Goal: Task Accomplishment & Management: Manage account settings

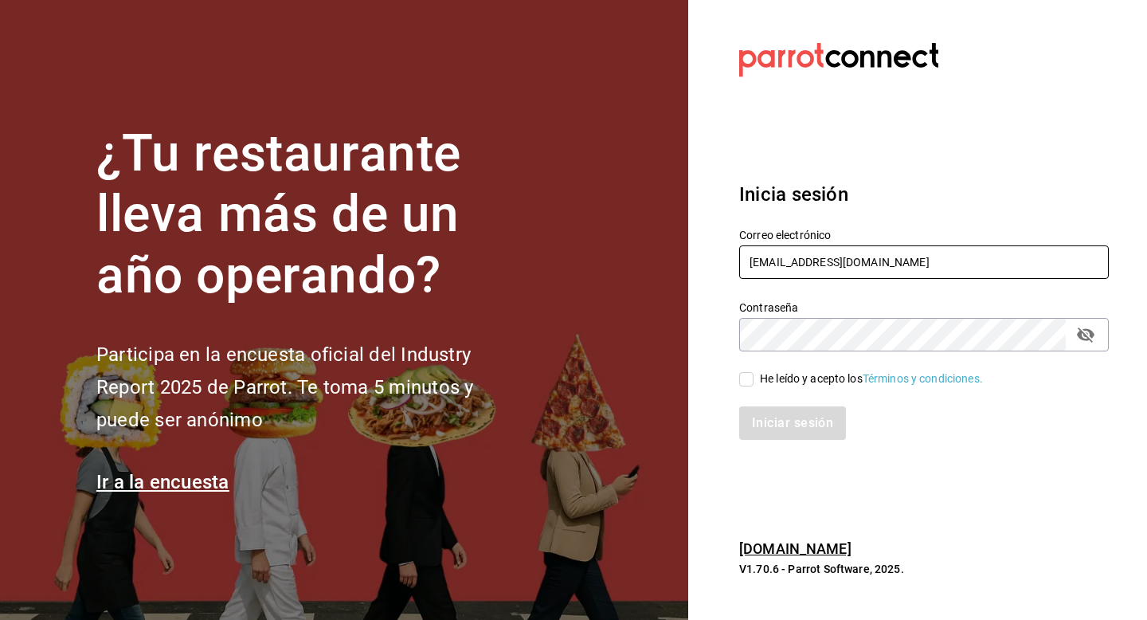
click at [922, 256] on input "elkoreano@tabacalera.com" at bounding box center [924, 261] width 370 height 33
type input "e"
type input "cosecha@nayarit.com"
click at [844, 374] on div "He leído y acepto los Términos y condiciones." at bounding box center [871, 378] width 223 height 17
click at [754, 374] on input "He leído y acepto los Términos y condiciones." at bounding box center [746, 379] width 14 height 14
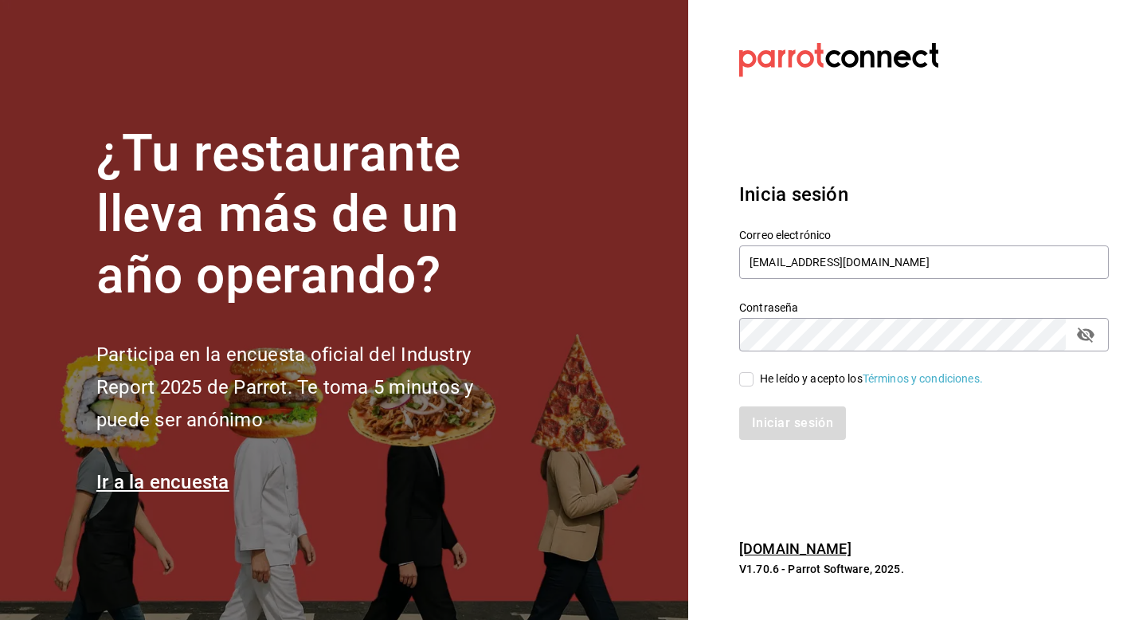
checkbox input "true"
click at [802, 425] on button "Iniciar sesión" at bounding box center [793, 422] width 108 height 33
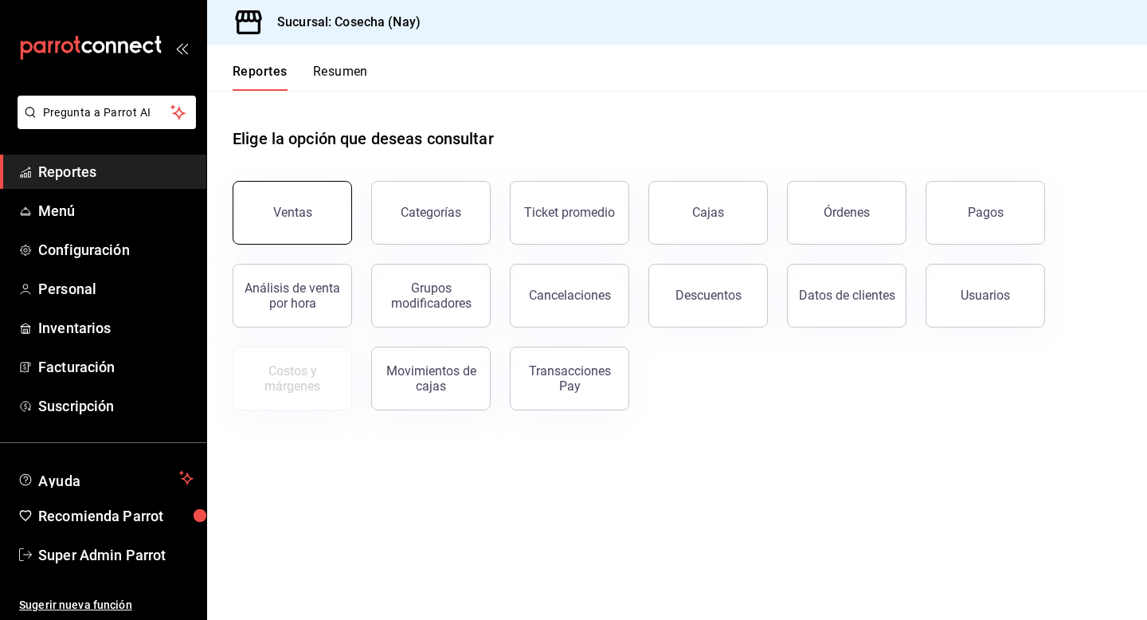
click at [282, 202] on button "Ventas" at bounding box center [293, 213] width 120 height 64
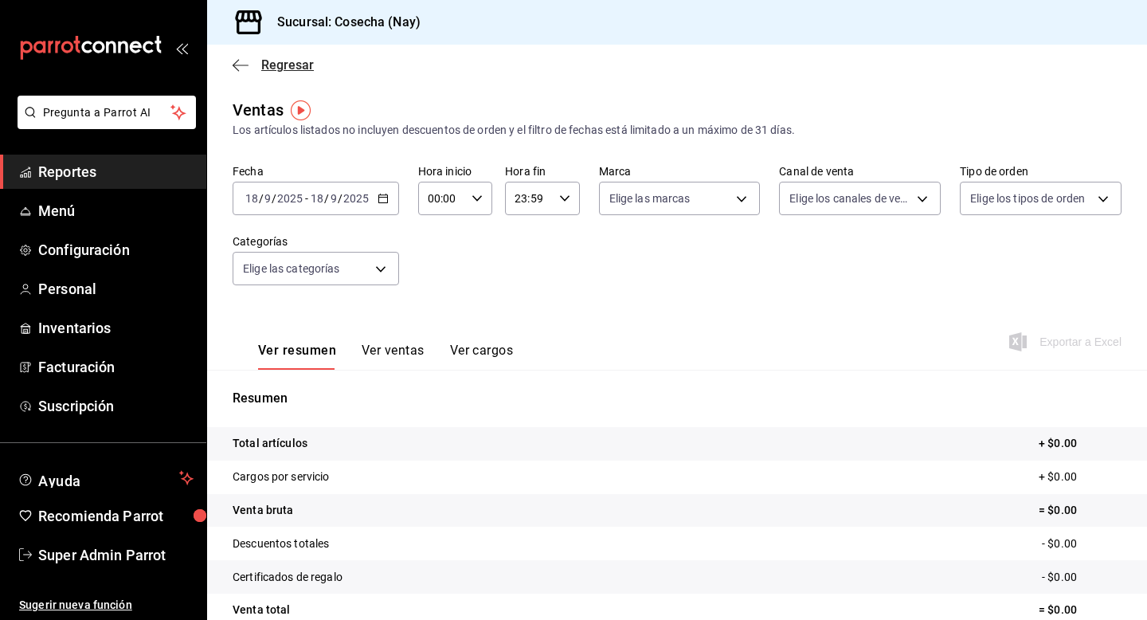
click at [300, 66] on span "Regresar" at bounding box center [287, 64] width 53 height 15
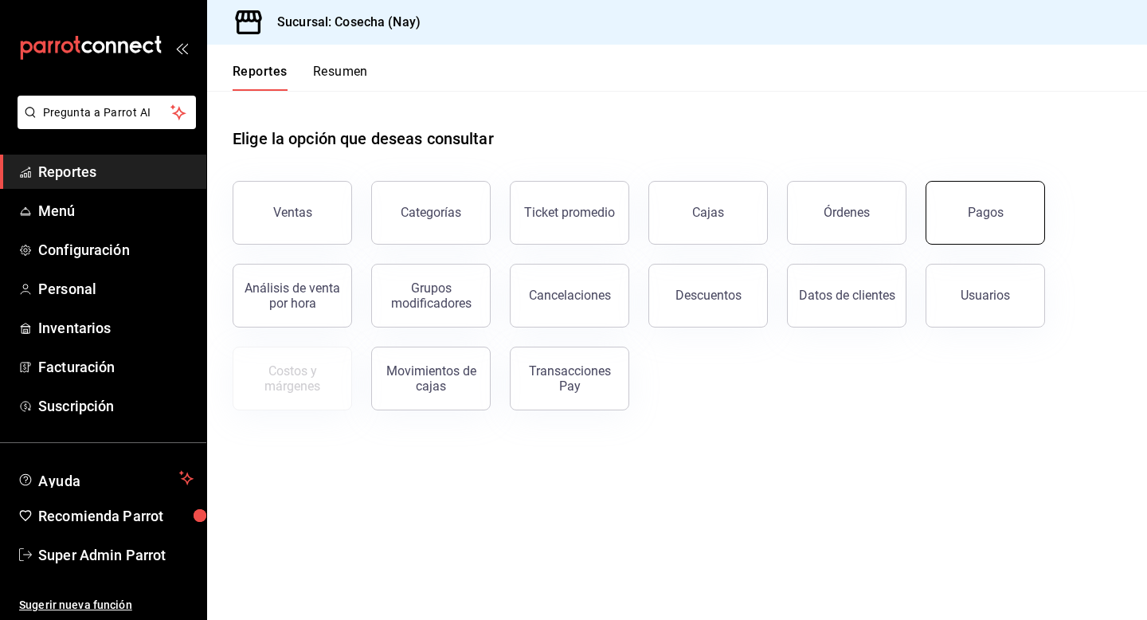
click at [996, 200] on button "Pagos" at bounding box center [986, 213] width 120 height 64
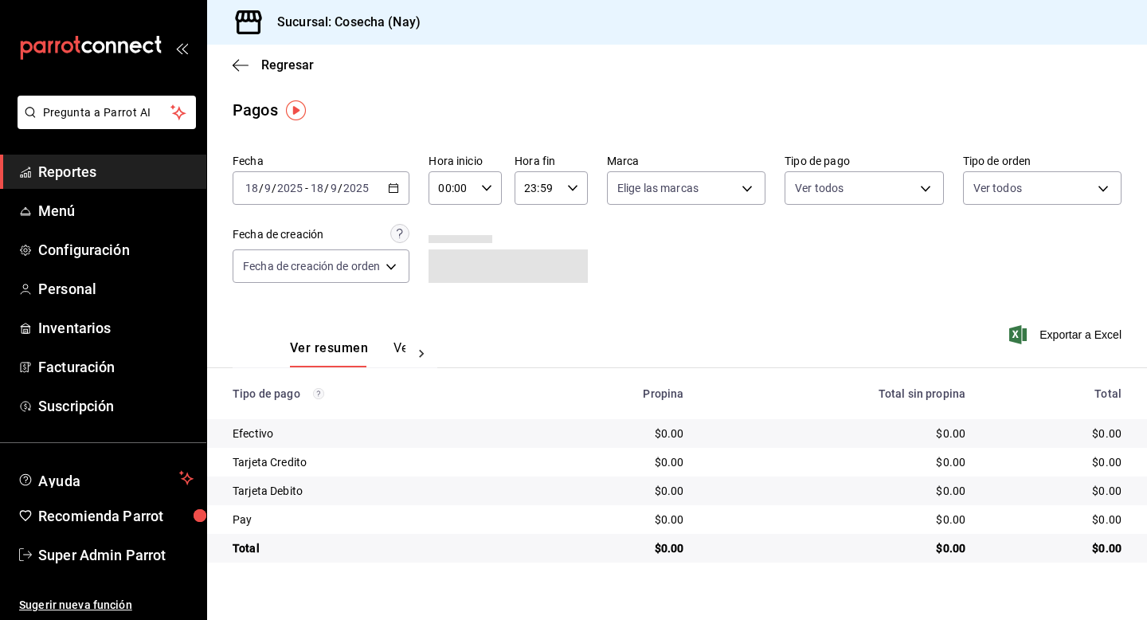
click at [398, 191] on icon "button" at bounding box center [393, 187] width 11 height 11
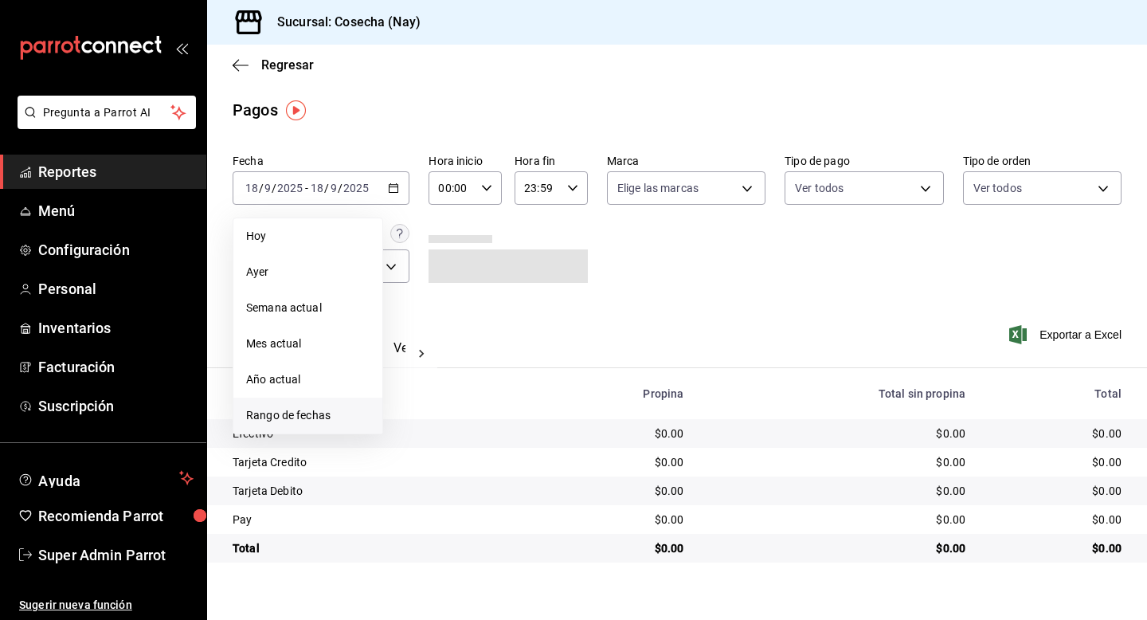
click at [302, 408] on span "Rango de fechas" at bounding box center [307, 415] width 123 height 17
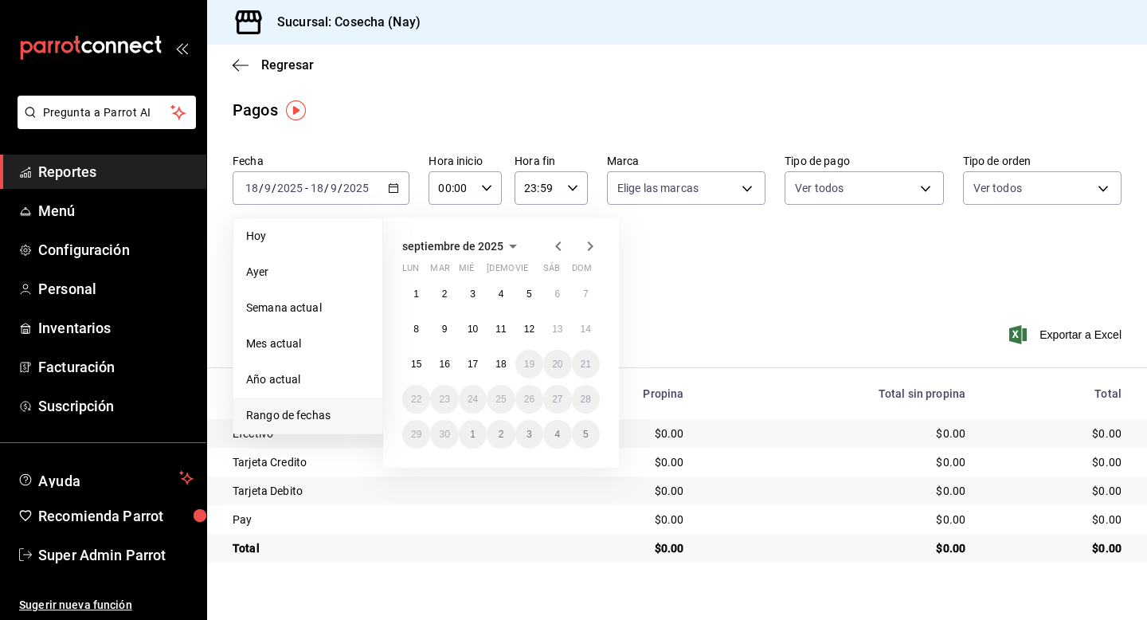
click at [555, 245] on icon "button" at bounding box center [558, 246] width 6 height 10
click at [581, 435] on abbr "31" at bounding box center [586, 434] width 10 height 11
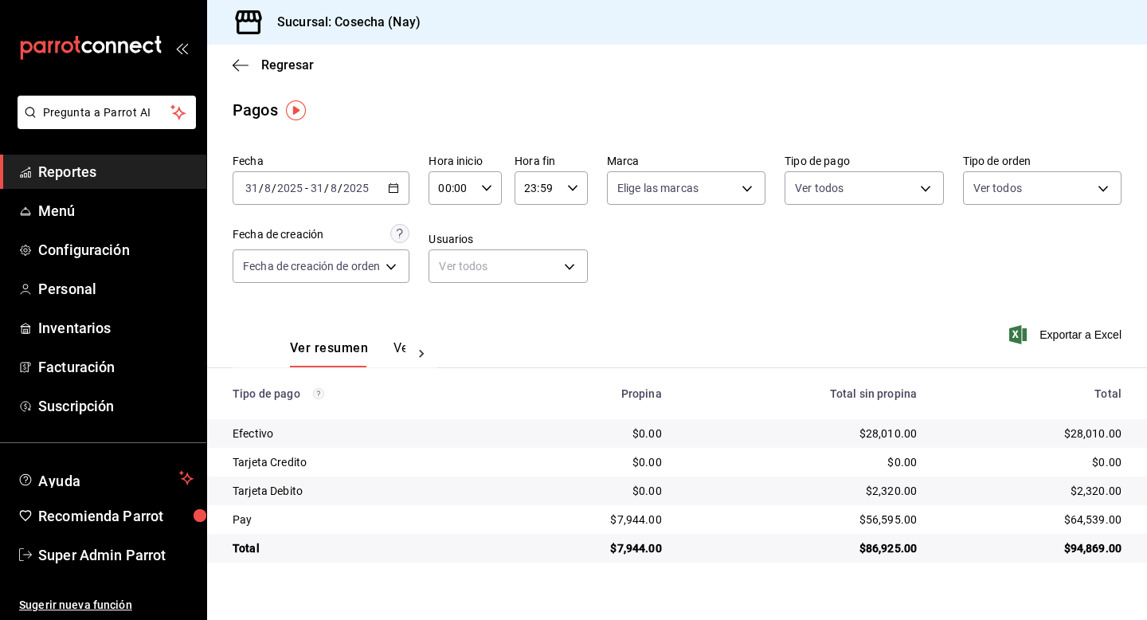
click at [406, 351] on div at bounding box center [422, 353] width 32 height 27
click at [362, 347] on button "Ver pagos" at bounding box center [377, 353] width 60 height 27
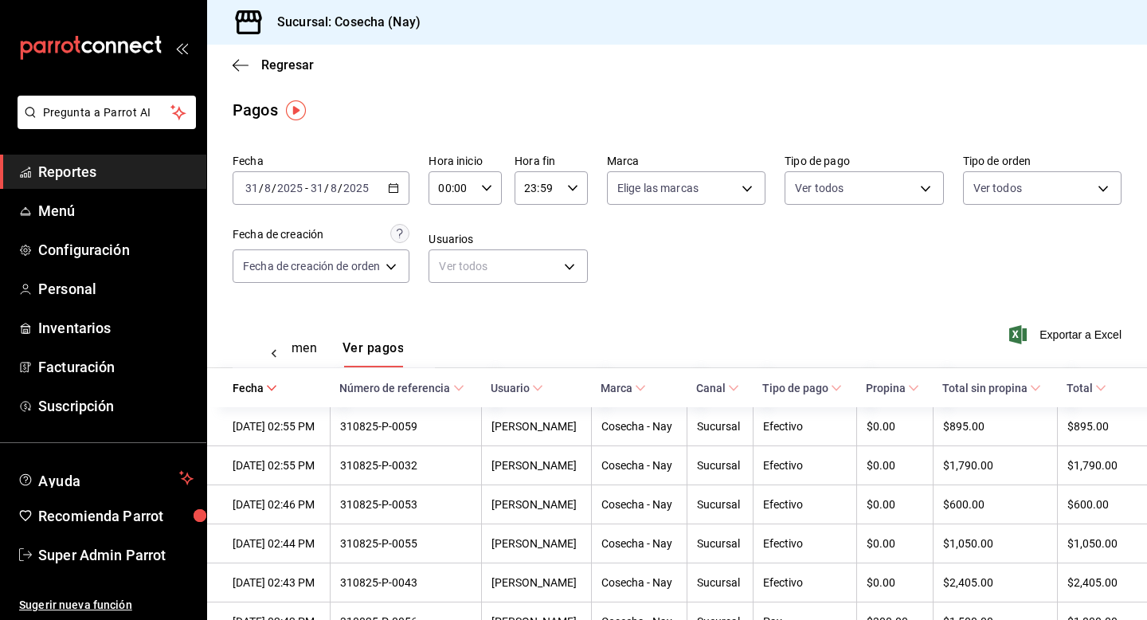
click at [825, 283] on div "Fecha 2025-08-31 31 / 8 / 2025 - 2025-08-31 31 / 8 / 2025 Hora inicio 00:00 Hor…" at bounding box center [677, 224] width 889 height 155
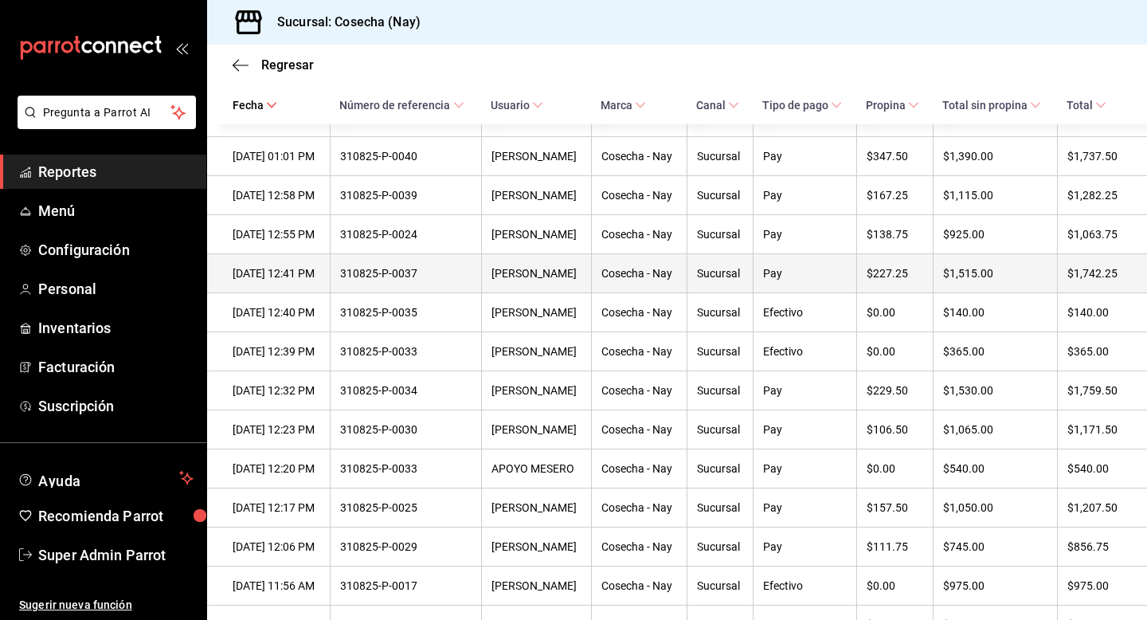
scroll to position [1353, 0]
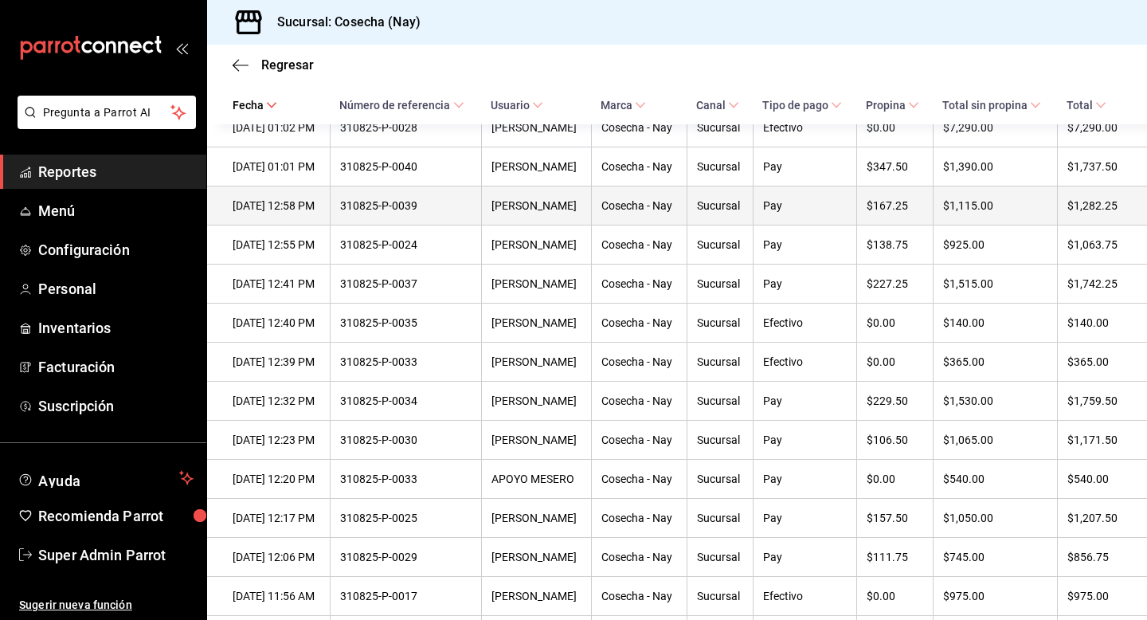
click at [398, 212] on div "310825-P-0039" at bounding box center [405, 205] width 131 height 13
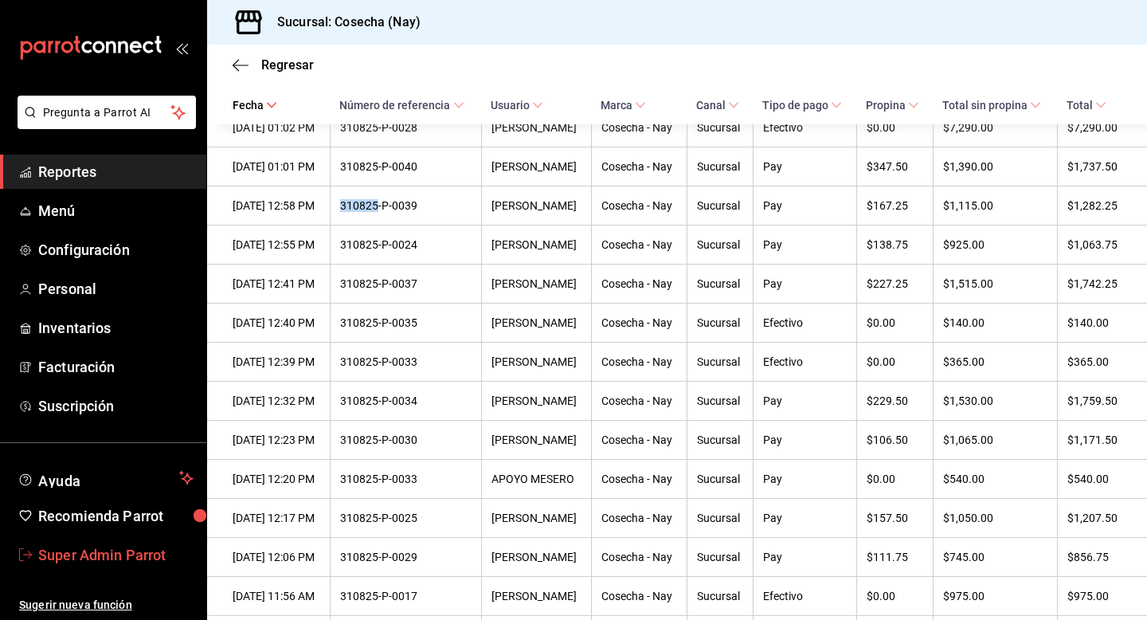
click at [138, 558] on span "Super Admin Parrot" at bounding box center [115, 555] width 155 height 22
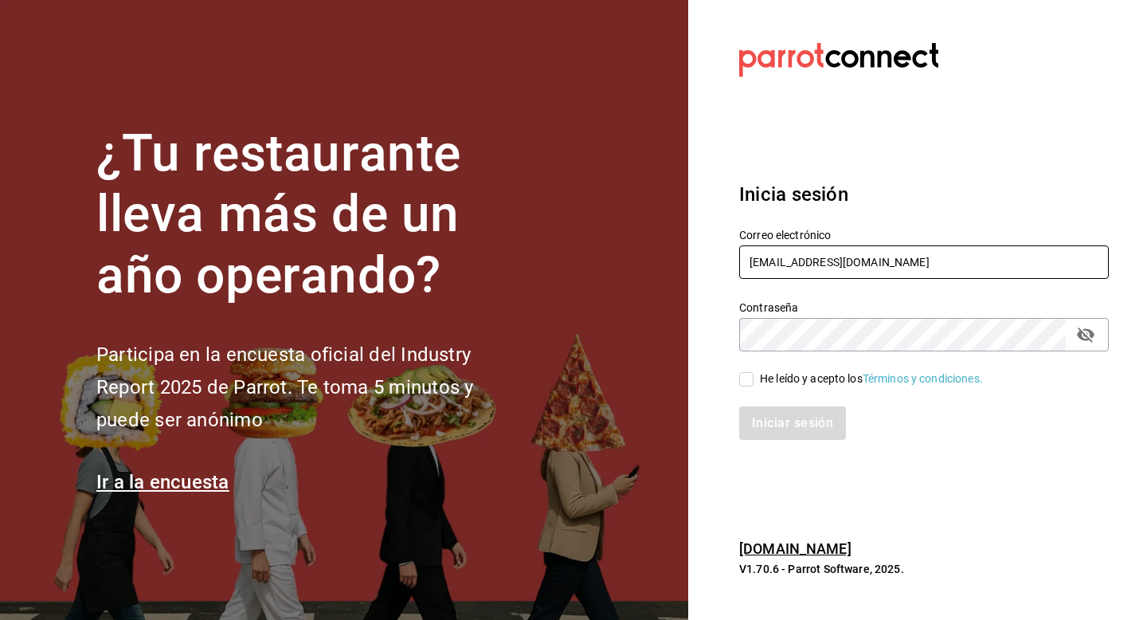
click at [917, 267] on input "cosecha@nayarit.com" at bounding box center [924, 261] width 370 height 33
type input "c"
paste input "openpizza@cobadonga.com C0b4D0nG4"
click at [924, 257] on input "openpizza@cobadonga.com C0b4D0nG4" at bounding box center [924, 261] width 370 height 33
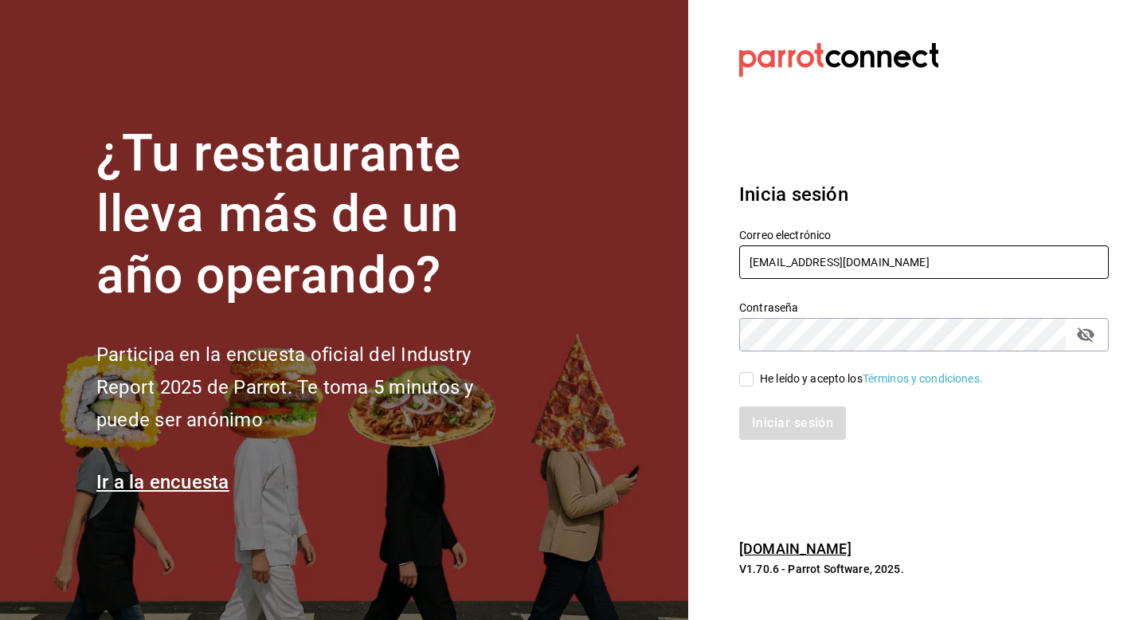
type input "openpizza@cobadonga.com"
click at [770, 375] on div "He leído y acepto los Términos y condiciones." at bounding box center [871, 378] width 223 height 17
click at [754, 375] on input "He leído y acepto los Términos y condiciones." at bounding box center [746, 379] width 14 height 14
checkbox input "true"
click at [767, 413] on button "Iniciar sesión" at bounding box center [793, 422] width 108 height 33
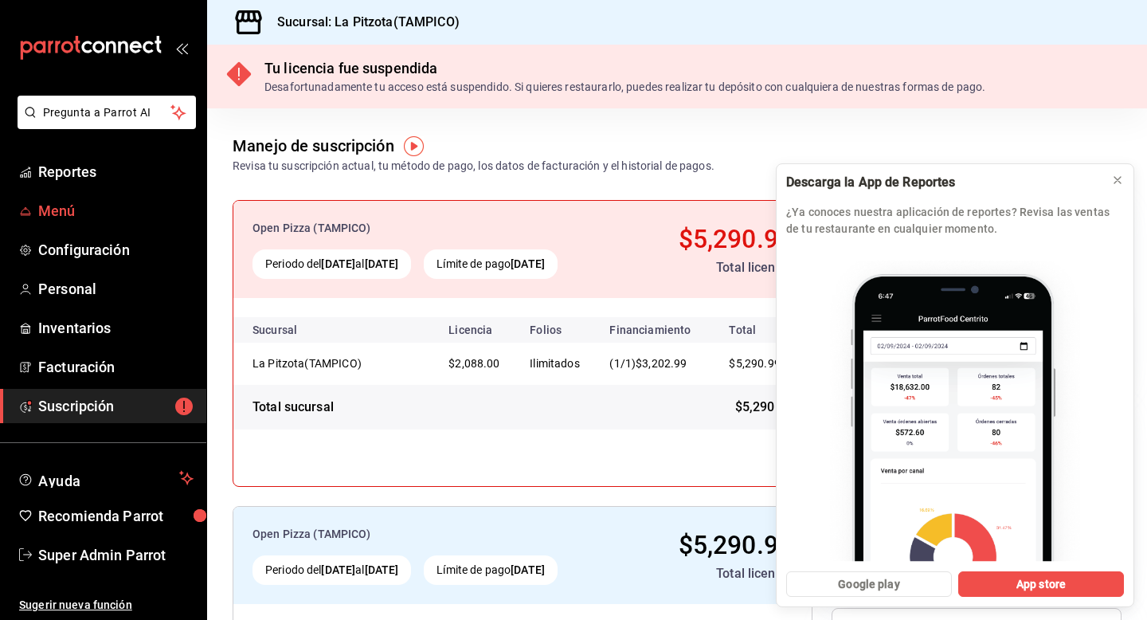
click at [74, 211] on span "Menú" at bounding box center [115, 211] width 155 height 22
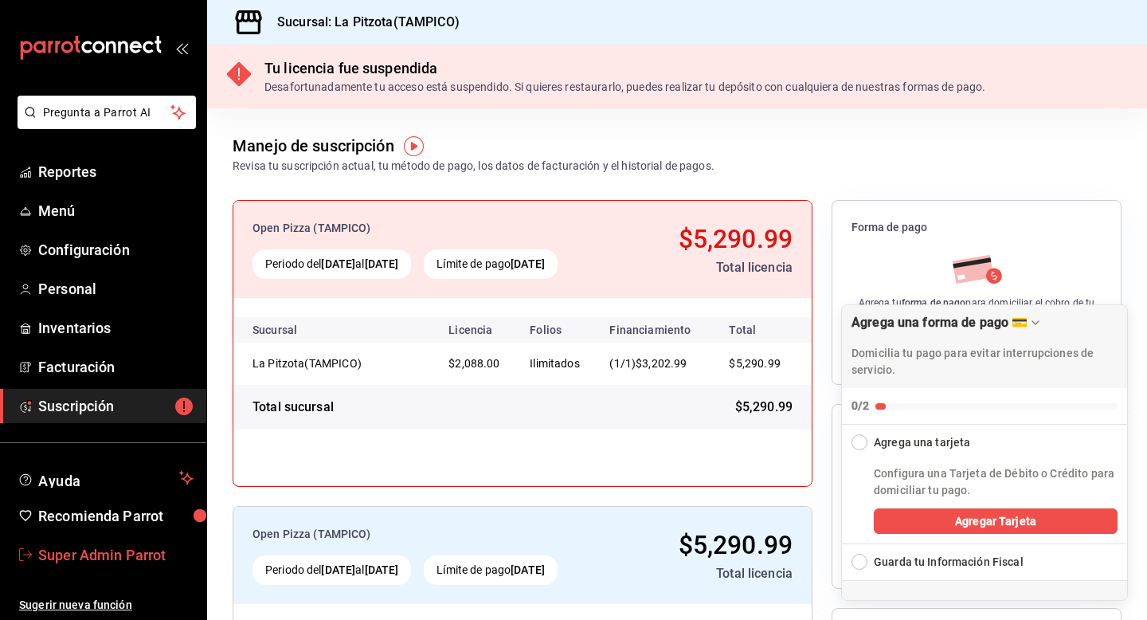
click at [115, 558] on span "Super Admin Parrot" at bounding box center [115, 555] width 155 height 22
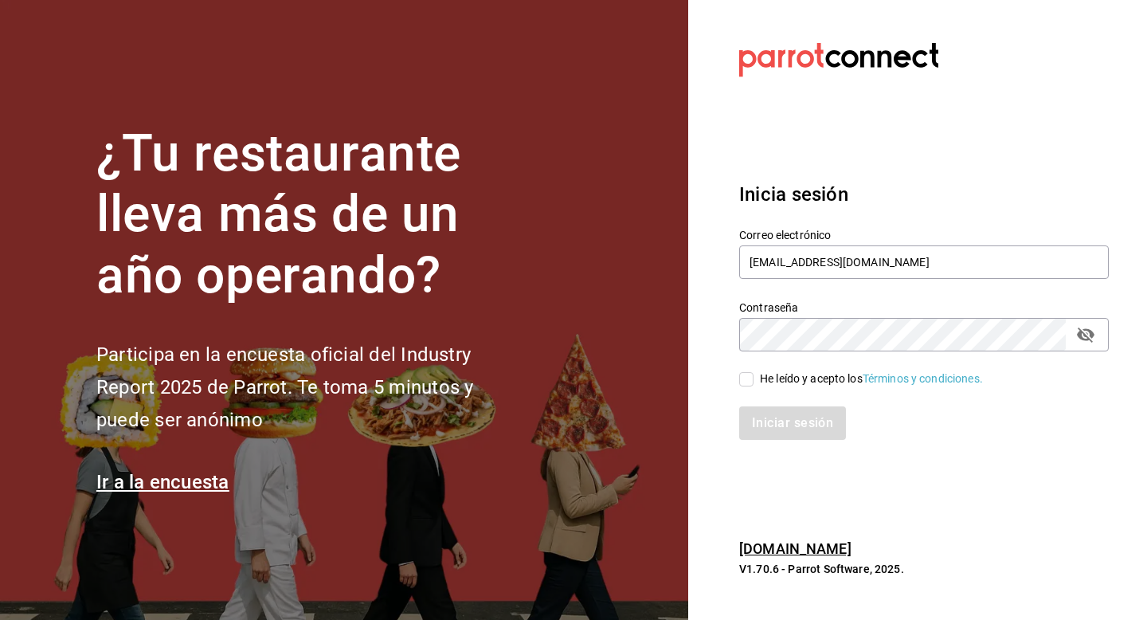
click at [964, 243] on div "Correo electrónico cosecha@nayarit.com" at bounding box center [924, 254] width 370 height 53
click at [915, 276] on input "[EMAIL_ADDRESS][DOMAIN_NAME]" at bounding box center [924, 261] width 370 height 33
paste input "tutcoffee@roma.com"
type input "c"
paste input "tutcoffee@roma.com"
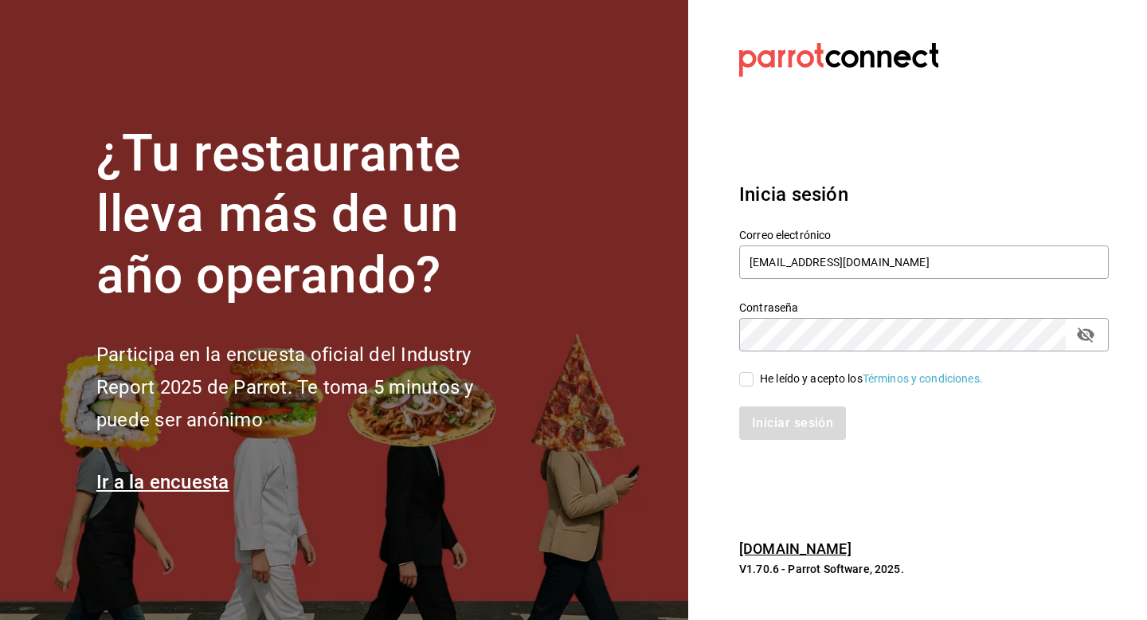
type input "tutcoffee@roma.com"
click at [780, 376] on div "He leído y acepto los Términos y condiciones." at bounding box center [871, 378] width 223 height 17
click at [754, 376] on input "He leído y acepto los Términos y condiciones." at bounding box center [746, 379] width 14 height 14
checkbox input "true"
click at [771, 413] on button "Iniciar sesión" at bounding box center [793, 422] width 108 height 33
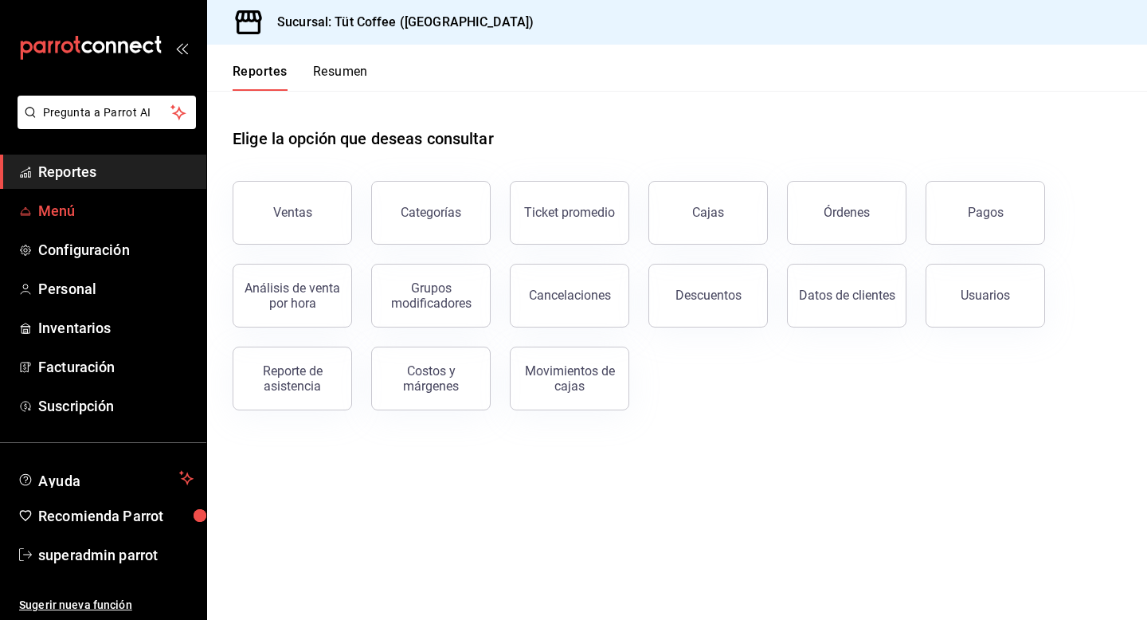
click at [75, 210] on span "Menú" at bounding box center [115, 211] width 155 height 22
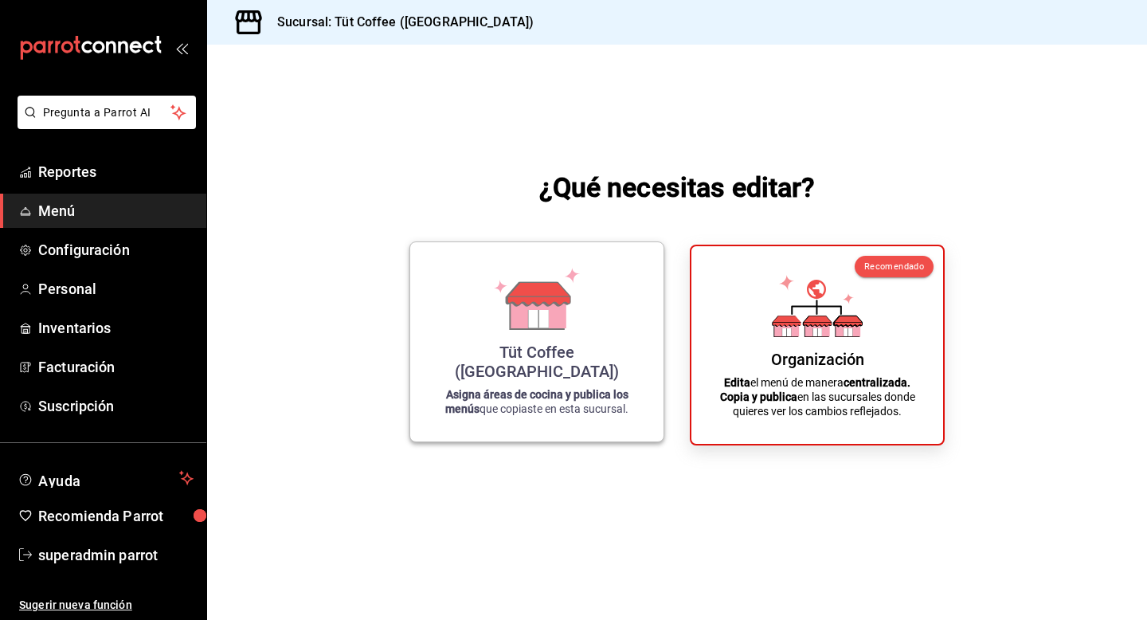
click at [554, 378] on div "Tüt Coffee (Roma)" at bounding box center [536, 362] width 215 height 38
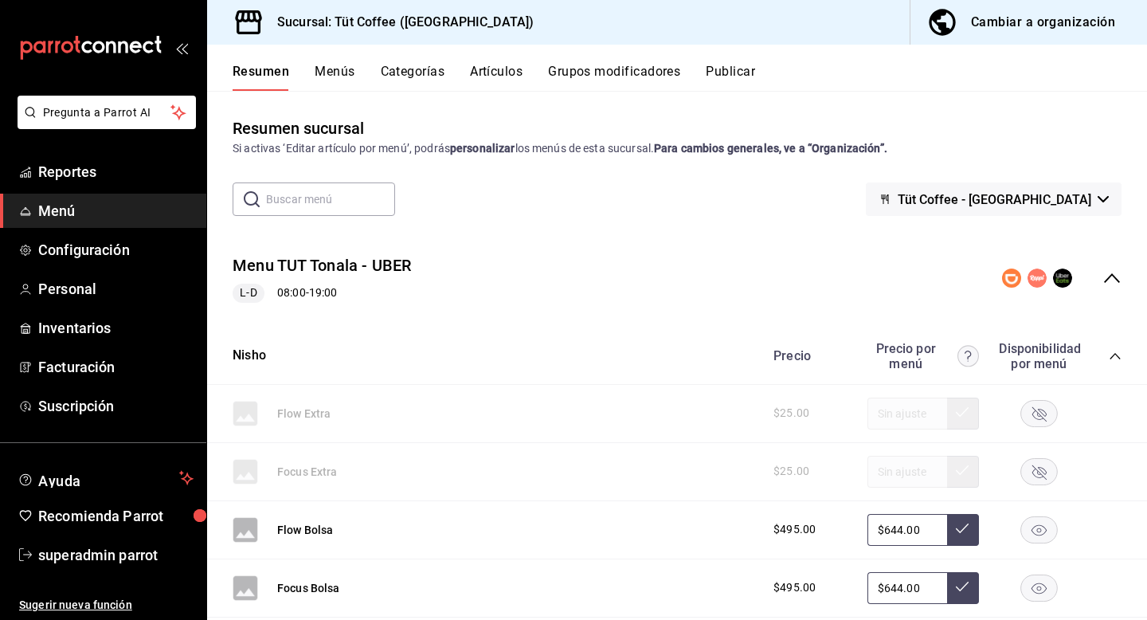
click at [323, 71] on button "Menús" at bounding box center [335, 77] width 40 height 27
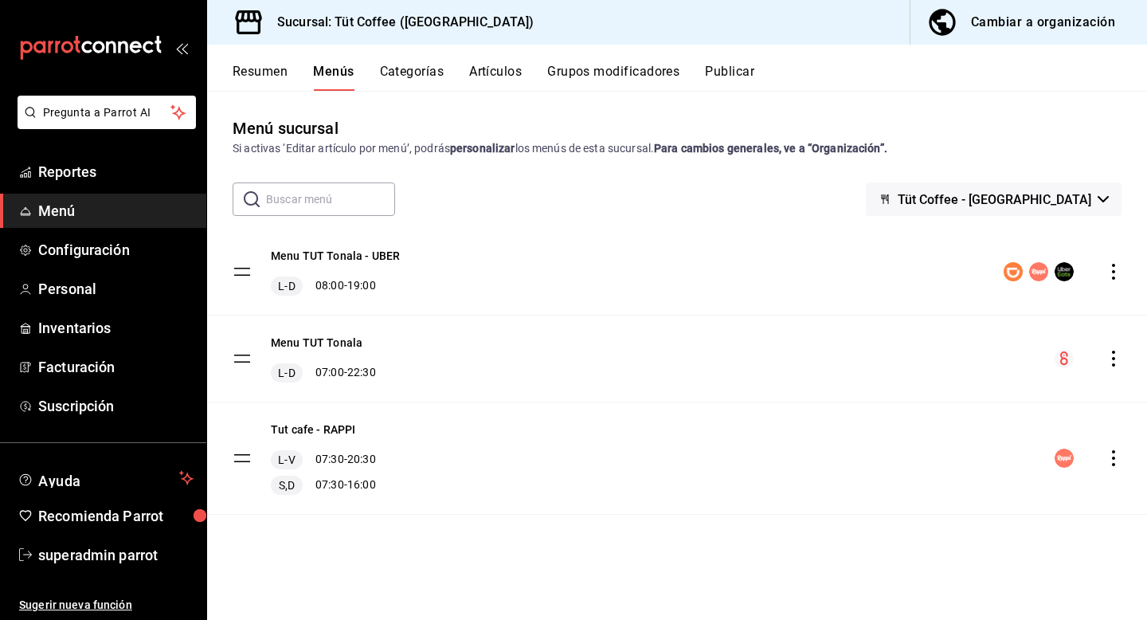
click at [741, 69] on button "Publicar" at bounding box center [729, 77] width 49 height 27
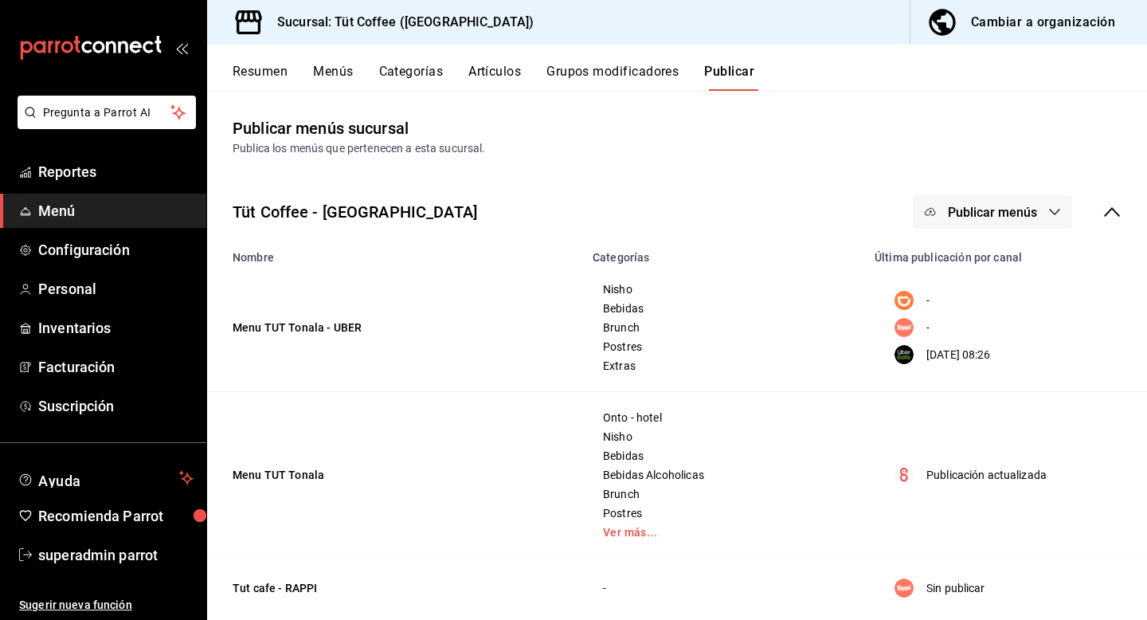
click at [995, 221] on button "Publicar menús" at bounding box center [992, 211] width 159 height 33
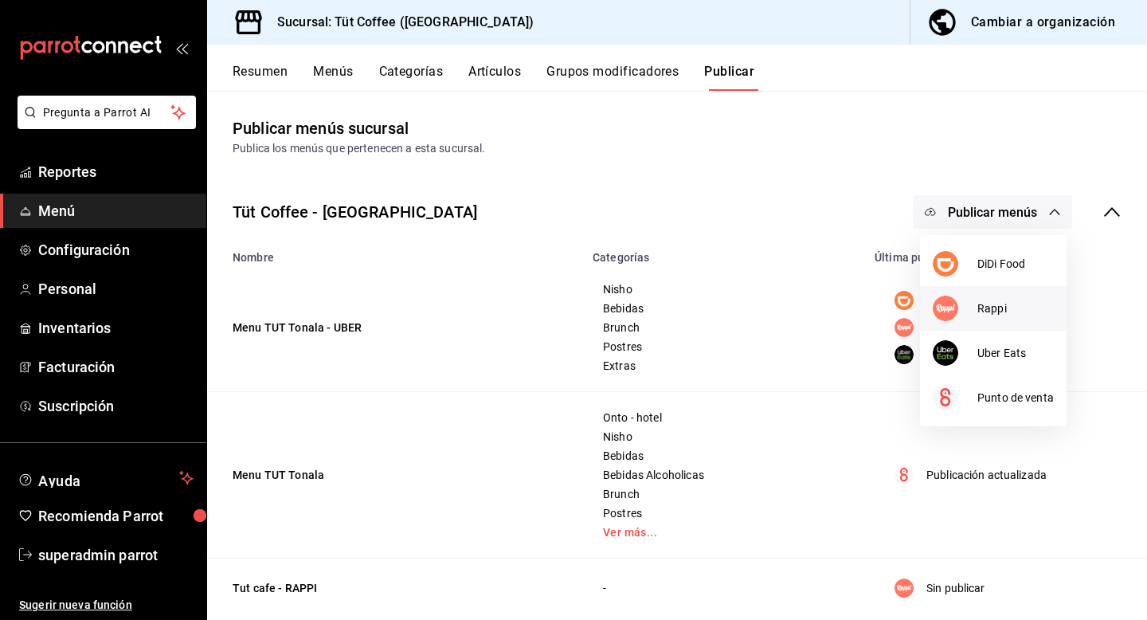
click at [997, 314] on span "Rappi" at bounding box center [1016, 308] width 76 height 17
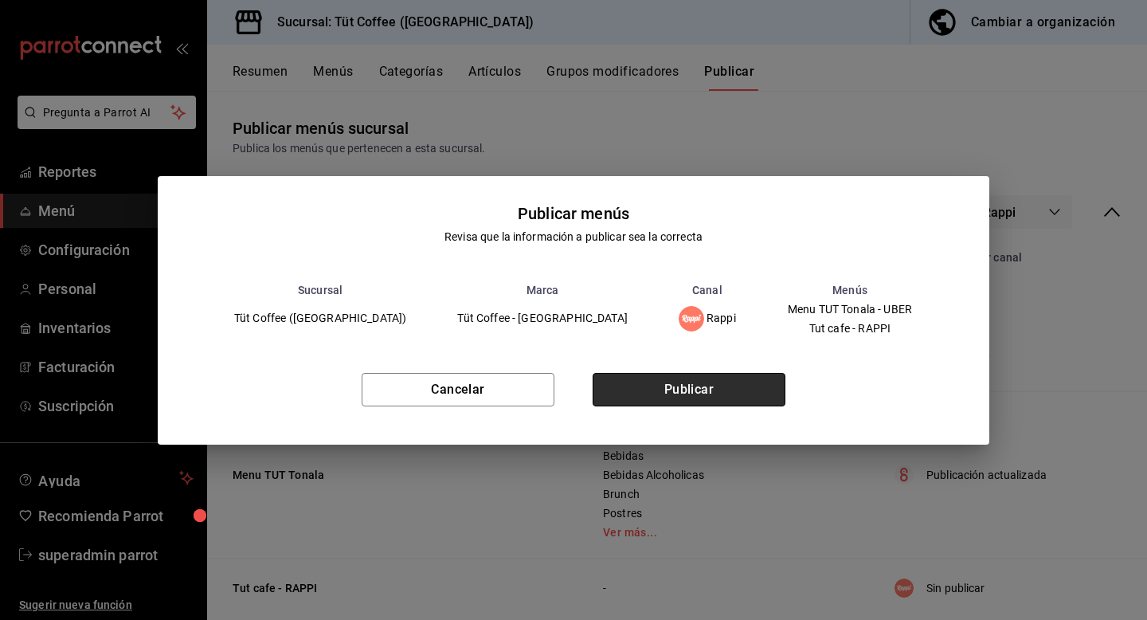
click at [692, 393] on button "Publicar" at bounding box center [689, 389] width 193 height 33
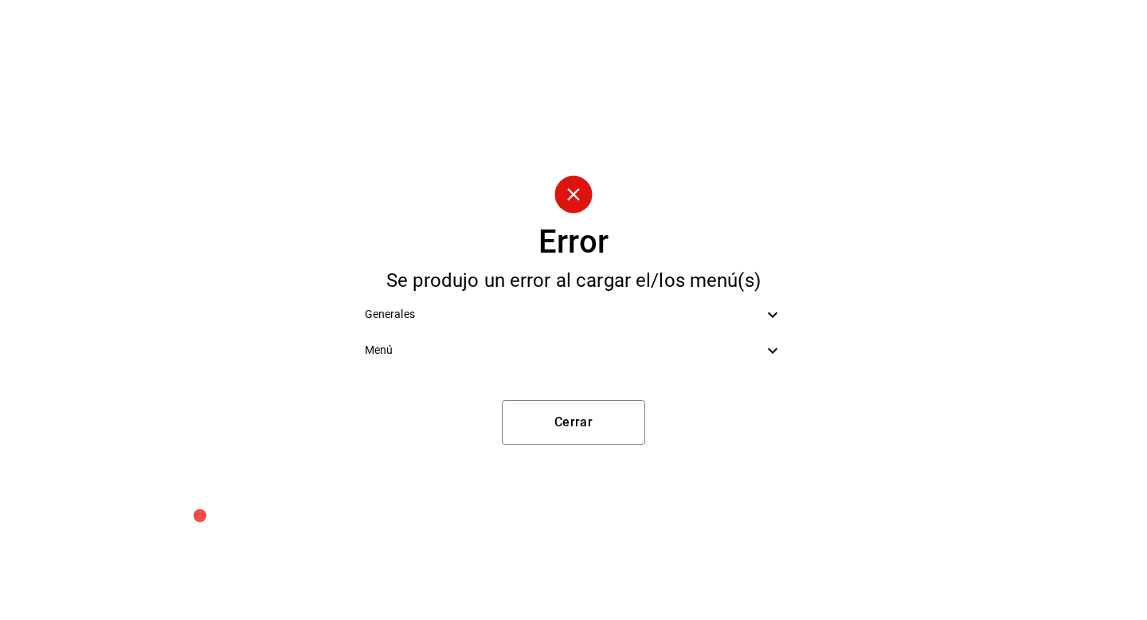
click at [742, 363] on div "Menú" at bounding box center [574, 350] width 444 height 36
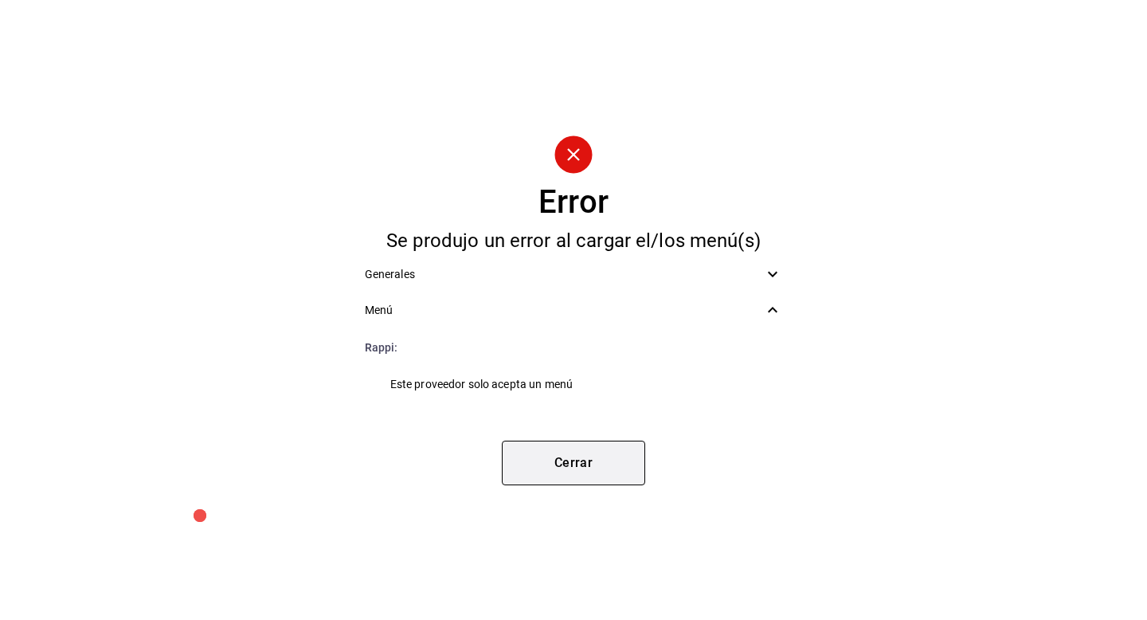
click at [608, 460] on button "Cerrar" at bounding box center [573, 463] width 143 height 45
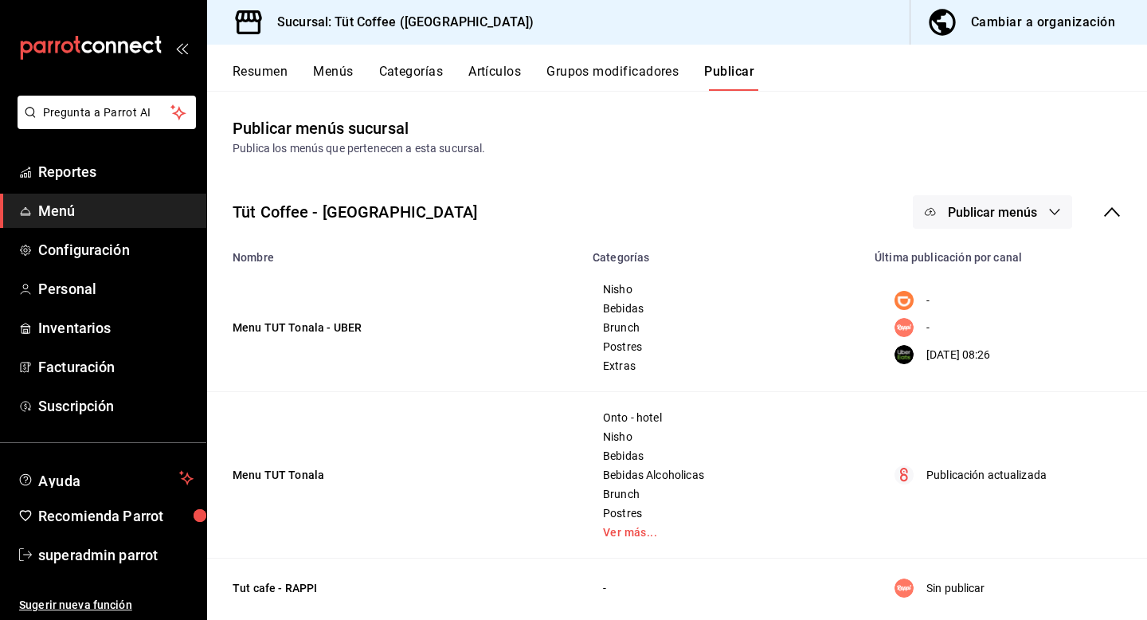
scroll to position [24, 0]
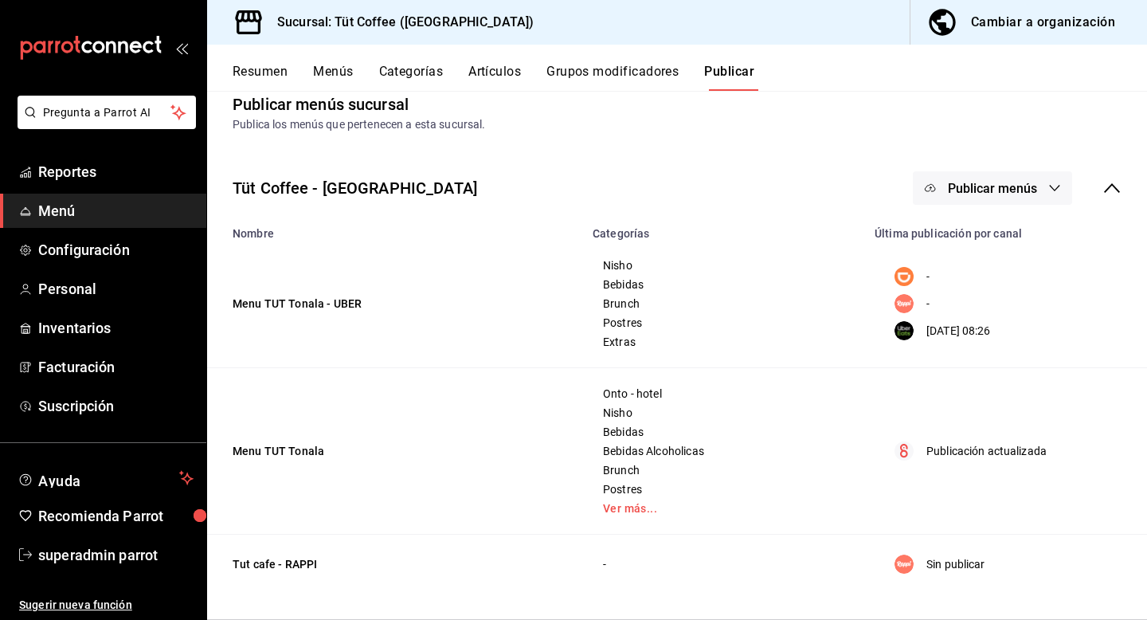
click at [291, 565] on td "Tut cafe - RAPPI" at bounding box center [395, 565] width 376 height 60
click at [251, 71] on button "Resumen" at bounding box center [260, 77] width 55 height 27
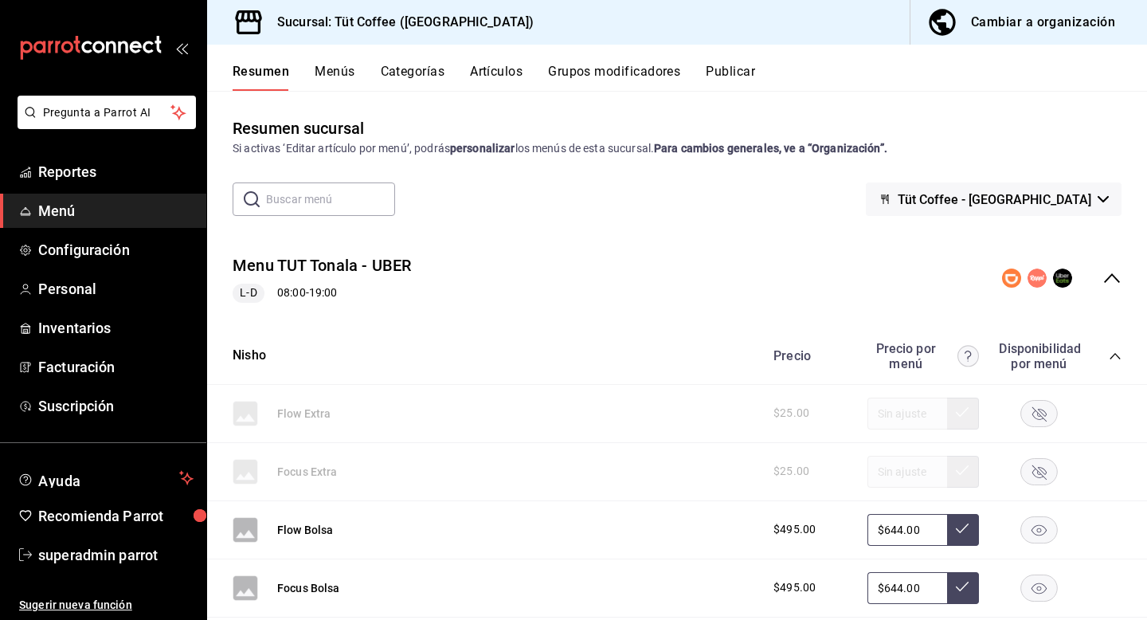
click at [1111, 274] on icon "collapse-menu-row" at bounding box center [1112, 277] width 19 height 19
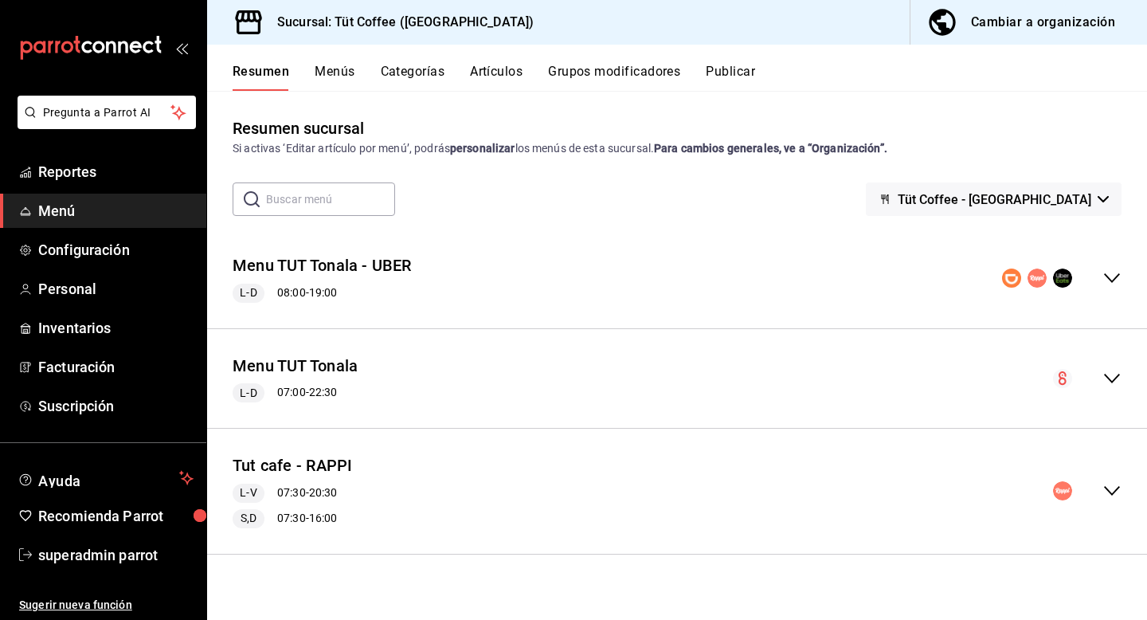
click at [331, 496] on div "L-V 07:30 - 20:30" at bounding box center [293, 493] width 120 height 19
click at [340, 471] on button "Tut cafe - RAPPI" at bounding box center [293, 465] width 120 height 23
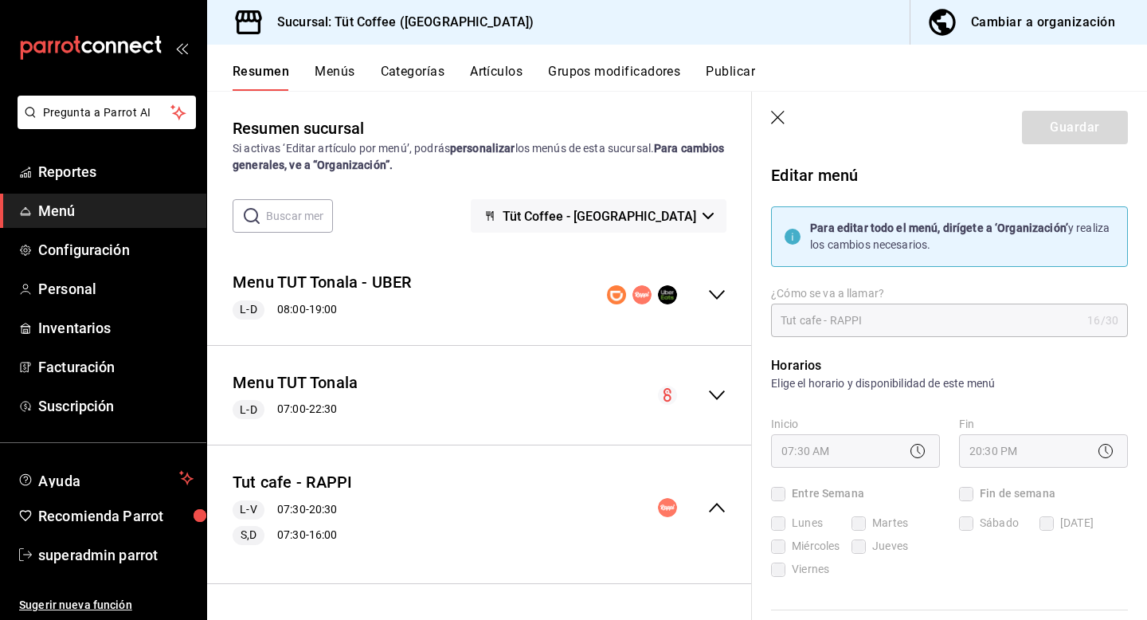
checkbox input "true"
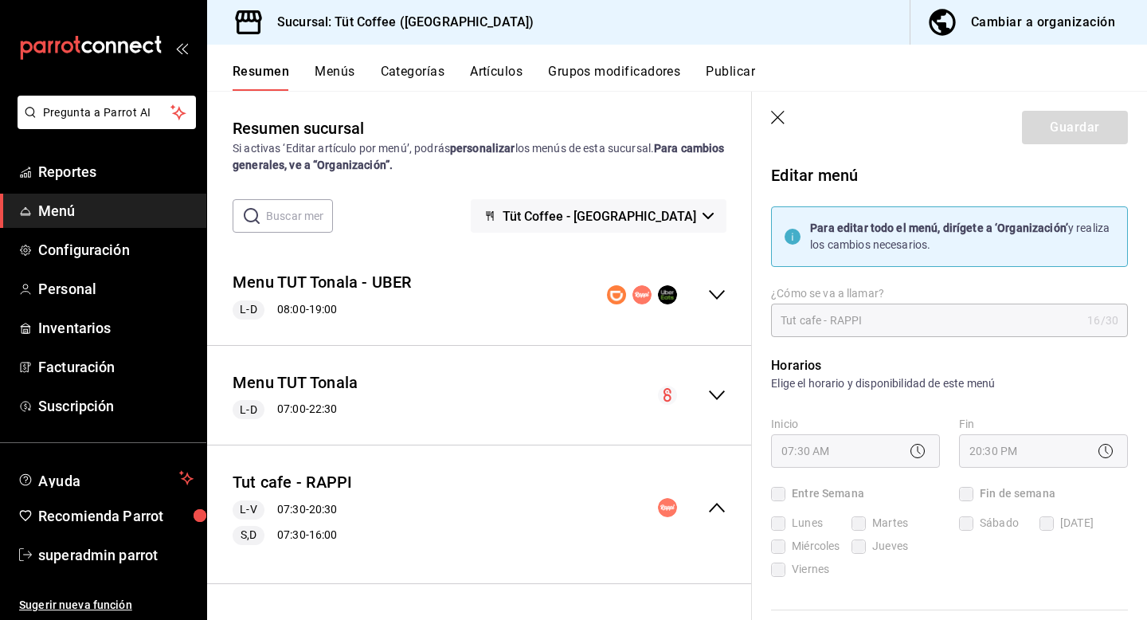
checkbox input "true"
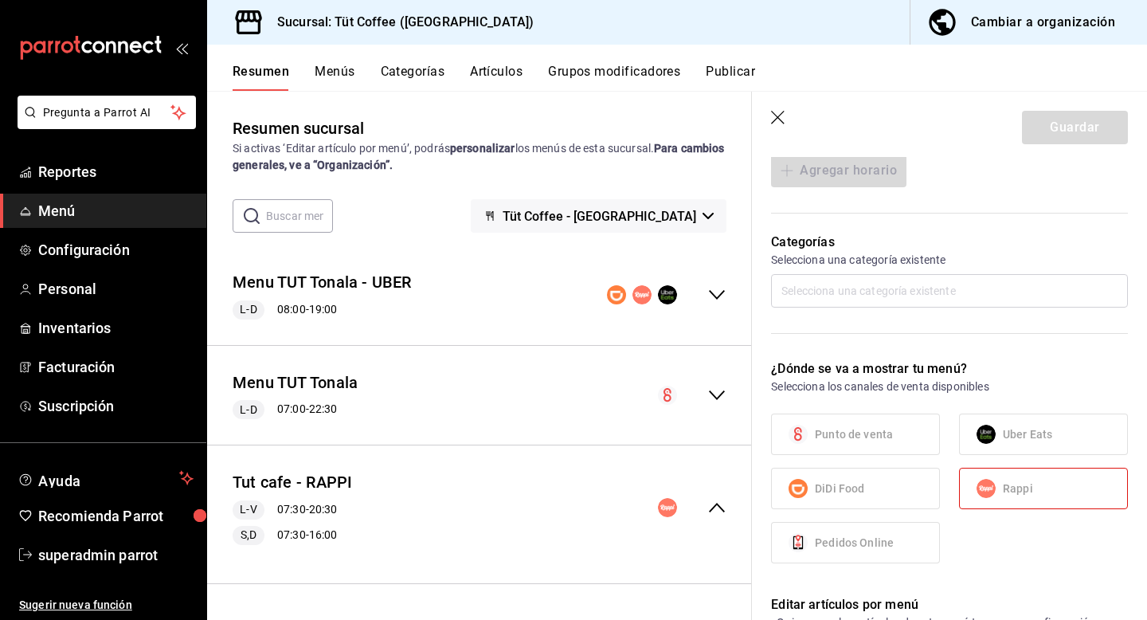
scroll to position [699, 0]
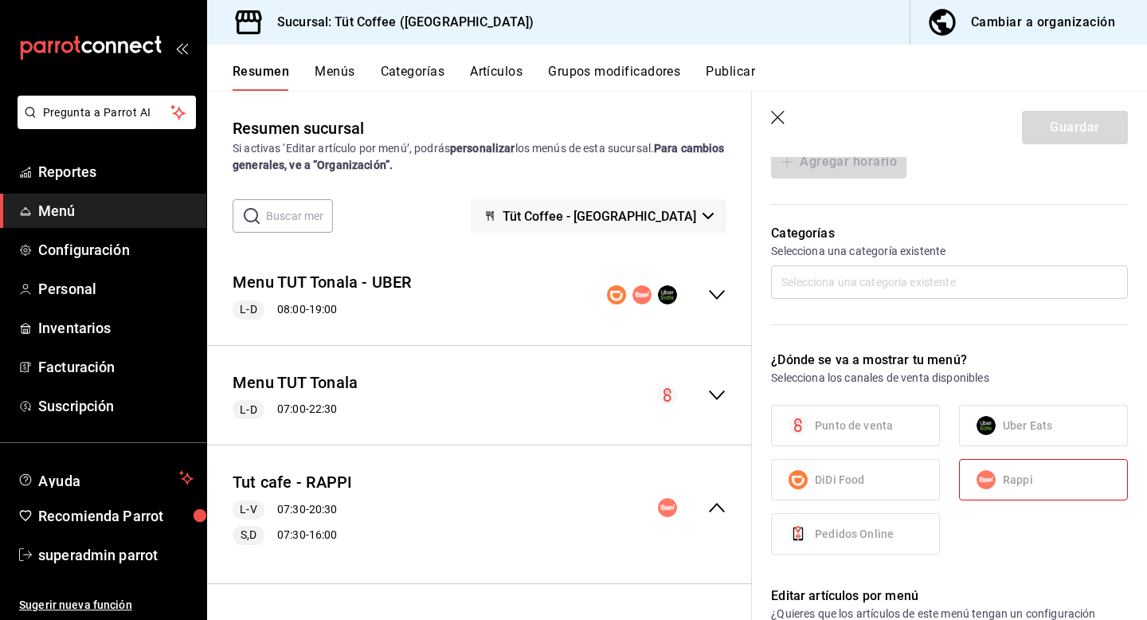
click at [1016, 428] on span "Uber Eats" at bounding box center [1027, 425] width 49 height 17
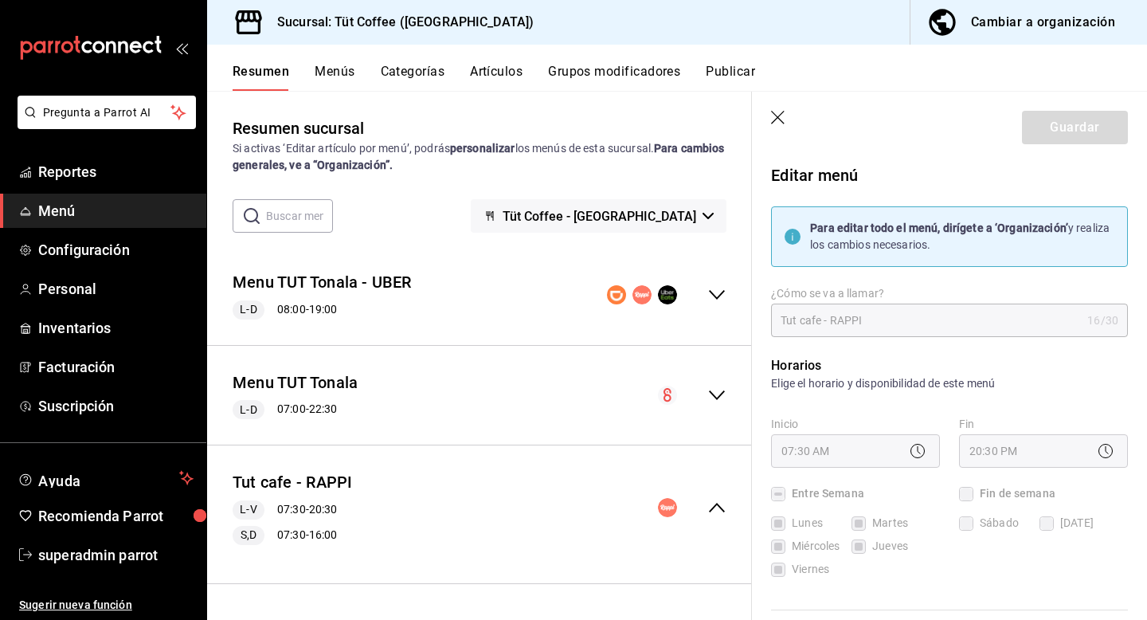
click at [780, 127] on header "Guardar" at bounding box center [949, 124] width 395 height 65
click at [782, 120] on icon "button" at bounding box center [779, 119] width 16 height 16
checkbox input "false"
type input "1758214651686"
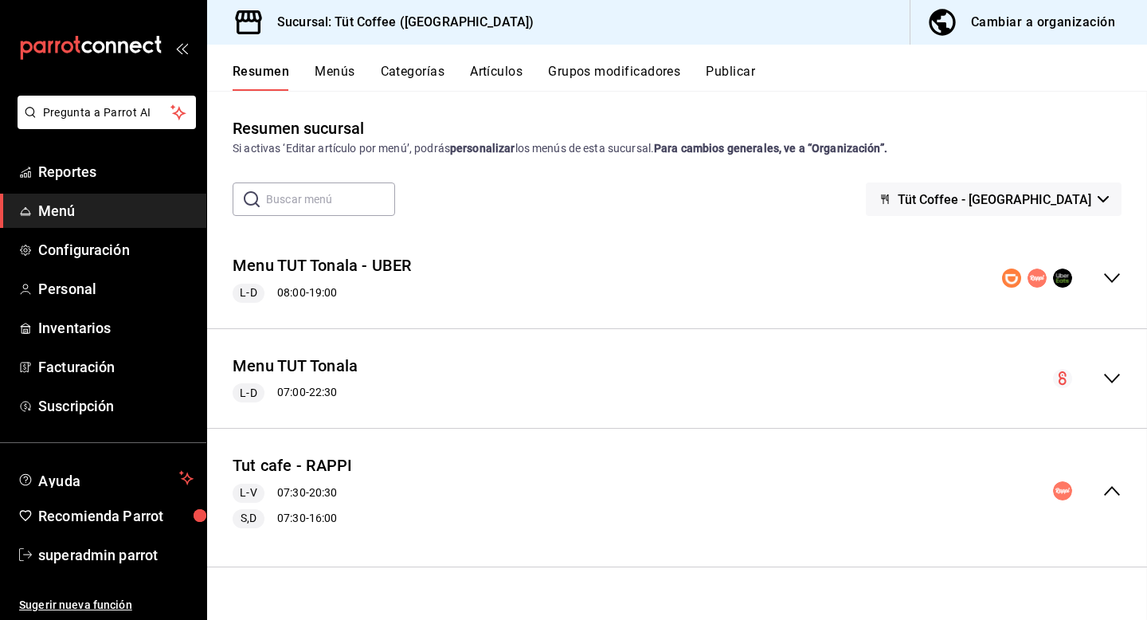
checkbox input "false"
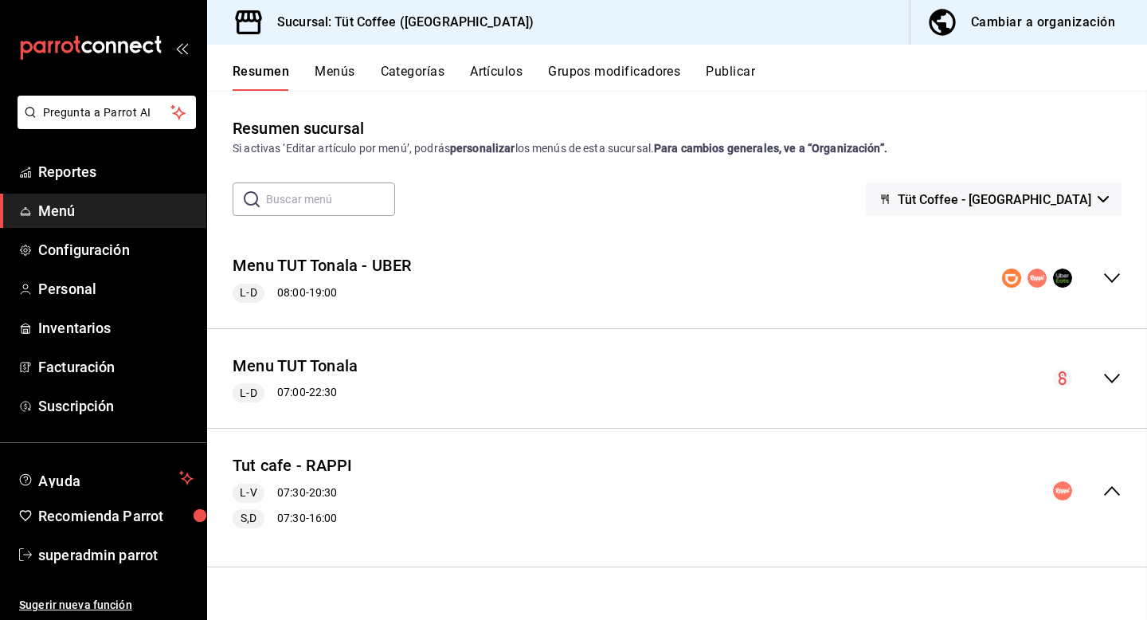
checkbox input "false"
click at [1104, 493] on icon "collapse-menu-row" at bounding box center [1112, 490] width 19 height 19
click at [338, 83] on button "Menús" at bounding box center [335, 77] width 40 height 27
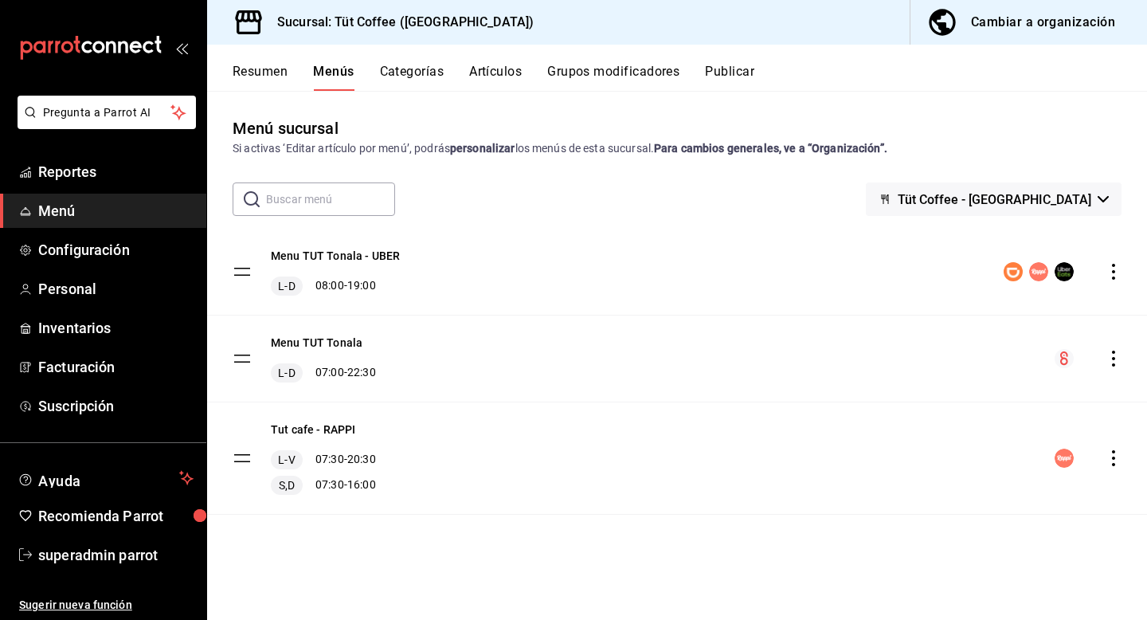
click at [1111, 457] on icon "actions" at bounding box center [1114, 458] width 16 height 16
click at [347, 429] on div at bounding box center [573, 310] width 1147 height 620
click at [347, 429] on button "Tut cafe - RAPPI" at bounding box center [313, 429] width 84 height 16
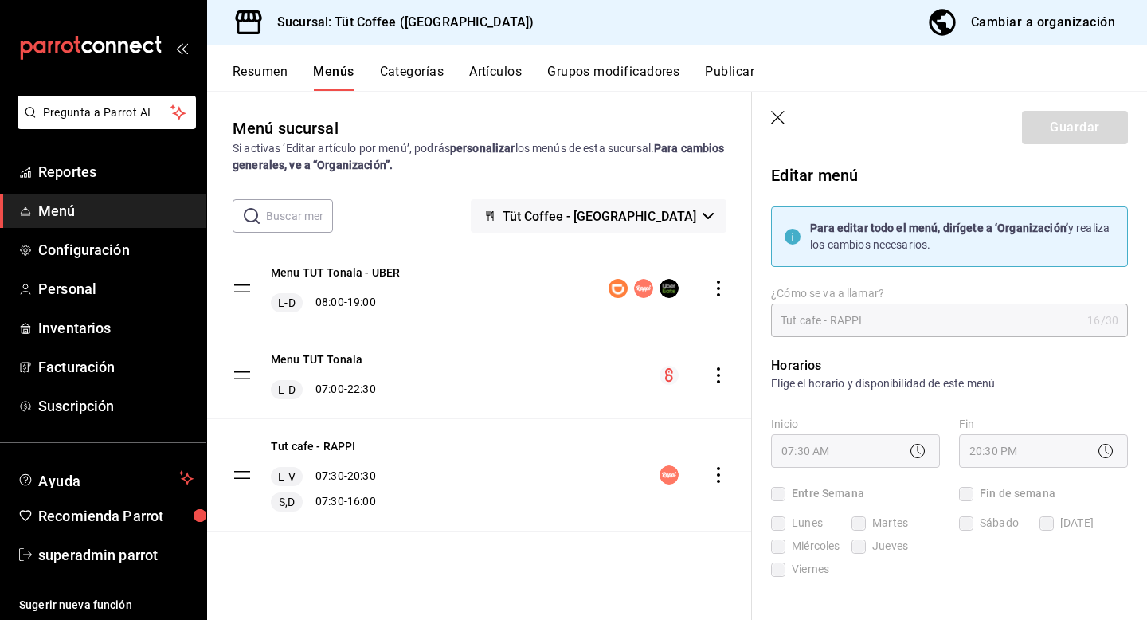
checkbox input "true"
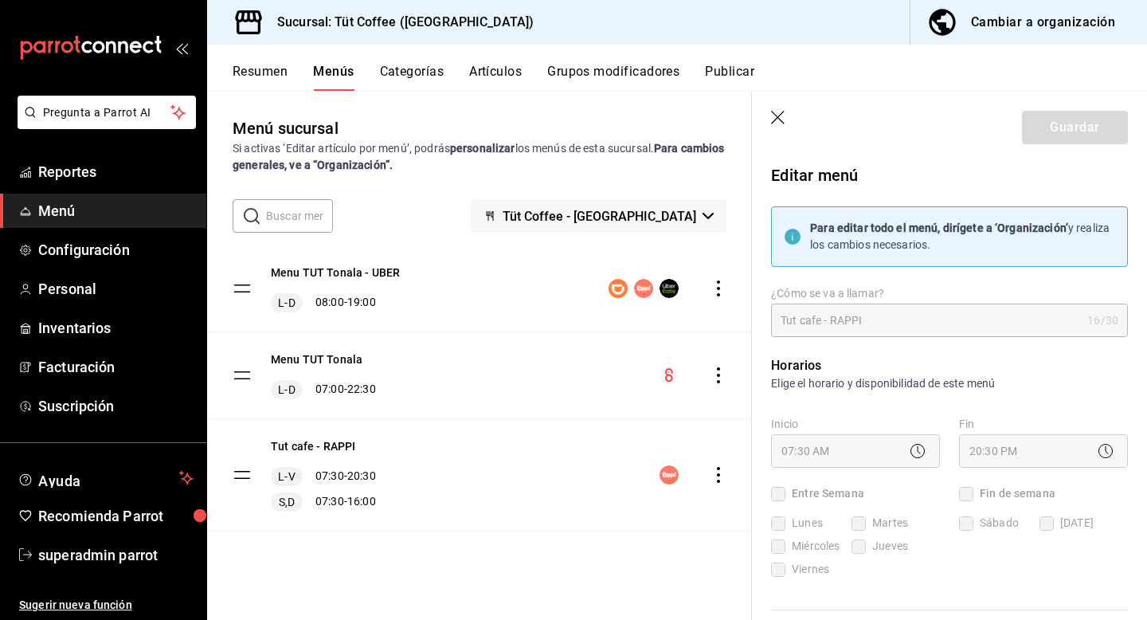
checkbox input "true"
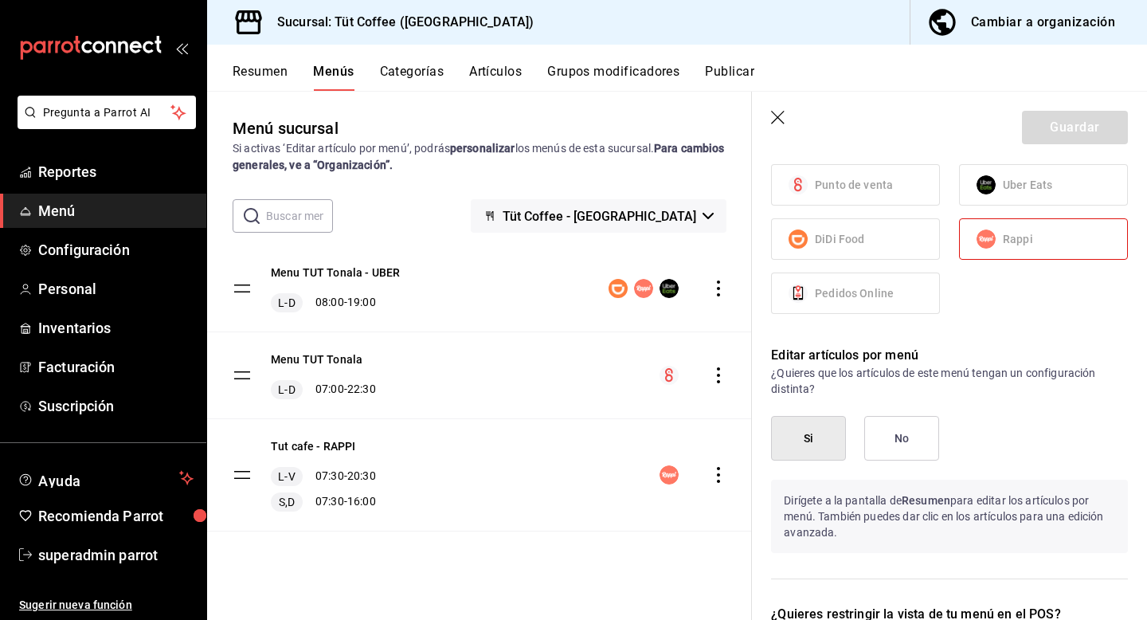
scroll to position [946, 0]
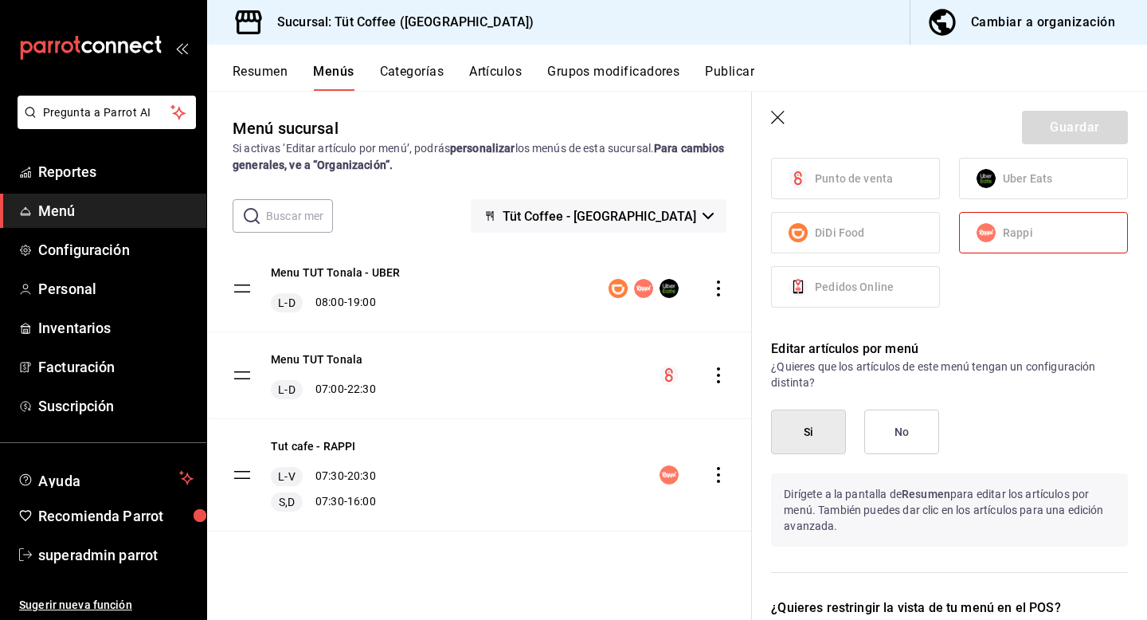
click at [778, 117] on icon "button" at bounding box center [778, 118] width 14 height 14
checkbox input "false"
type input "1758214708384"
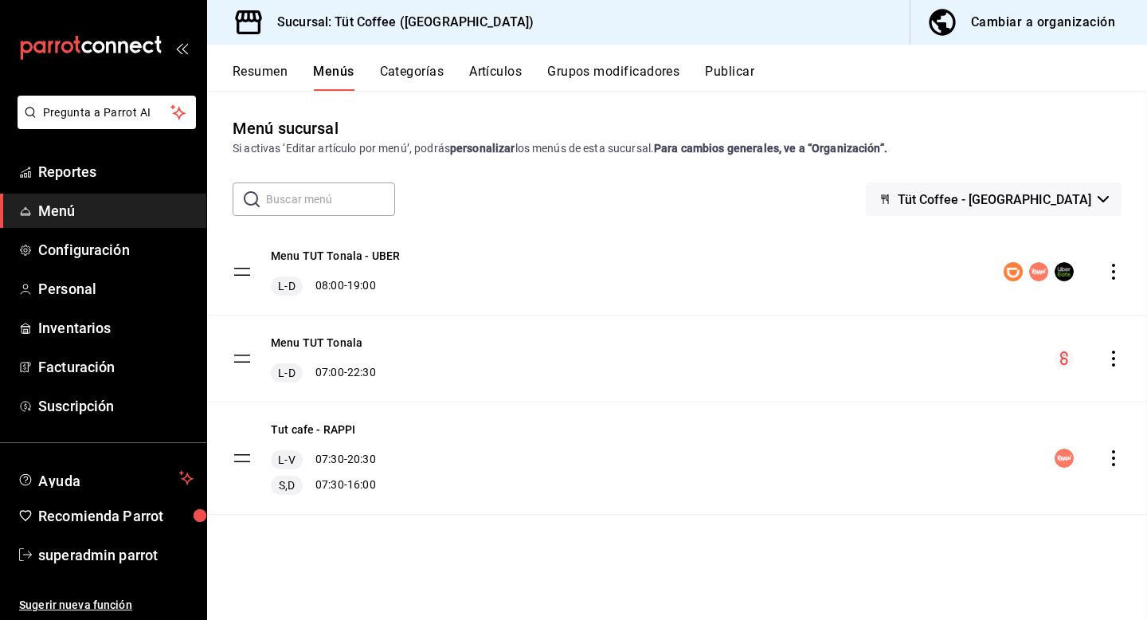
checkbox input "false"
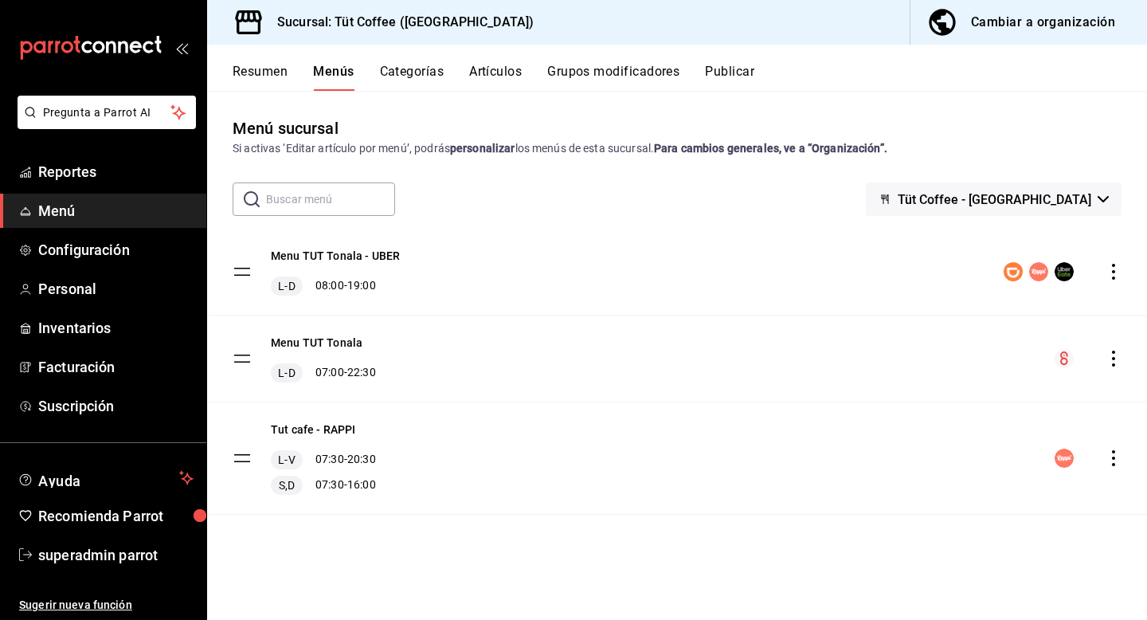
checkbox input "false"
click at [1115, 456] on icon "actions" at bounding box center [1114, 458] width 16 height 16
click at [269, 83] on div at bounding box center [573, 310] width 1147 height 620
click at [269, 76] on button "Resumen" at bounding box center [260, 77] width 55 height 27
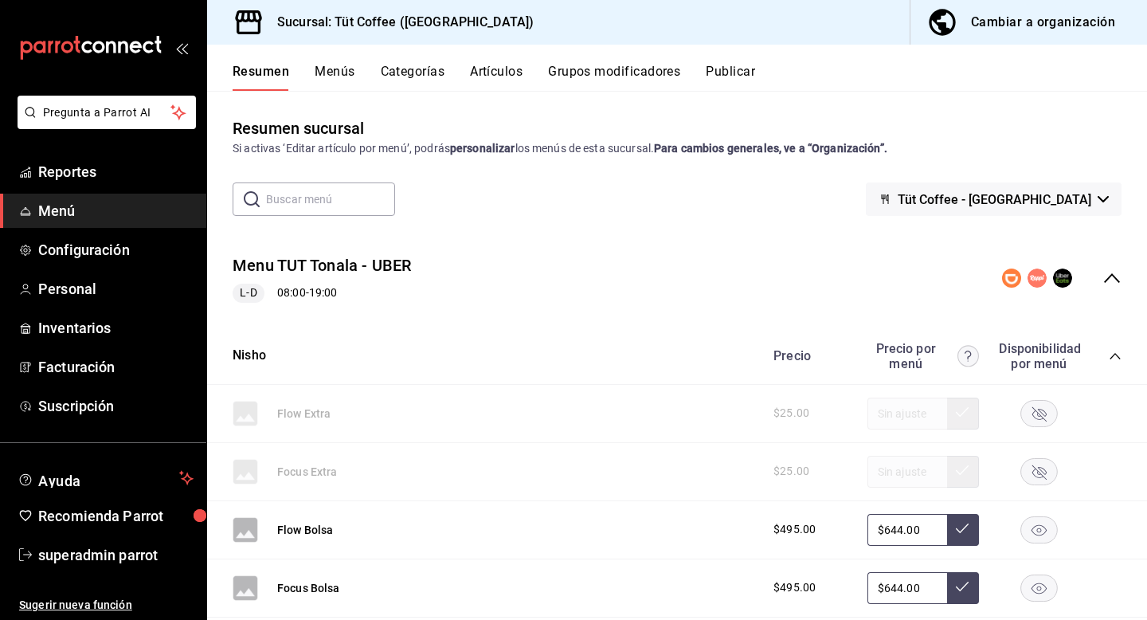
click at [347, 77] on button "Menús" at bounding box center [335, 77] width 40 height 27
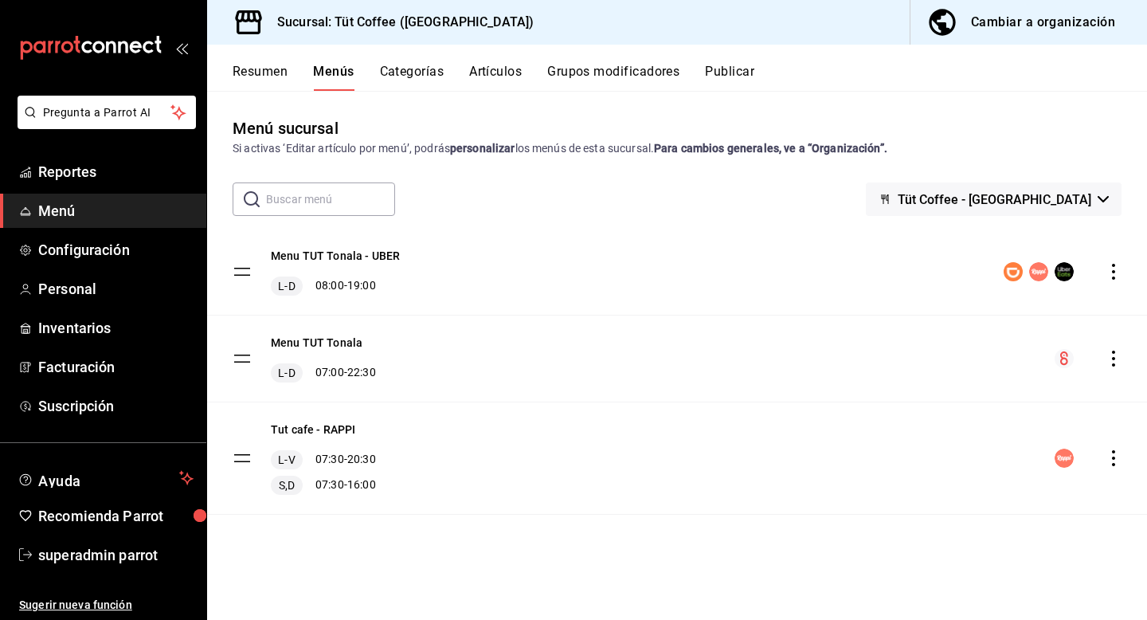
click at [1115, 460] on icon "actions" at bounding box center [1114, 458] width 16 height 16
click at [1113, 450] on icon "actions" at bounding box center [1114, 458] width 16 height 16
click at [1065, 24] on div at bounding box center [573, 310] width 1147 height 620
click at [304, 433] on button "Tut cafe - RAPPI" at bounding box center [313, 429] width 84 height 16
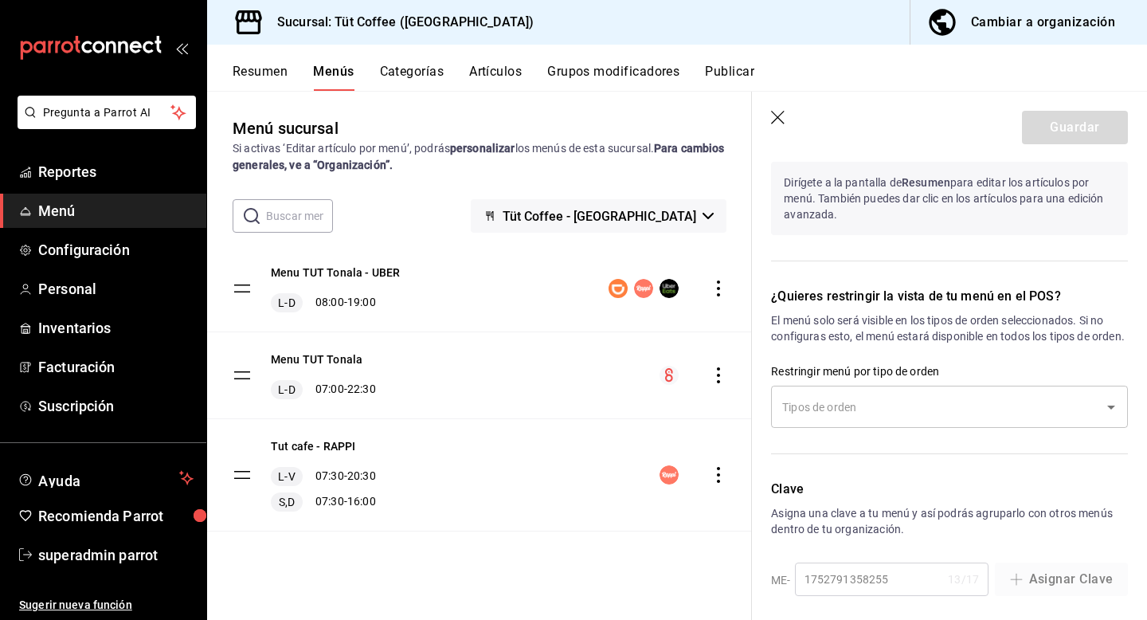
scroll to position [1283, 0]
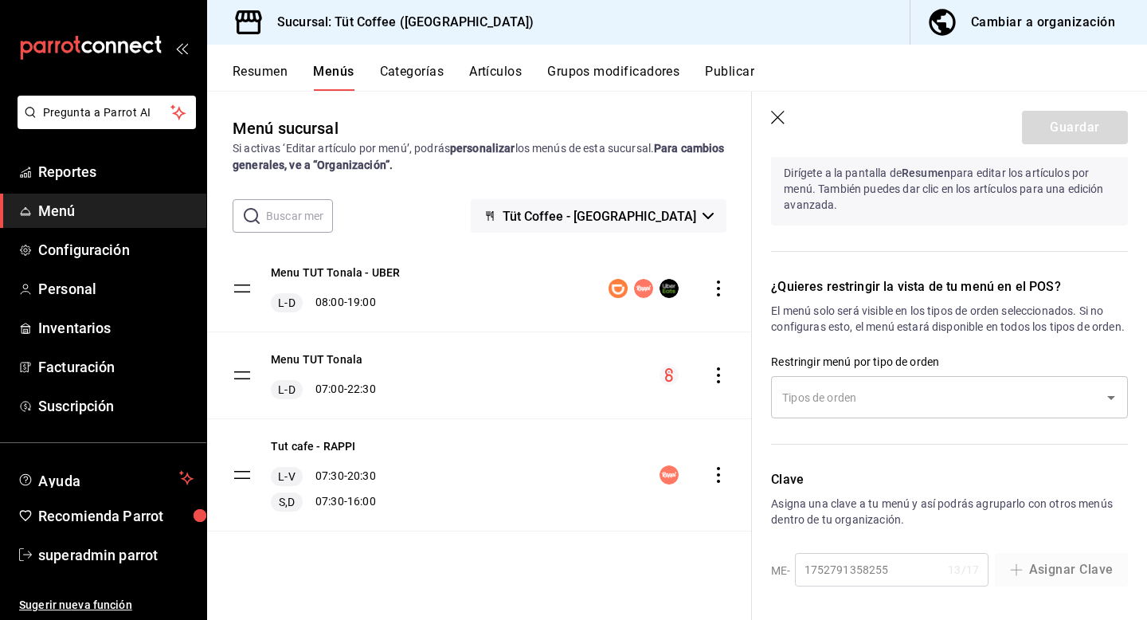
click at [782, 108] on header "Guardar" at bounding box center [949, 124] width 395 height 65
click at [778, 113] on icon "button" at bounding box center [779, 119] width 16 height 16
checkbox input "false"
type input "1758215094777"
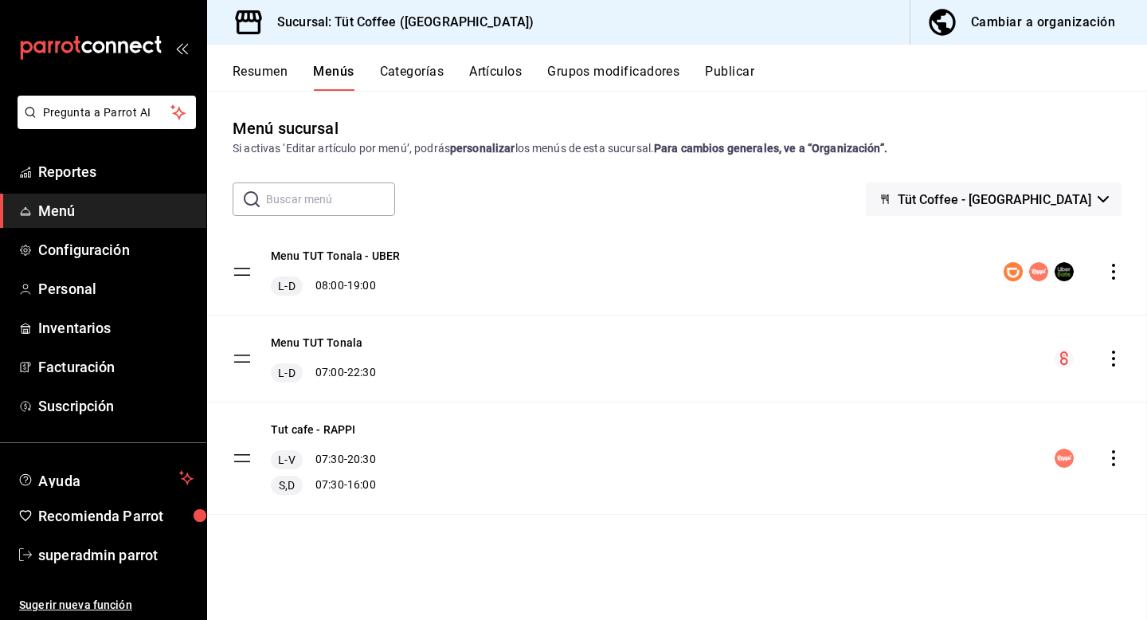
scroll to position [977, 0]
click at [1113, 457] on icon "actions" at bounding box center [1113, 458] width 3 height 16
click at [963, 540] on li "Eliminar menú y contenido relacionado" at bounding box center [973, 527] width 249 height 33
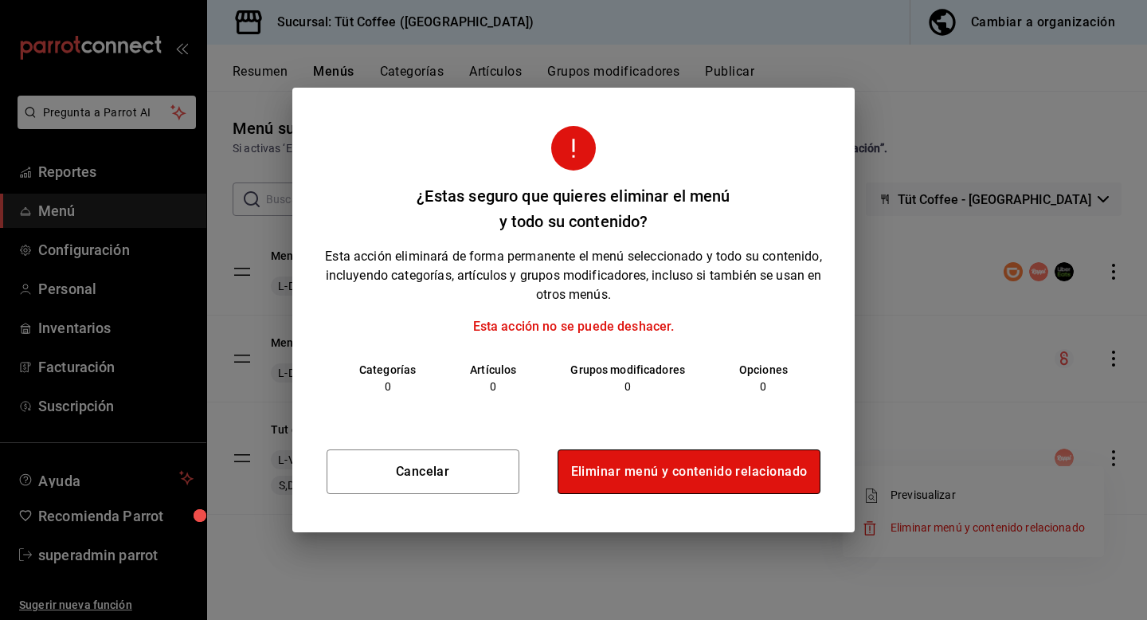
click at [675, 482] on button "Eliminar menú y contenido relacionado" at bounding box center [690, 471] width 264 height 45
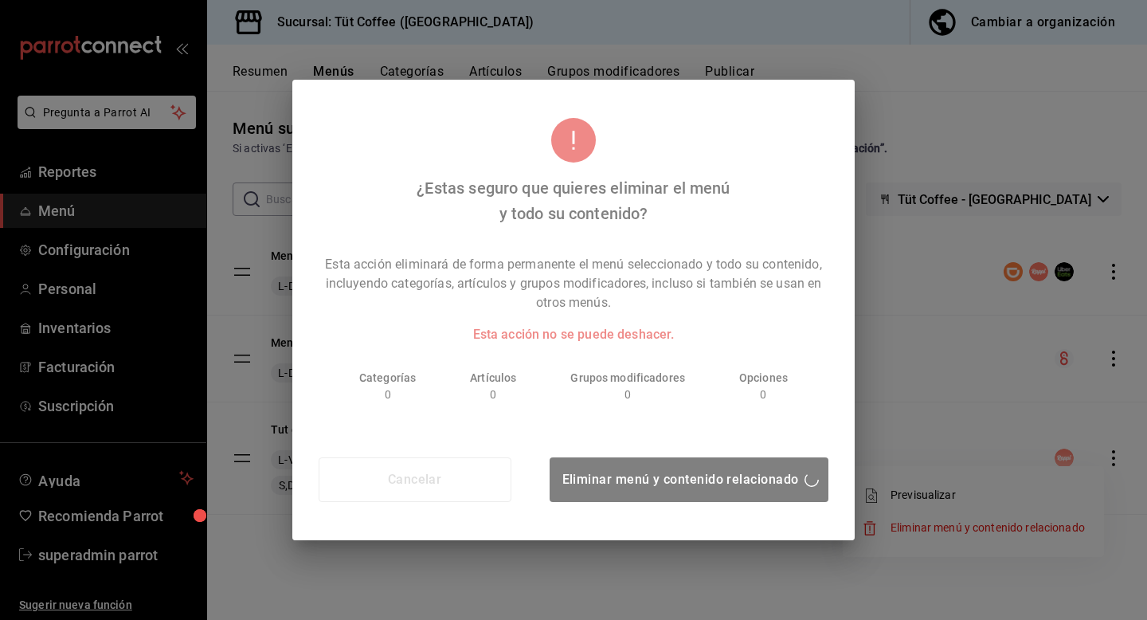
scroll to position [0, 0]
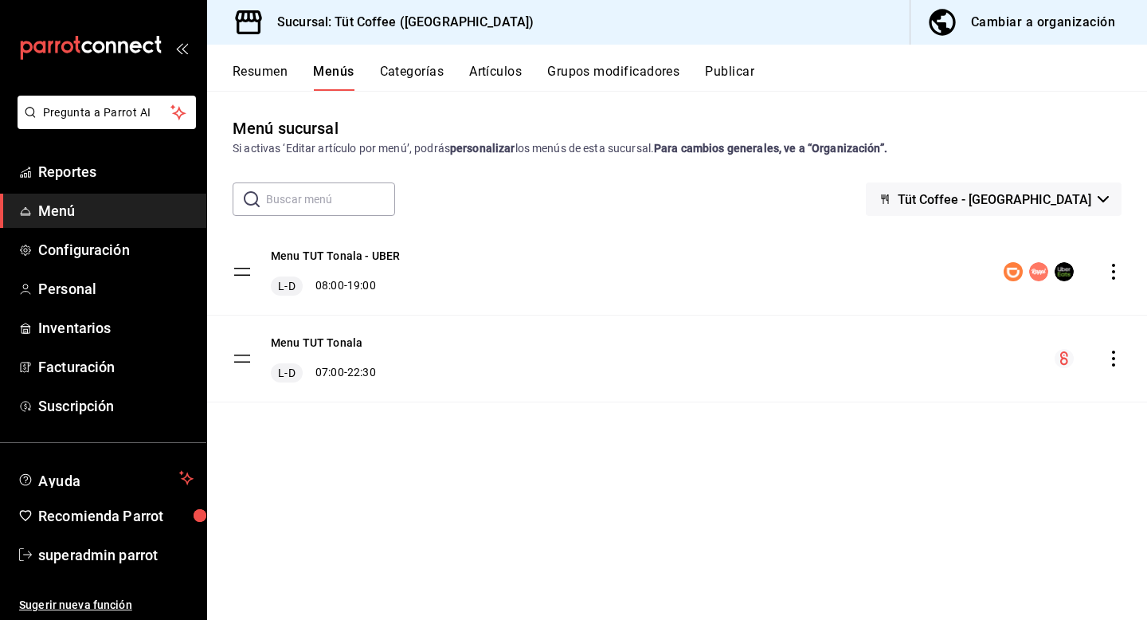
click at [754, 79] on button "Publicar" at bounding box center [729, 77] width 49 height 27
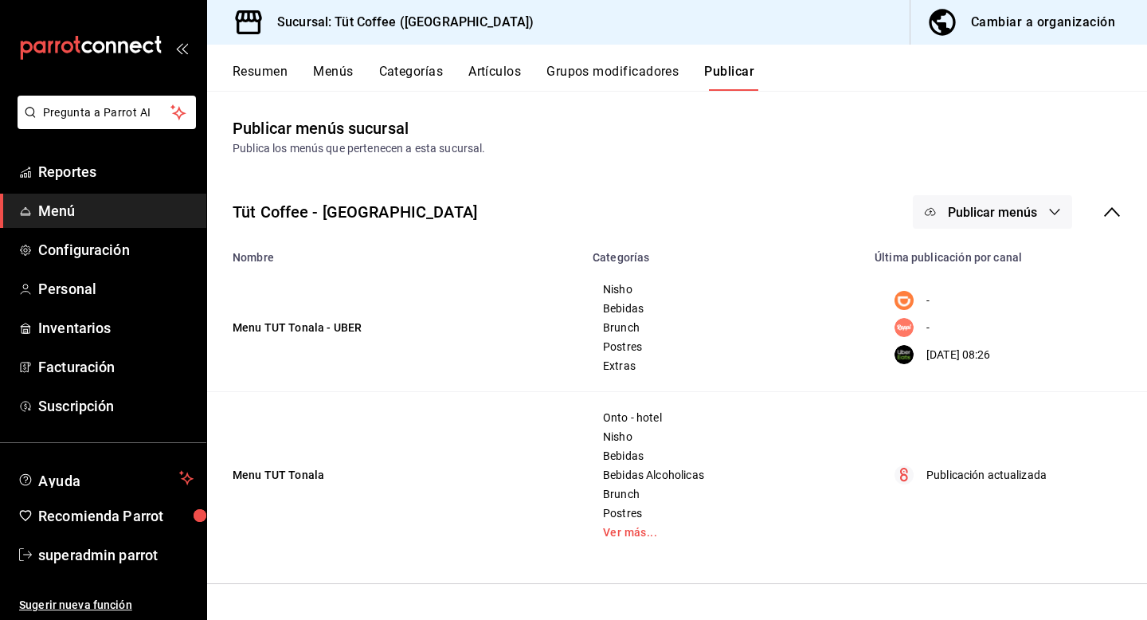
click at [971, 212] on span "Publicar menús" at bounding box center [992, 212] width 89 height 15
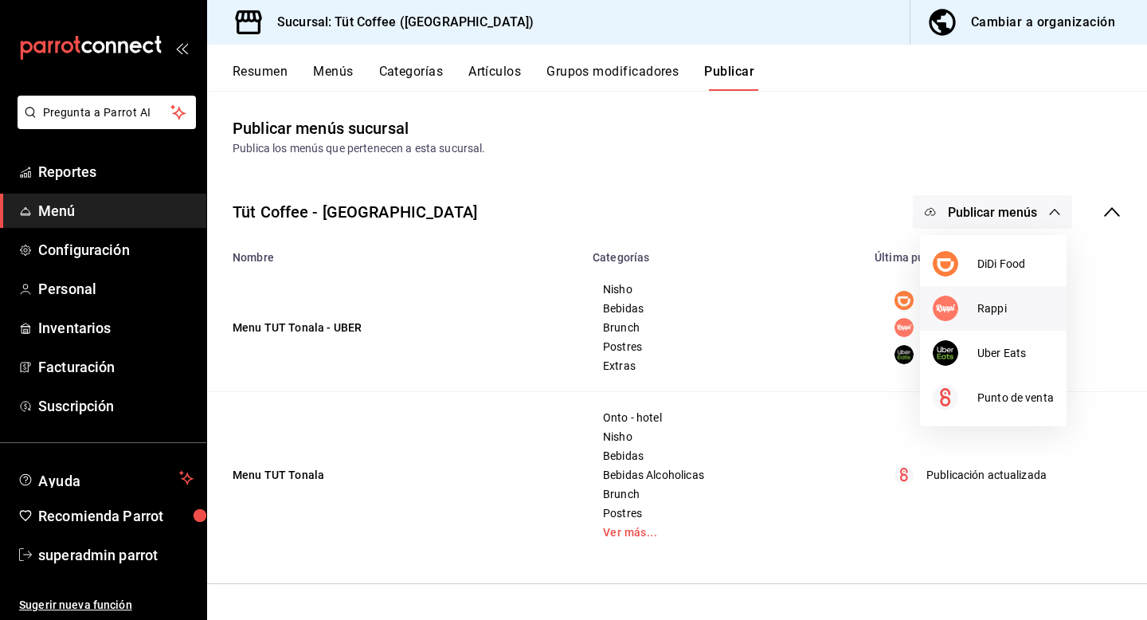
click at [989, 312] on span "Rappi" at bounding box center [1016, 308] width 76 height 17
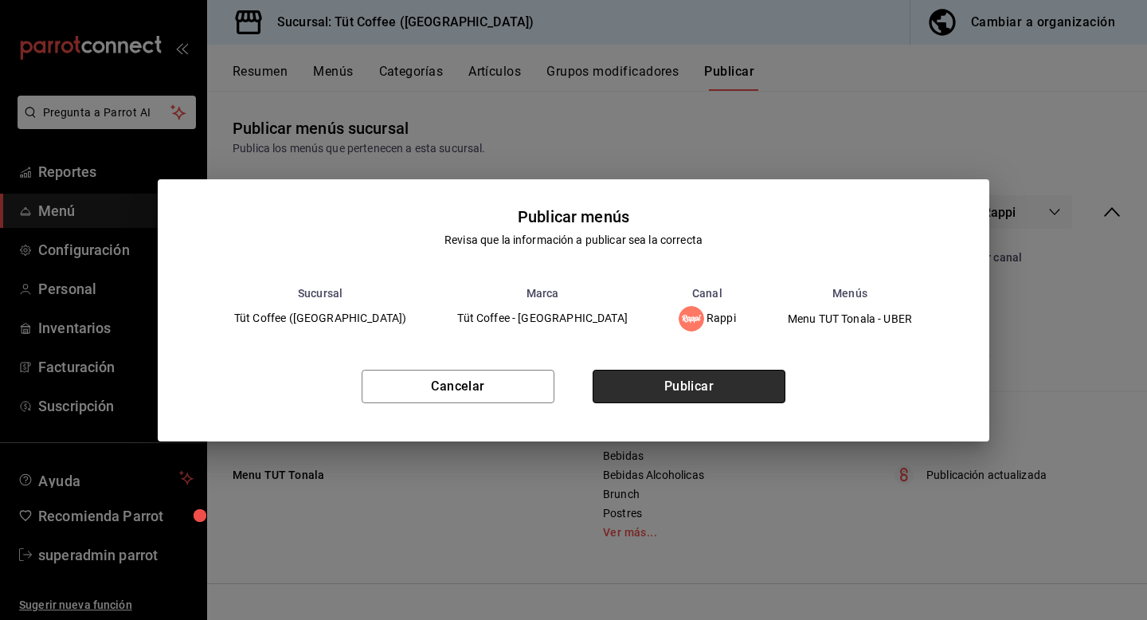
click at [743, 394] on button "Publicar" at bounding box center [689, 386] width 193 height 33
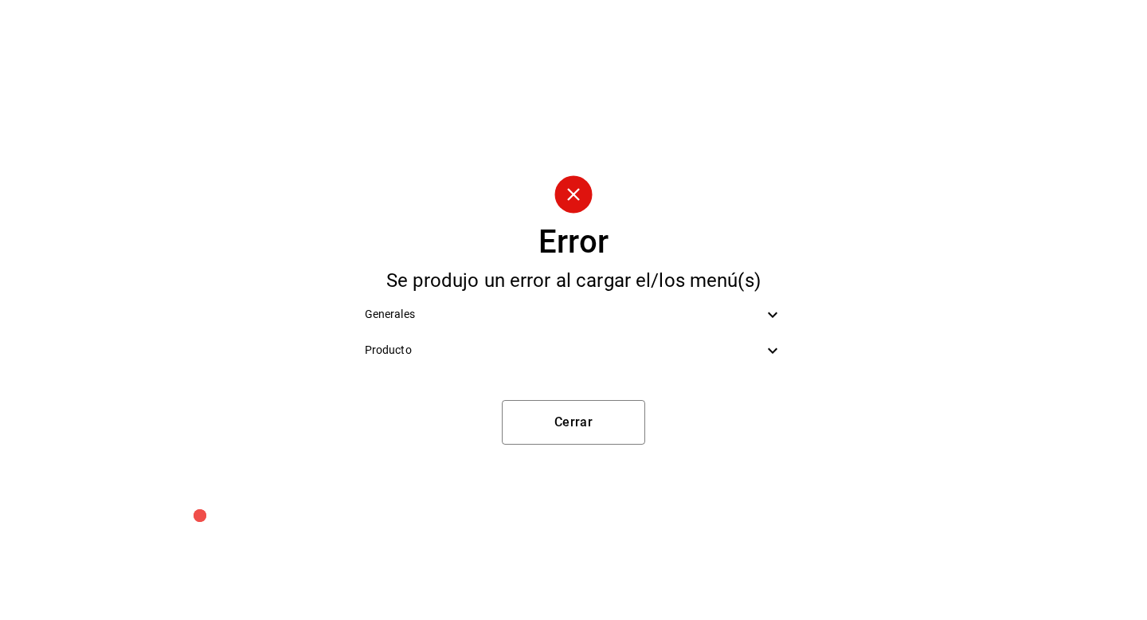
click at [759, 355] on span "Producto" at bounding box center [564, 350] width 399 height 17
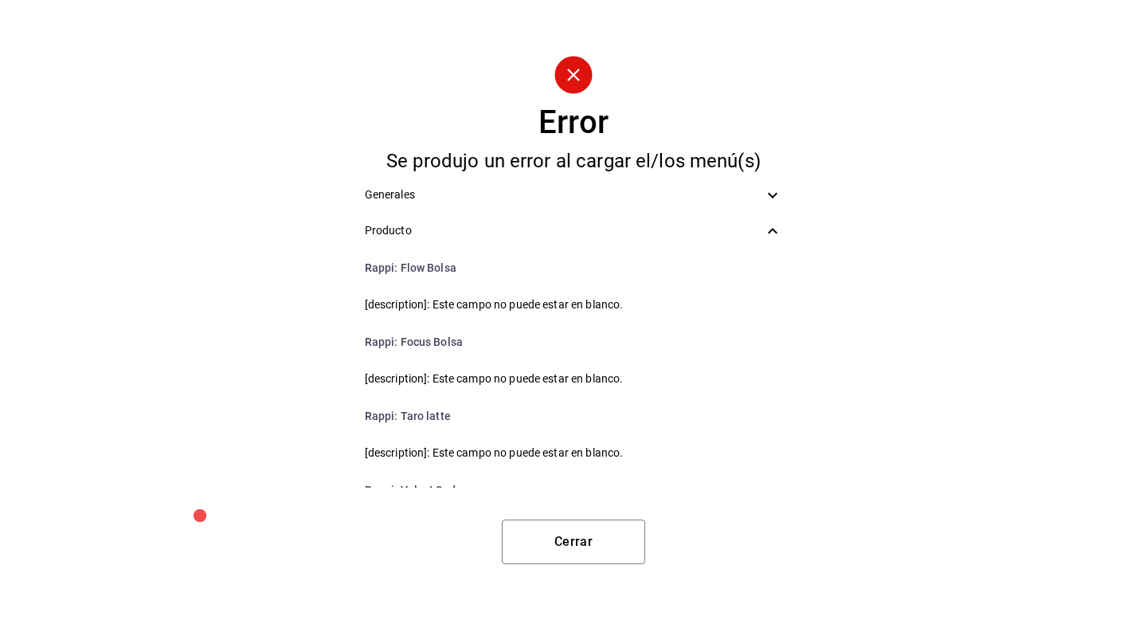
drag, startPoint x: 365, startPoint y: 223, endPoint x: 453, endPoint y: 306, distance: 120.6
click at [453, 308] on ul "Generales Producto Rappi : Flow Bolsa [description]: Este campo no puede estar …" at bounding box center [574, 331] width 444 height 323
click at [366, 230] on span "Producto" at bounding box center [564, 230] width 399 height 17
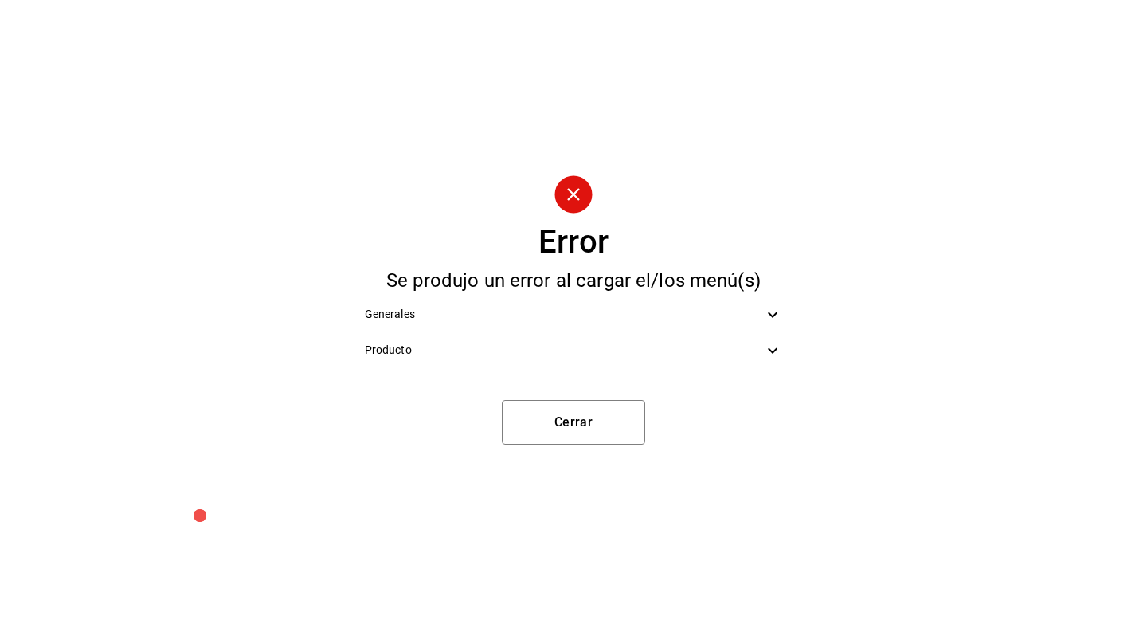
click at [366, 230] on div "Error Se produjo un error al cargar el/los menú(s) Generales Producto Rappi : F…" at bounding box center [573, 310] width 1147 height 620
click at [773, 345] on icon at bounding box center [772, 350] width 19 height 19
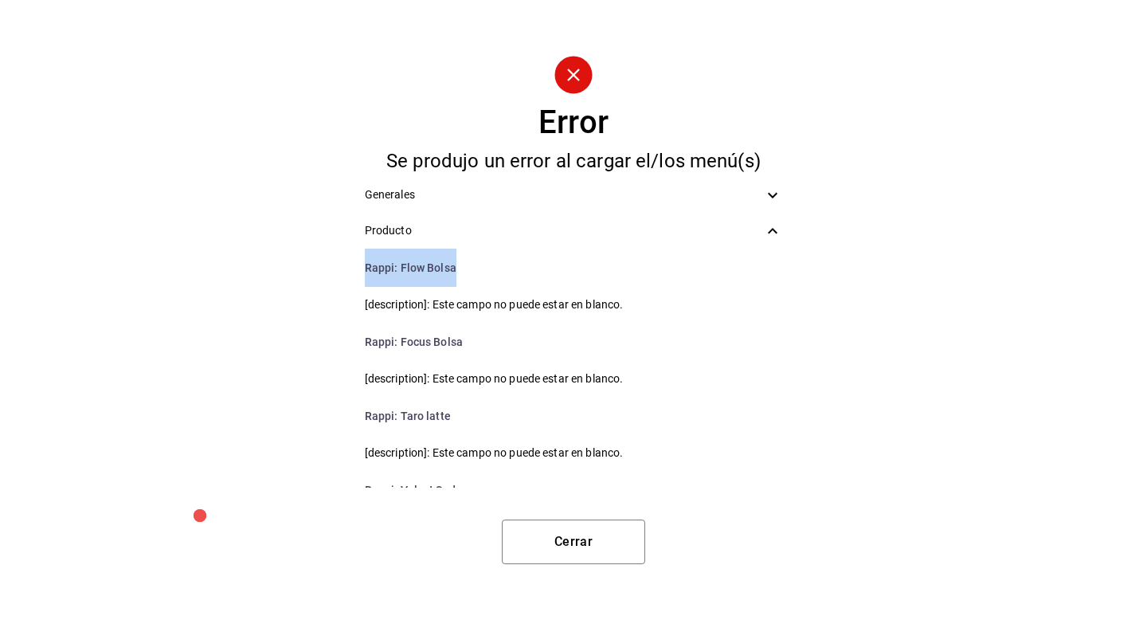
drag, startPoint x: 366, startPoint y: 266, endPoint x: 528, endPoint y: 249, distance: 163.4
click at [528, 249] on li "Rappi : Flow Bolsa" at bounding box center [574, 268] width 444 height 38
click at [359, 265] on li "Rappi : Flow Bolsa" at bounding box center [574, 268] width 444 height 38
click at [363, 267] on li "Rappi : Flow Bolsa" at bounding box center [574, 268] width 444 height 38
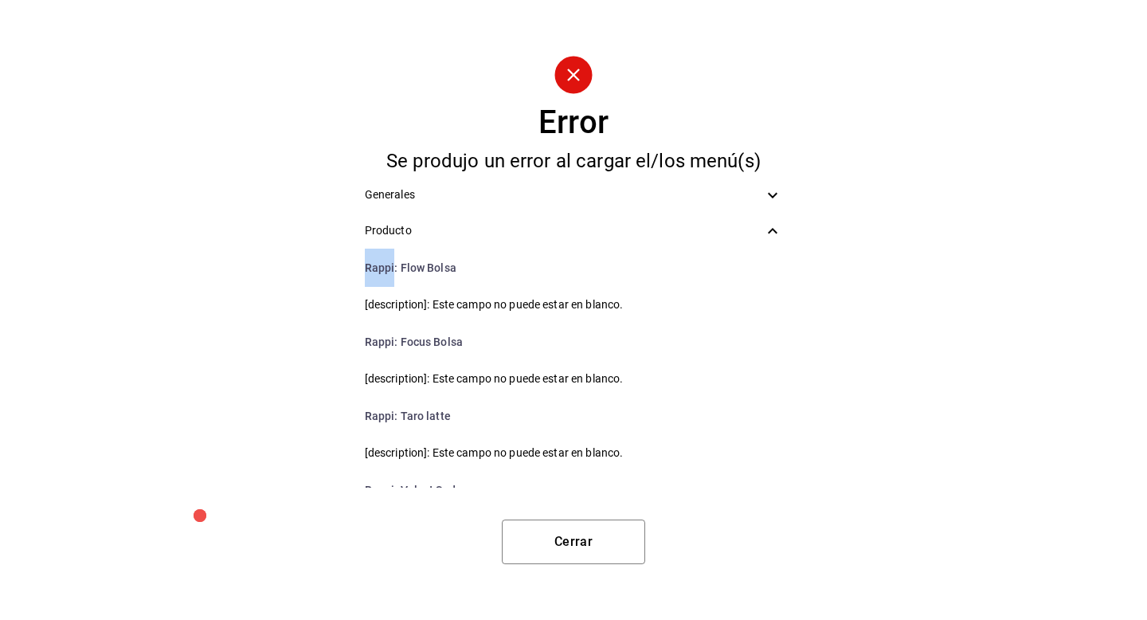
click at [363, 267] on li "Rappi : Flow Bolsa" at bounding box center [574, 268] width 444 height 38
click at [368, 266] on span "Rappi :" at bounding box center [381, 267] width 33 height 13
drag, startPoint x: 368, startPoint y: 266, endPoint x: 403, endPoint y: 282, distance: 38.5
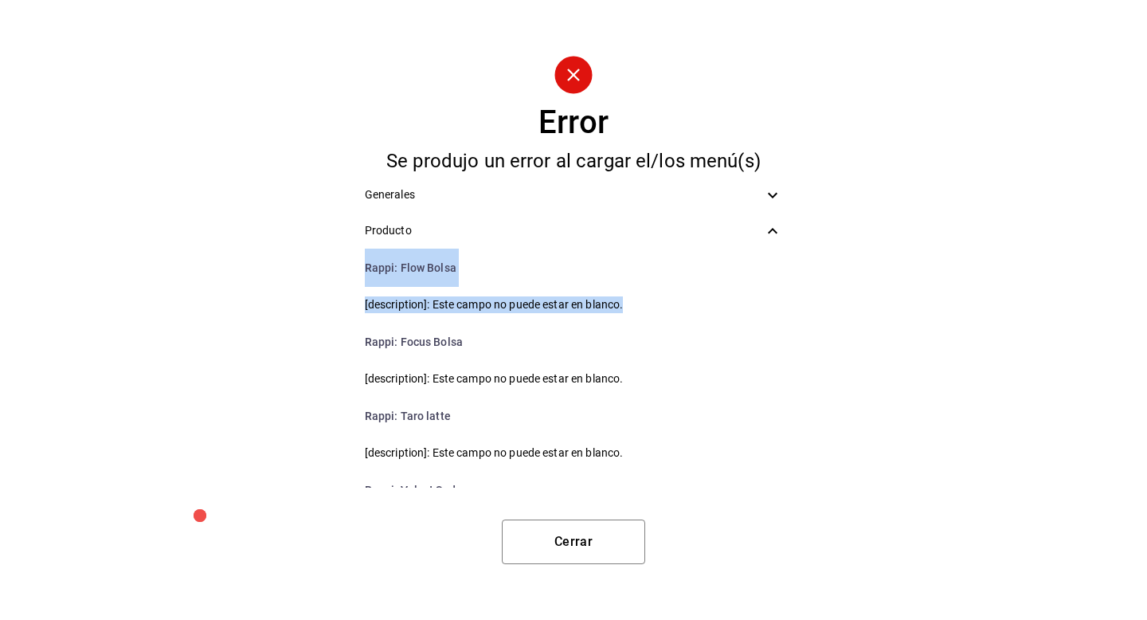
drag, startPoint x: 355, startPoint y: 265, endPoint x: 494, endPoint y: 319, distance: 148.5
click at [494, 319] on ul "Rappi : Flow Bolsa [description]: Este campo no puede estar en blanco." at bounding box center [574, 286] width 444 height 74
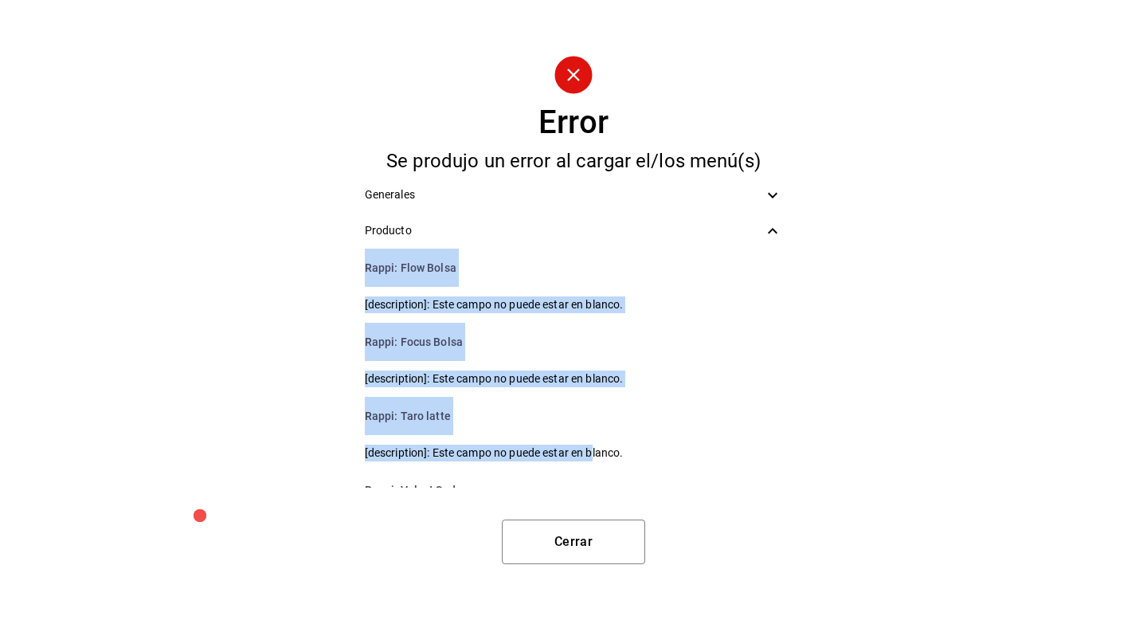
drag, startPoint x: 364, startPoint y: 268, endPoint x: 591, endPoint y: 460, distance: 296.8
click at [592, 460] on ul "Rappi : Flow Bolsa [description]: Este campo no puede estar en blanco. Rappi : …" at bounding box center [574, 368] width 444 height 239
click at [592, 548] on button "Cerrar" at bounding box center [573, 541] width 143 height 45
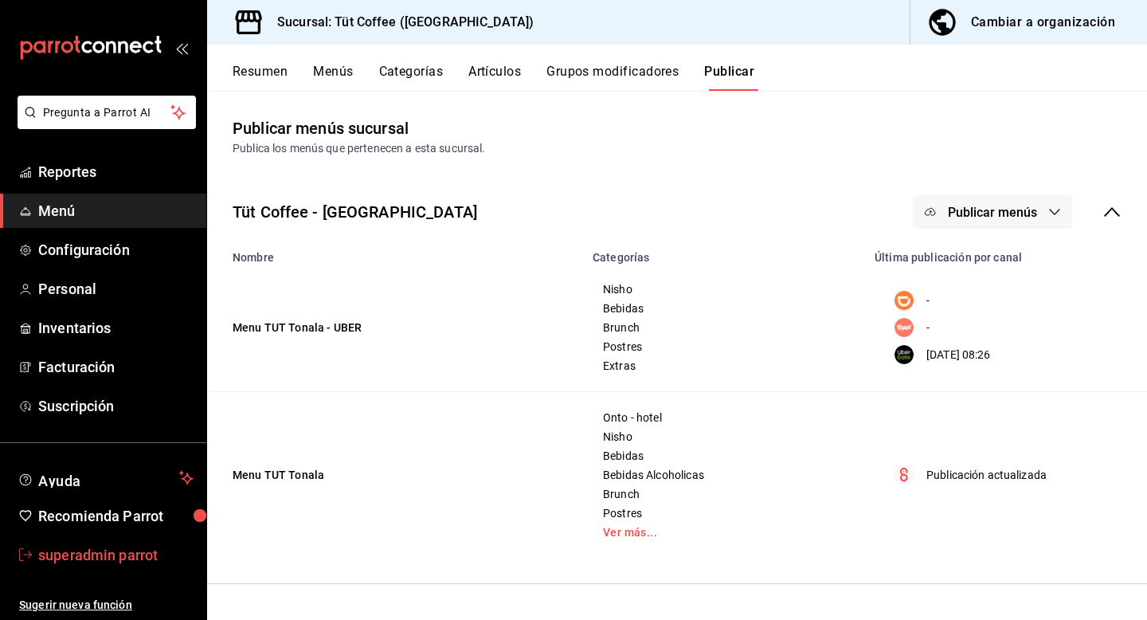
click at [96, 548] on span "superadmin parrot" at bounding box center [115, 555] width 155 height 22
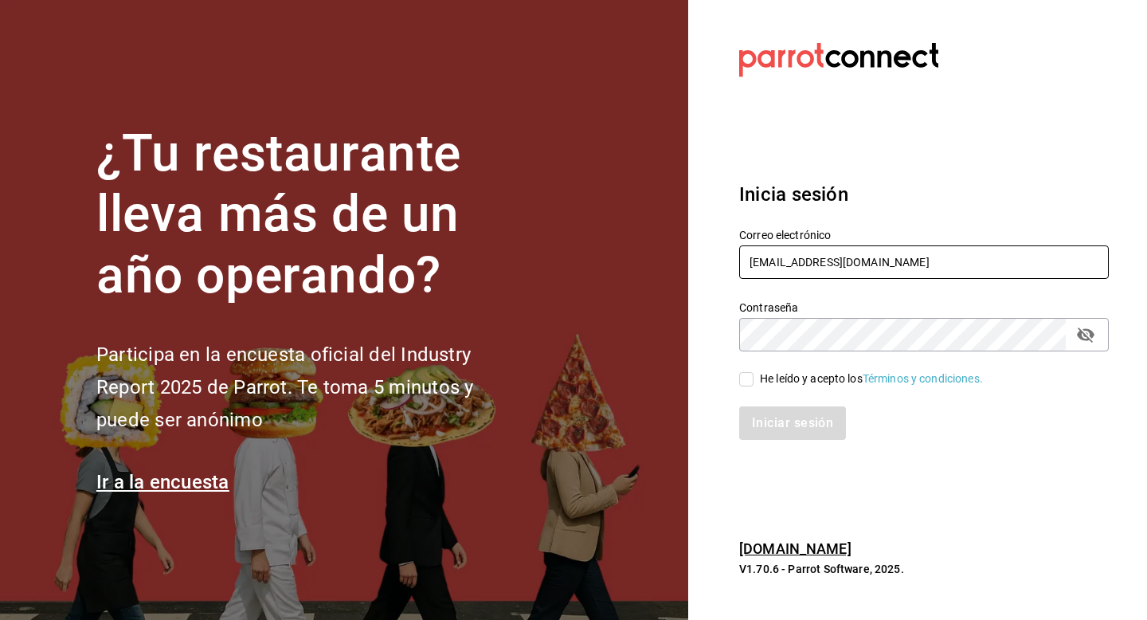
drag, startPoint x: 868, startPoint y: 257, endPoint x: 736, endPoint y: 258, distance: 131.5
click at [736, 258] on div "Correo electrónico tutcoffee@roma.com" at bounding box center [914, 245] width 389 height 72
type input "[EMAIL_ADDRESS][DOMAIN_NAME]"
click at [802, 375] on div "He leído y acepto los Términos y condiciones." at bounding box center [871, 378] width 223 height 17
click at [754, 375] on input "He leído y acepto los Términos y condiciones." at bounding box center [746, 379] width 14 height 14
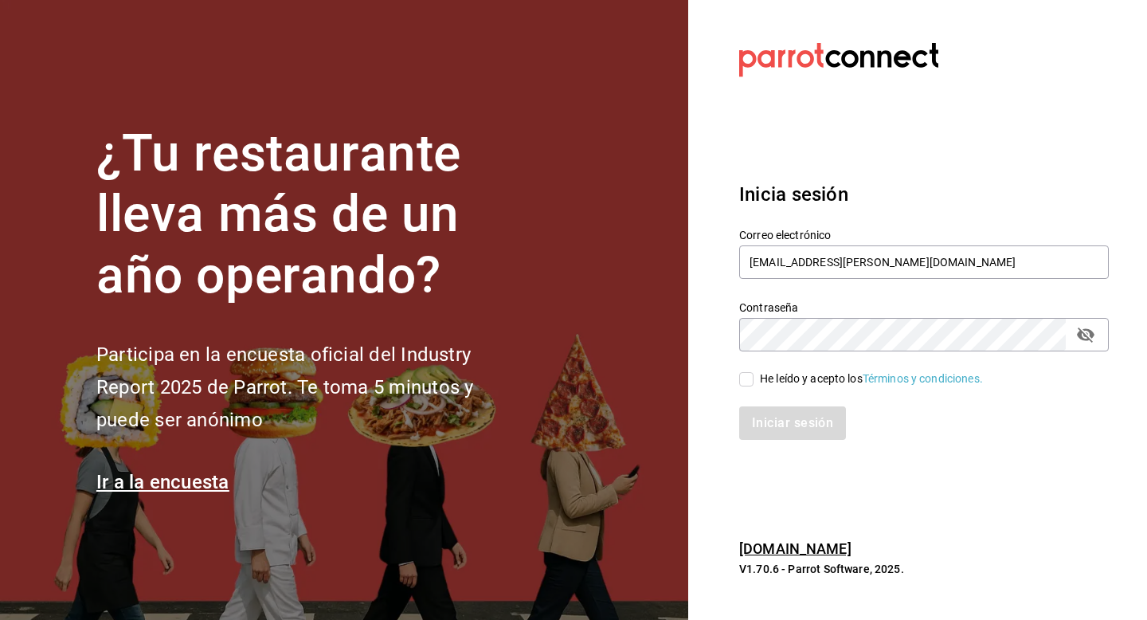
checkbox input "true"
click at [784, 422] on button "Iniciar sesión" at bounding box center [793, 422] width 108 height 33
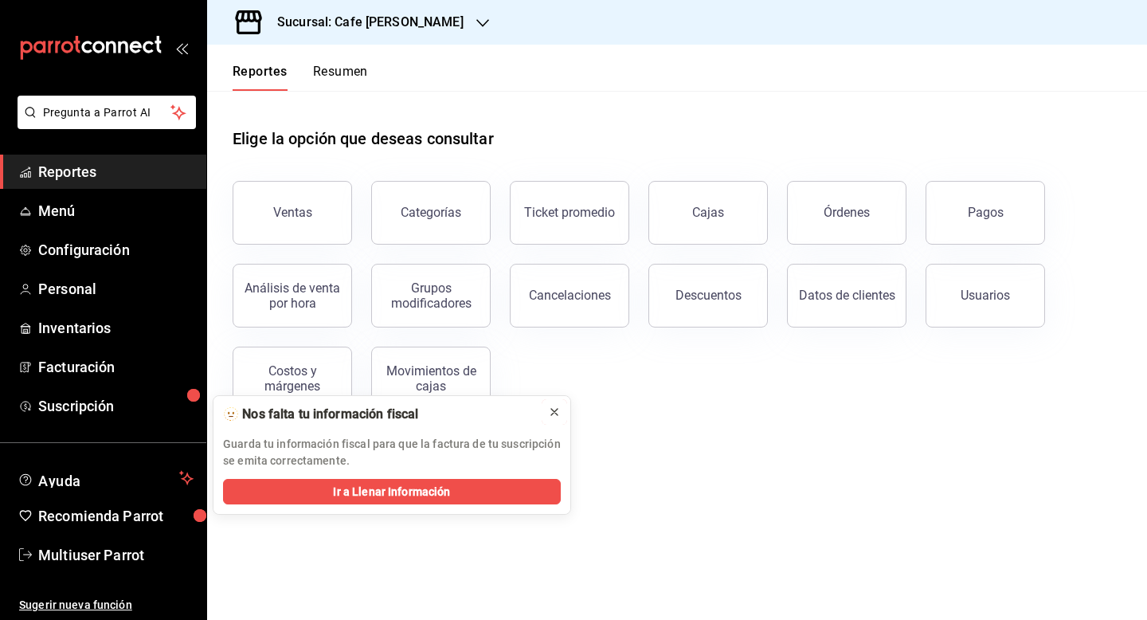
click at [551, 415] on icon at bounding box center [554, 412] width 13 height 13
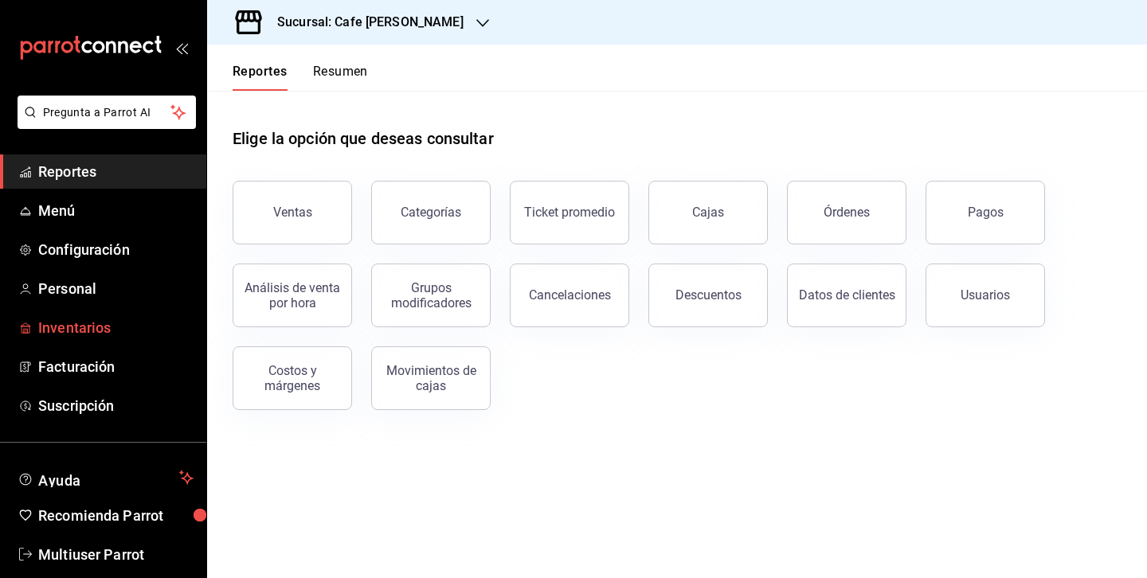
click at [104, 332] on span "Inventarios" at bounding box center [115, 328] width 155 height 22
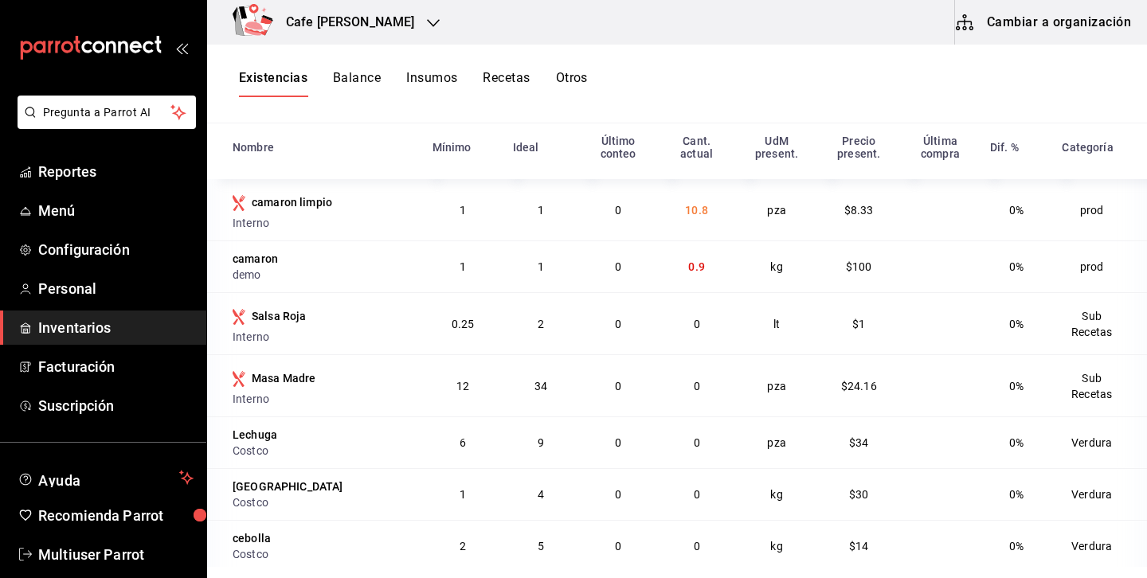
scroll to position [151, 0]
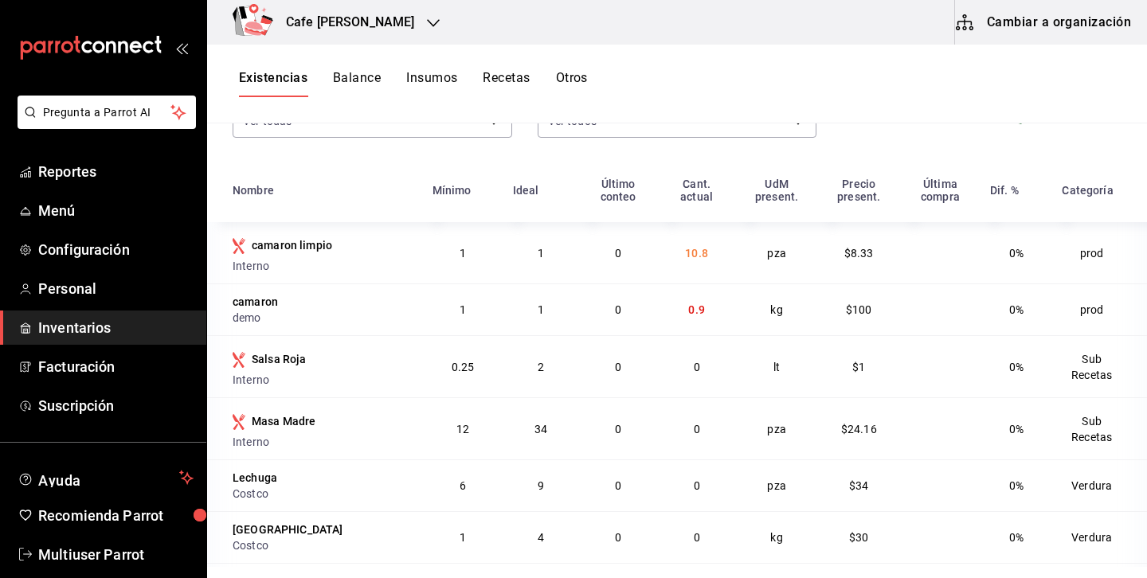
click at [364, 84] on button "Balance" at bounding box center [357, 83] width 48 height 27
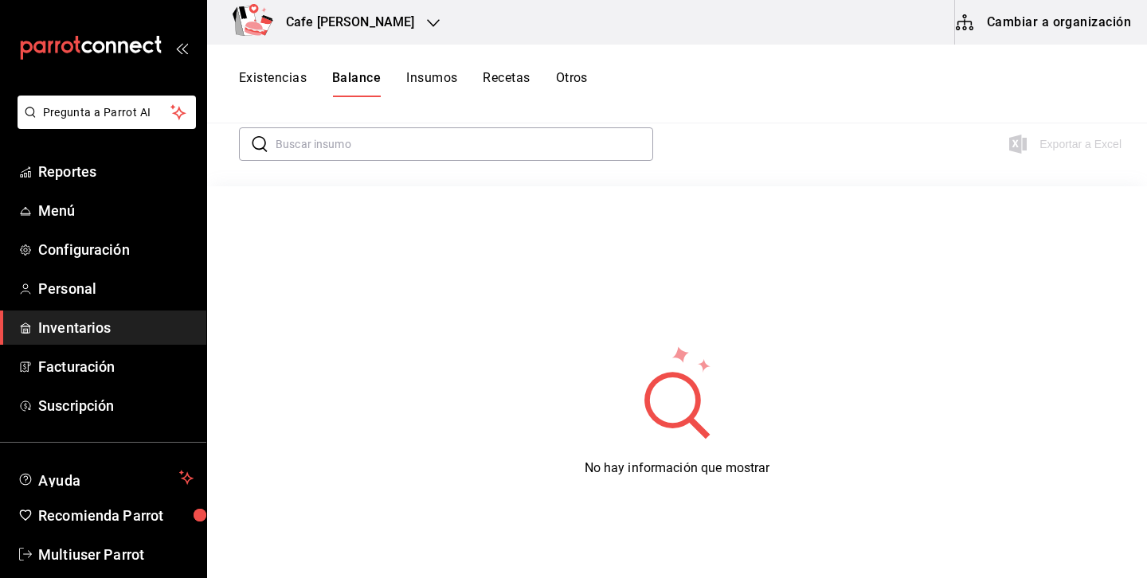
click at [440, 78] on button "Insumos" at bounding box center [431, 83] width 51 height 27
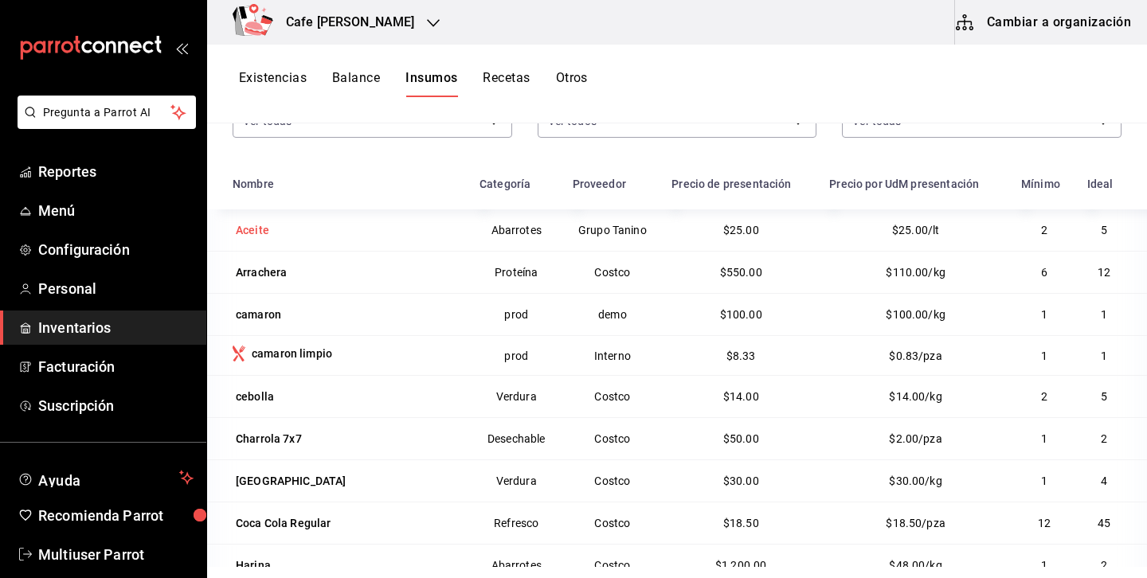
click at [261, 232] on div "Aceite" at bounding box center [252, 230] width 33 height 16
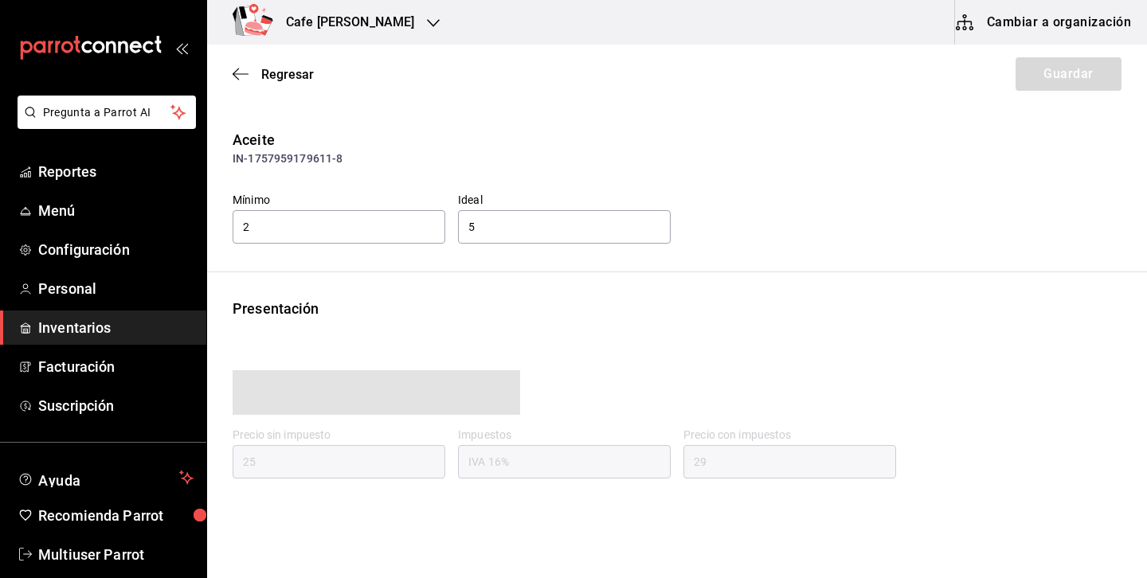
type input "29.00"
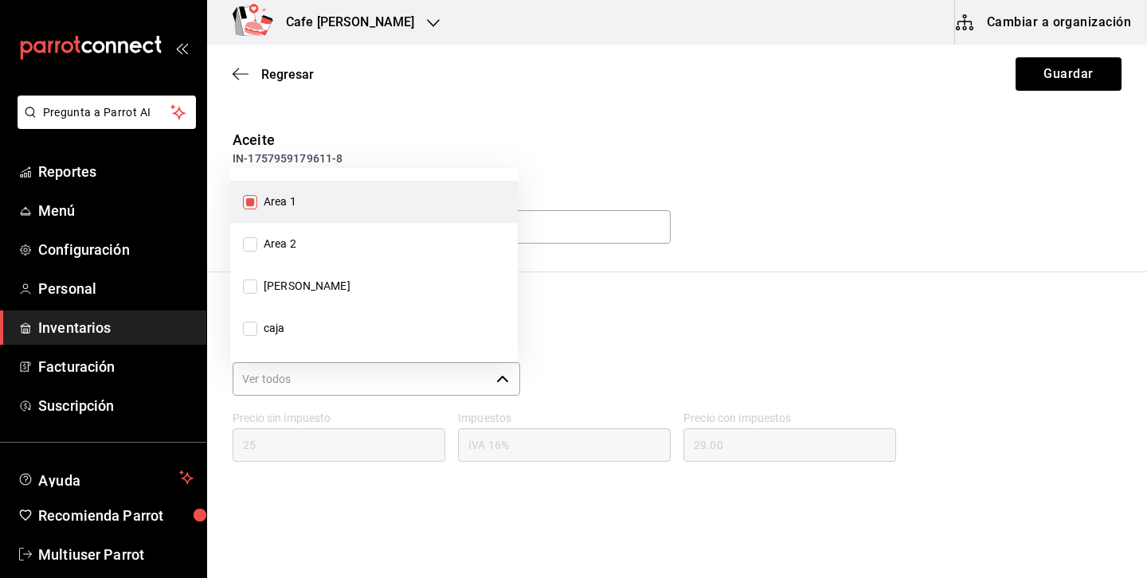
click at [433, 378] on input "Área de conteo" at bounding box center [361, 378] width 257 height 33
click at [785, 342] on div "Área de conteo ​" at bounding box center [671, 365] width 902 height 66
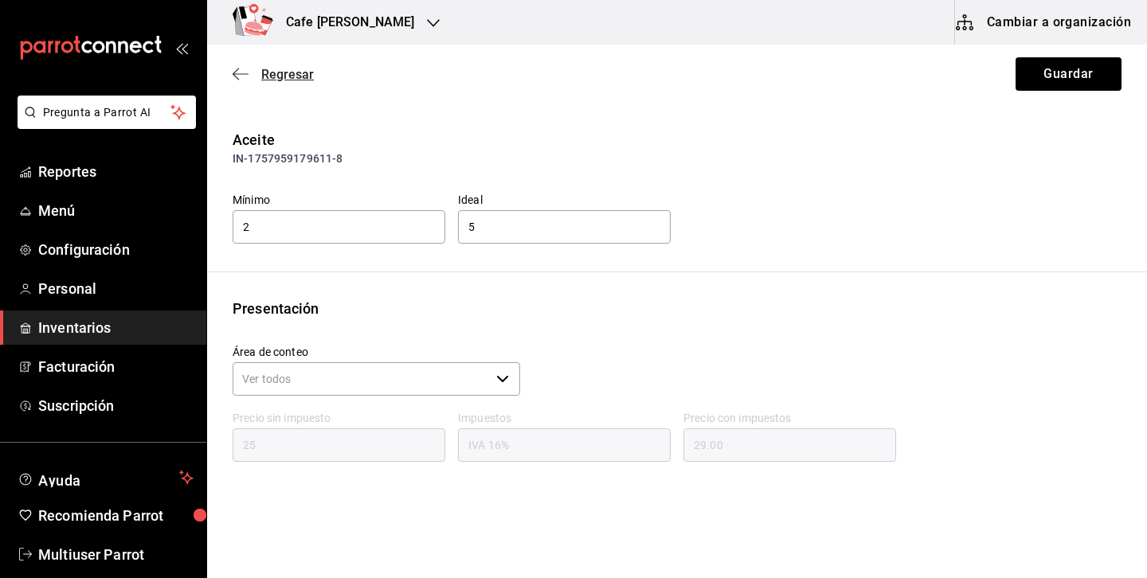
click at [309, 79] on span "Regresar" at bounding box center [287, 74] width 53 height 15
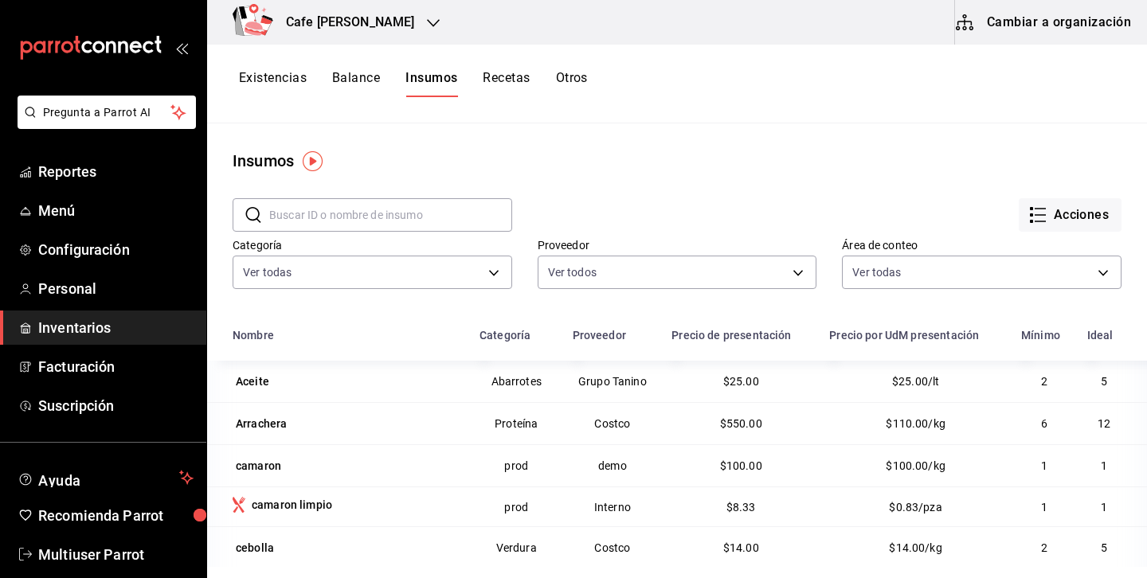
click at [520, 82] on button "Recetas" at bounding box center [506, 83] width 47 height 27
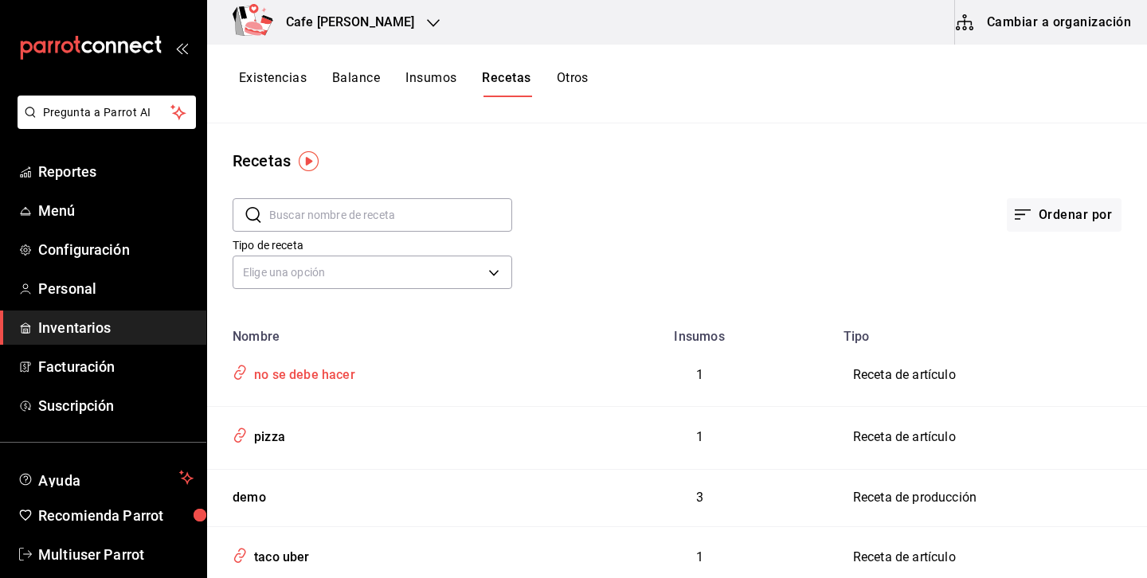
click at [362, 380] on div "no se debe hacer" at bounding box center [386, 372] width 320 height 30
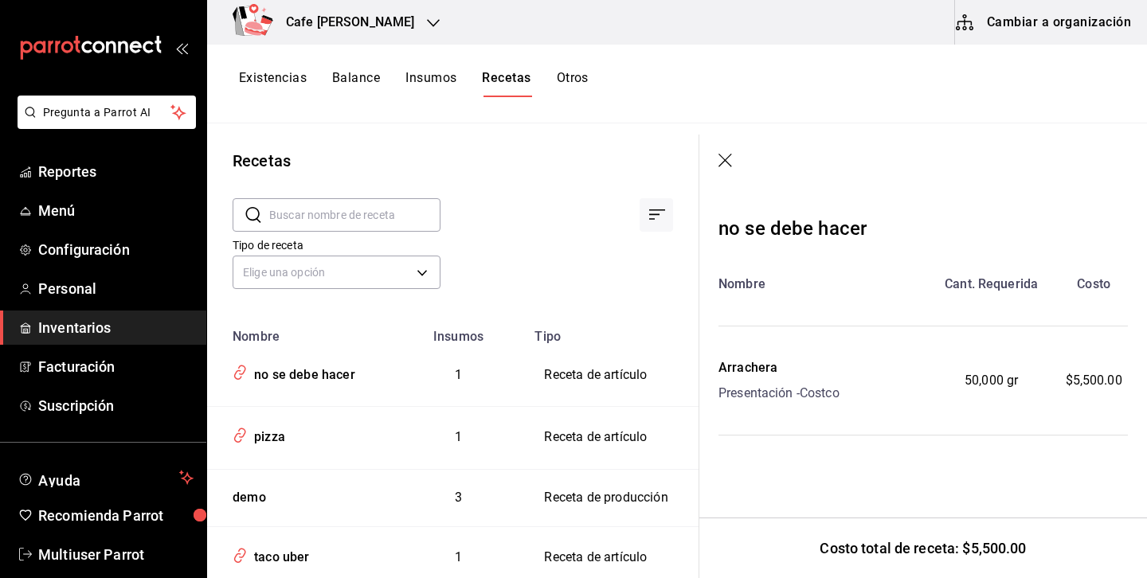
click at [726, 166] on icon "button" at bounding box center [727, 162] width 16 height 16
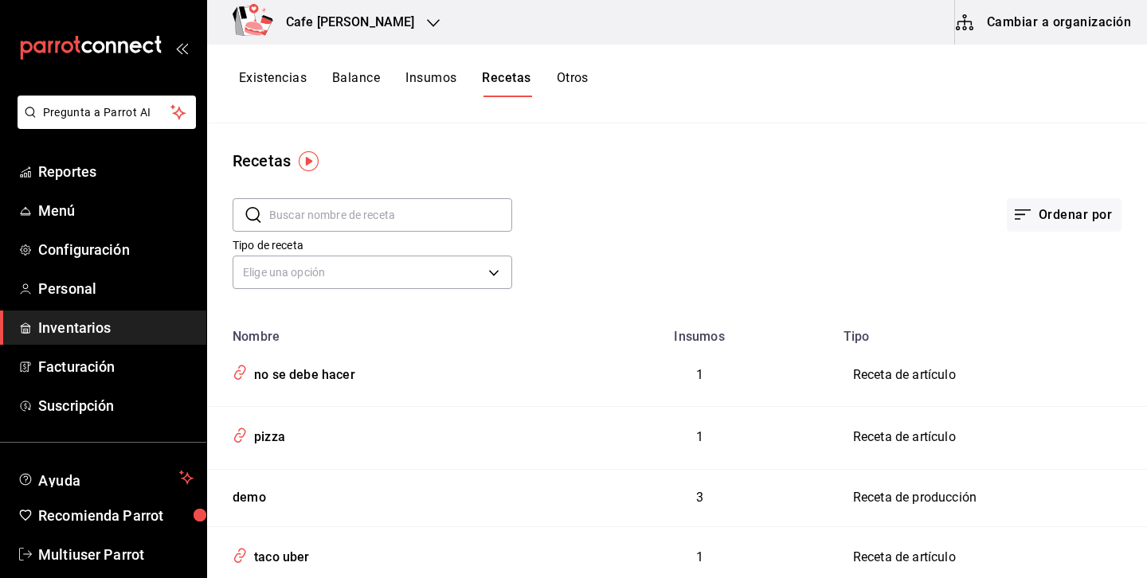
click at [577, 87] on button "Otros" at bounding box center [573, 83] width 32 height 27
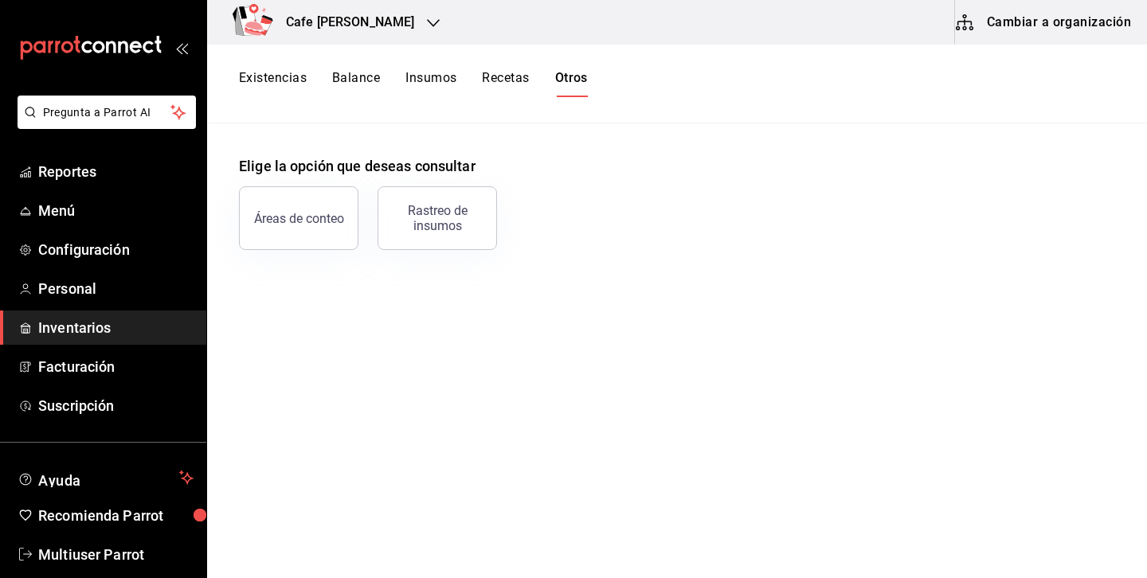
click at [299, 90] on button "Existencias" at bounding box center [273, 83] width 68 height 27
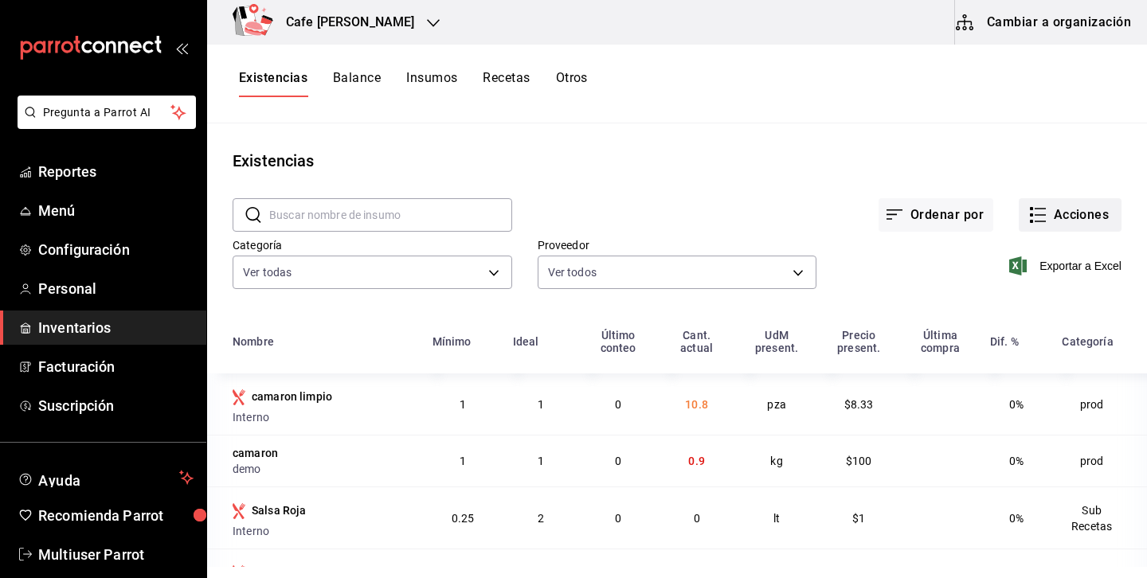
click at [1049, 221] on button "Acciones" at bounding box center [1070, 214] width 103 height 33
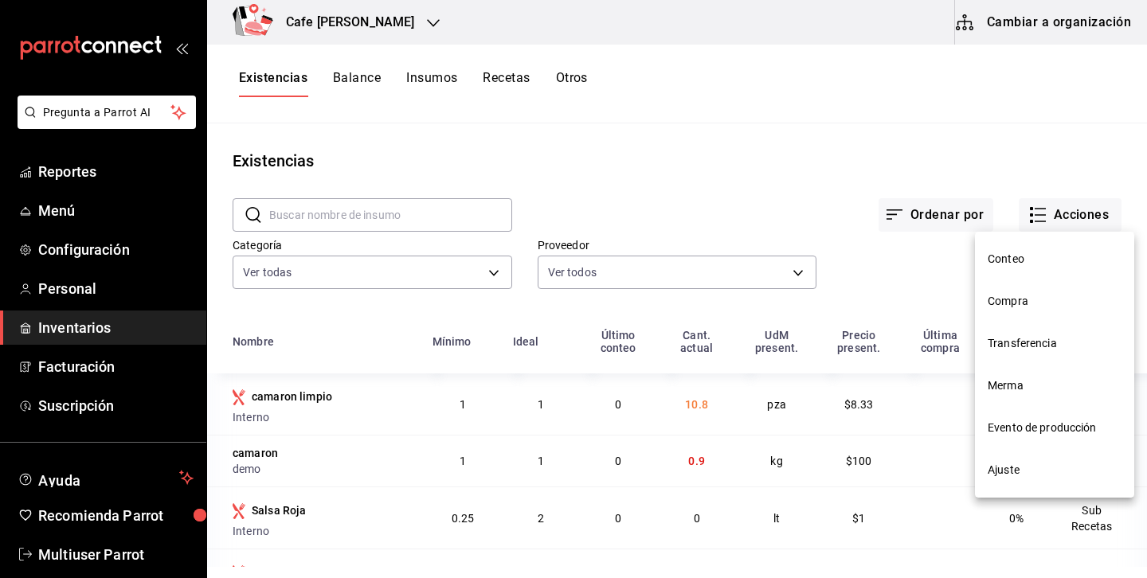
click at [1018, 302] on span "Compra" at bounding box center [1055, 301] width 134 height 17
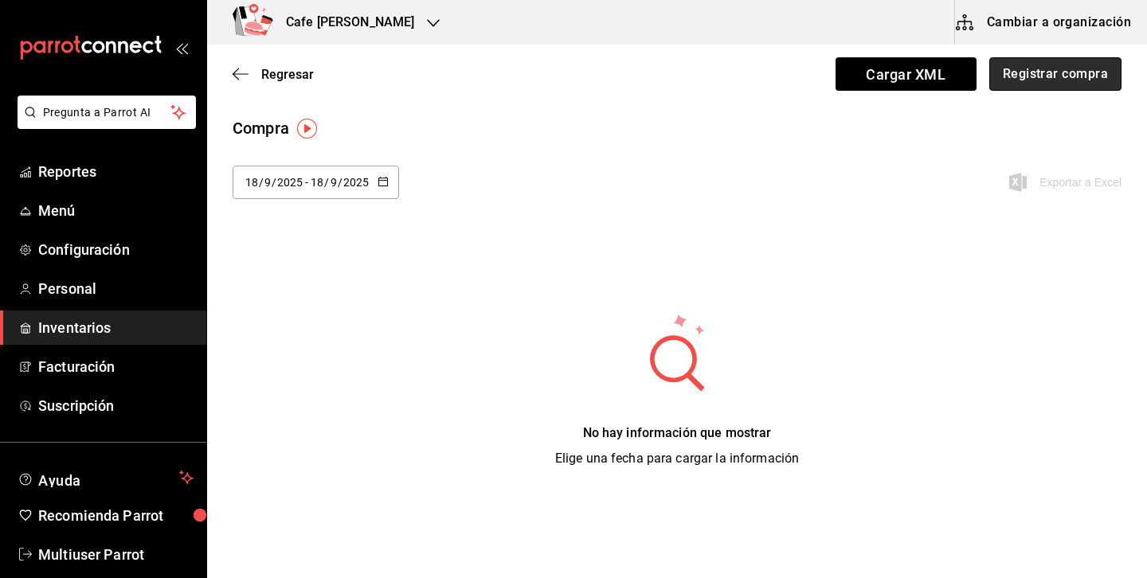
click at [1064, 83] on button "Registrar compra" at bounding box center [1055, 73] width 132 height 33
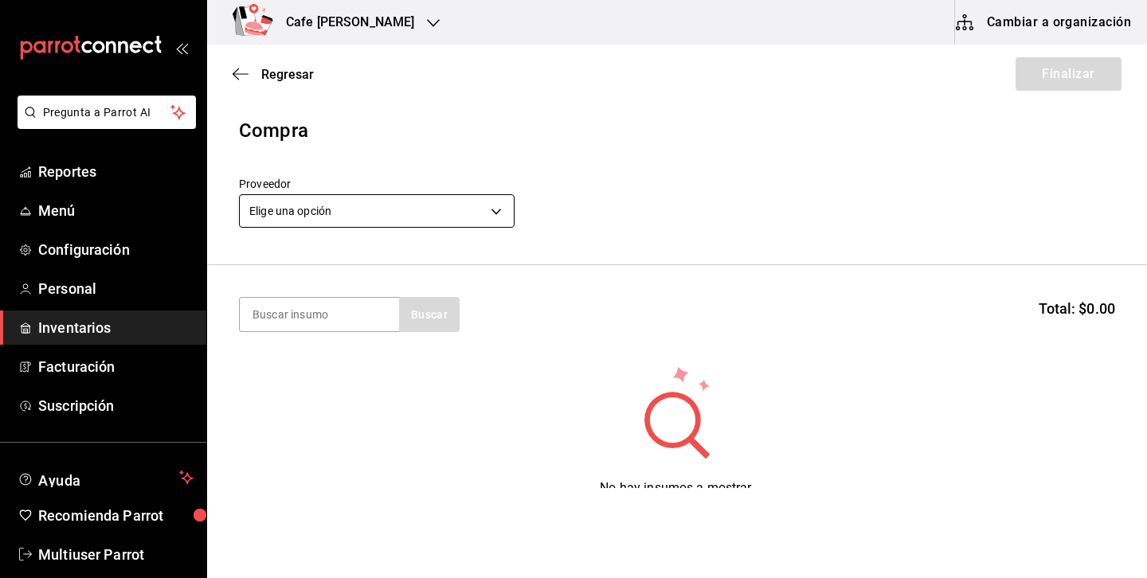
click at [450, 214] on body "Pregunta a Parrot AI Reportes Menú Configuración Personal Inventarios Facturaci…" at bounding box center [573, 244] width 1147 height 488
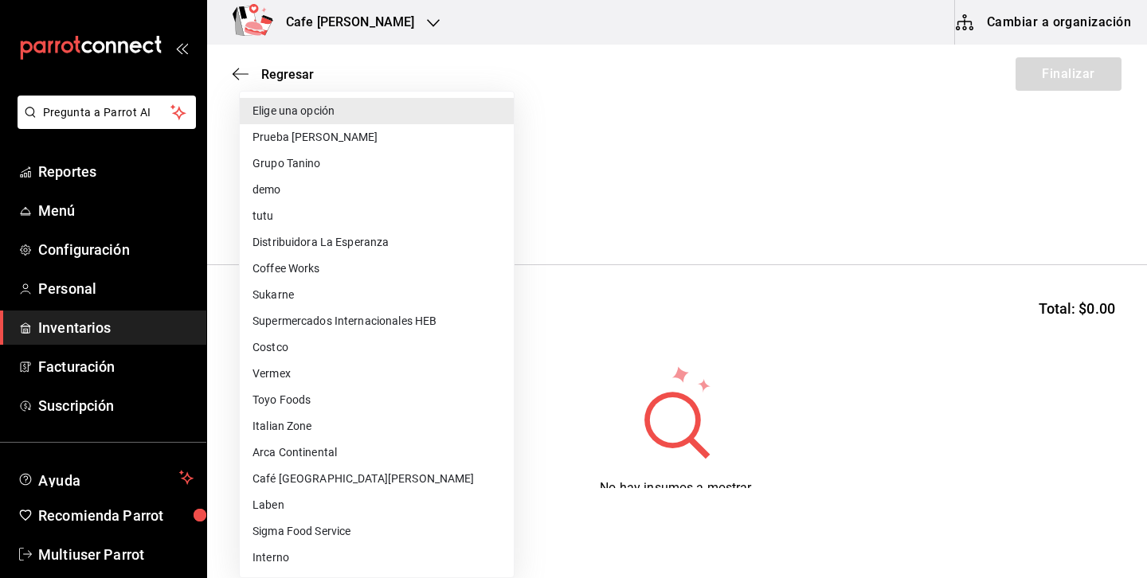
click at [283, 347] on li "Costco" at bounding box center [377, 348] width 274 height 26
type input "c5b0d51e-6334-43ed-8431-3624446c4822"
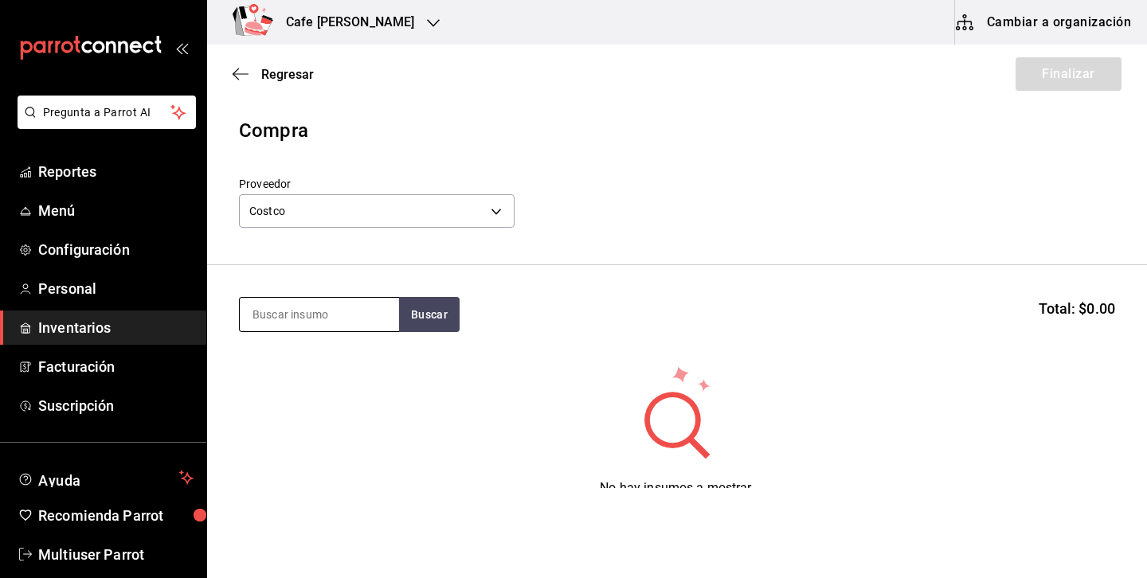
click at [344, 315] on input at bounding box center [319, 314] width 159 height 33
click at [440, 327] on button "Buscar" at bounding box center [429, 314] width 61 height 35
type input "c"
click at [445, 315] on button "Buscar" at bounding box center [429, 314] width 61 height 35
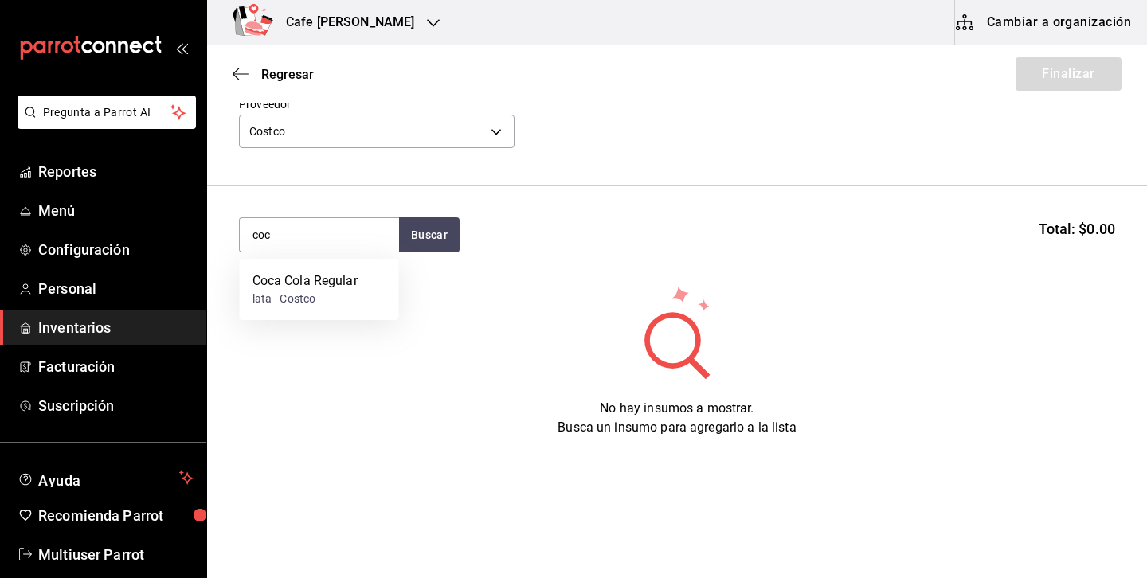
type input "coc"
click at [328, 289] on div "Coca Cola Regular" at bounding box center [305, 281] width 105 height 19
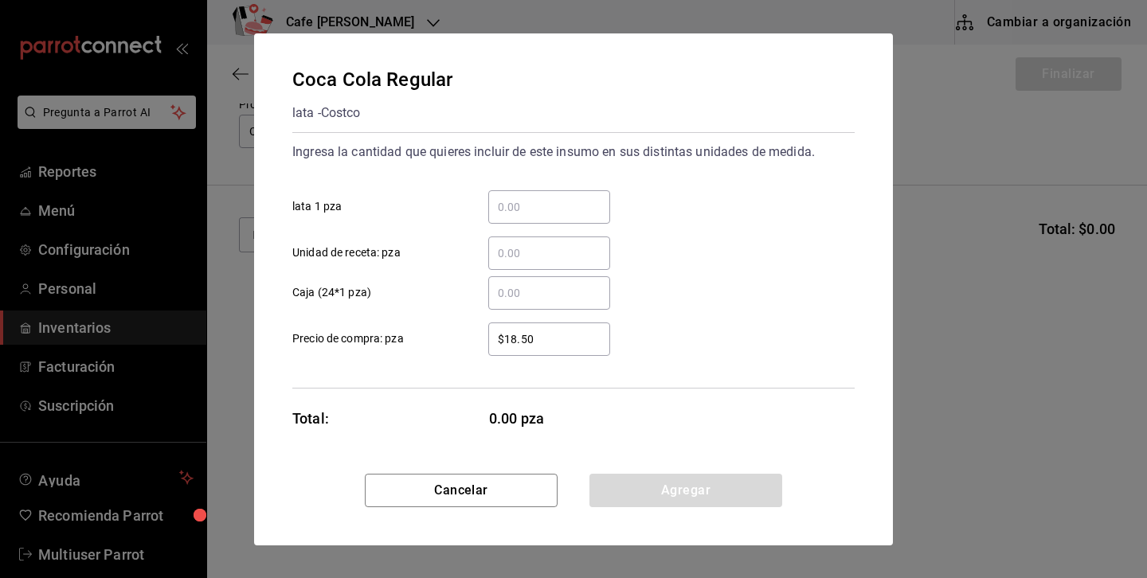
click at [521, 209] on input "​ lata 1 pza" at bounding box center [549, 207] width 122 height 19
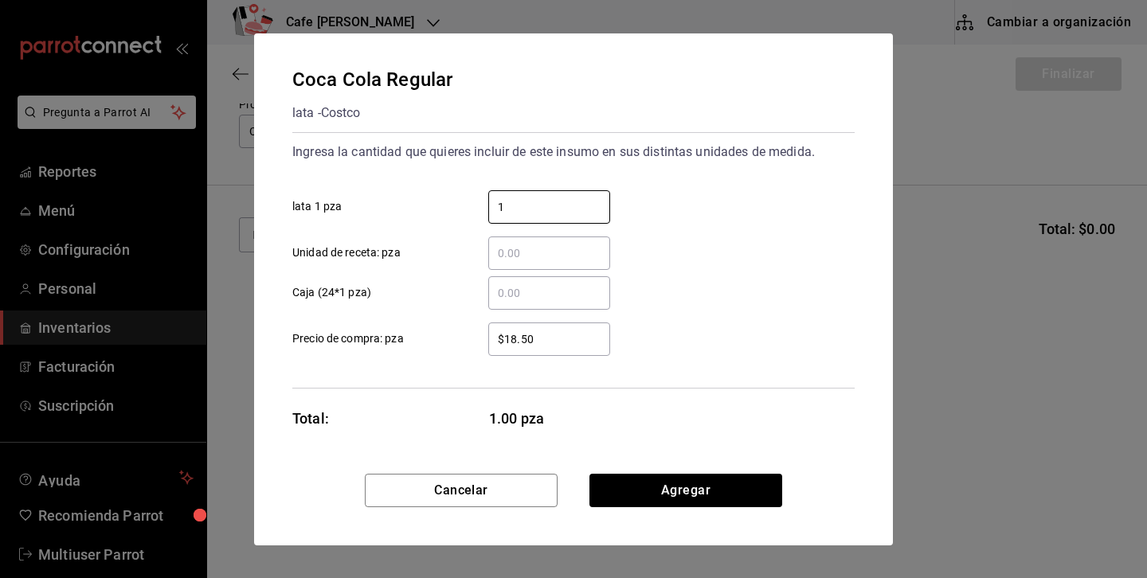
type input "1"
click at [511, 234] on div "​ Unidad de receta: pza" at bounding box center [567, 247] width 575 height 46
click at [507, 245] on input "​ Unidad de receta: pza" at bounding box center [549, 253] width 122 height 19
type input "1"
click at [494, 288] on input "​ Caja (24*1 pza)" at bounding box center [549, 293] width 122 height 19
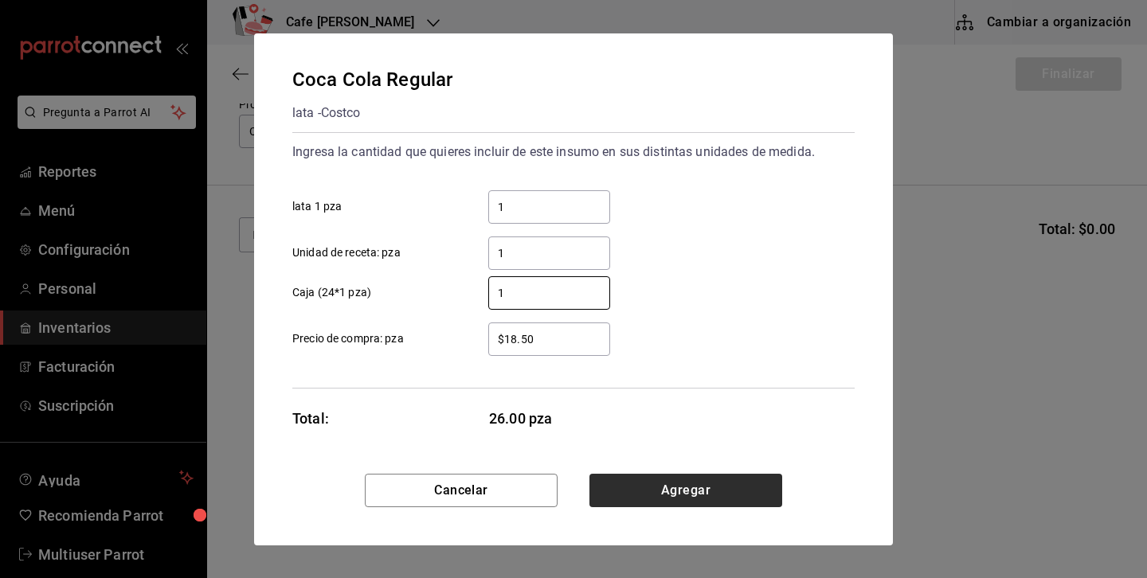
type input "1"
click at [738, 494] on button "Agregar" at bounding box center [686, 490] width 193 height 33
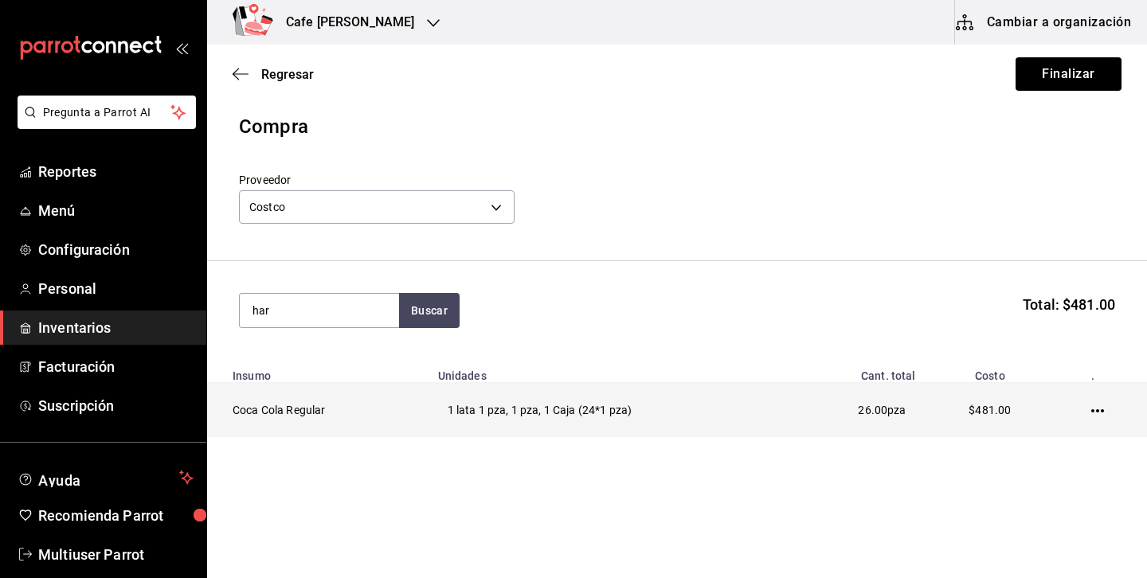
type input "har"
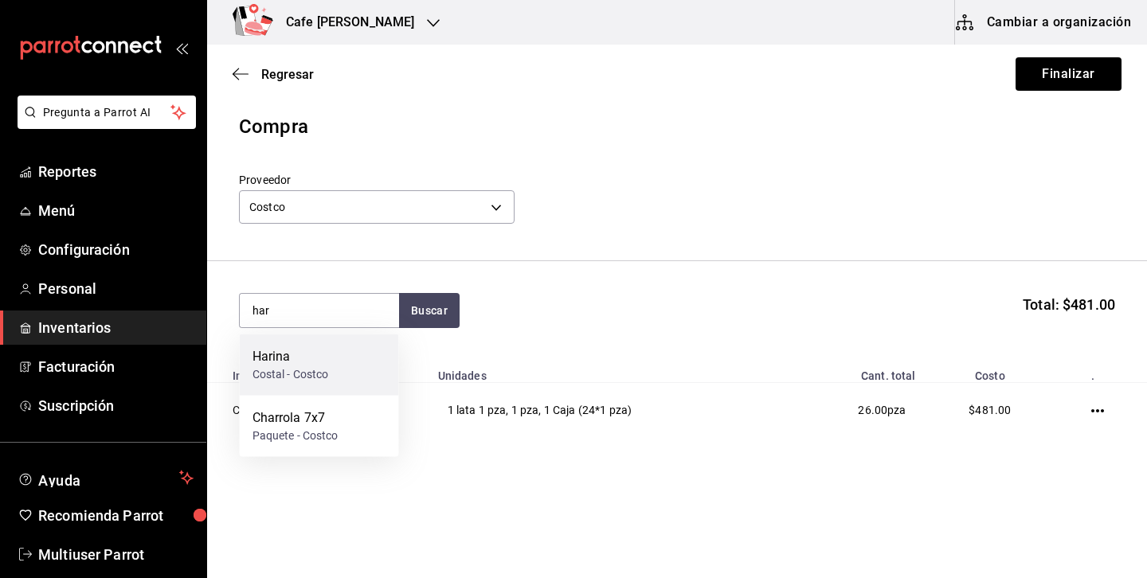
click at [316, 369] on div "Costal - Costco" at bounding box center [291, 374] width 76 height 17
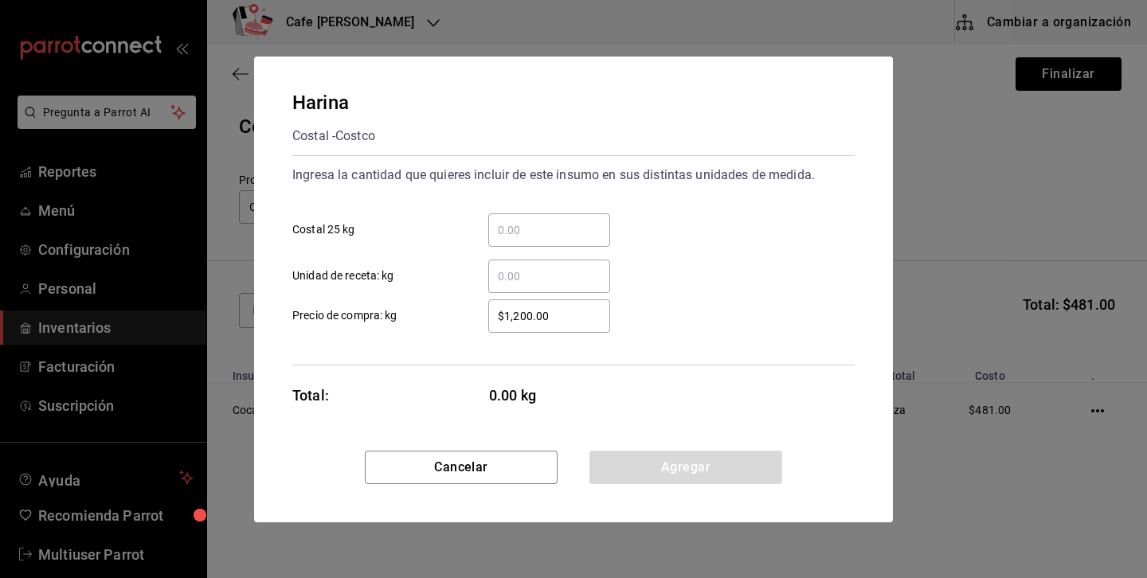
click at [551, 228] on input "​ Costal 25 kg" at bounding box center [549, 230] width 122 height 19
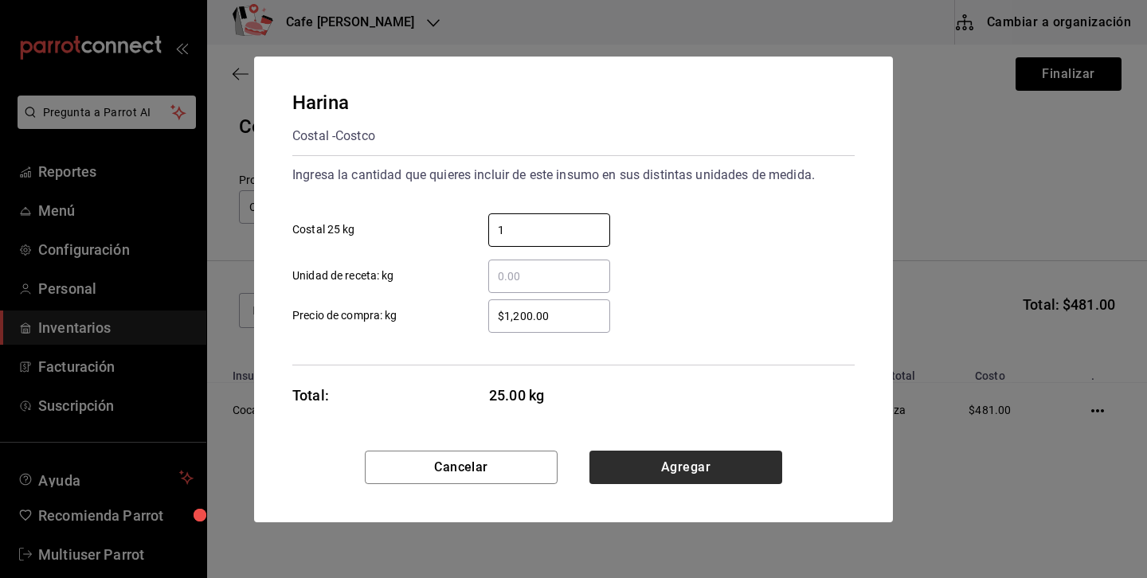
type input "1"
click at [660, 468] on button "Agregar" at bounding box center [686, 467] width 193 height 33
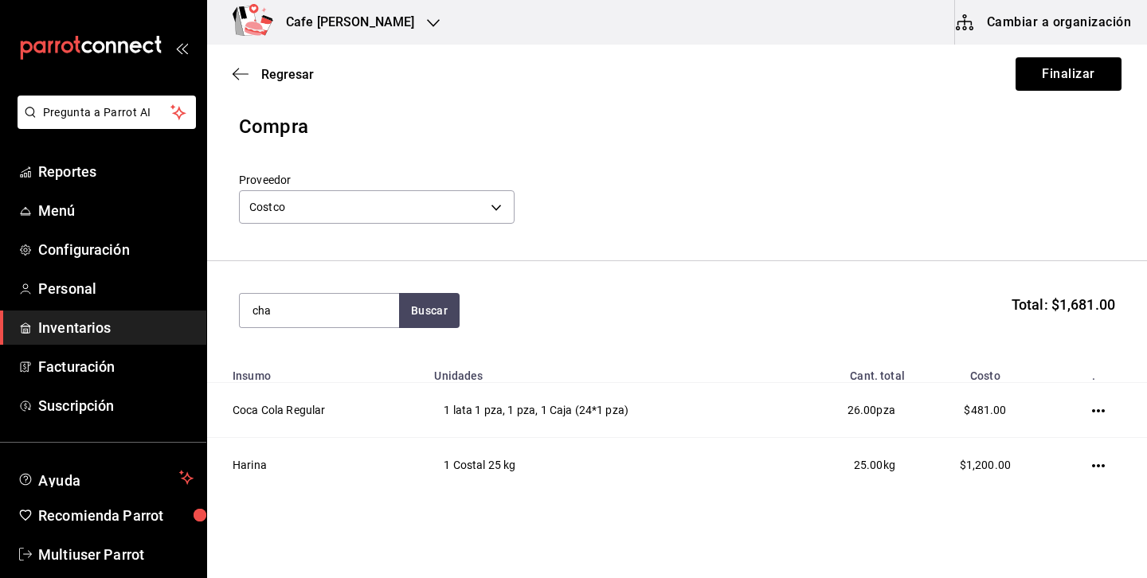
type input "cha"
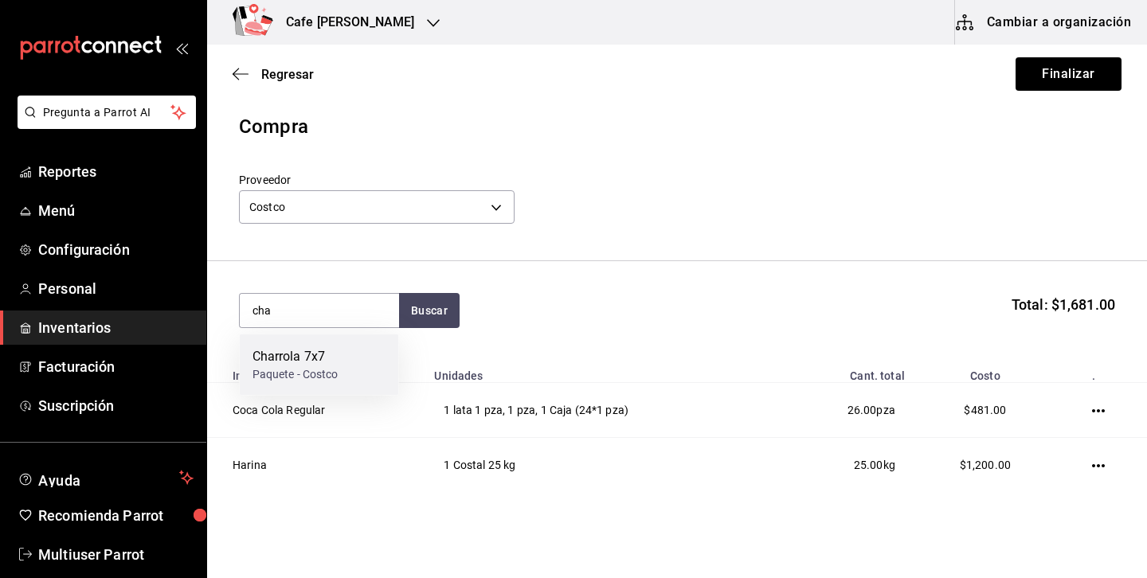
click at [327, 370] on div "Paquete - Costco" at bounding box center [296, 374] width 86 height 17
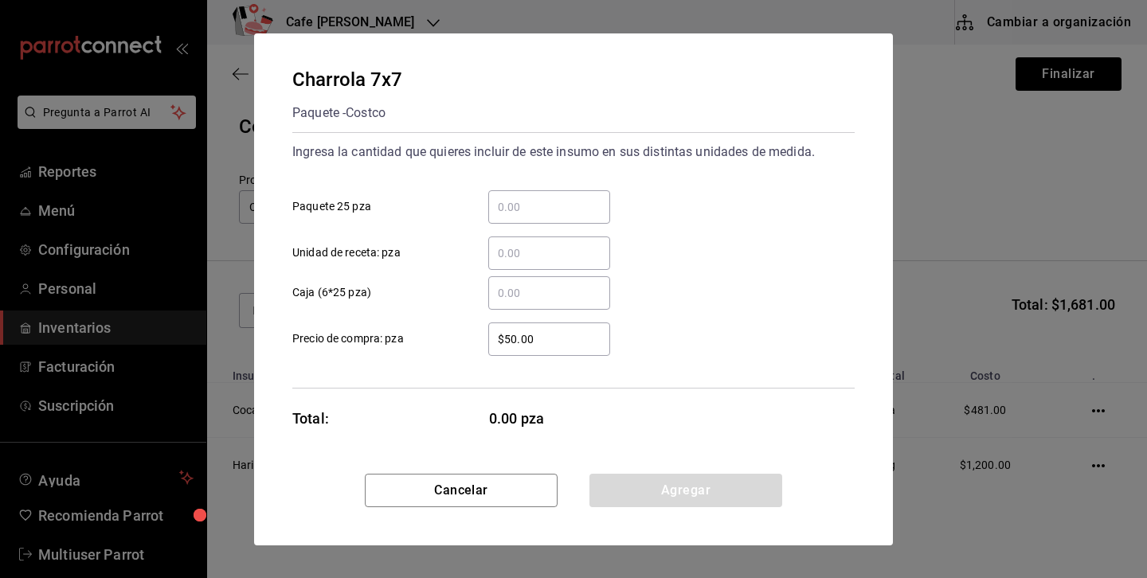
click at [548, 296] on input "​ Caja (6*25 pza)" at bounding box center [549, 293] width 122 height 19
type input "1"
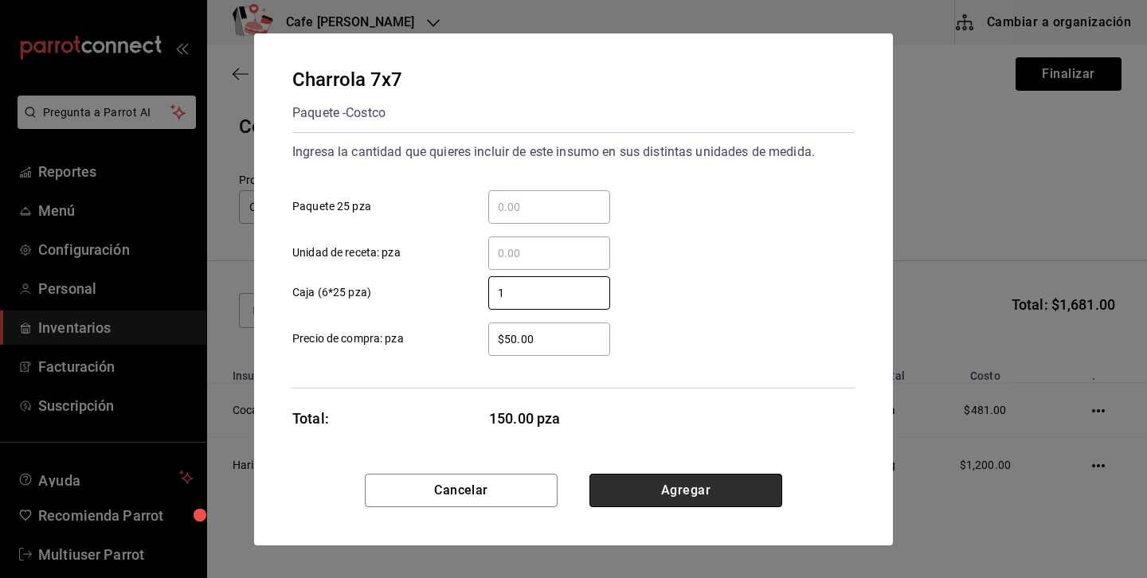
click at [631, 487] on button "Agregar" at bounding box center [686, 490] width 193 height 33
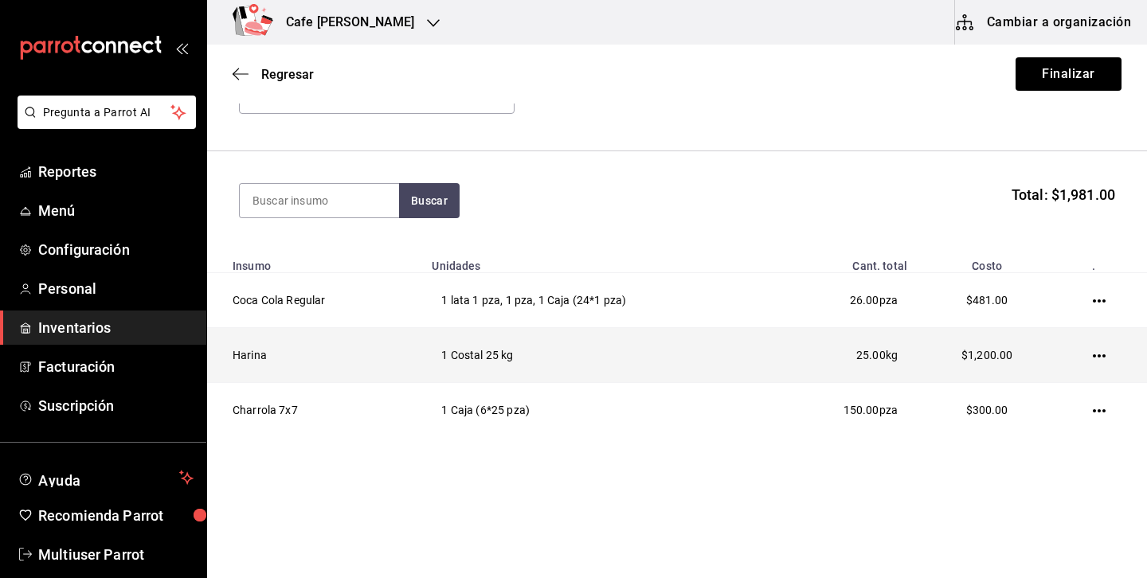
scroll to position [81, 0]
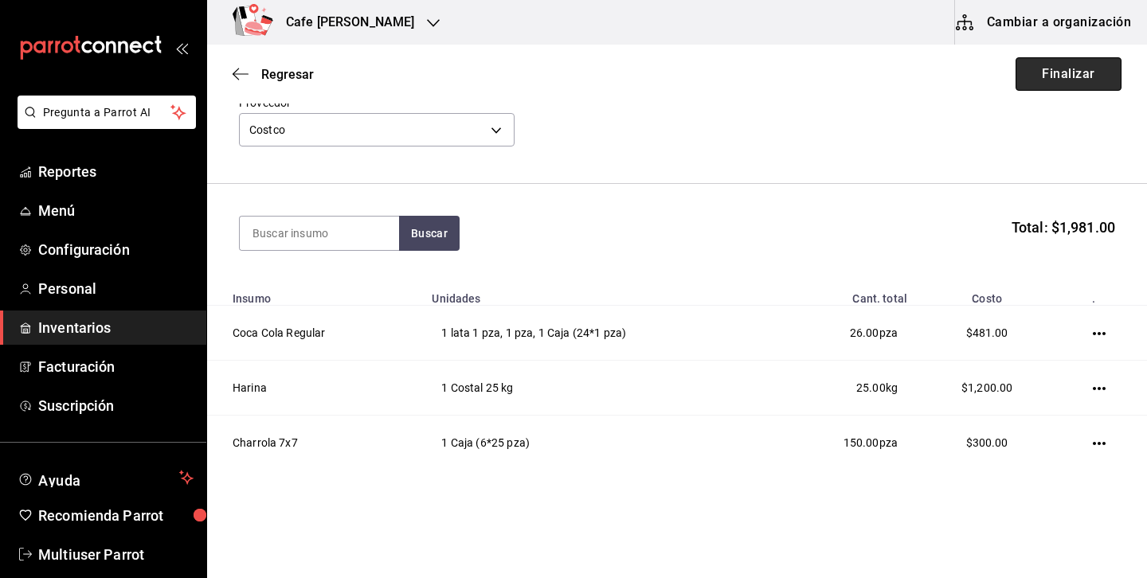
click at [1099, 72] on button "Finalizar" at bounding box center [1069, 73] width 106 height 33
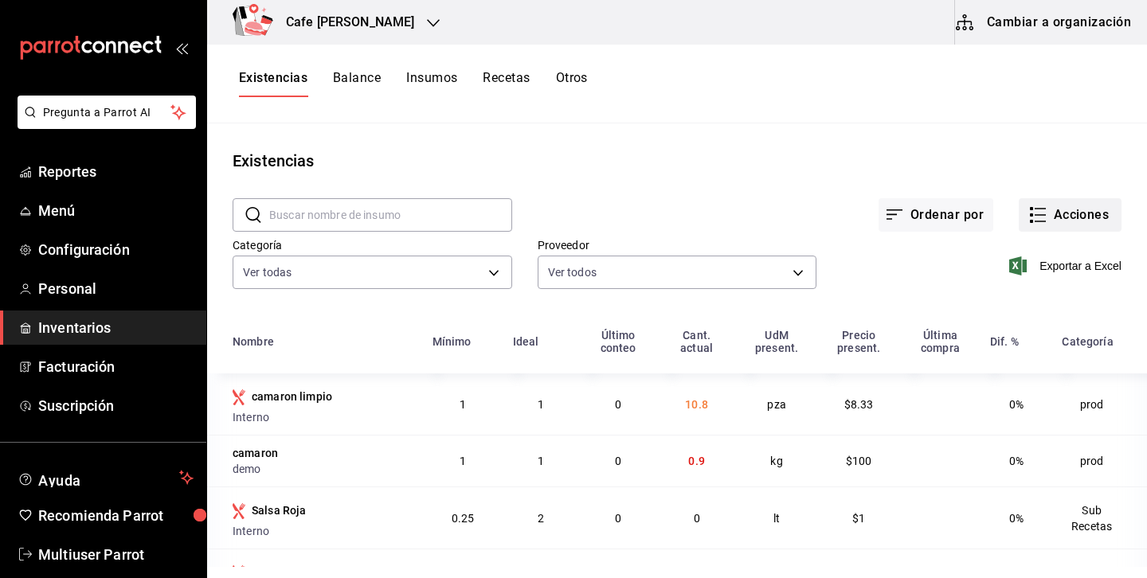
click at [1060, 206] on button "Acciones" at bounding box center [1070, 214] width 103 height 33
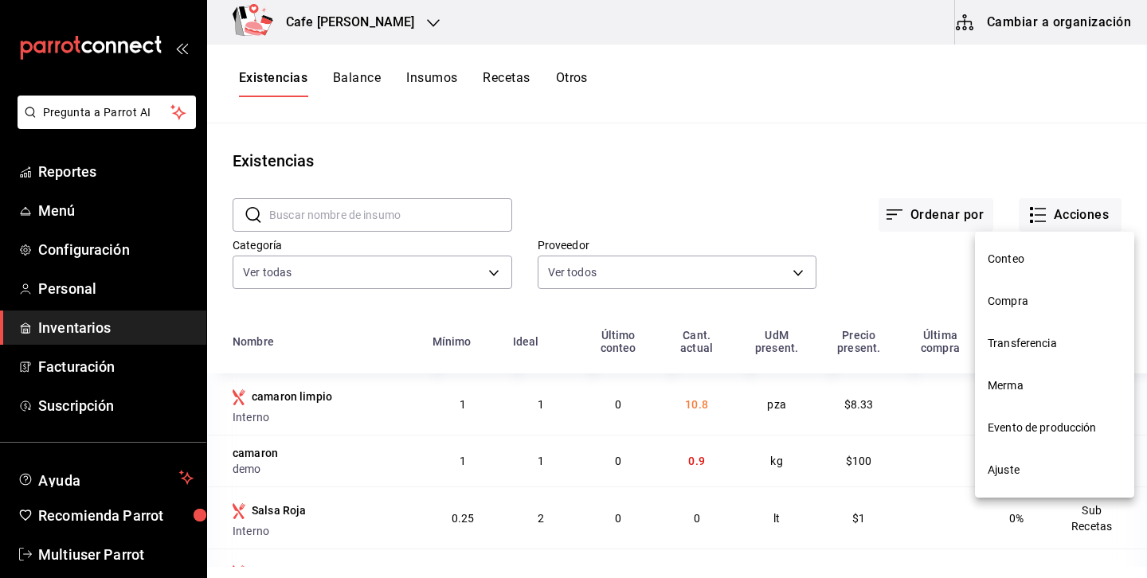
click at [1023, 305] on span "Compra" at bounding box center [1055, 301] width 134 height 17
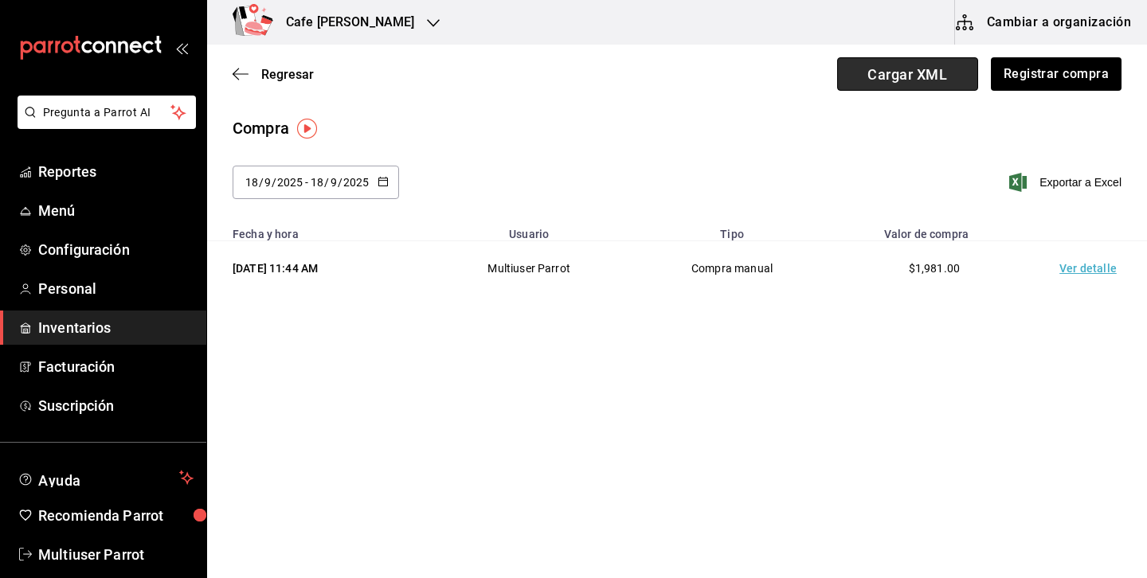
click at [920, 79] on span "Cargar XML" at bounding box center [907, 73] width 141 height 33
click at [0, 0] on input "Cargar XML" at bounding box center [0, 0] width 0 height 0
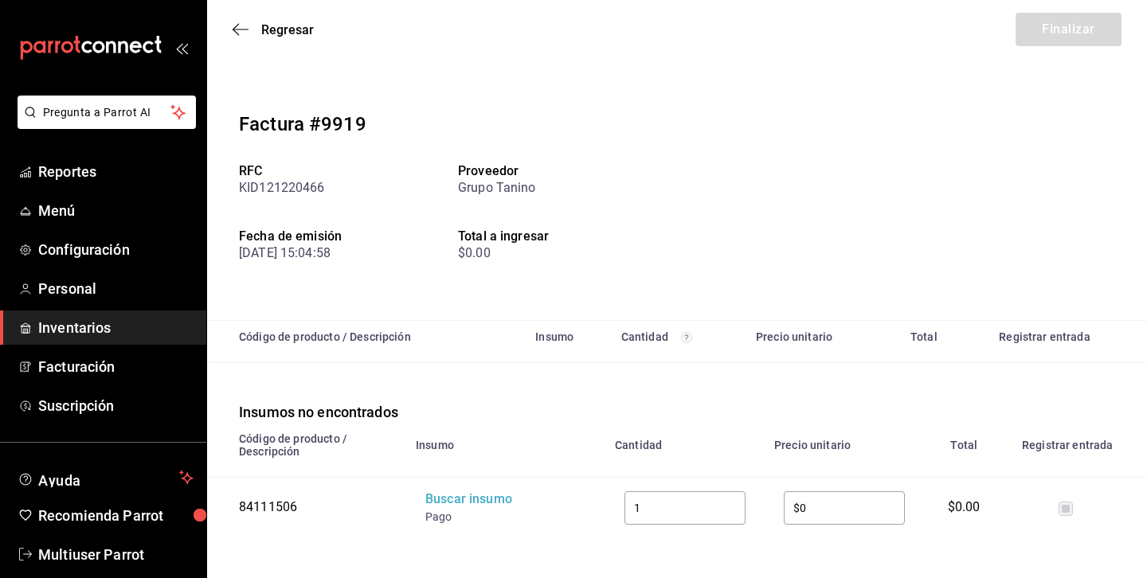
scroll to position [11, 0]
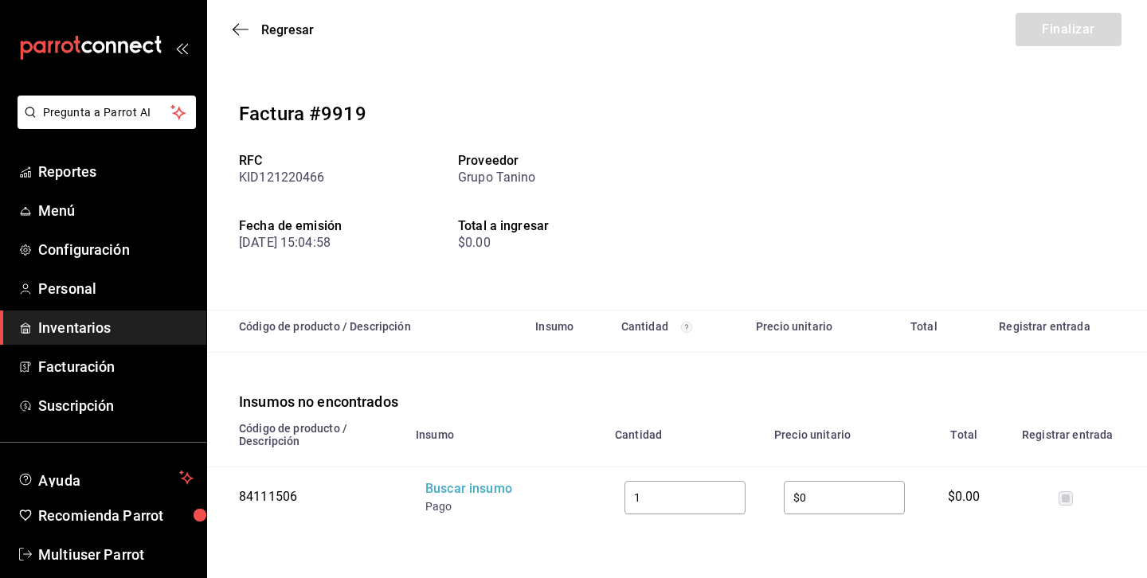
click at [287, 491] on div "84111506" at bounding box center [310, 497] width 143 height 18
click at [453, 482] on div "Buscar insumo" at bounding box center [488, 489] width 127 height 18
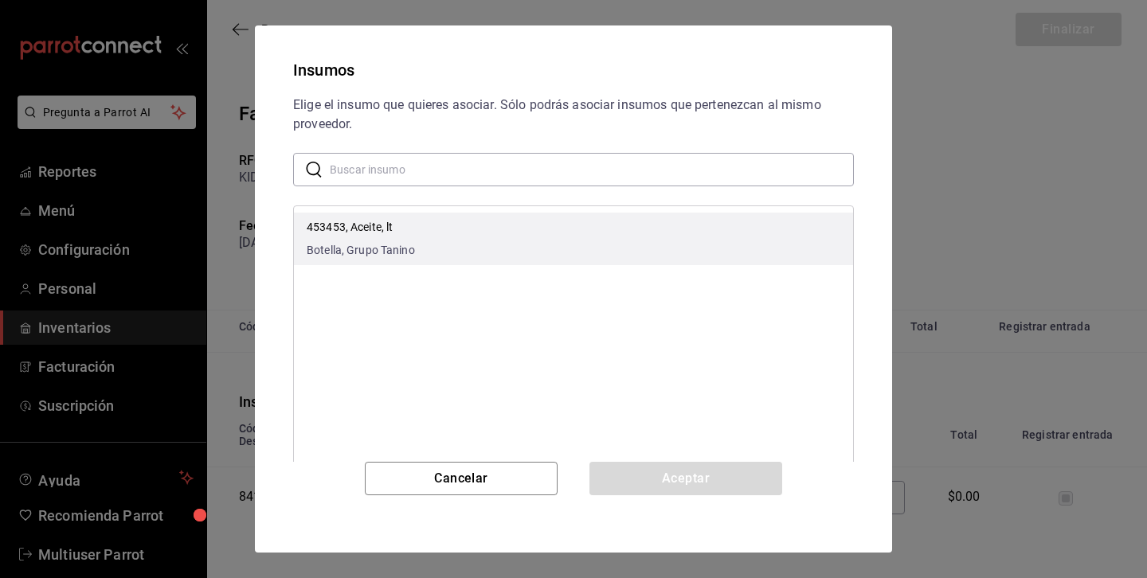
click at [407, 238] on div "453453, Aceite, lt Botella, Grupo Tanino" at bounding box center [361, 239] width 108 height 40
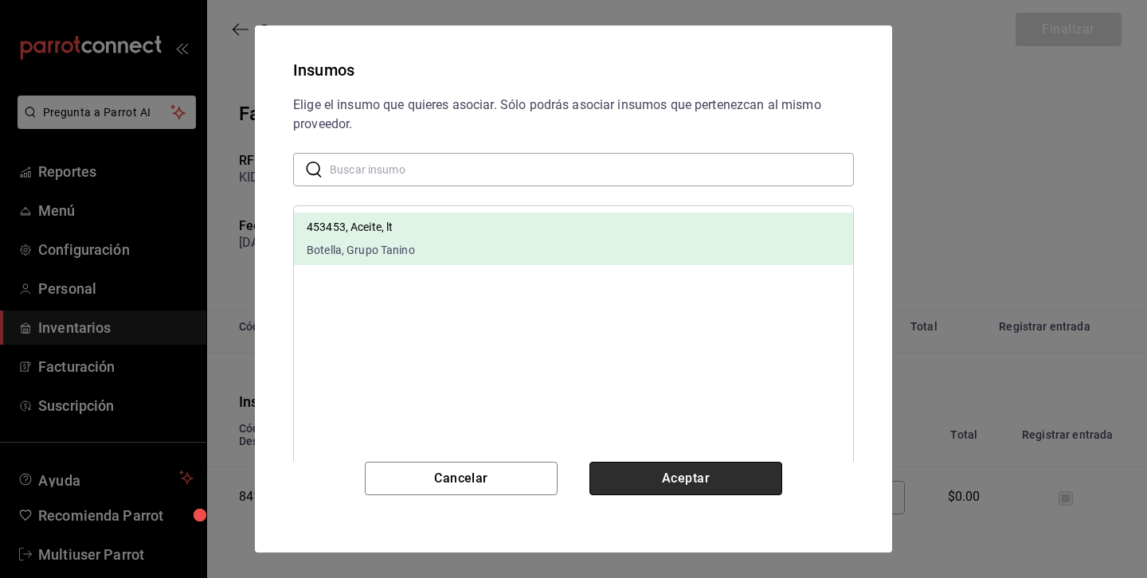
click at [721, 469] on button "Aceptar" at bounding box center [686, 478] width 193 height 33
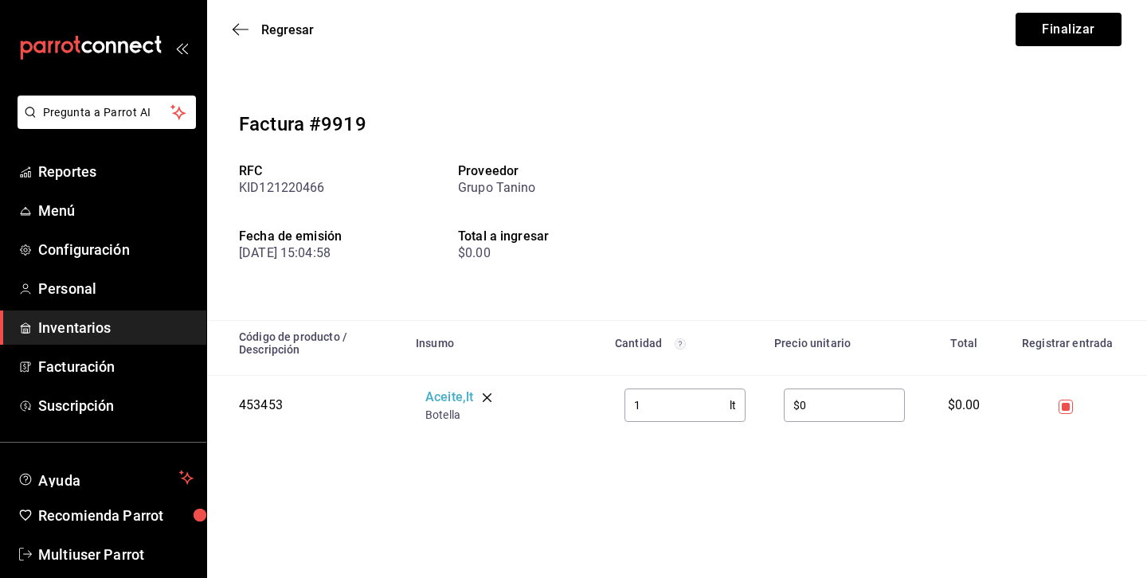
click at [868, 404] on input "$0" at bounding box center [844, 406] width 121 height 32
type input "$1,300"
click at [1073, 406] on input "checkbox" at bounding box center [1074, 407] width 14 height 14
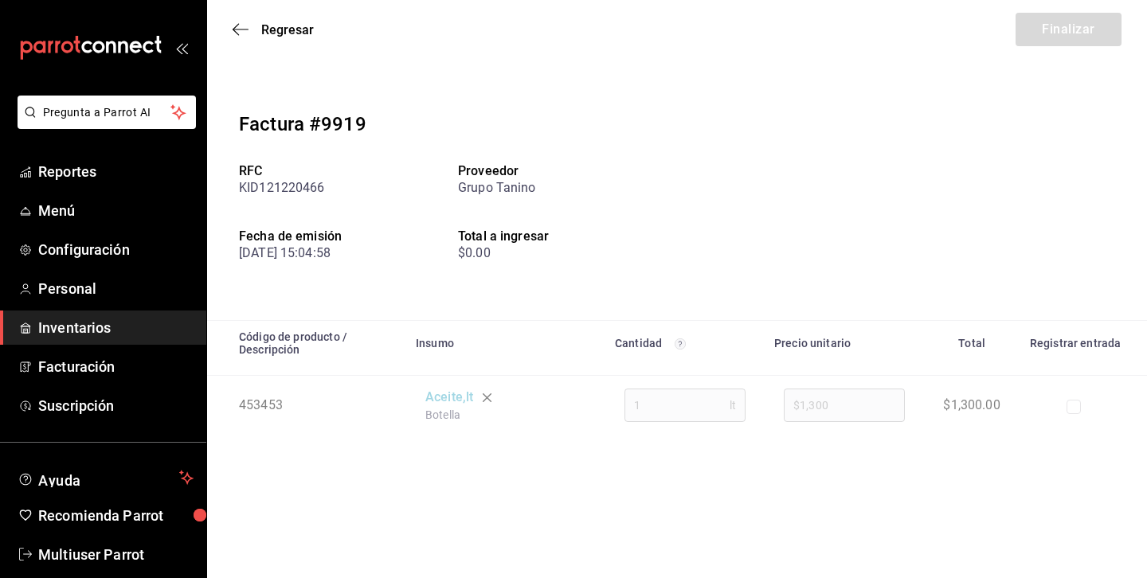
click at [1073, 406] on input "checkbox" at bounding box center [1074, 407] width 14 height 14
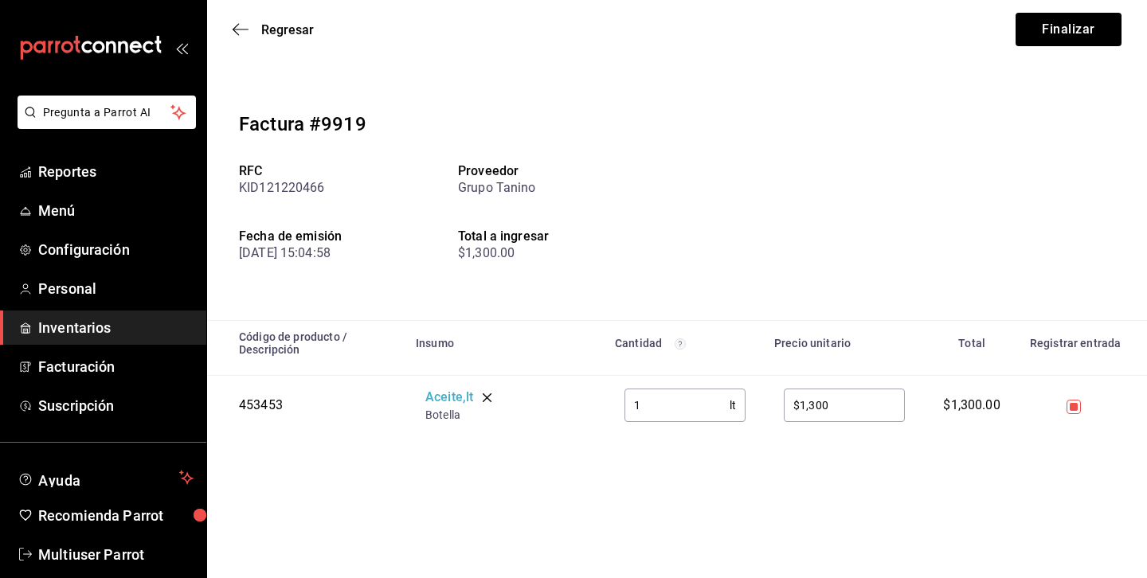
click at [1073, 406] on input "checkbox" at bounding box center [1074, 407] width 14 height 14
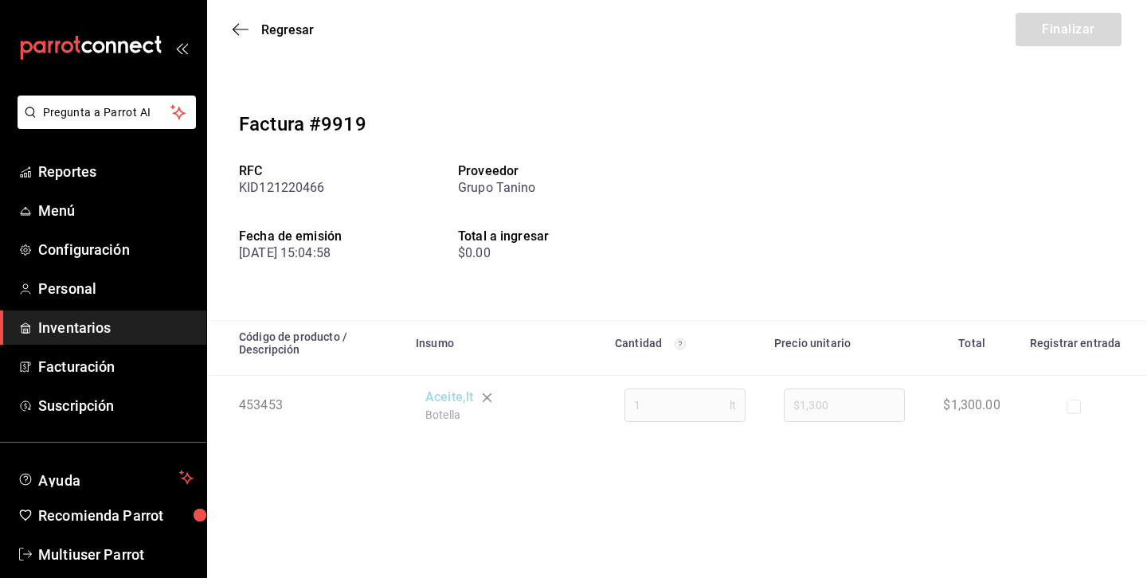
click at [1073, 406] on input "checkbox" at bounding box center [1074, 407] width 14 height 14
checkbox input "true"
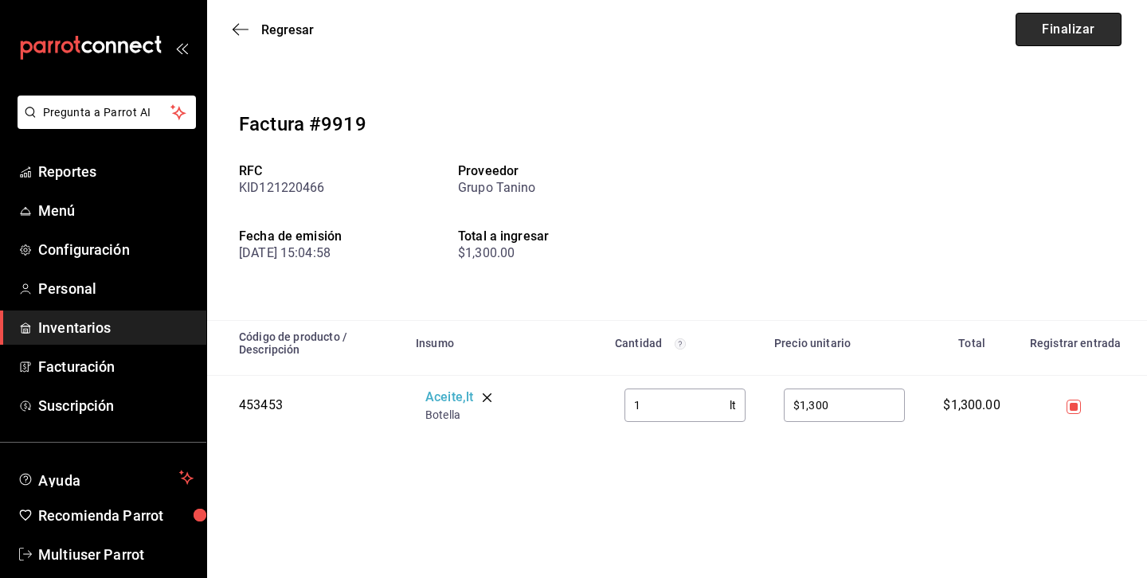
click at [1087, 27] on button "Finalizar" at bounding box center [1069, 29] width 106 height 33
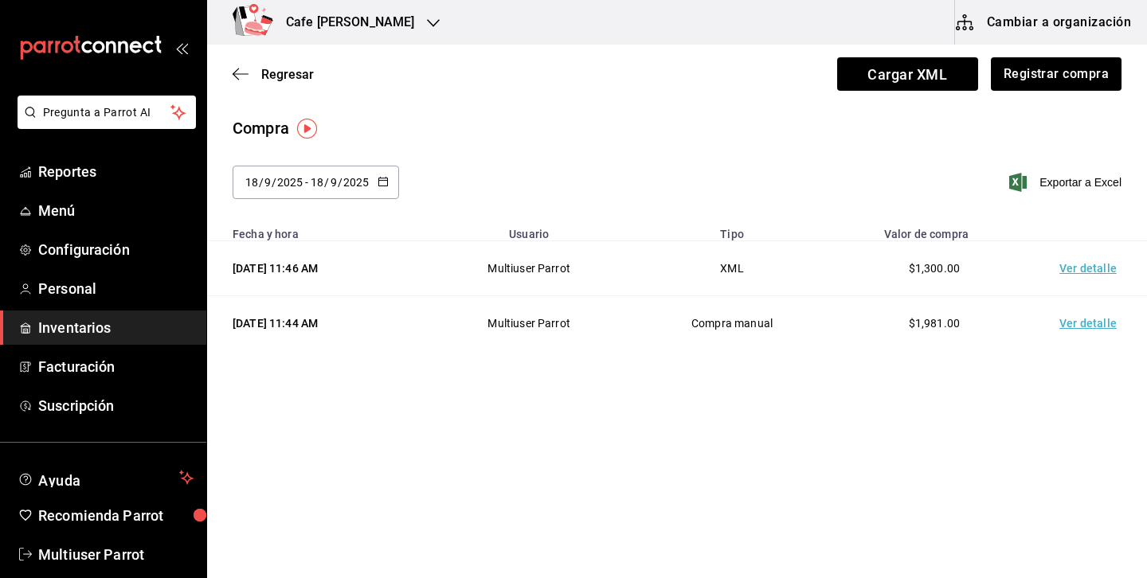
click at [1089, 319] on td "Ver detalle" at bounding box center [1092, 323] width 112 height 55
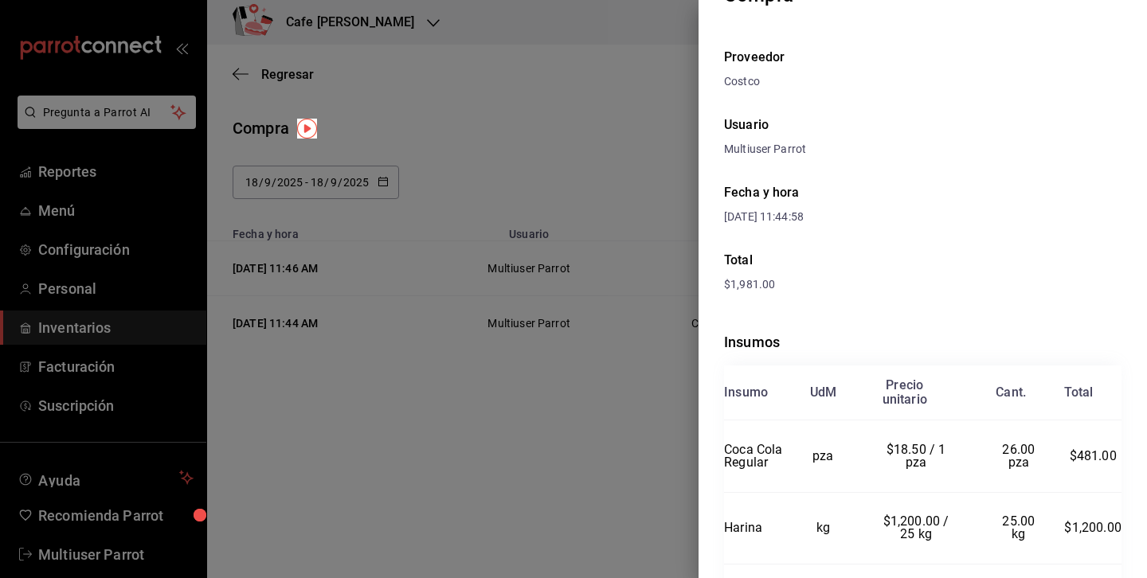
scroll to position [153, 0]
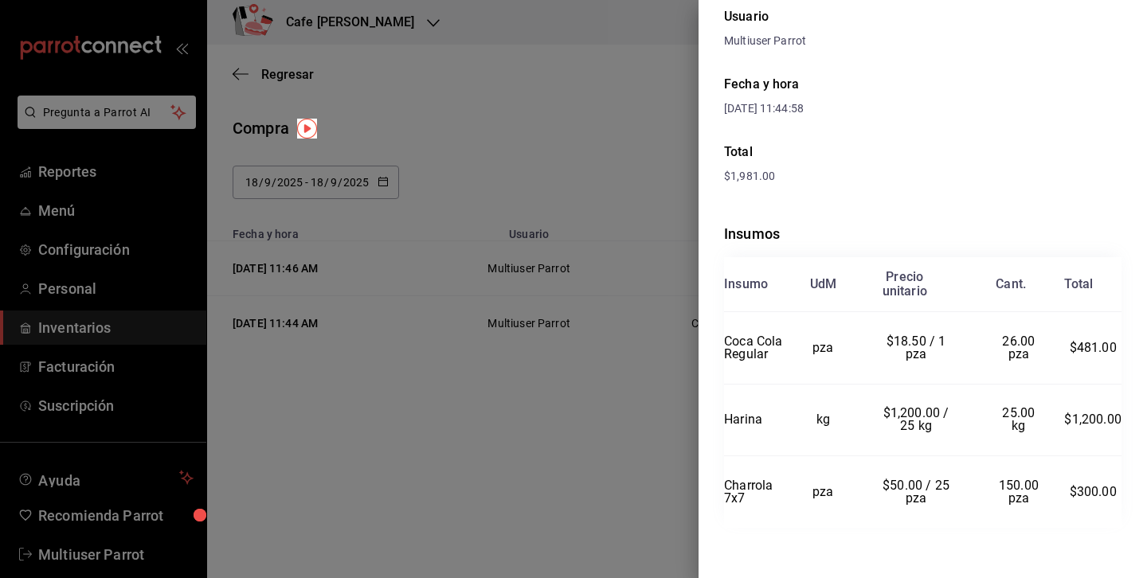
click at [661, 143] on div at bounding box center [573, 289] width 1147 height 578
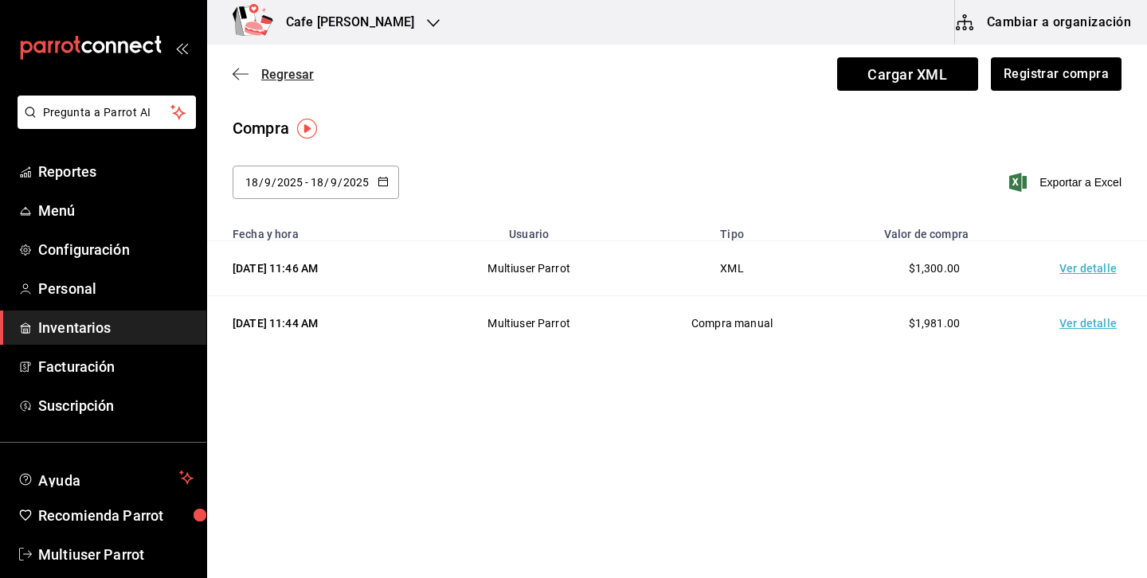
click at [291, 80] on span "Regresar" at bounding box center [287, 74] width 53 height 15
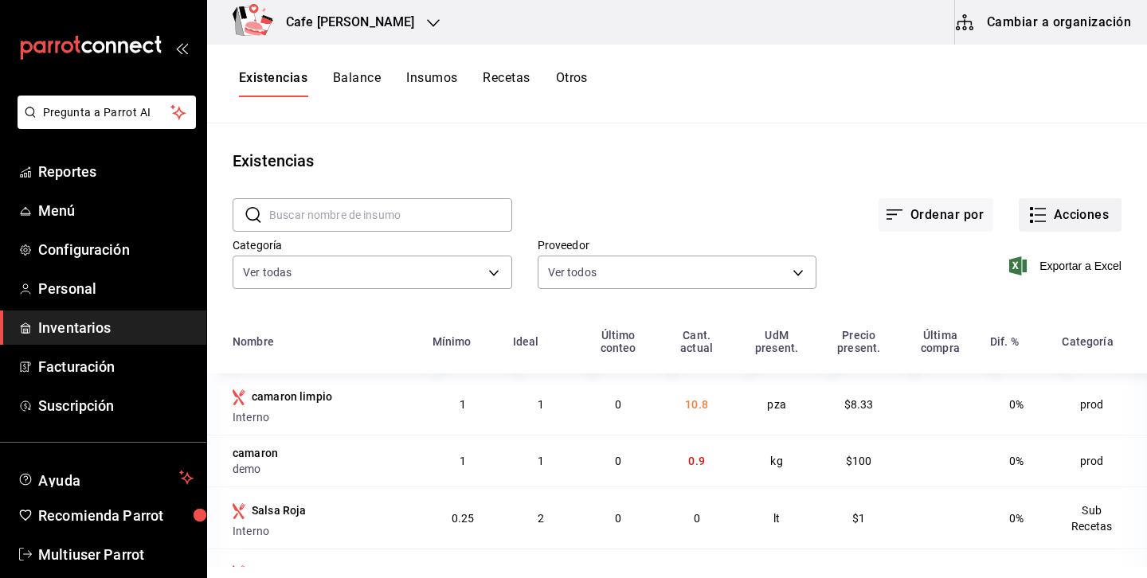
click at [1083, 208] on button "Acciones" at bounding box center [1070, 214] width 103 height 33
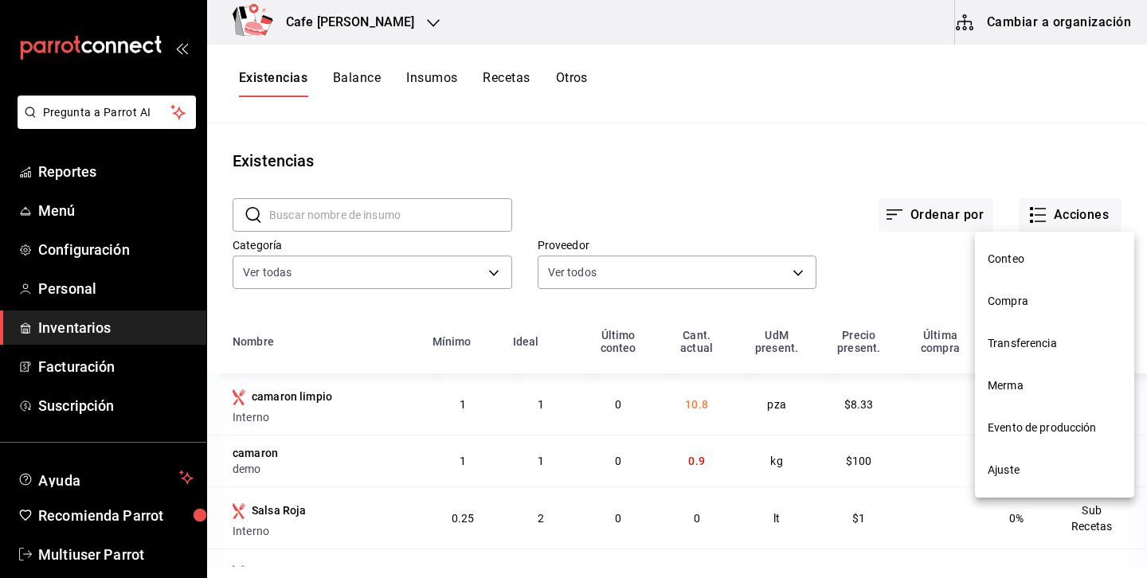
click at [1034, 339] on span "Transferencia" at bounding box center [1055, 343] width 134 height 17
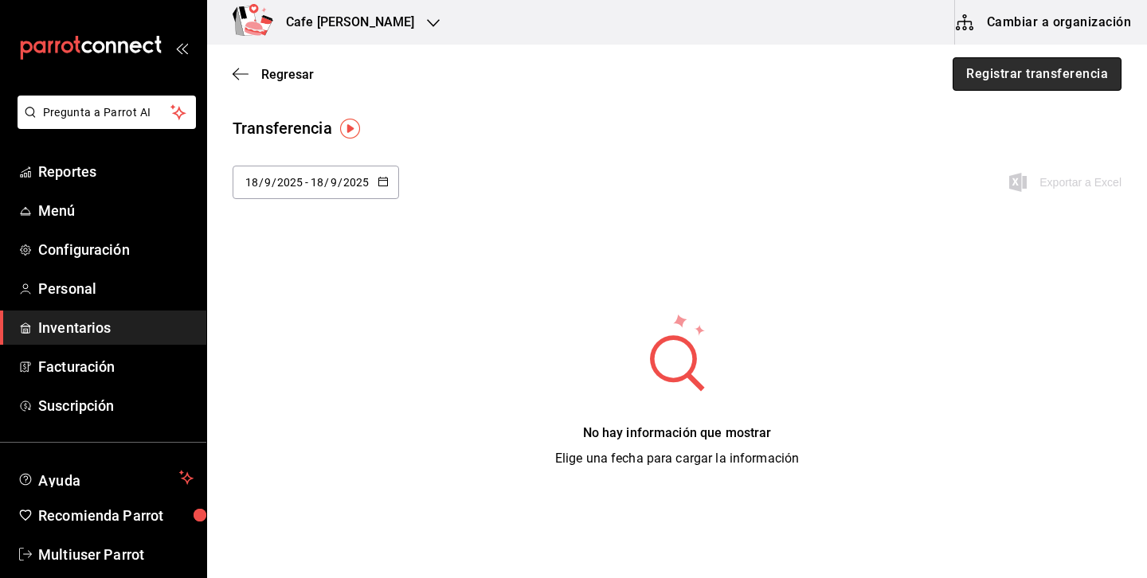
click at [1009, 75] on button "Registrar transferencia" at bounding box center [1037, 73] width 169 height 33
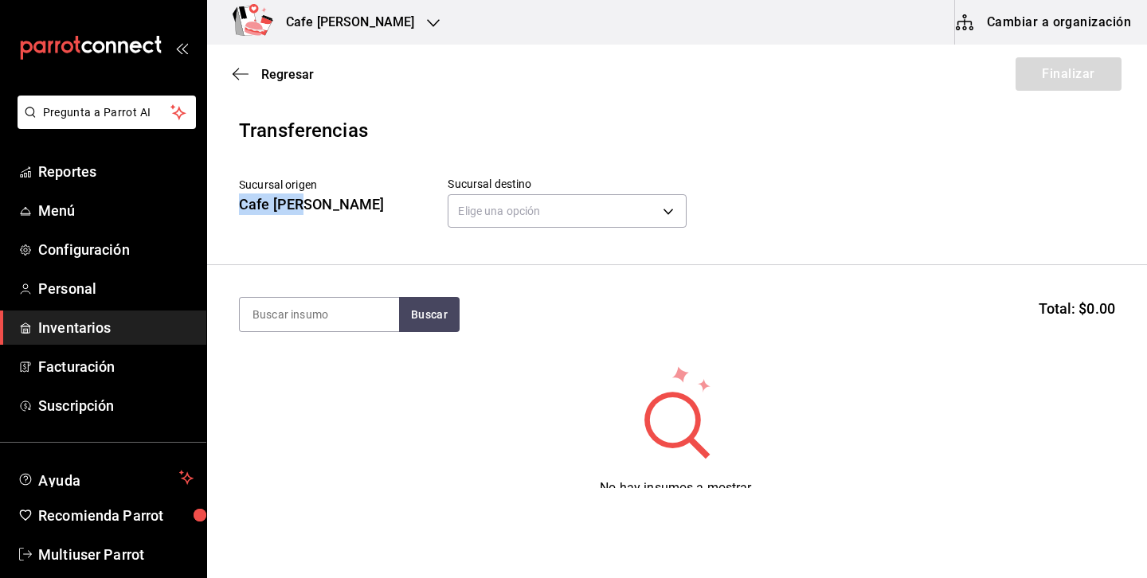
drag, startPoint x: 239, startPoint y: 196, endPoint x: 324, endPoint y: 195, distance: 85.3
click at [327, 195] on div "Sucursal origen Cafe Javi Sucursal destino Elige una opción default" at bounding box center [677, 205] width 876 height 56
click at [447, 201] on body "Pregunta a Parrot AI Reportes Menú Configuración Personal Inventarios Facturaci…" at bounding box center [573, 244] width 1147 height 488
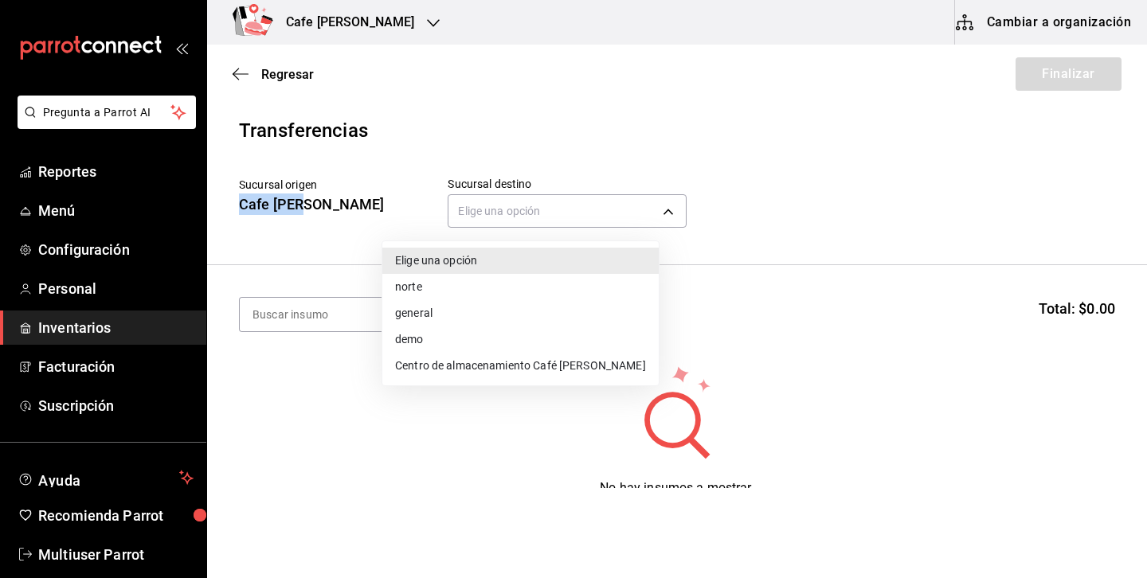
click at [530, 363] on li "Centro de almacenamiento Café Javier" at bounding box center [520, 366] width 276 height 26
type input "7888e9d8-6531-4675-bdc7-a78a0ddcfcf8"
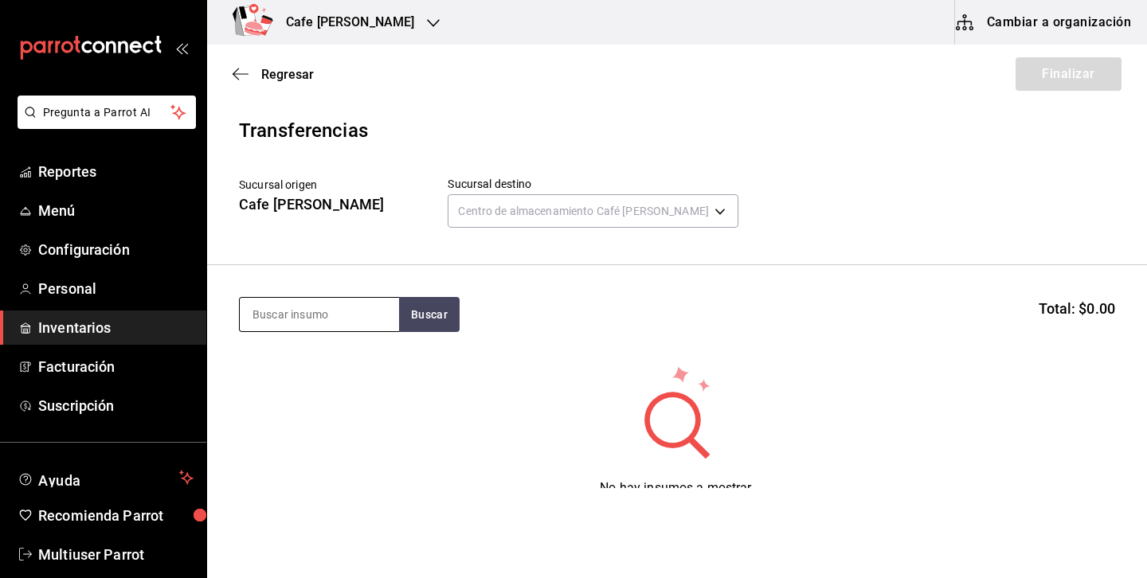
click at [347, 312] on input at bounding box center [319, 314] width 159 height 33
type input "coca"
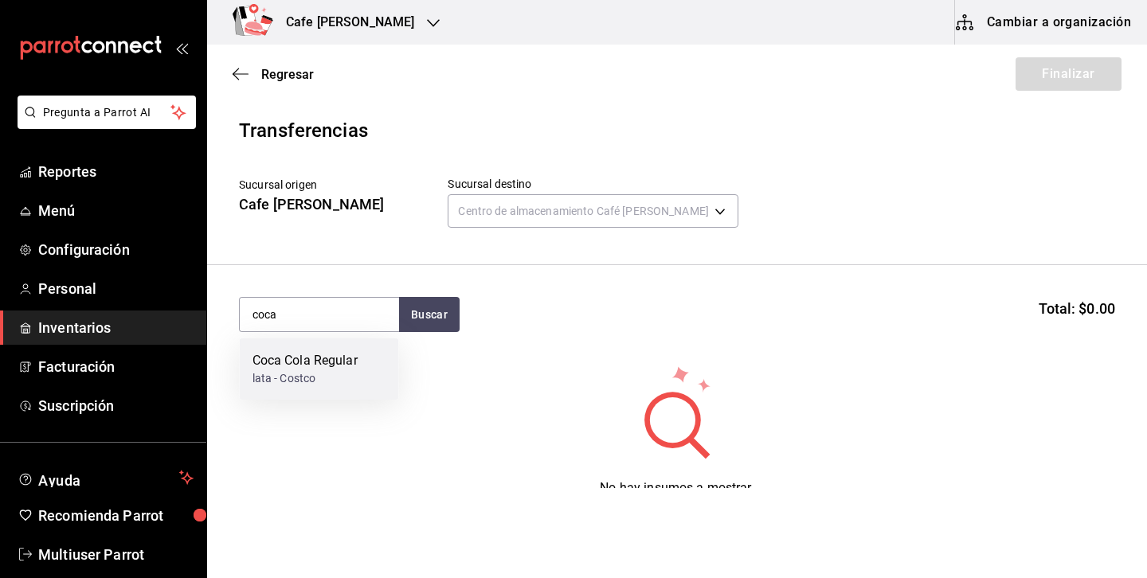
click at [300, 368] on div "Coca Cola Regular" at bounding box center [305, 360] width 105 height 19
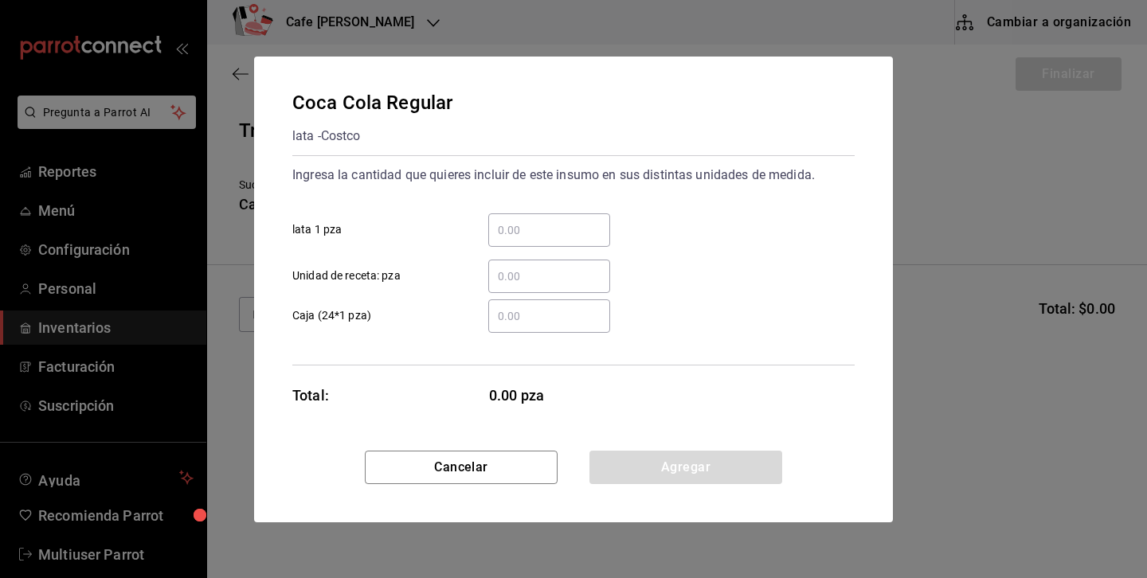
click at [528, 237] on input "​ lata 1 pza" at bounding box center [549, 230] width 122 height 19
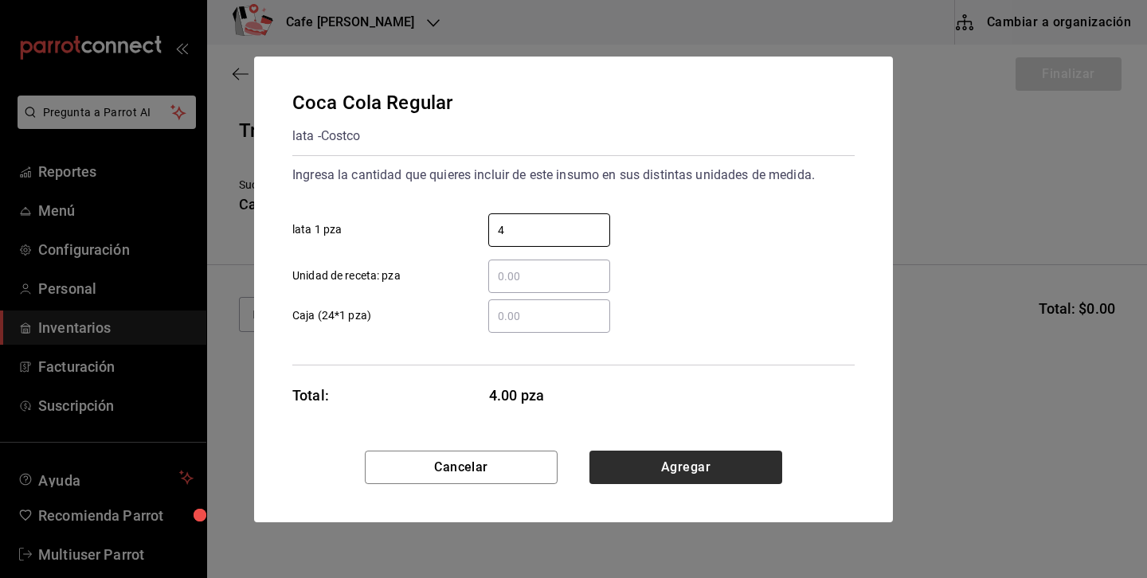
type input "4"
click at [677, 479] on button "Agregar" at bounding box center [686, 467] width 193 height 33
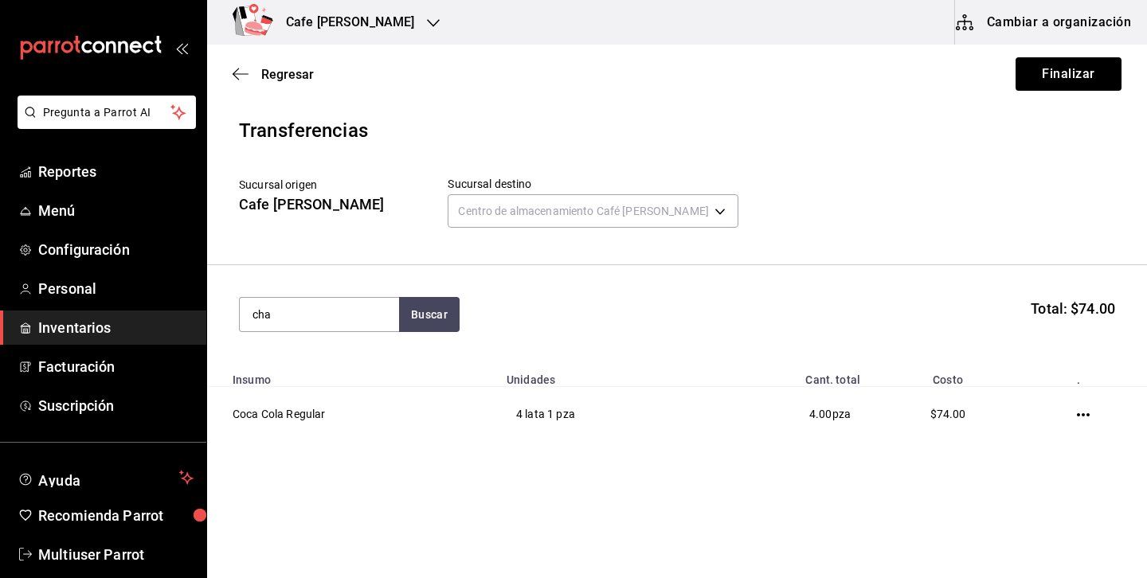
type input "cha"
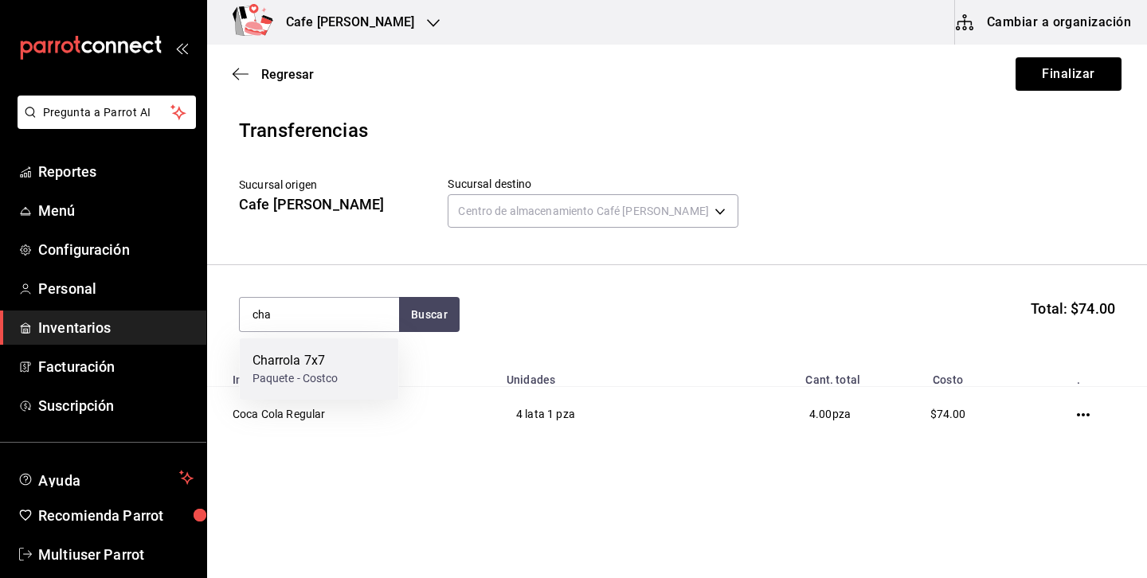
click at [308, 370] on div "Charrola 7x7" at bounding box center [296, 360] width 86 height 19
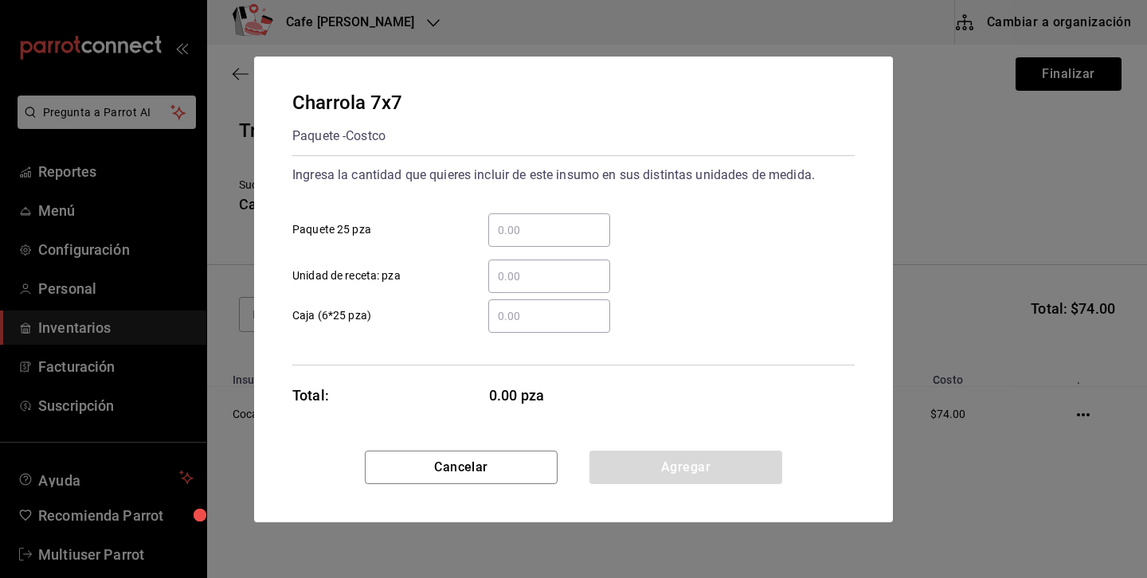
click at [519, 233] on input "​ Paquete 25 pza" at bounding box center [549, 230] width 122 height 19
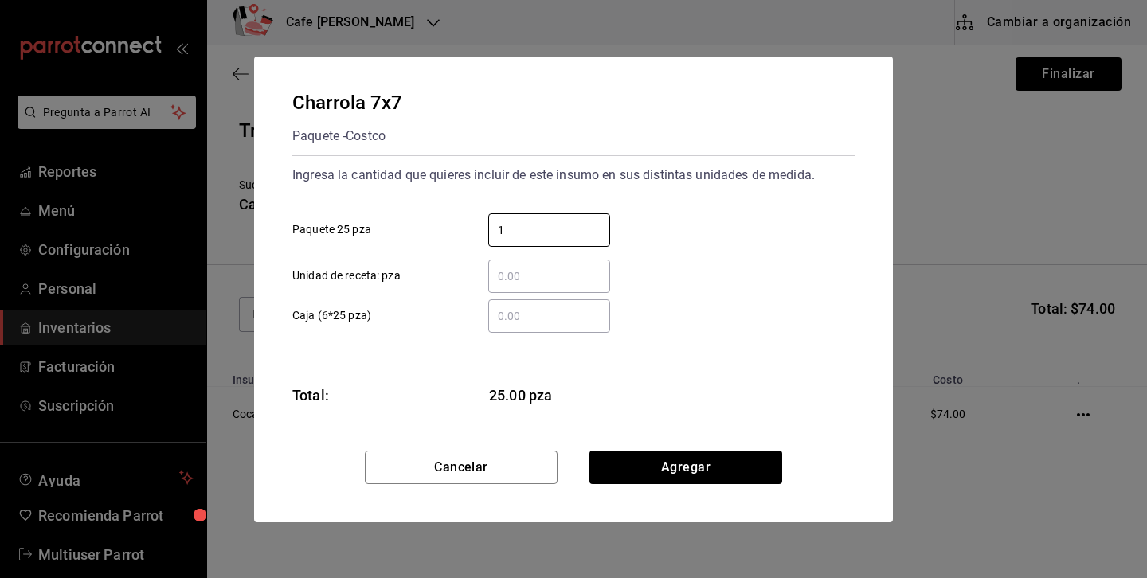
type input "1"
click at [743, 293] on div "​ Caja (6*25 pza)" at bounding box center [567, 310] width 575 height 46
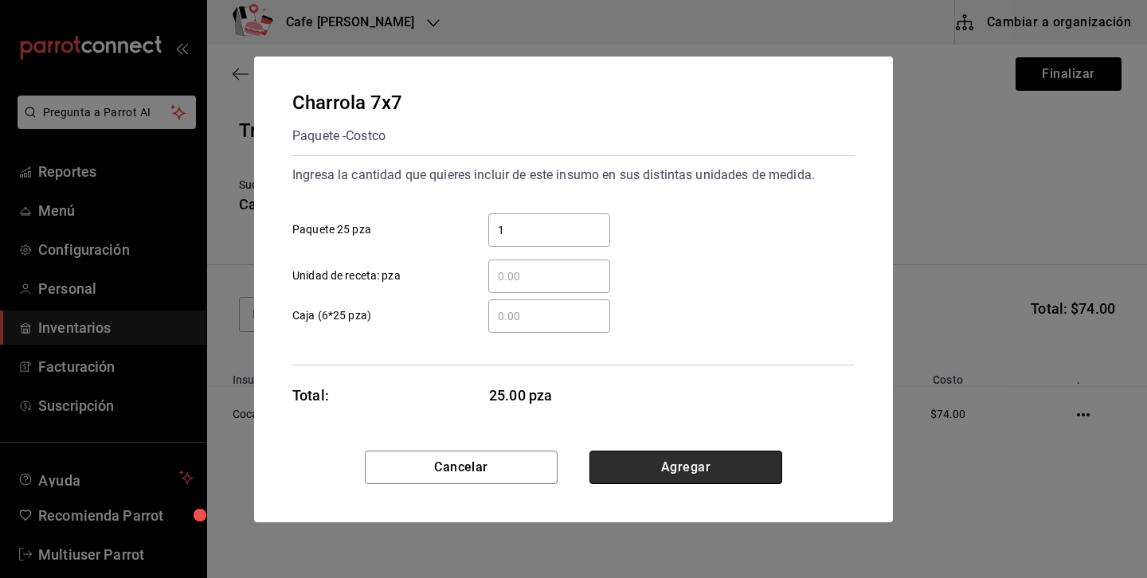
click at [699, 452] on button "Agregar" at bounding box center [686, 467] width 193 height 33
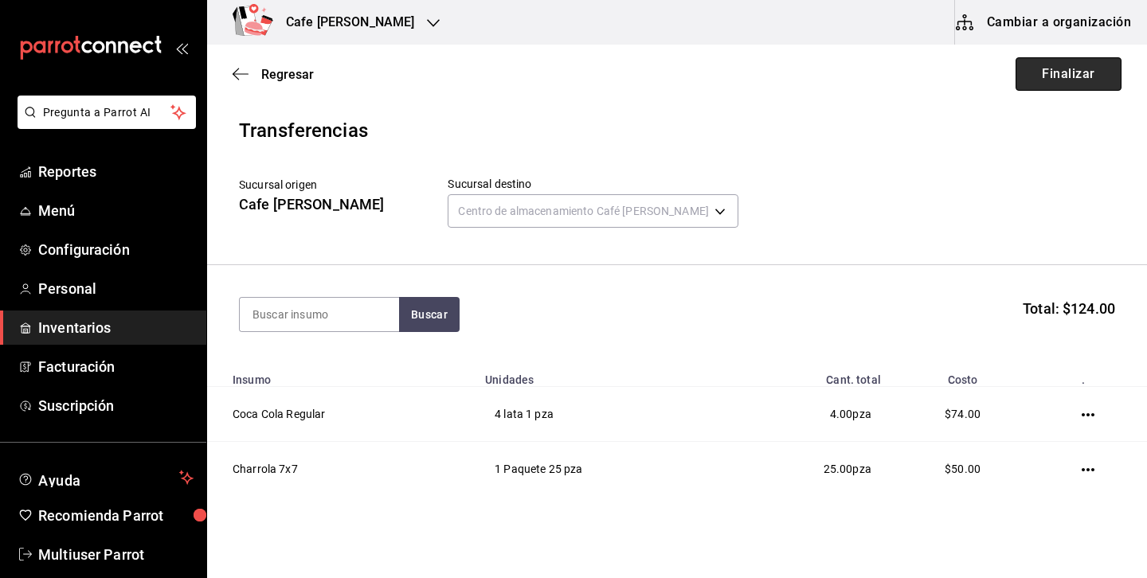
click at [1065, 66] on button "Finalizar" at bounding box center [1069, 73] width 106 height 33
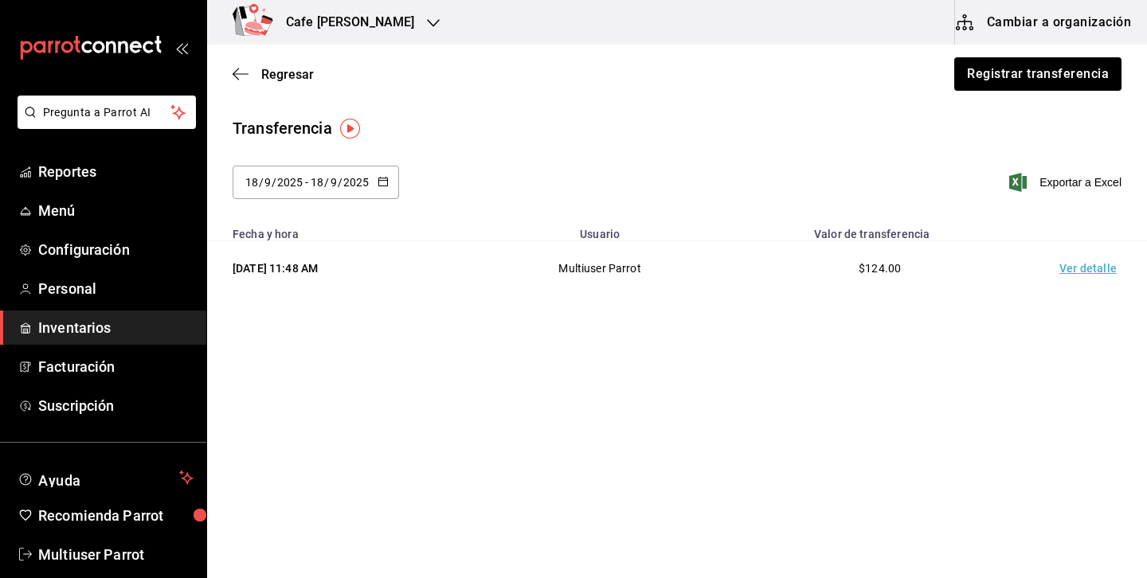
click at [327, 37] on div "Cafe Javi" at bounding box center [333, 22] width 226 height 45
click at [257, 105] on span "Café Javier" at bounding box center [276, 104] width 112 height 17
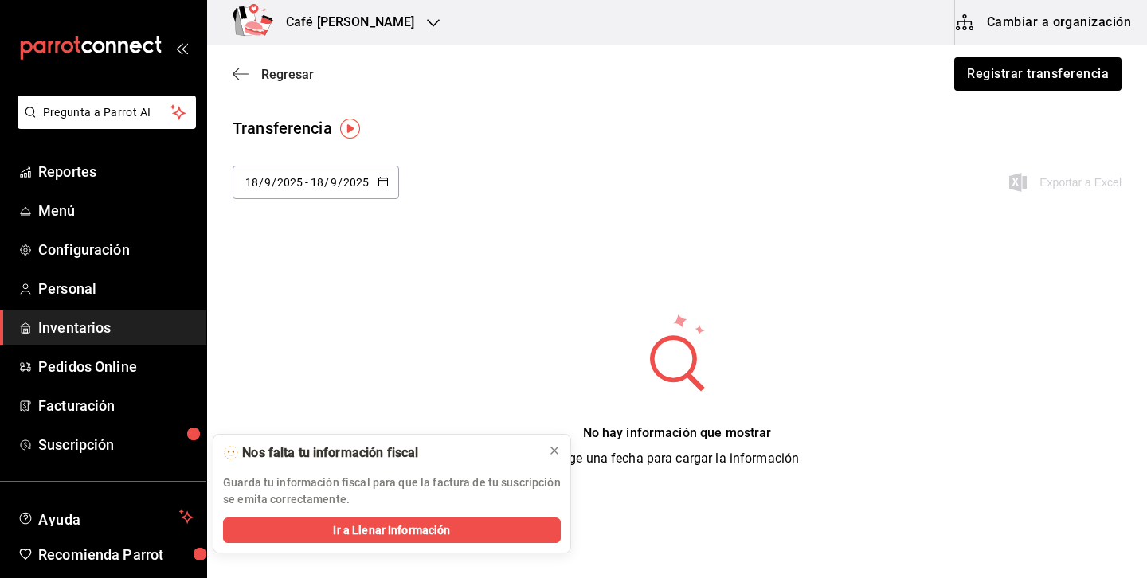
click at [258, 76] on span "Regresar" at bounding box center [273, 74] width 81 height 15
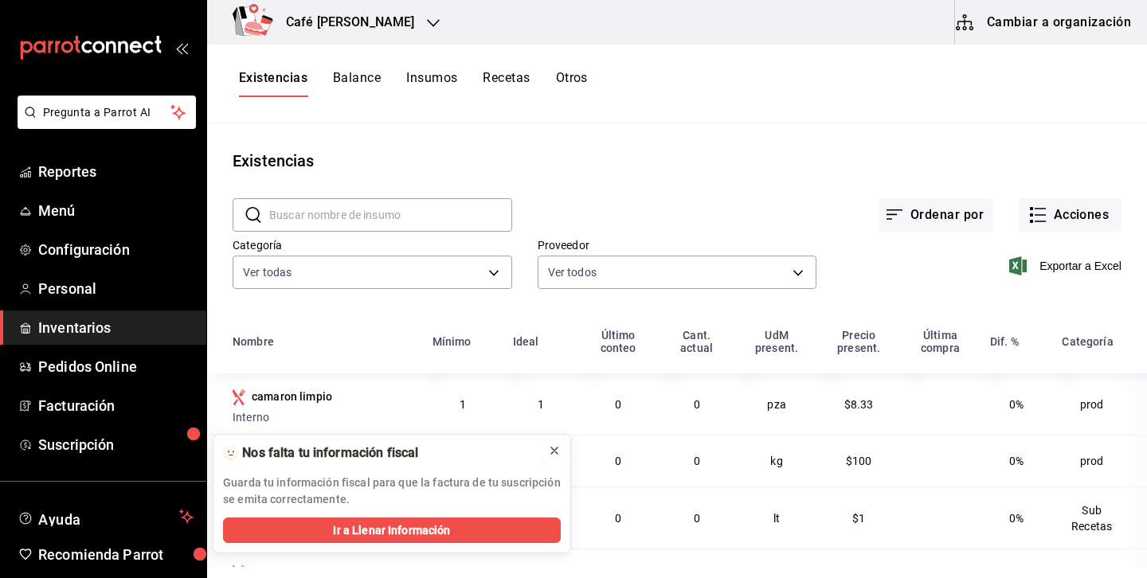
click at [561, 452] on button at bounding box center [554, 450] width 25 height 25
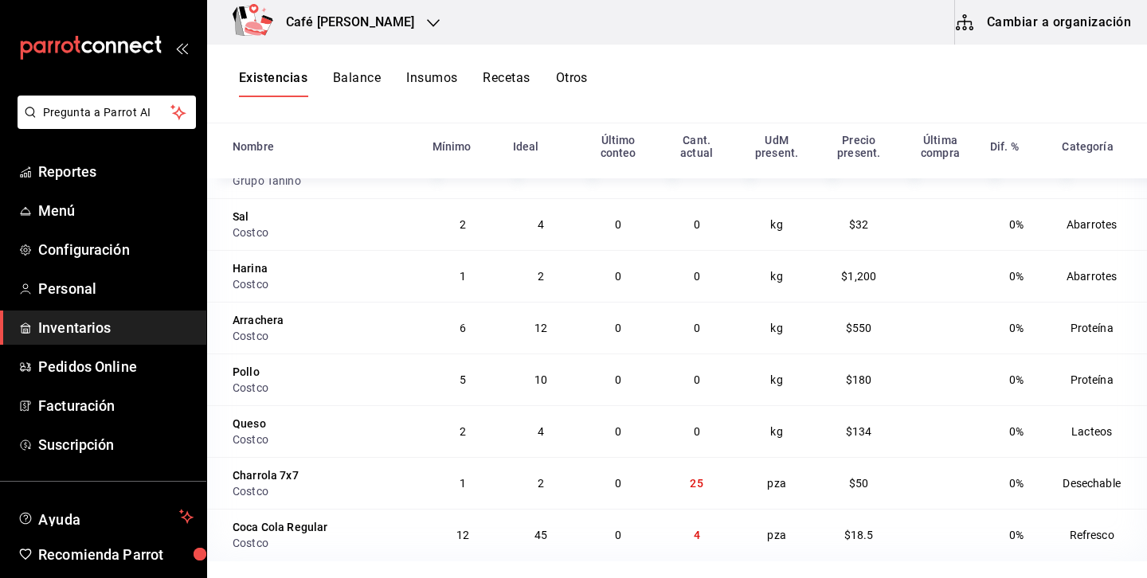
scroll to position [479, 0]
click at [357, 14] on div "Café [PERSON_NAME]" at bounding box center [333, 22] width 226 height 45
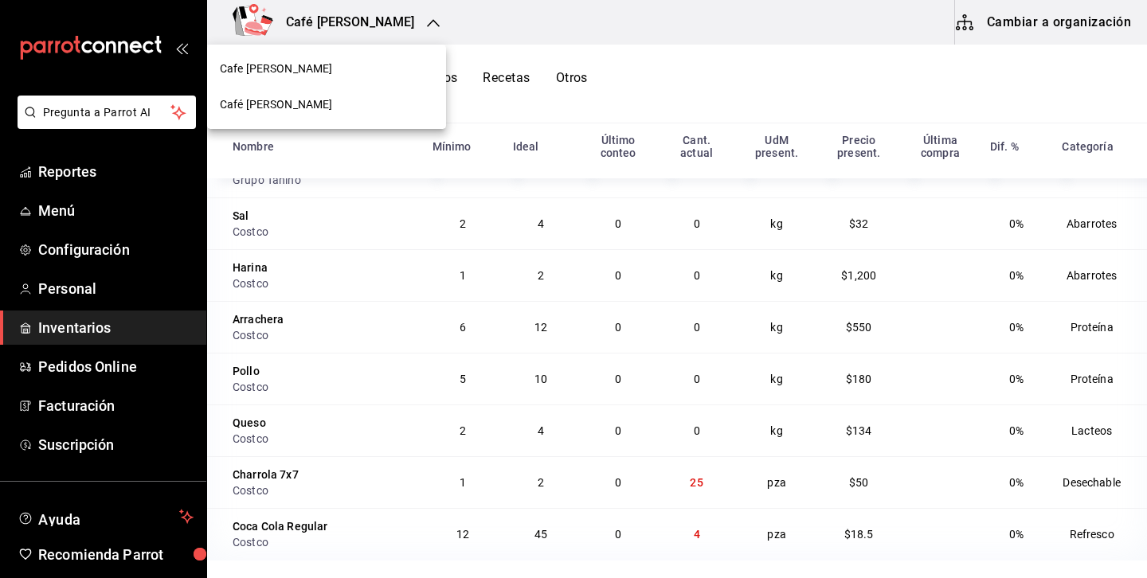
click at [281, 68] on div "Cafe [PERSON_NAME]" at bounding box center [327, 69] width 214 height 17
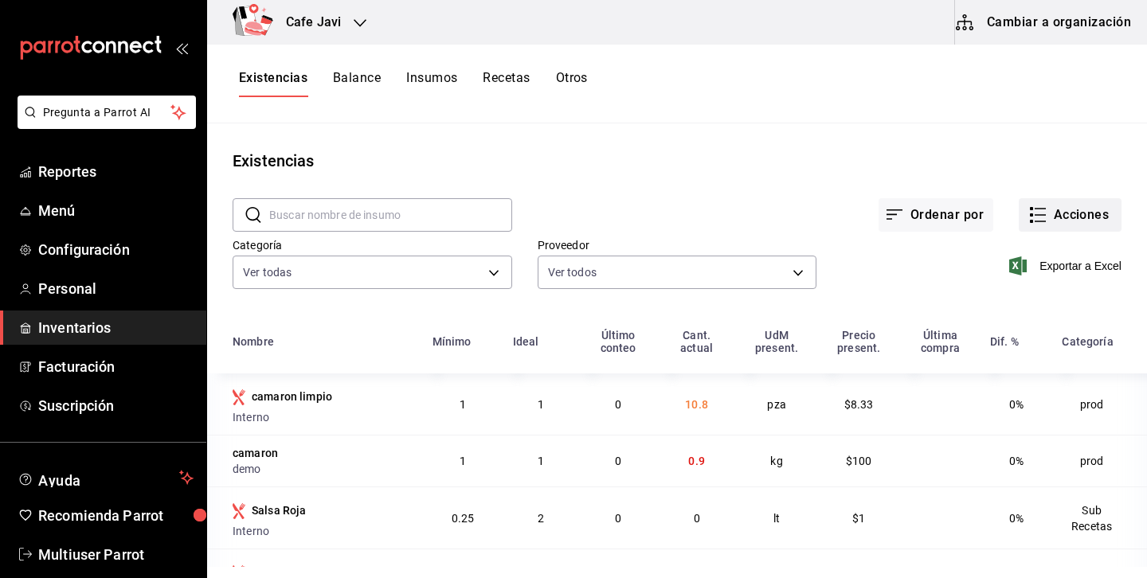
click at [1083, 205] on button "Acciones" at bounding box center [1070, 214] width 103 height 33
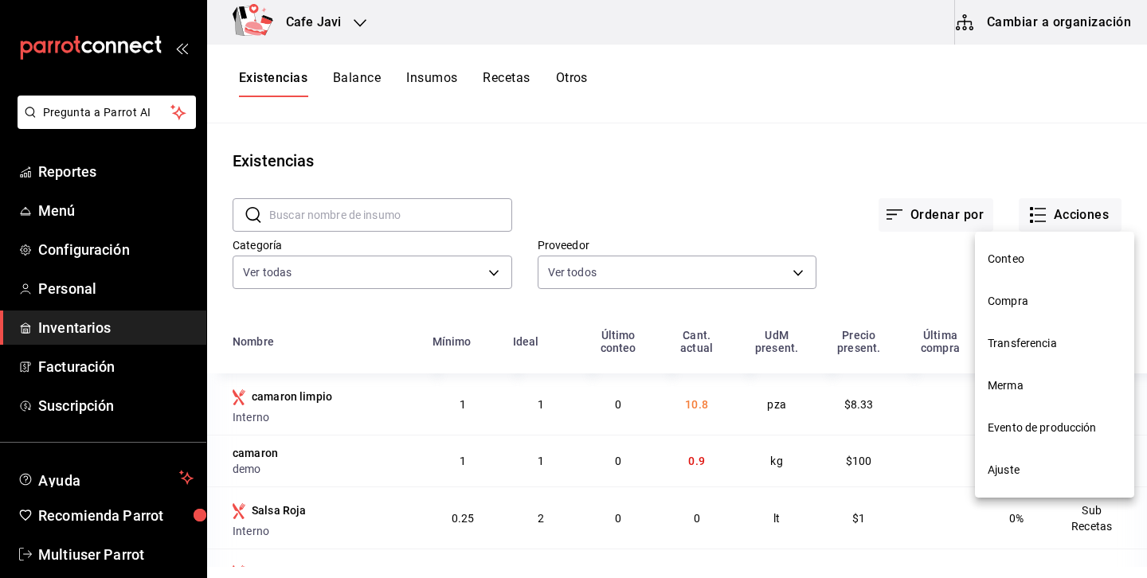
click at [1037, 381] on span "Merma" at bounding box center [1055, 386] width 134 height 17
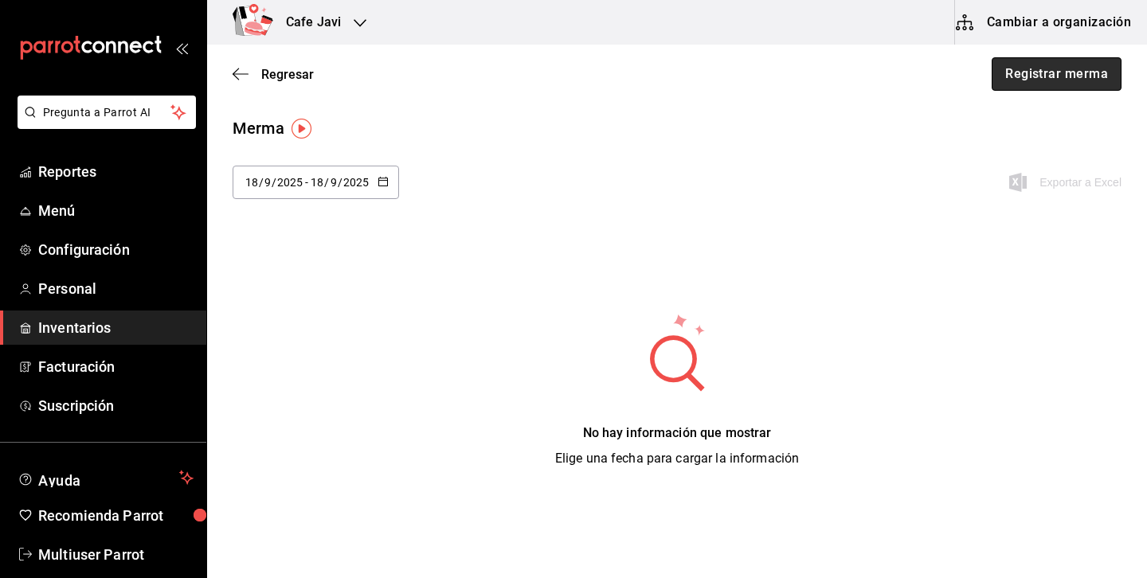
click at [1069, 81] on button "Registrar merma" at bounding box center [1057, 73] width 130 height 33
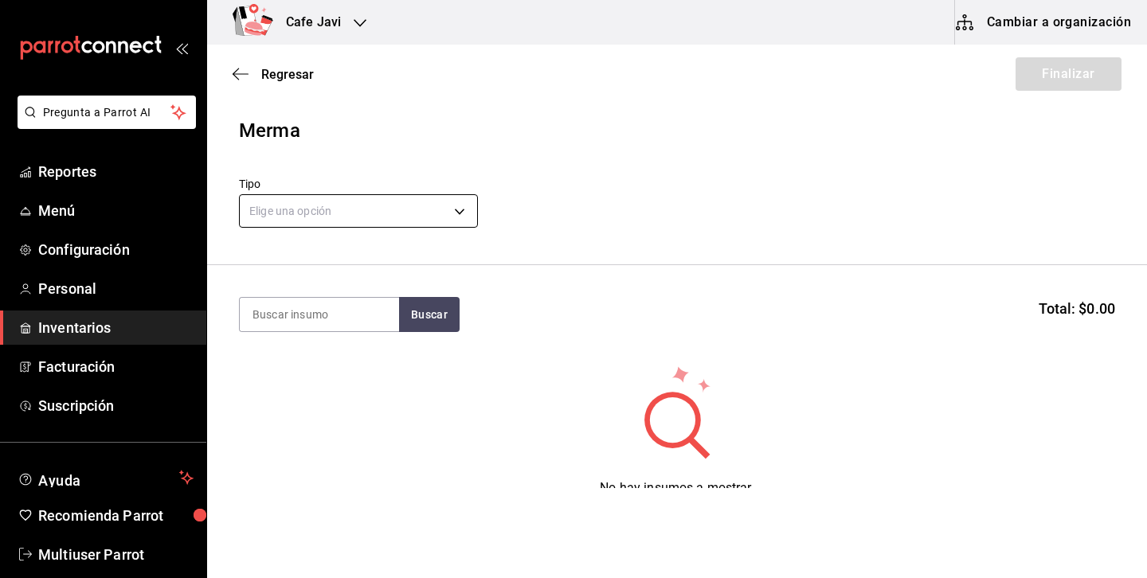
click at [401, 211] on body "Pregunta a Parrot AI Reportes Menú Configuración Personal Inventarios Facturaci…" at bounding box center [573, 244] width 1147 height 488
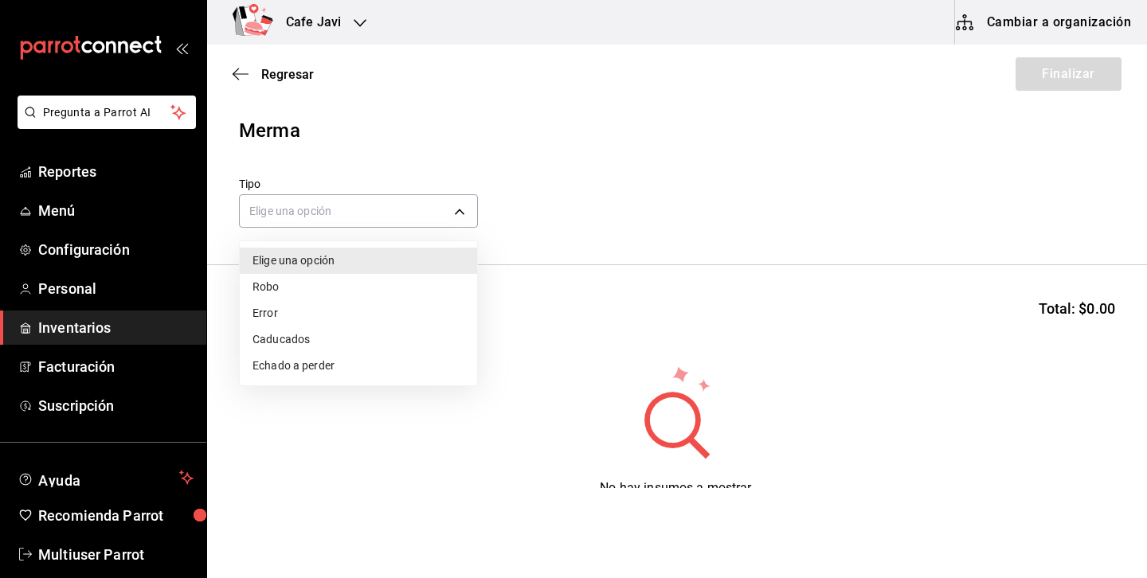
click at [291, 340] on li "Caducados" at bounding box center [358, 340] width 237 height 26
type input "EXPIRED"
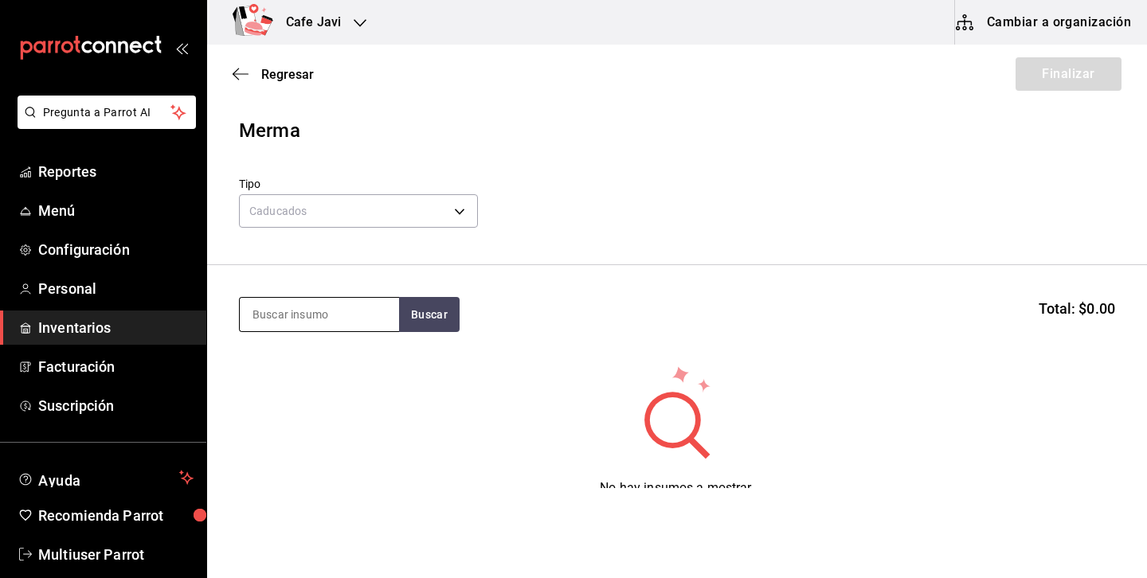
click at [364, 325] on input at bounding box center [319, 314] width 159 height 33
type input "arra"
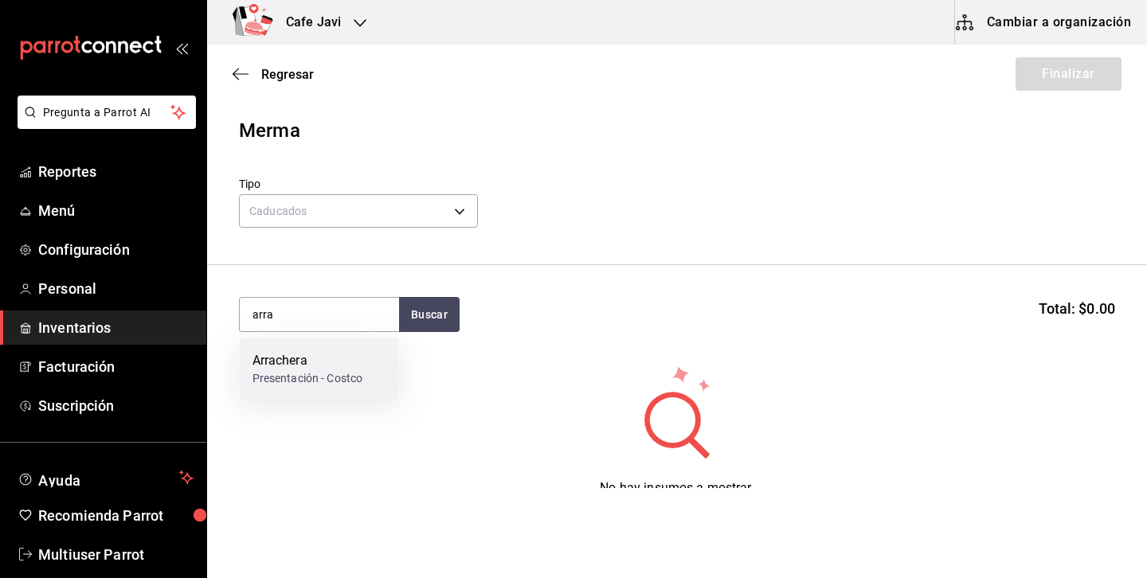
click at [319, 381] on div "Presentación - Costco" at bounding box center [308, 378] width 111 height 17
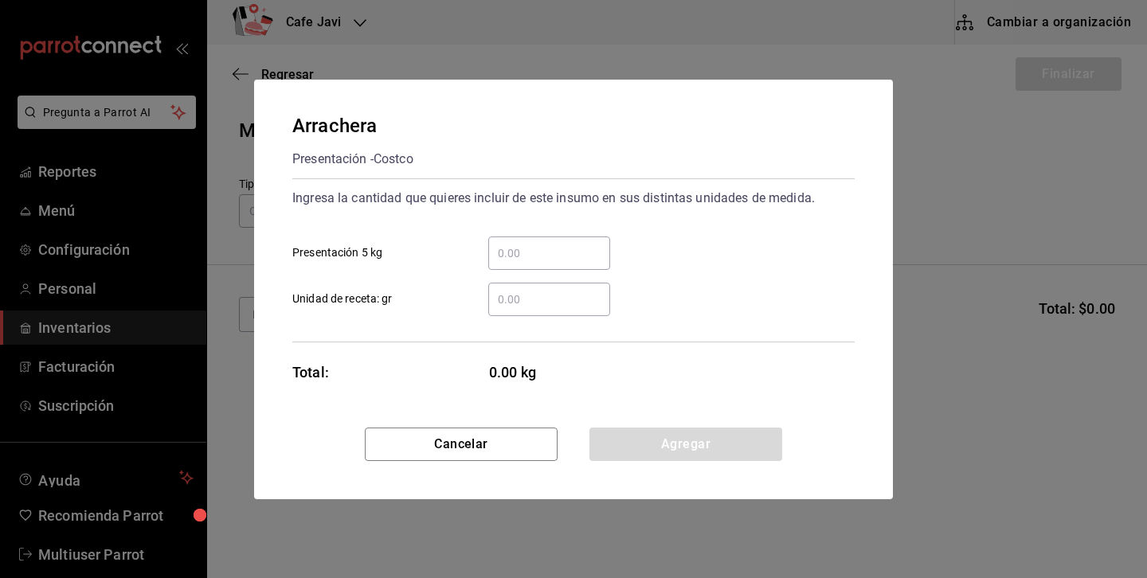
click at [557, 256] on input "​ Presentación 5 kg" at bounding box center [549, 253] width 122 height 19
click at [519, 294] on input "​ Unidad de receta: gr" at bounding box center [549, 299] width 122 height 19
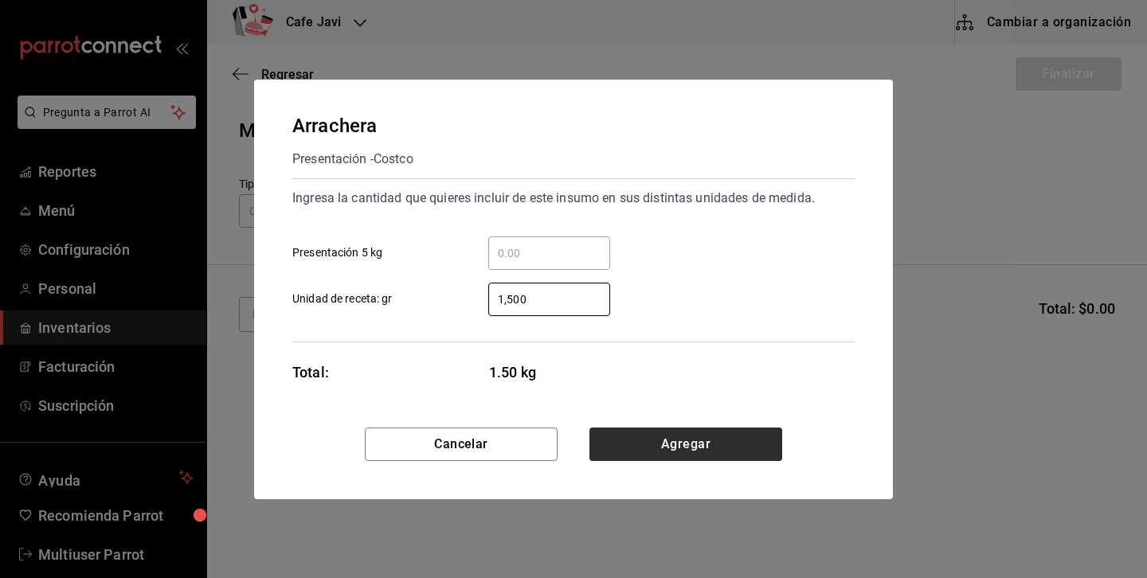
type input "1,500"
click at [733, 441] on button "Agregar" at bounding box center [686, 444] width 193 height 33
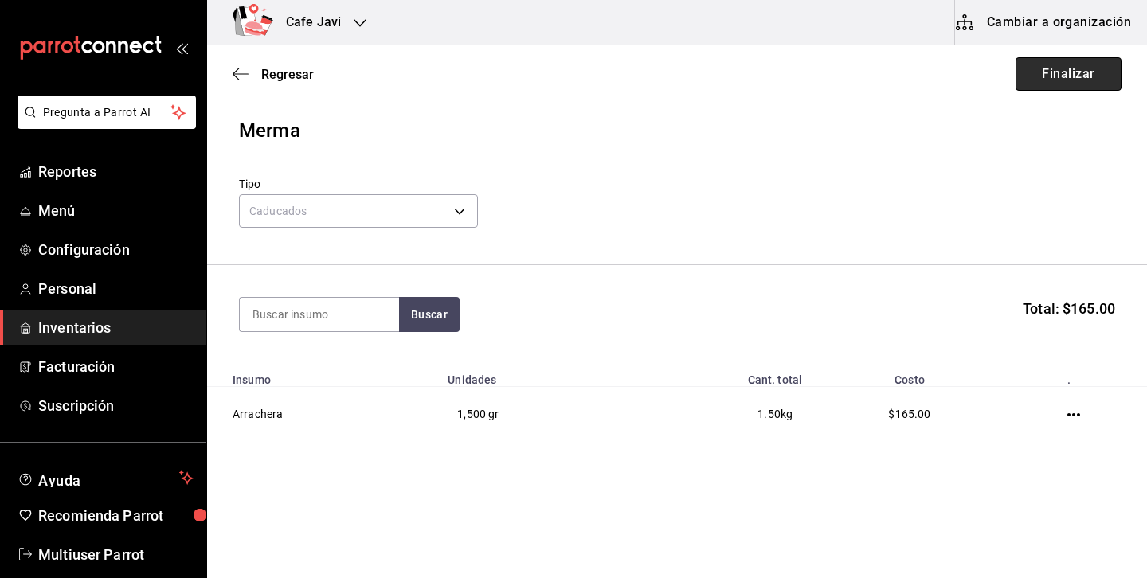
click at [1061, 70] on button "Finalizar" at bounding box center [1069, 73] width 106 height 33
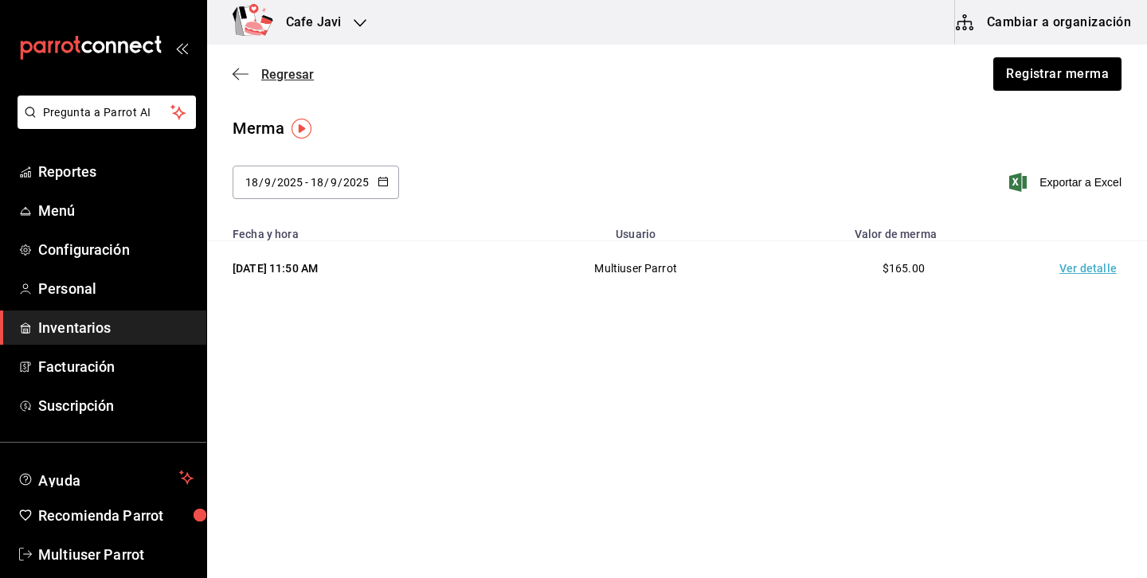
click at [280, 74] on span "Regresar" at bounding box center [287, 74] width 53 height 15
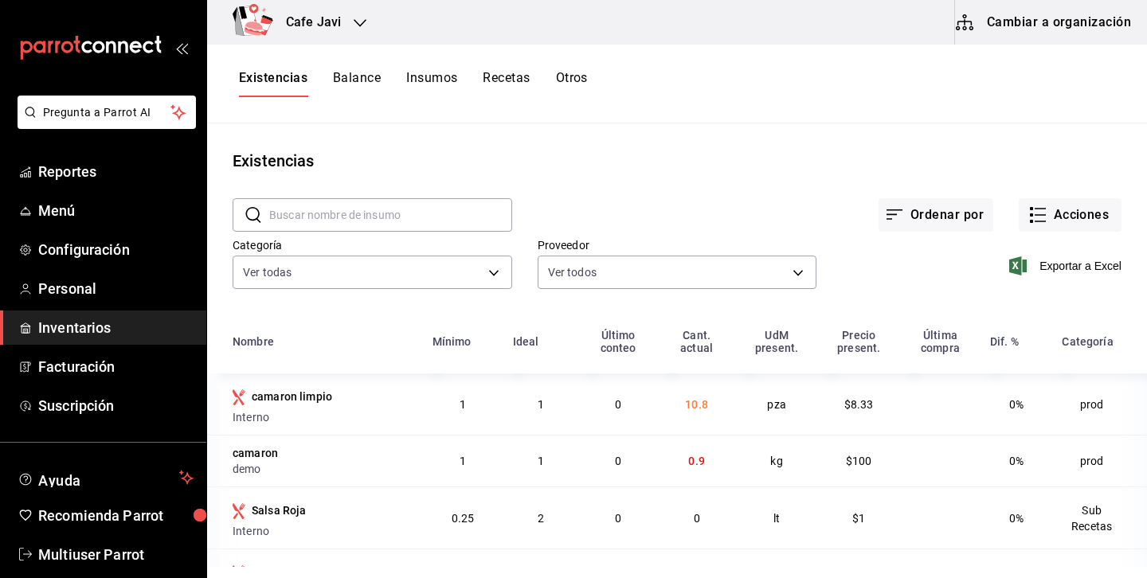
click at [444, 220] on input "text" at bounding box center [390, 215] width 243 height 32
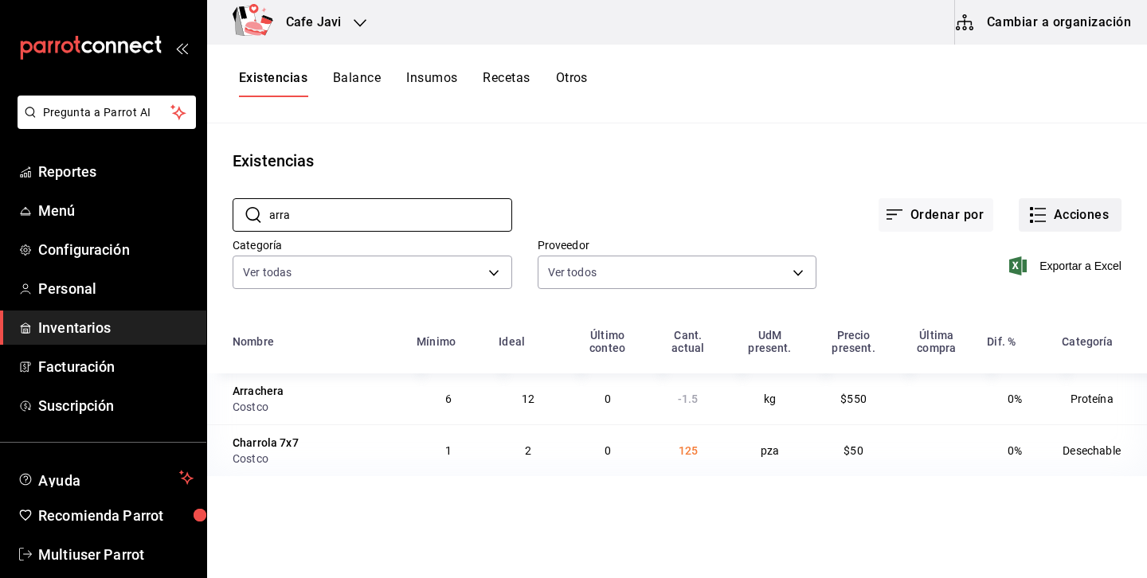
type input "arra"
click at [1067, 219] on button "Acciones" at bounding box center [1070, 214] width 103 height 33
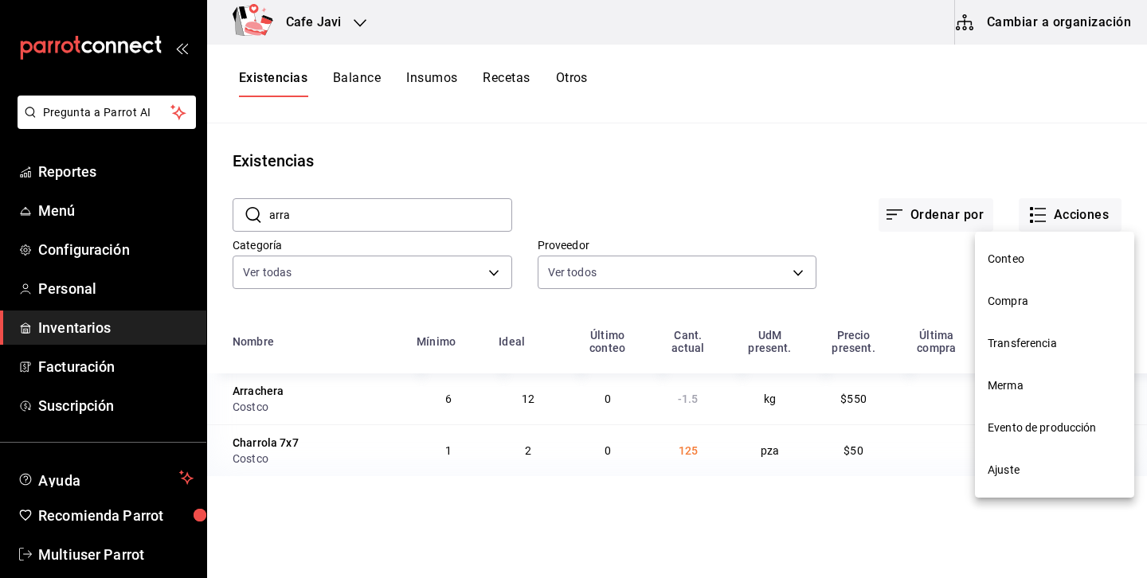
click at [1050, 427] on span "Evento de producción" at bounding box center [1055, 428] width 134 height 17
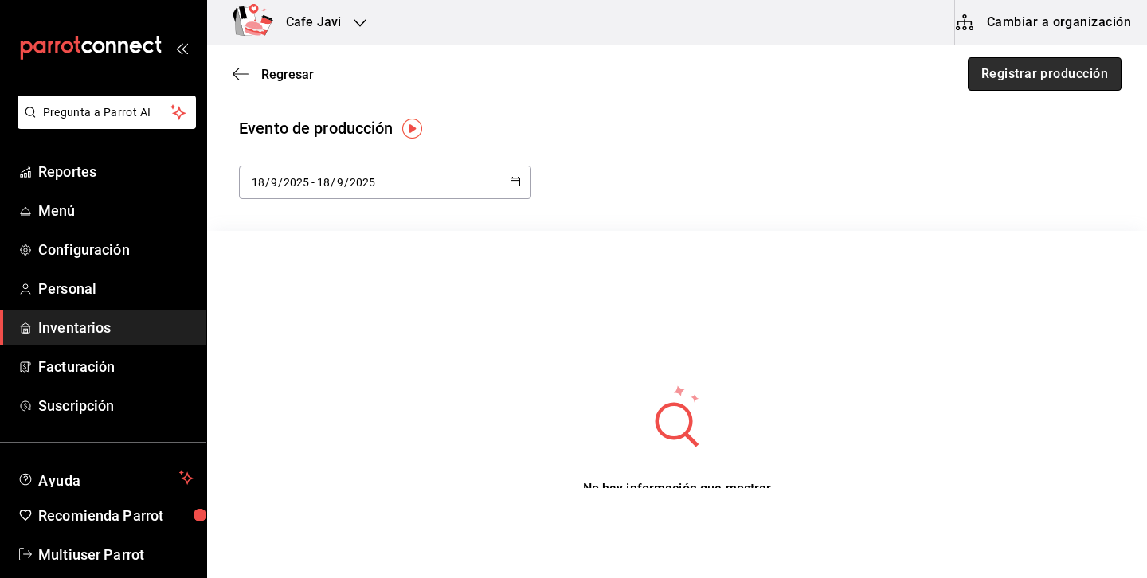
click at [1074, 83] on button "Registrar producción" at bounding box center [1045, 73] width 154 height 33
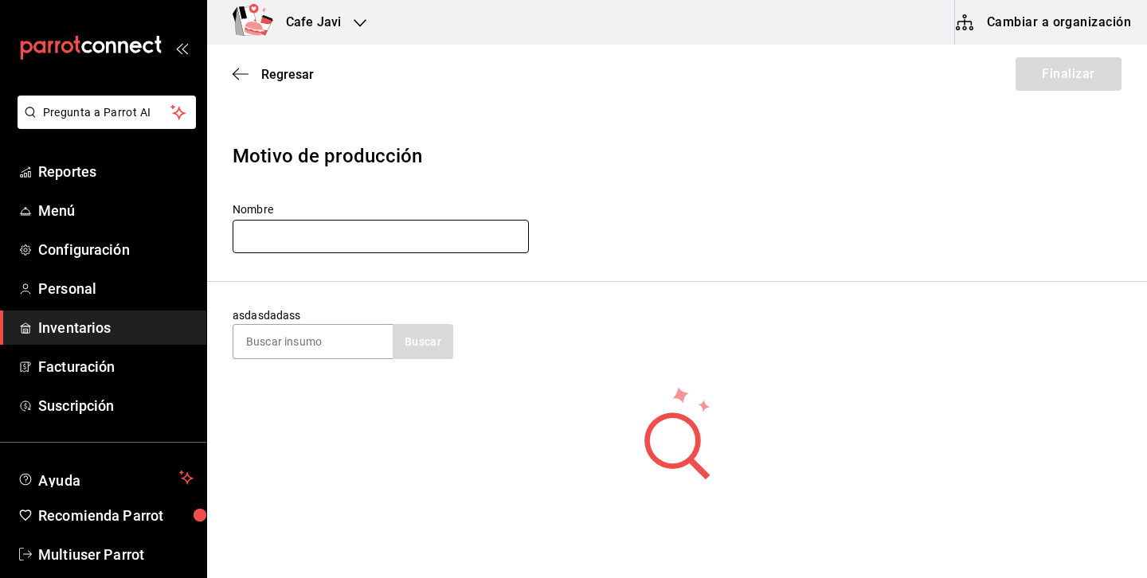
click at [485, 237] on input "text" at bounding box center [381, 236] width 296 height 33
type input "salsa"
click at [843, 167] on div "Motivo de producción" at bounding box center [677, 156] width 889 height 29
drag, startPoint x: 479, startPoint y: 228, endPoint x: 453, endPoint y: 228, distance: 25.5
click at [464, 228] on input "salsa" at bounding box center [381, 236] width 296 height 33
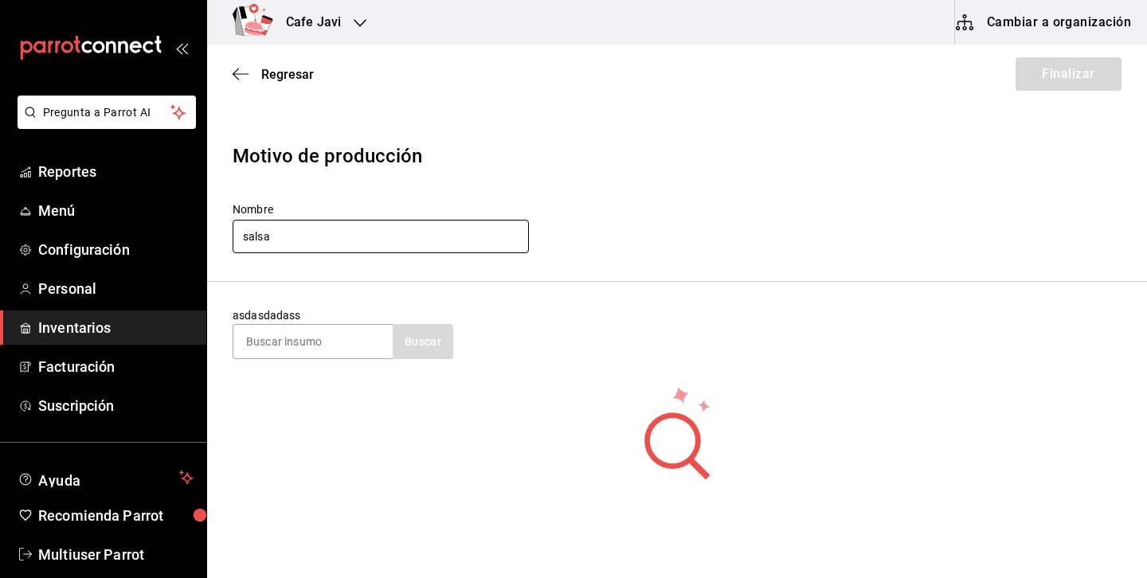
click at [453, 228] on input "salsa" at bounding box center [381, 236] width 296 height 33
click at [299, 347] on input at bounding box center [312, 341] width 159 height 33
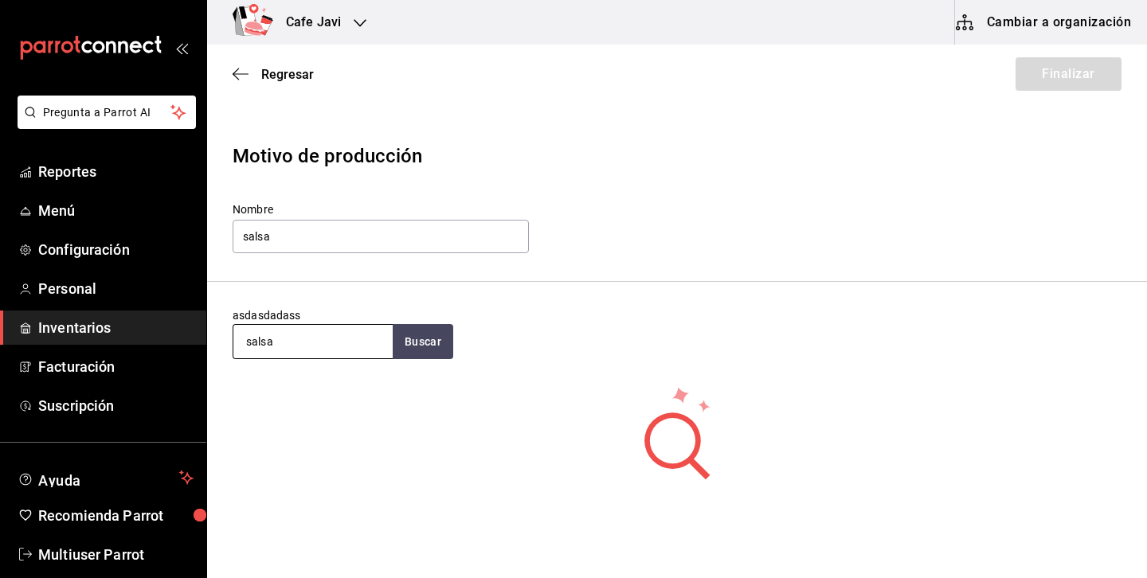
type input "salsa"
click at [360, 238] on input "salsa" at bounding box center [381, 236] width 296 height 33
type input "s"
type input "demo"
click at [284, 413] on div "No hay insumos a mostrar. Busca un insumo para agregarlo a la lista" at bounding box center [677, 461] width 940 height 153
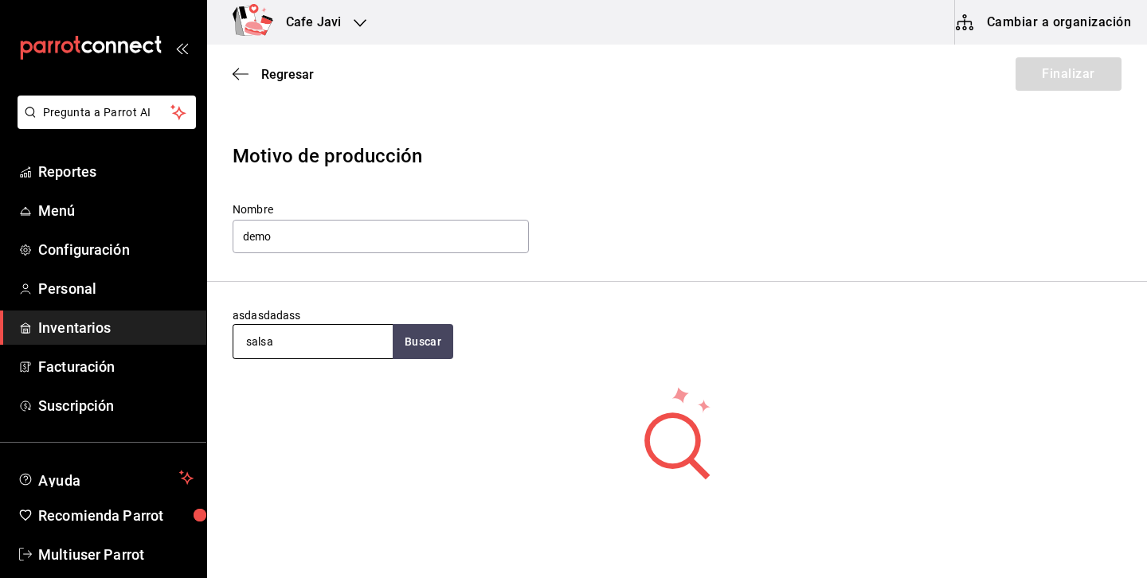
click at [315, 334] on input "salsa" at bounding box center [312, 341] width 159 height 33
type input "masa"
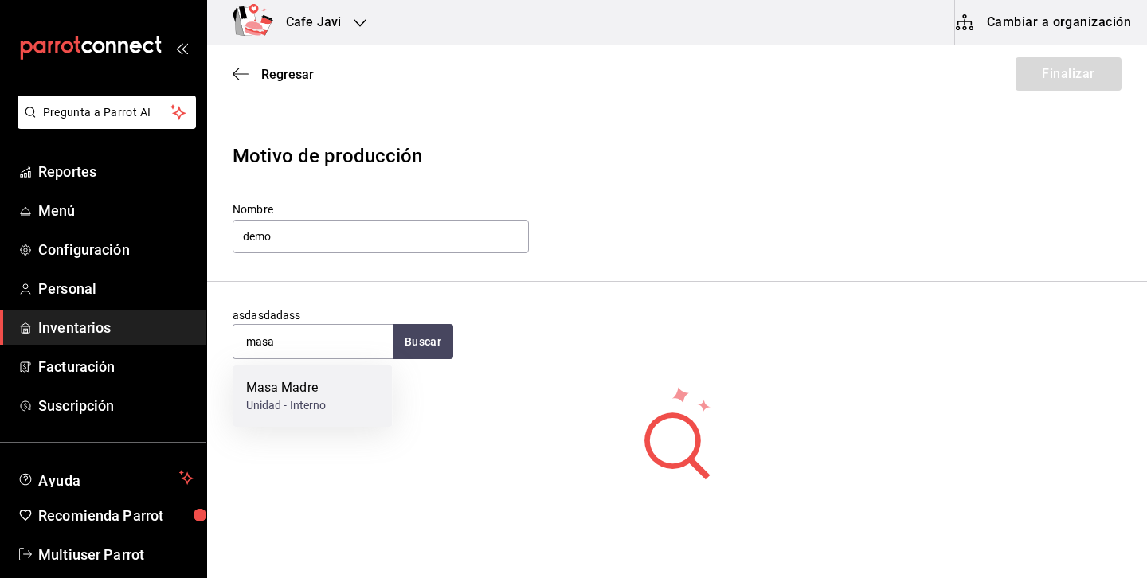
click at [317, 389] on div "Masa Madre" at bounding box center [286, 387] width 80 height 19
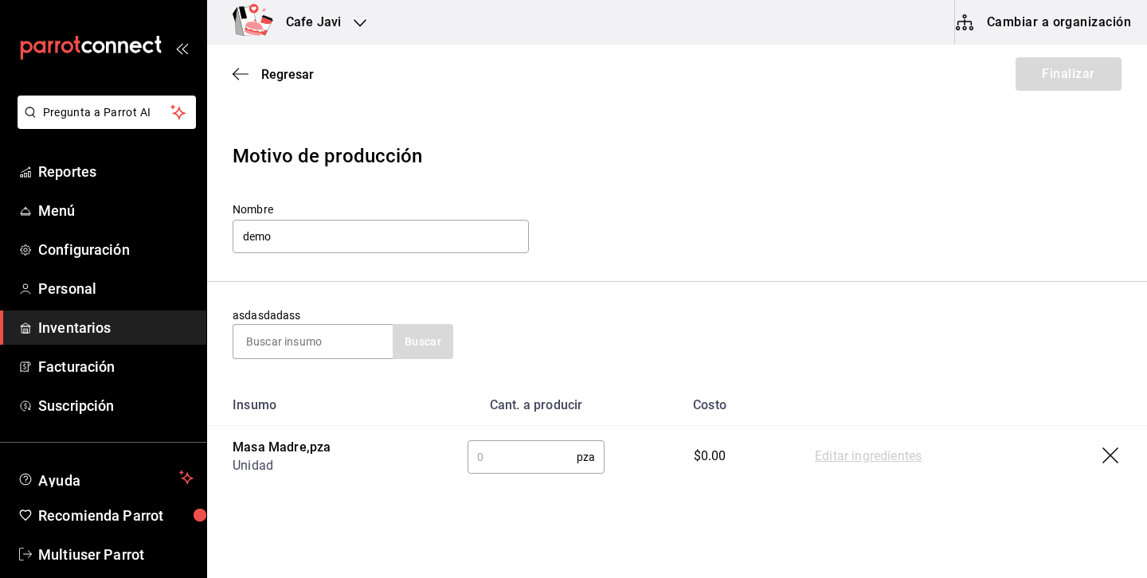
click at [515, 464] on input "text" at bounding box center [522, 457] width 109 height 32
type input "40"
click at [850, 457] on link "Editar ingredientes" at bounding box center [868, 457] width 107 height 19
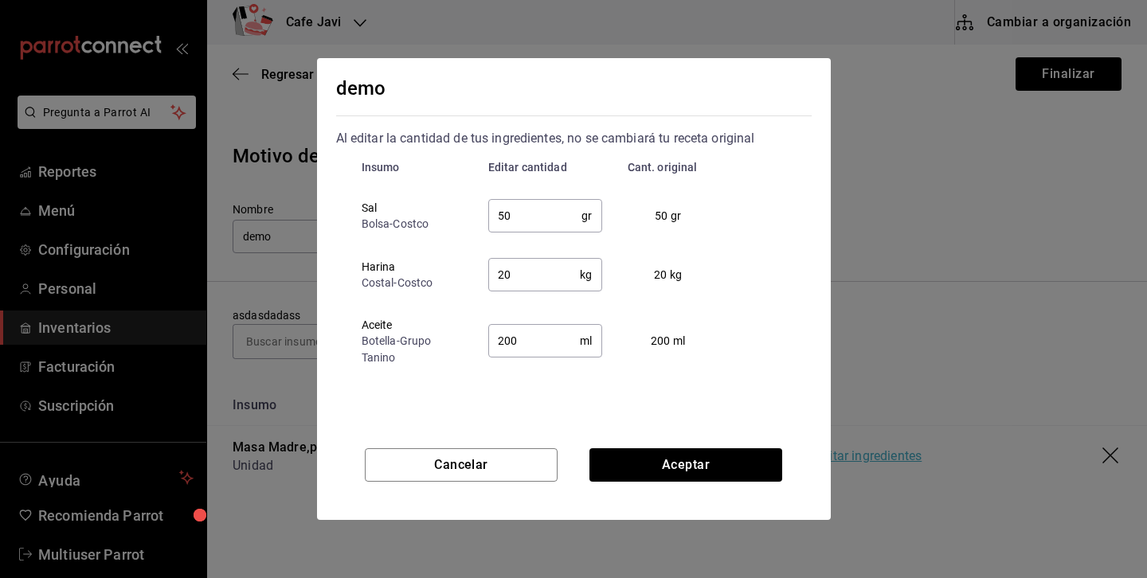
click at [551, 216] on input "50" at bounding box center [535, 216] width 94 height 32
type input "150"
click at [516, 274] on input "20" at bounding box center [534, 275] width 92 height 32
type input "2"
type input "15"
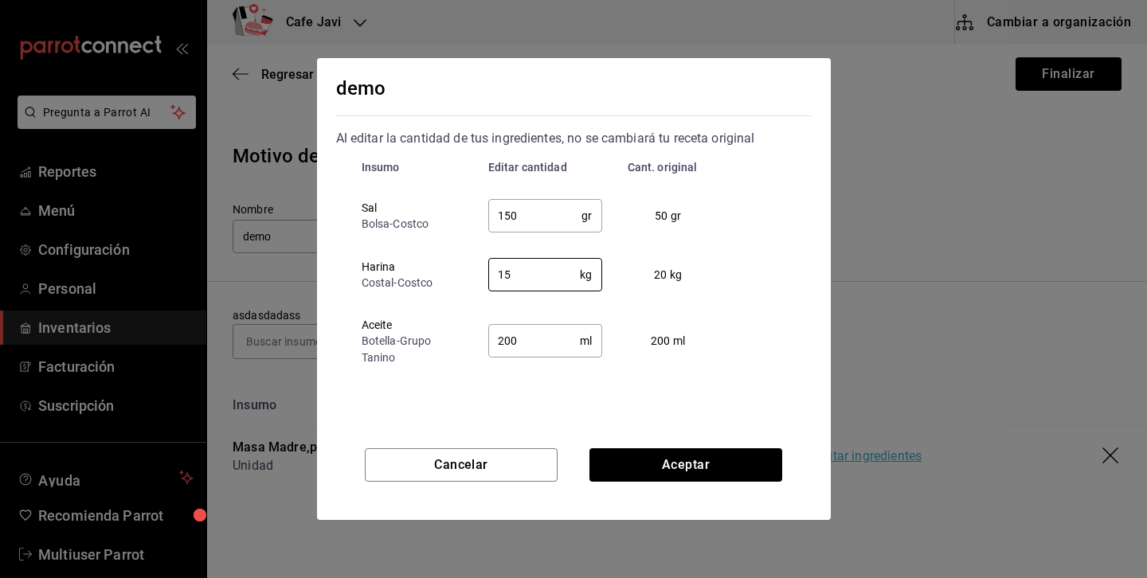
click at [553, 348] on input "200" at bounding box center [534, 341] width 92 height 32
type input "2"
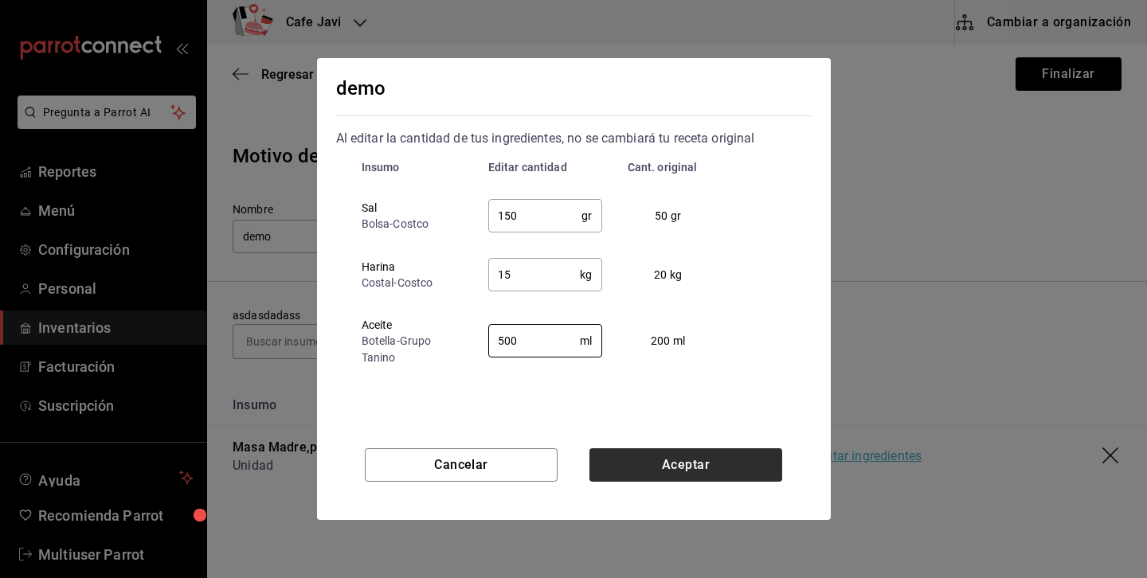
type input "500"
click at [652, 466] on button "Aceptar" at bounding box center [686, 465] width 193 height 33
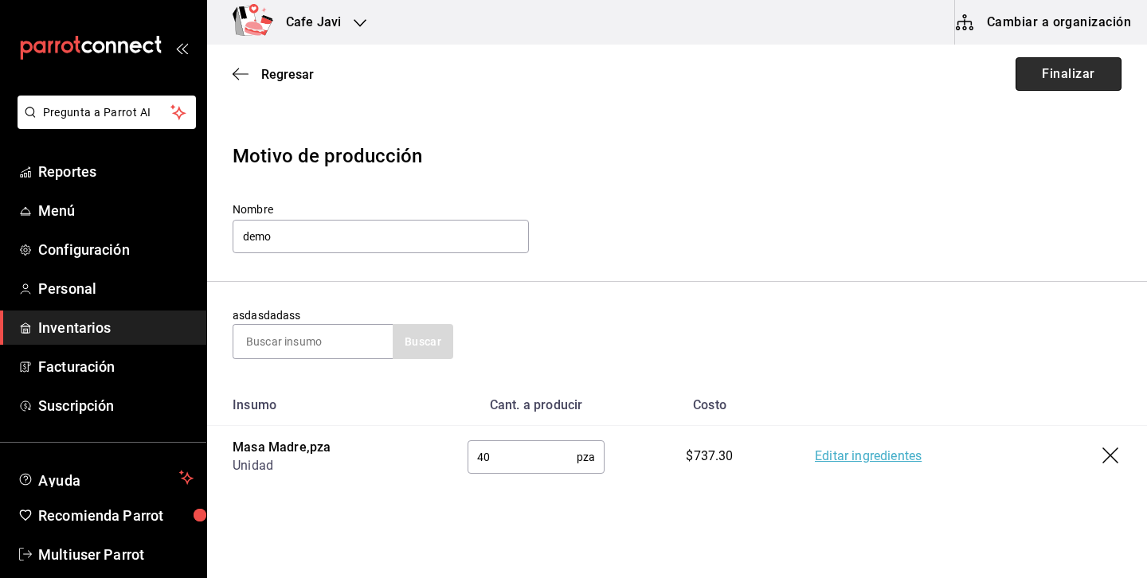
click at [1055, 64] on button "Finalizar" at bounding box center [1069, 73] width 106 height 33
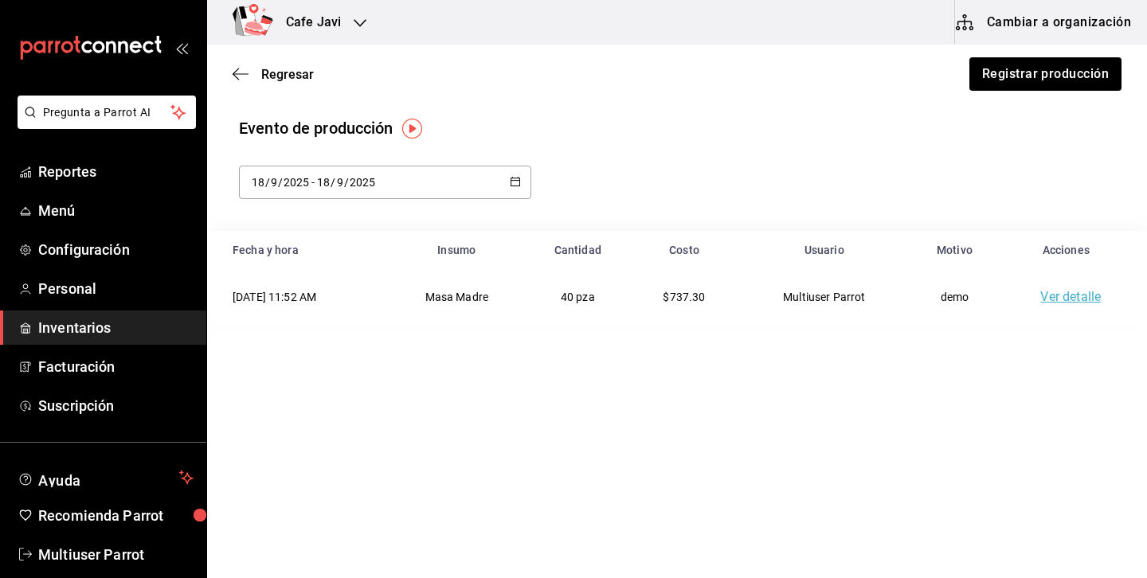
click at [1082, 296] on link "Ver detalle" at bounding box center [1070, 296] width 61 height 15
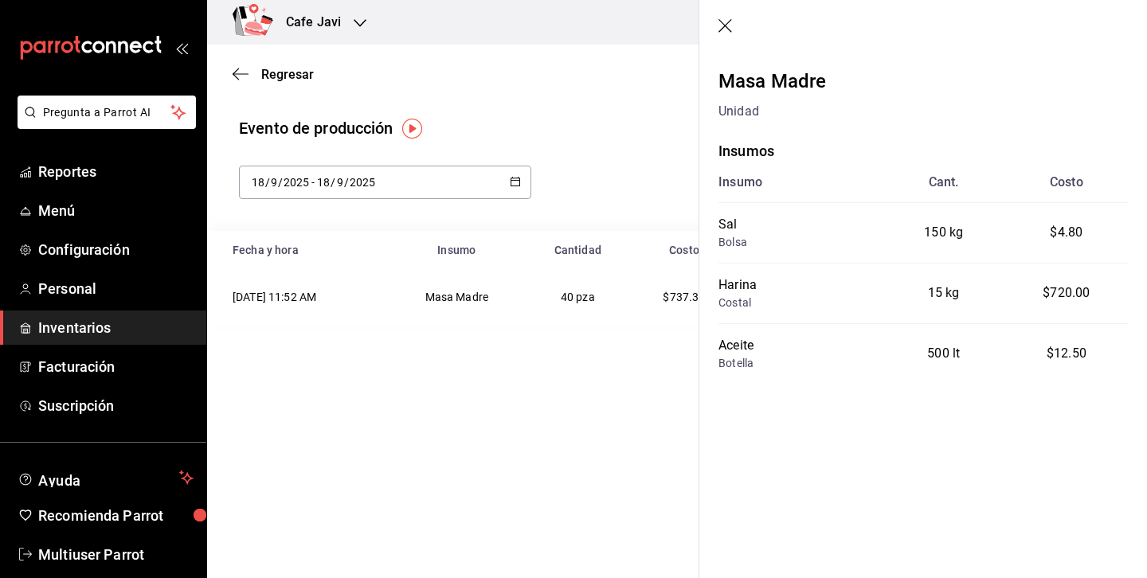
click at [723, 22] on icon "button" at bounding box center [727, 27] width 16 height 16
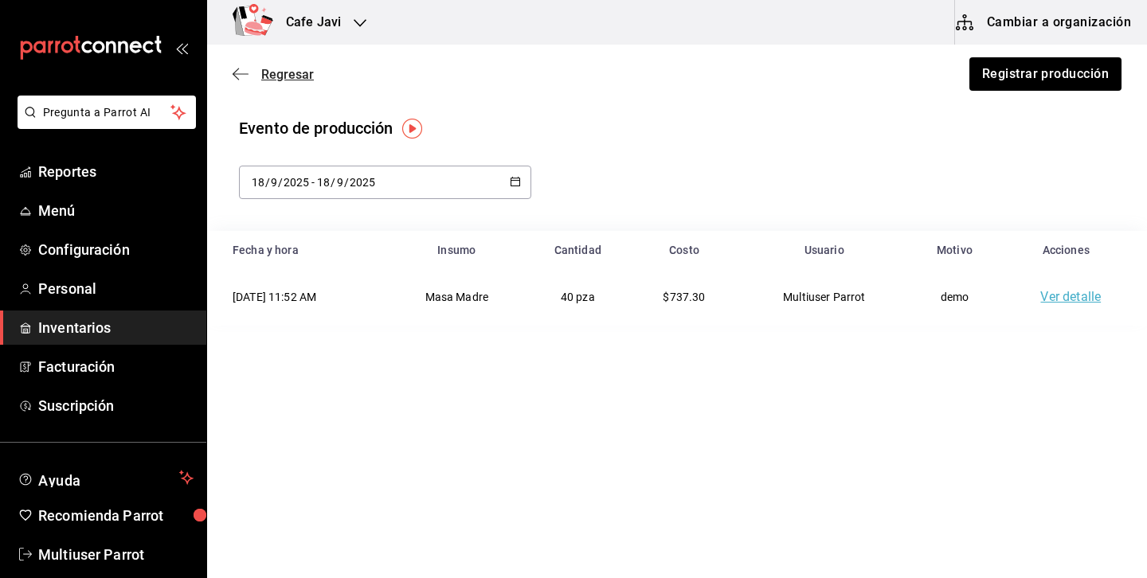
click at [274, 70] on span "Regresar" at bounding box center [287, 74] width 53 height 15
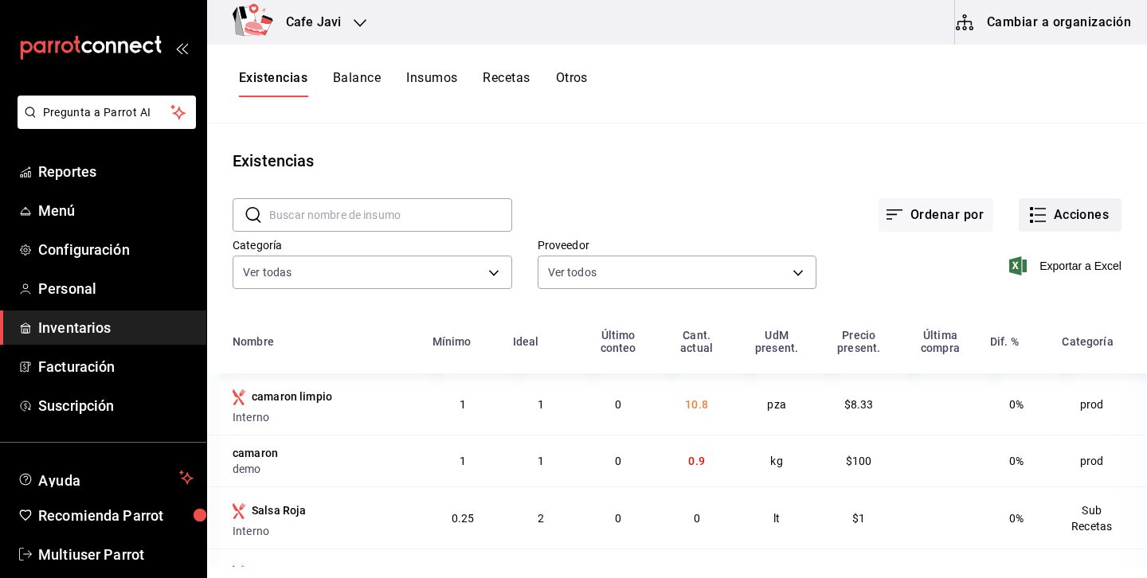
click at [1056, 219] on button "Acciones" at bounding box center [1070, 214] width 103 height 33
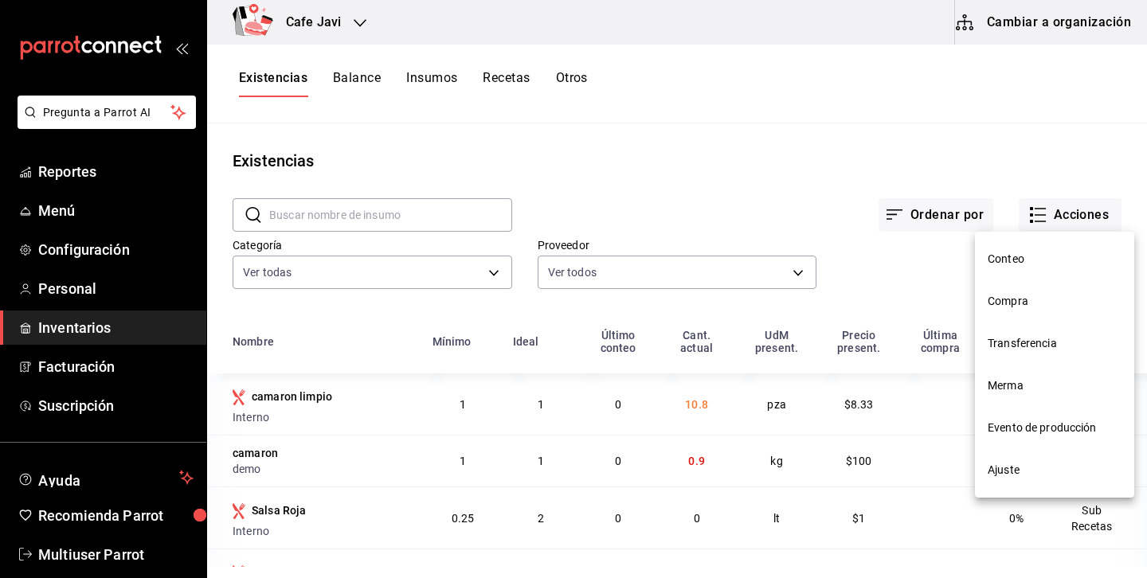
click at [1009, 464] on span "Ajuste" at bounding box center [1055, 470] width 134 height 17
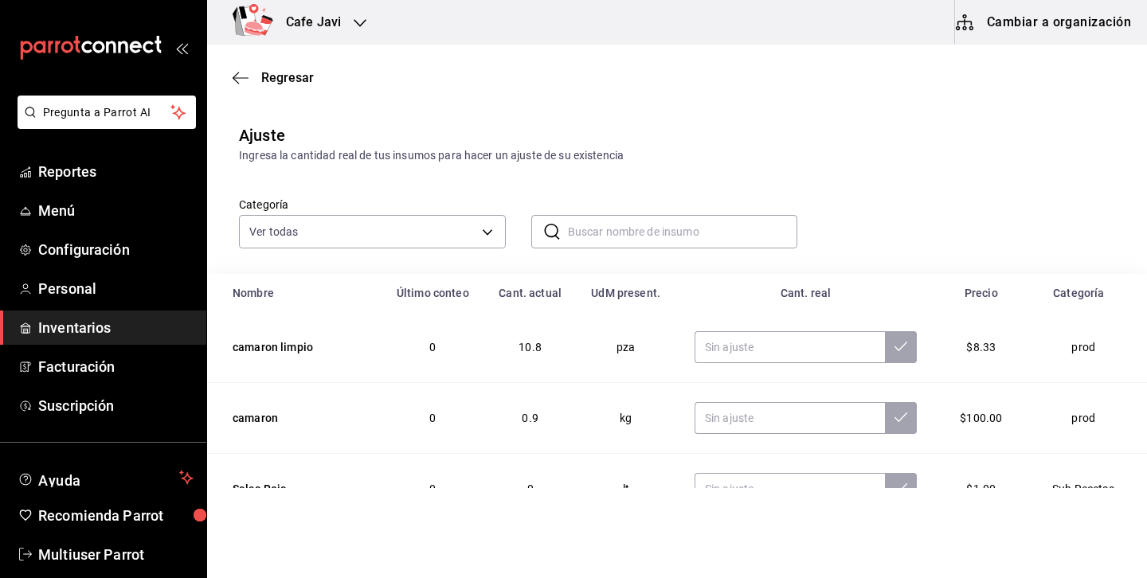
click at [670, 237] on input "text" at bounding box center [683, 232] width 230 height 32
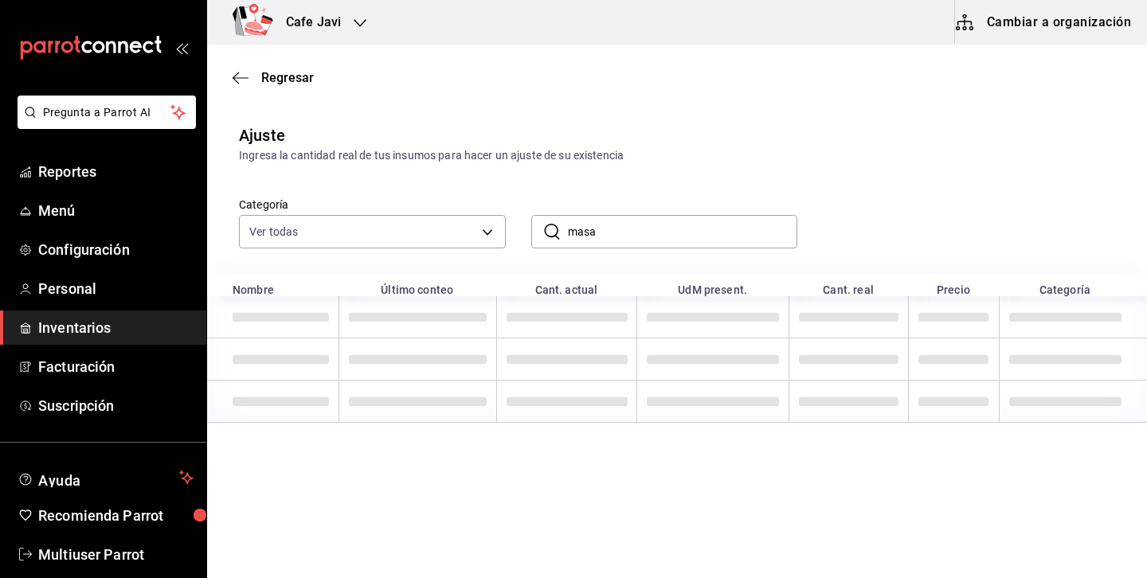
type input "masa"
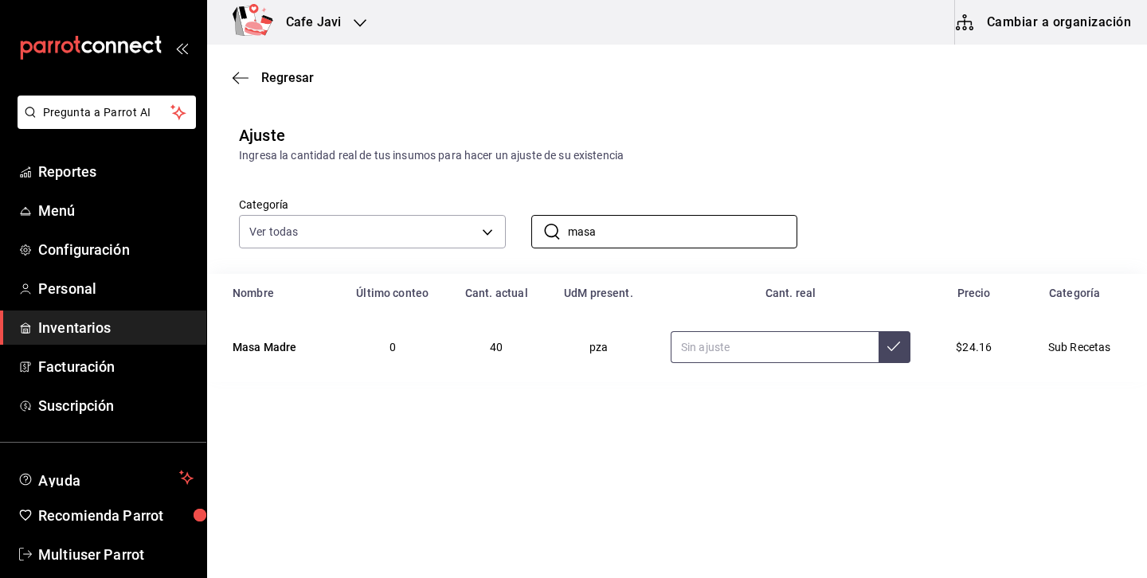
click at [733, 361] on input "text" at bounding box center [775, 347] width 208 height 32
type input "30.00"
click at [900, 346] on button at bounding box center [895, 347] width 32 height 32
click at [285, 78] on span "Regresar" at bounding box center [287, 77] width 53 height 15
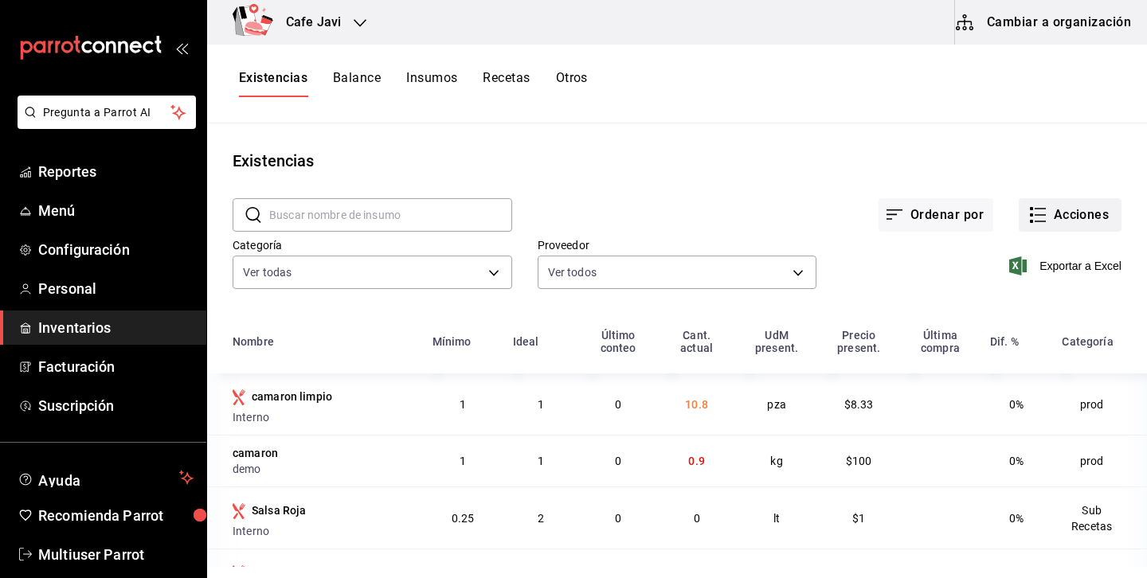
click at [1044, 210] on icon "button" at bounding box center [1038, 215] width 19 height 19
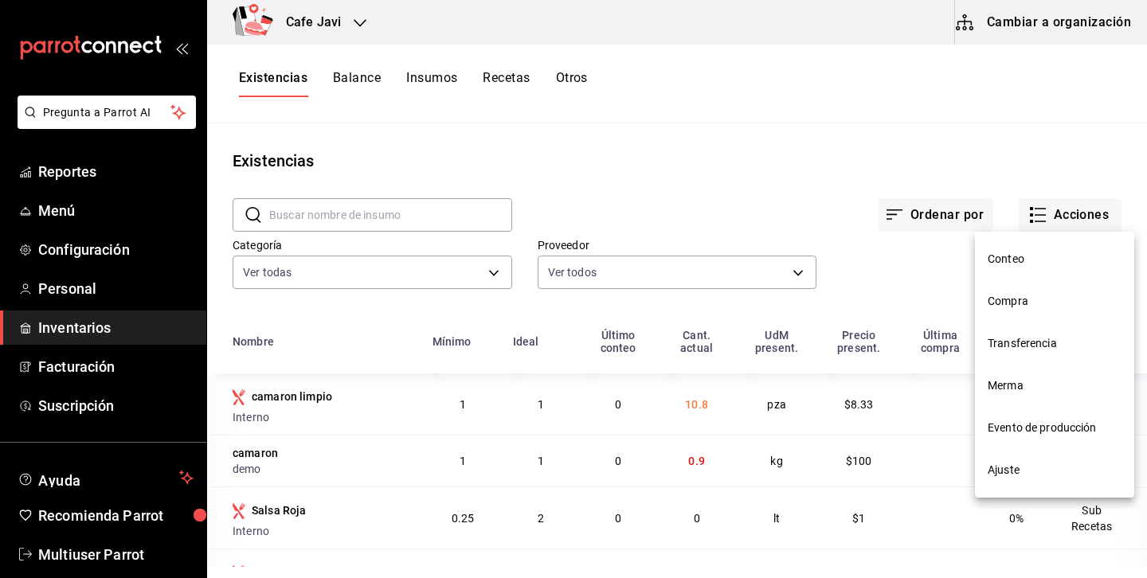
click at [1016, 252] on span "Conteo" at bounding box center [1055, 259] width 134 height 17
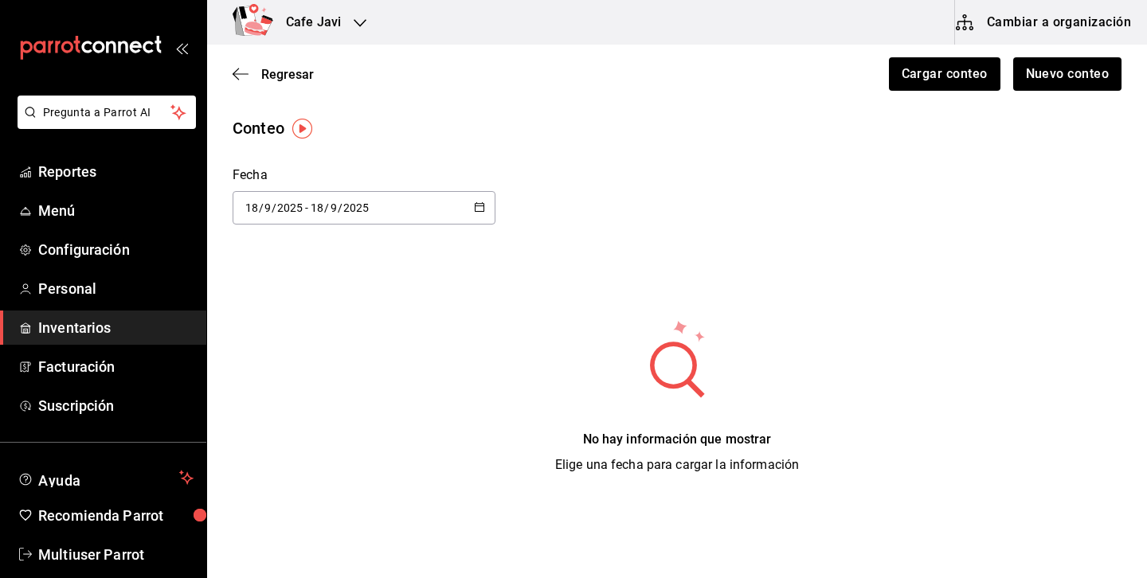
click at [1079, 107] on main "Regresar Cargar conteo Nuevo conteo Conteo Fecha 2025-09-18 18 / 9 / 2025 - 202…" at bounding box center [677, 273] width 940 height 456
click at [1026, 23] on button "Cambiar a organización" at bounding box center [1044, 22] width 179 height 45
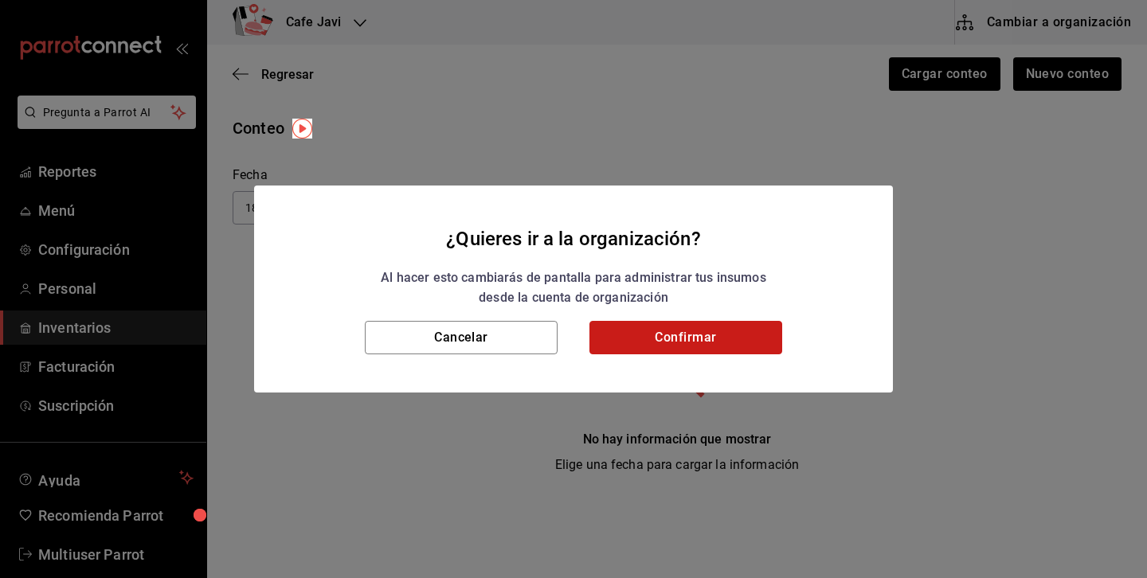
click at [753, 340] on button "Confirmar" at bounding box center [686, 337] width 193 height 33
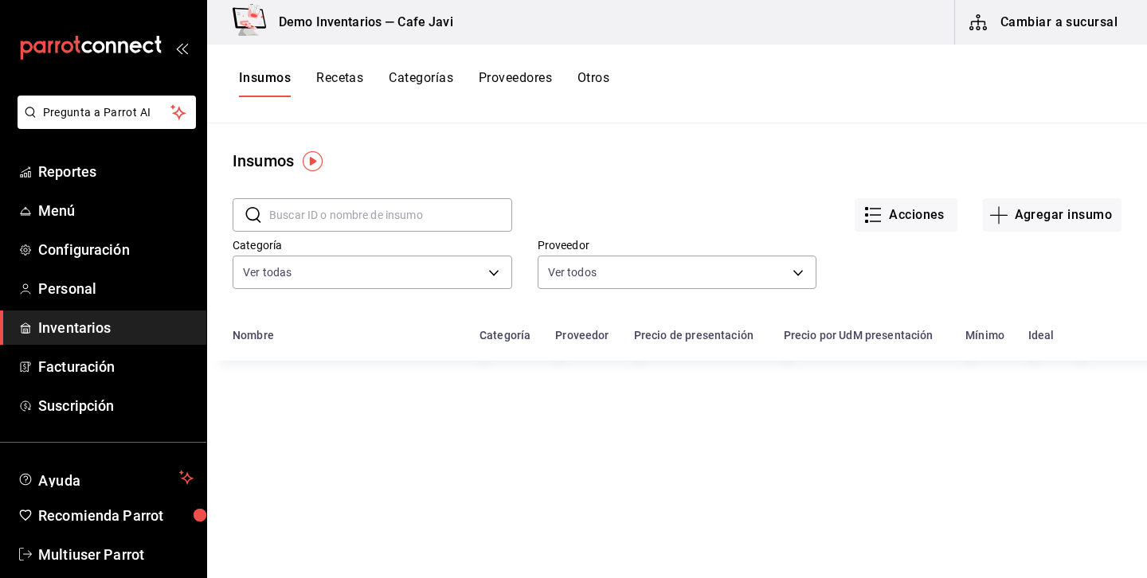
click at [386, 214] on input "text" at bounding box center [390, 215] width 243 height 32
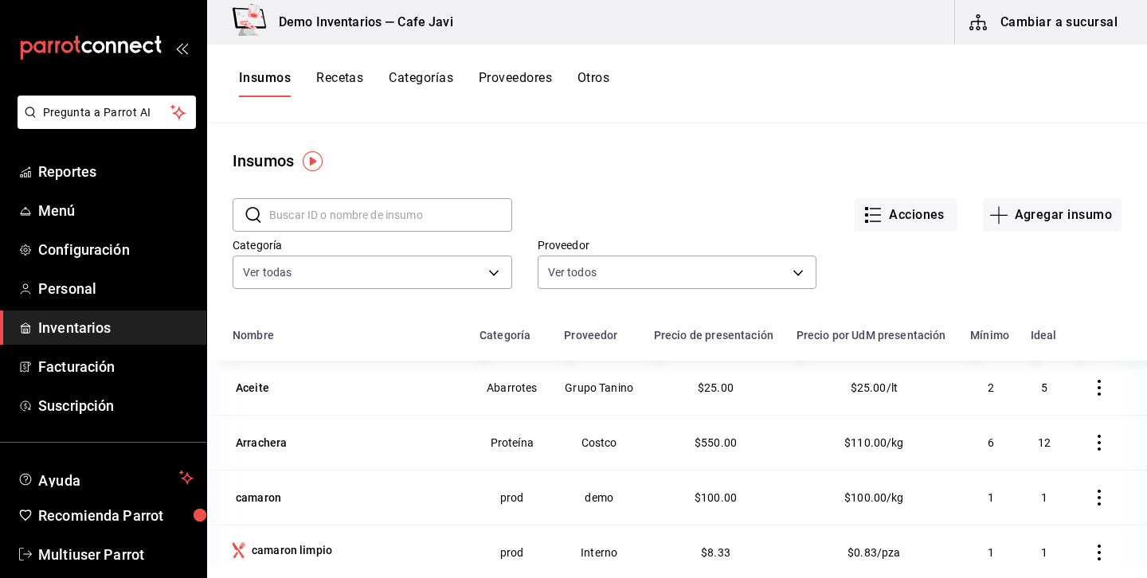
paste input "Charrola 7x7"
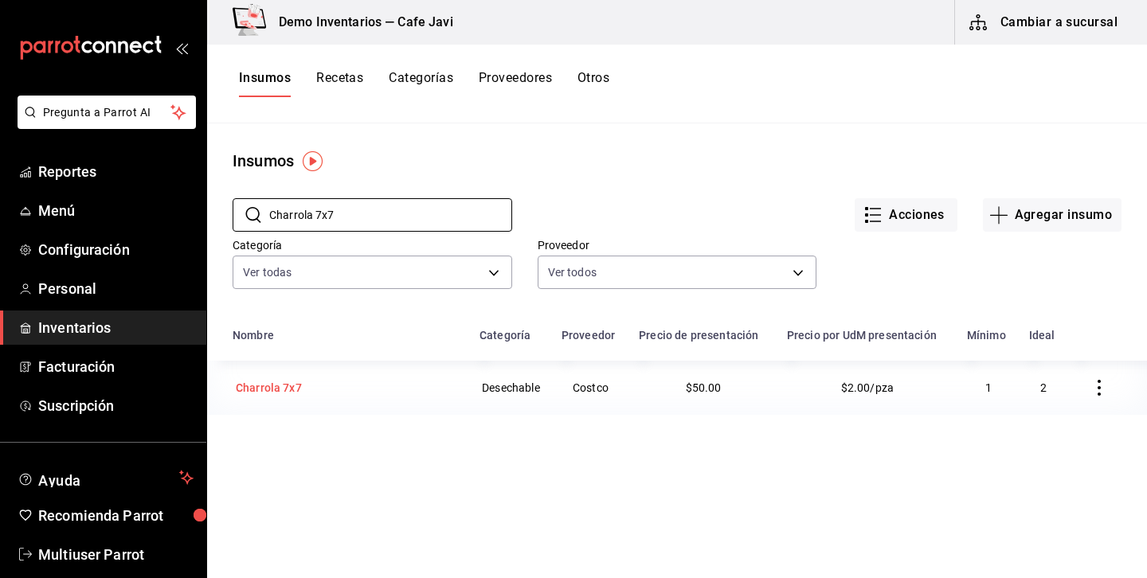
type input "Charrola 7x7"
click at [281, 385] on div "Charrola 7x7" at bounding box center [269, 388] width 66 height 16
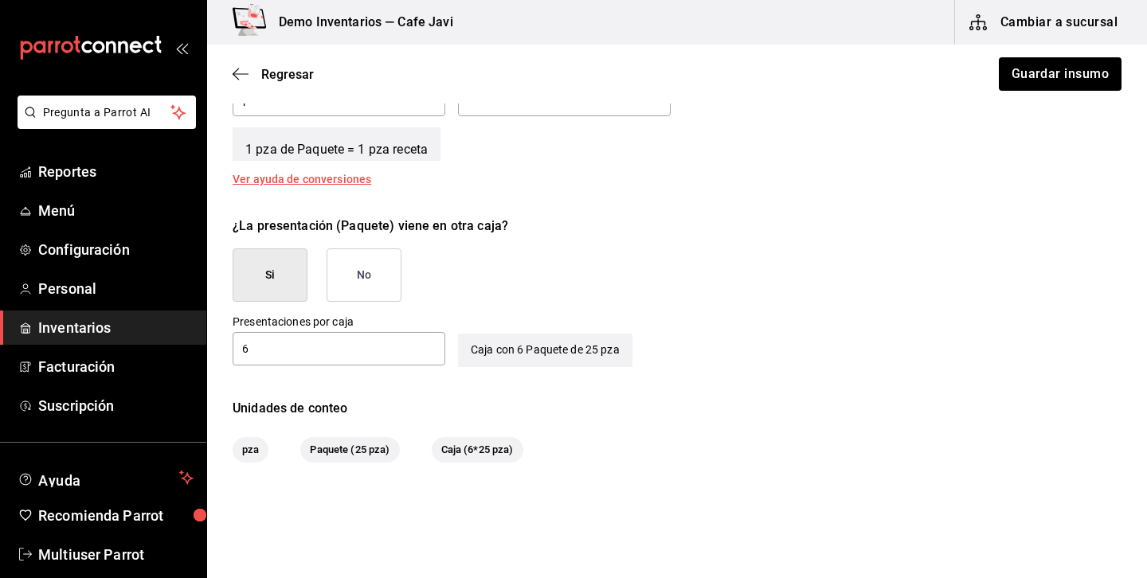
scroll to position [670, 0]
click at [100, 329] on span "Inventarios" at bounding box center [115, 328] width 155 height 22
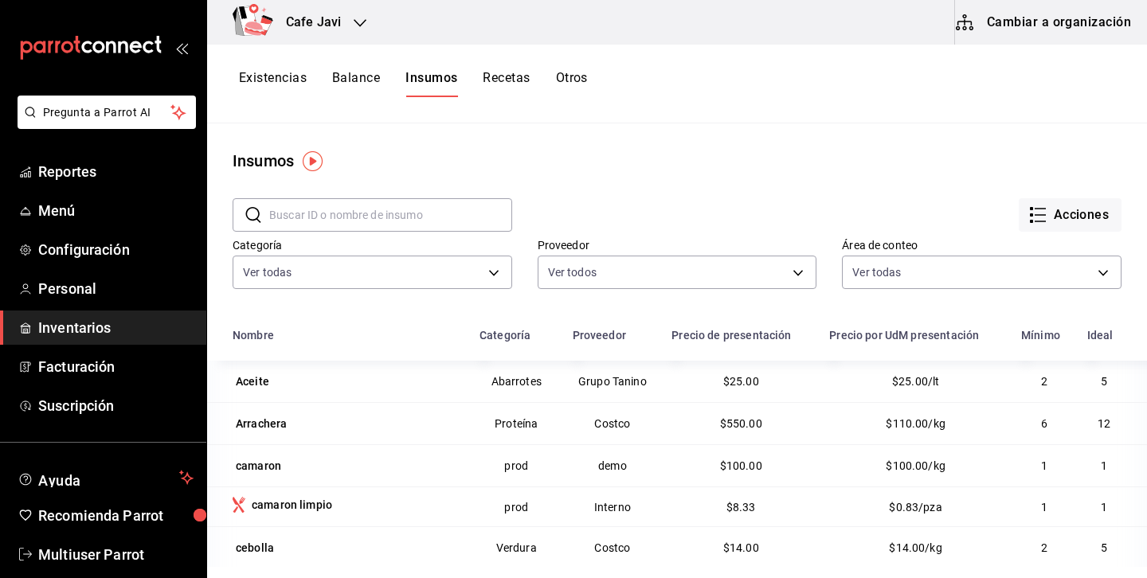
click at [247, 82] on button "Existencias" at bounding box center [273, 83] width 68 height 27
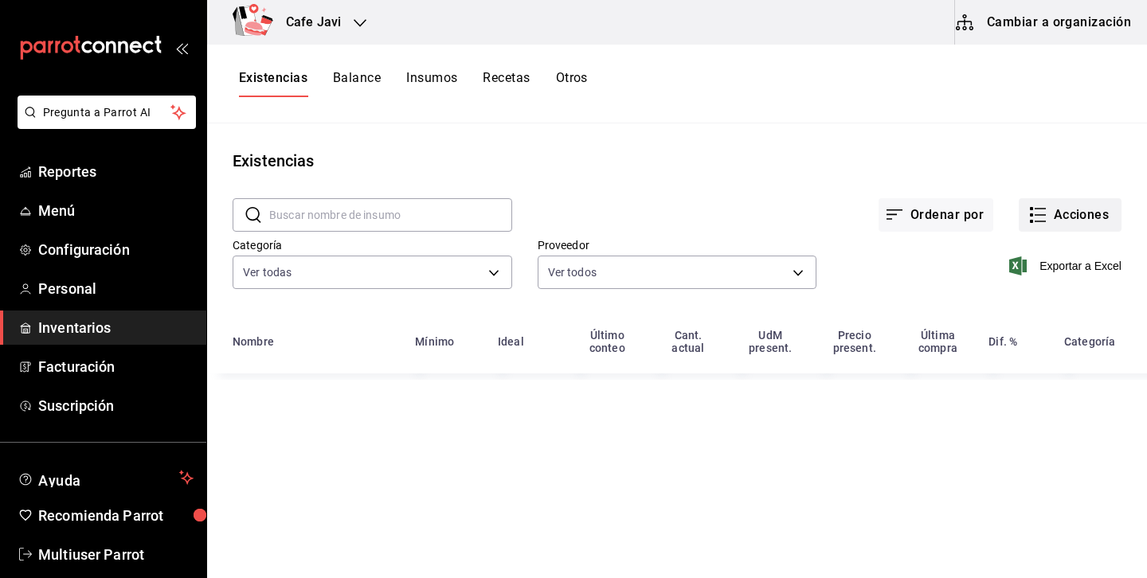
click at [1083, 227] on button "Acciones" at bounding box center [1070, 214] width 103 height 33
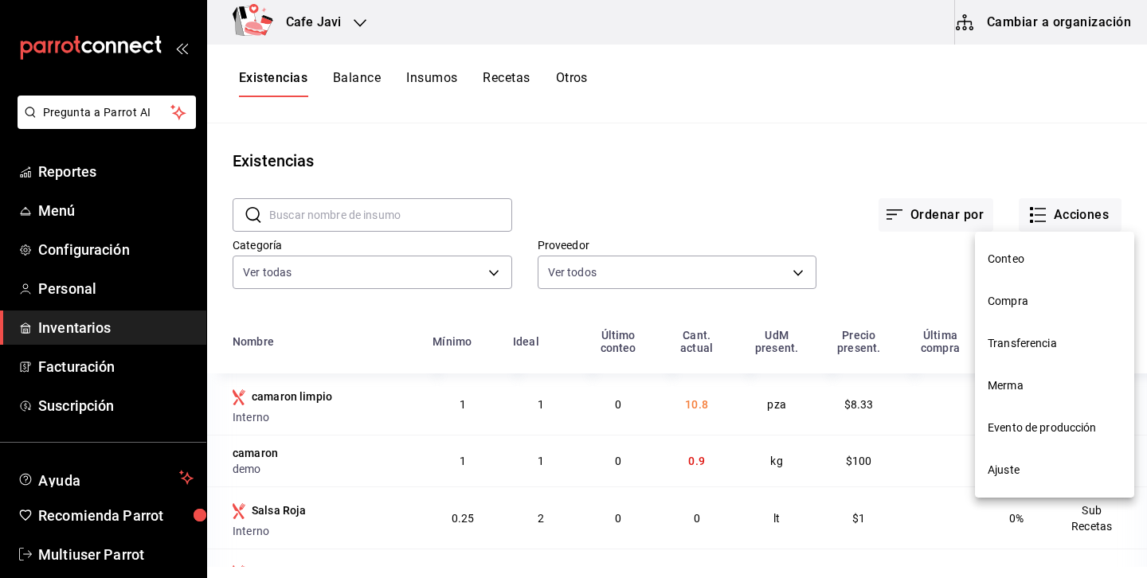
click at [1021, 250] on li "Conteo" at bounding box center [1054, 259] width 159 height 42
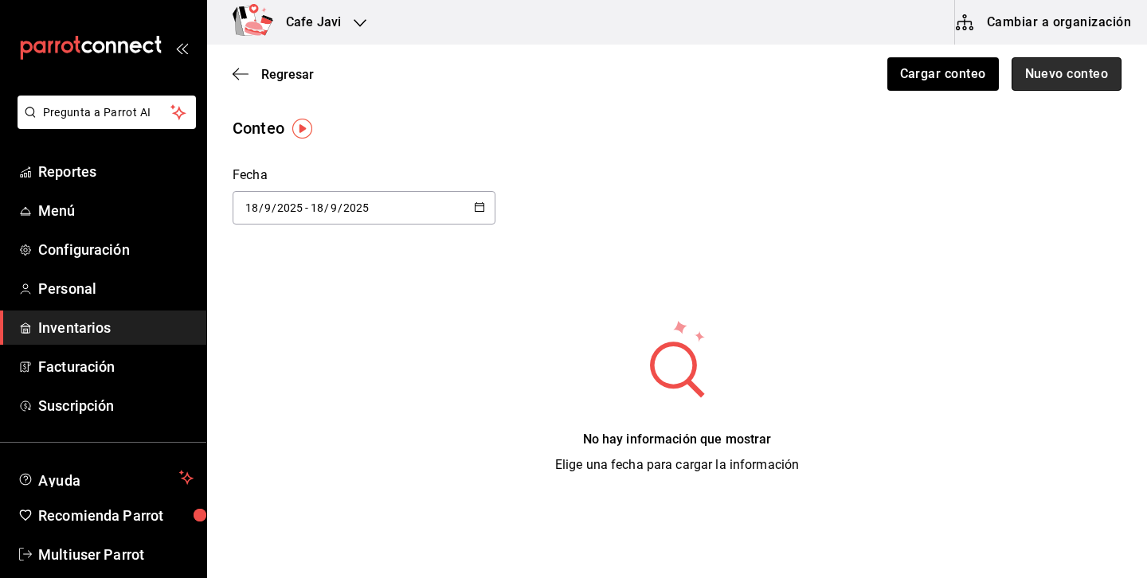
click at [1044, 73] on button "Nuevo conteo" at bounding box center [1067, 73] width 111 height 33
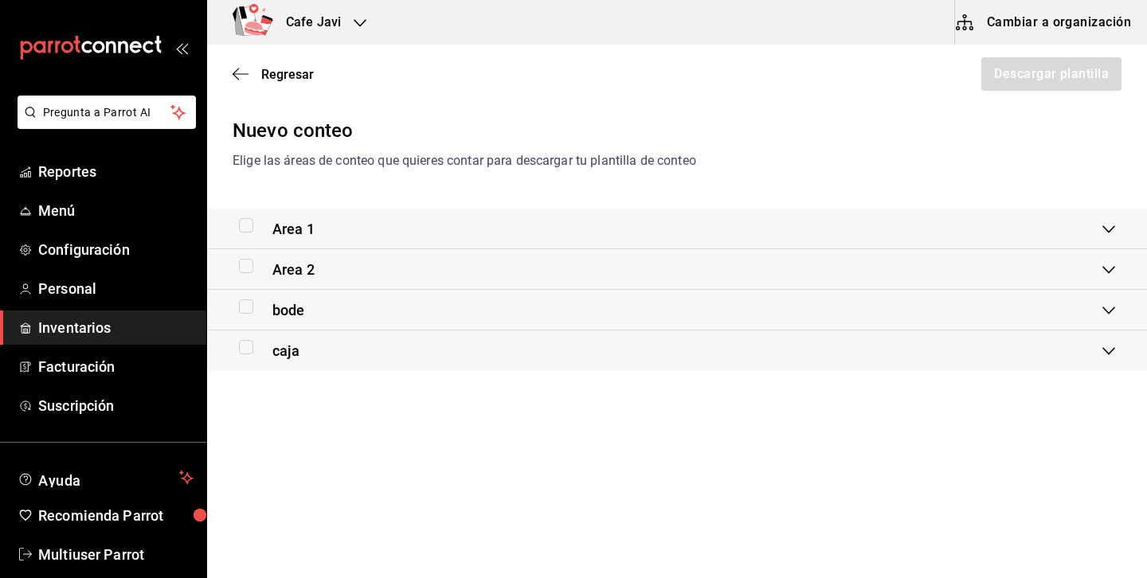
click at [242, 225] on input "checkbox" at bounding box center [246, 225] width 14 height 14
checkbox input "true"
click at [1013, 72] on button "Descargar plantilla" at bounding box center [1051, 73] width 142 height 33
click at [248, 69] on icon "button" at bounding box center [241, 74] width 16 height 14
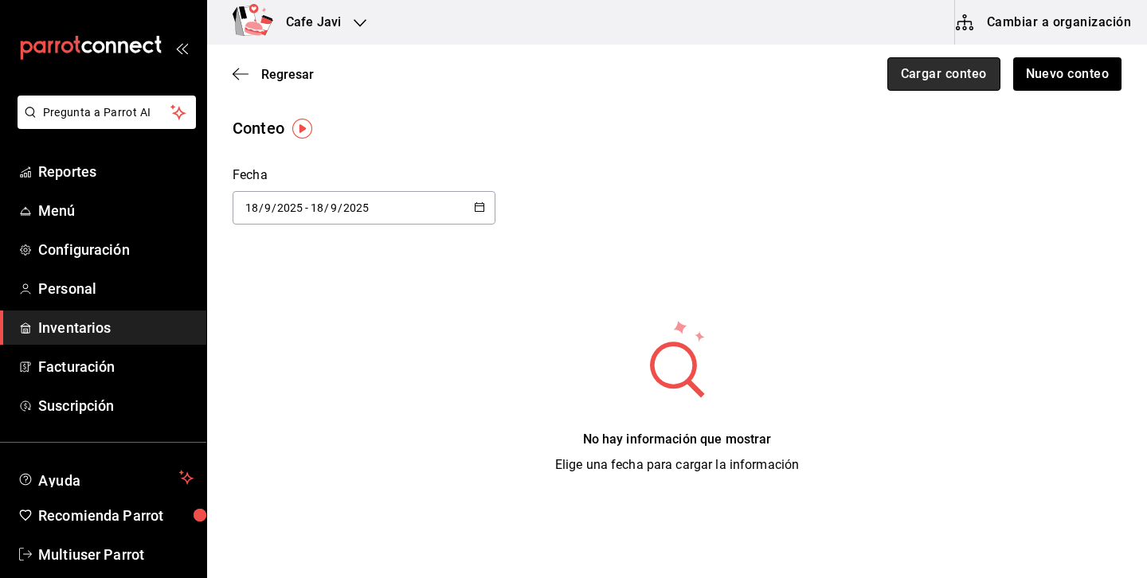
click at [944, 66] on button "Cargar conteo" at bounding box center [944, 73] width 113 height 33
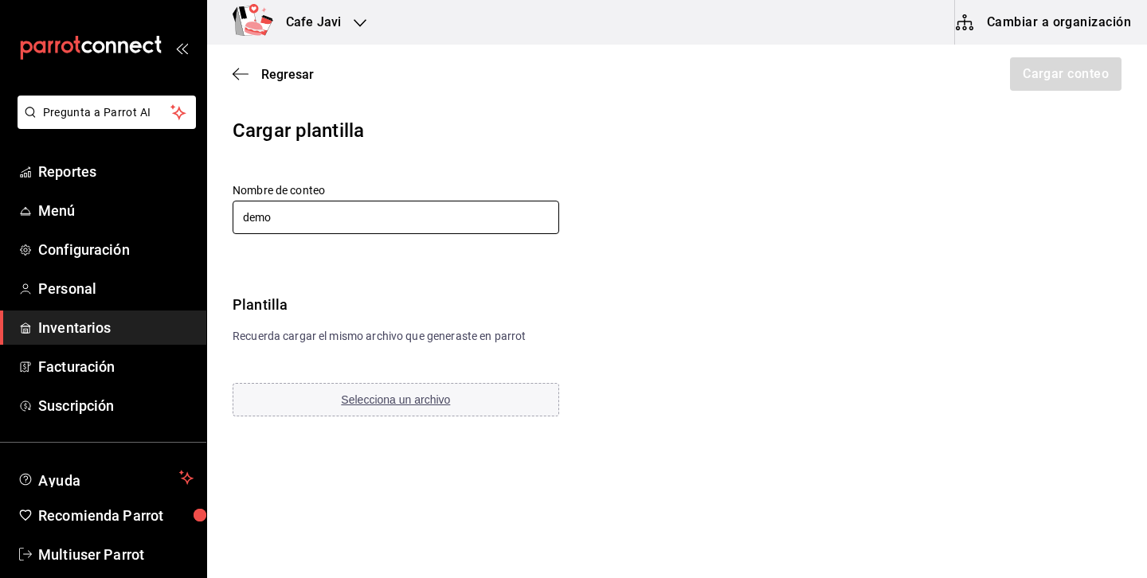
type input "demo"
click at [781, 488] on html "Pregunta a Parrot AI Reportes Menú Configuración Personal Inventarios Facturaci…" at bounding box center [573, 244] width 1147 height 488
click at [414, 402] on span "Selecciona un archivo" at bounding box center [395, 400] width 109 height 13
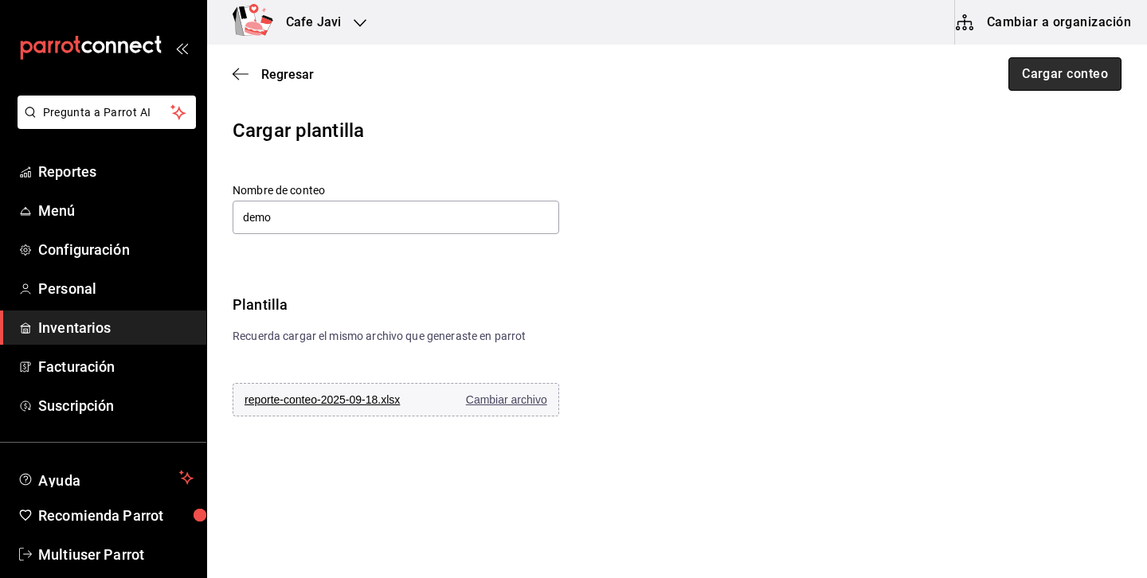
click at [1098, 78] on button "Cargar conteo" at bounding box center [1065, 73] width 113 height 33
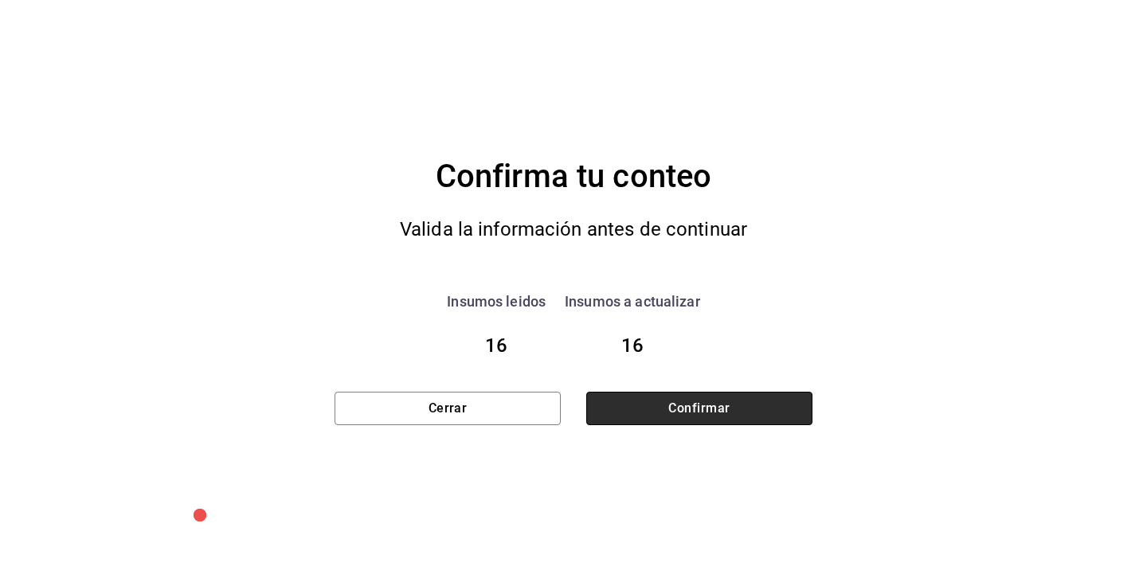
click at [770, 413] on button "Confirmar" at bounding box center [699, 408] width 226 height 33
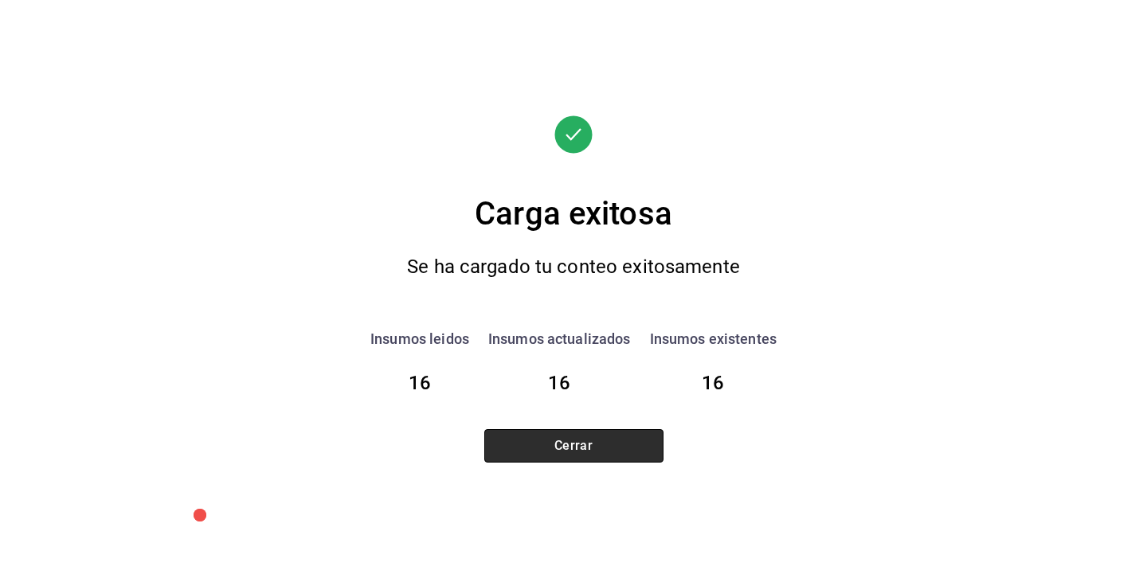
click at [607, 454] on button "Cerrar" at bounding box center [573, 445] width 179 height 33
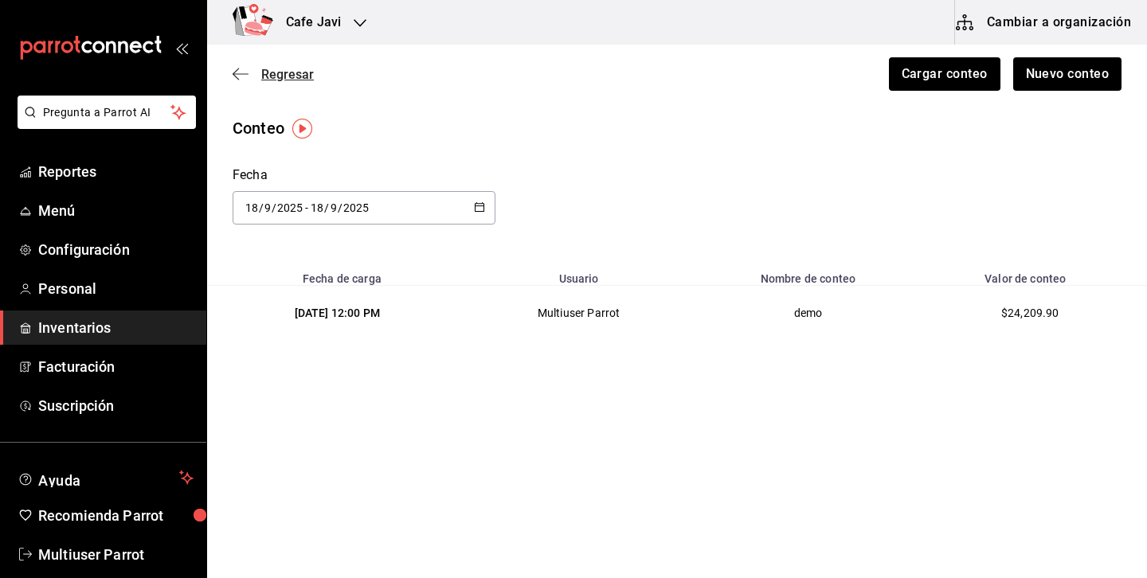
click at [298, 75] on span "Regresar" at bounding box center [287, 74] width 53 height 15
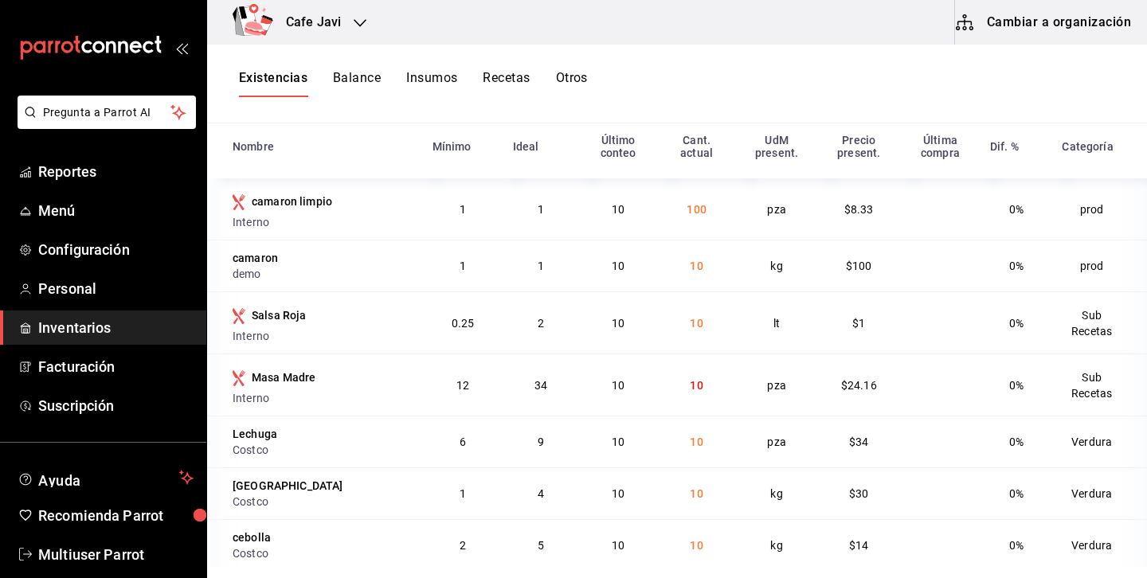
click at [578, 80] on button "Otros" at bounding box center [572, 83] width 32 height 27
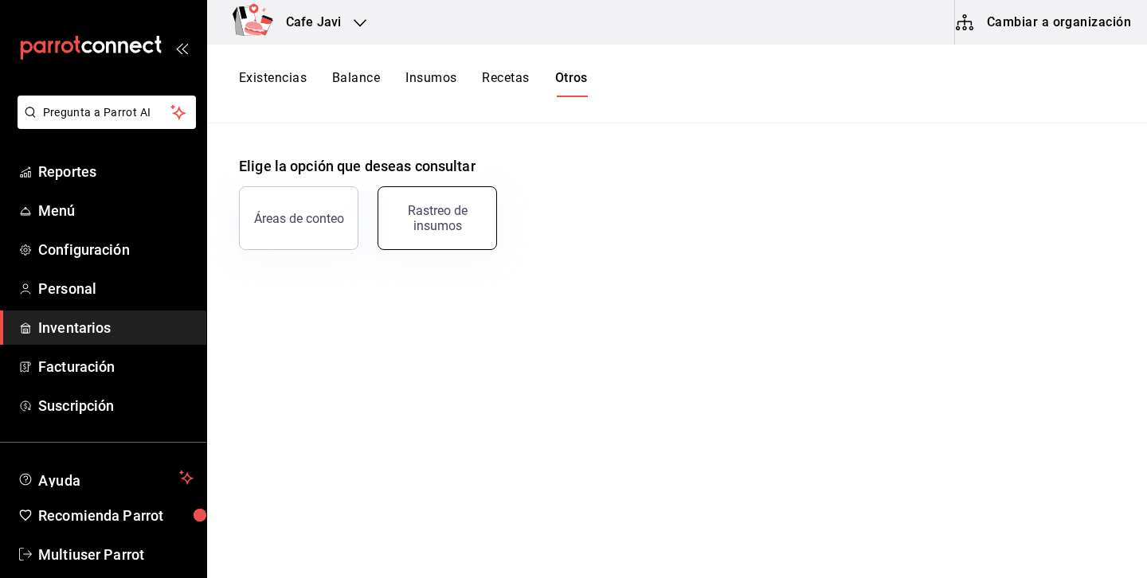
click at [458, 216] on div "Rastreo de insumos" at bounding box center [437, 218] width 99 height 30
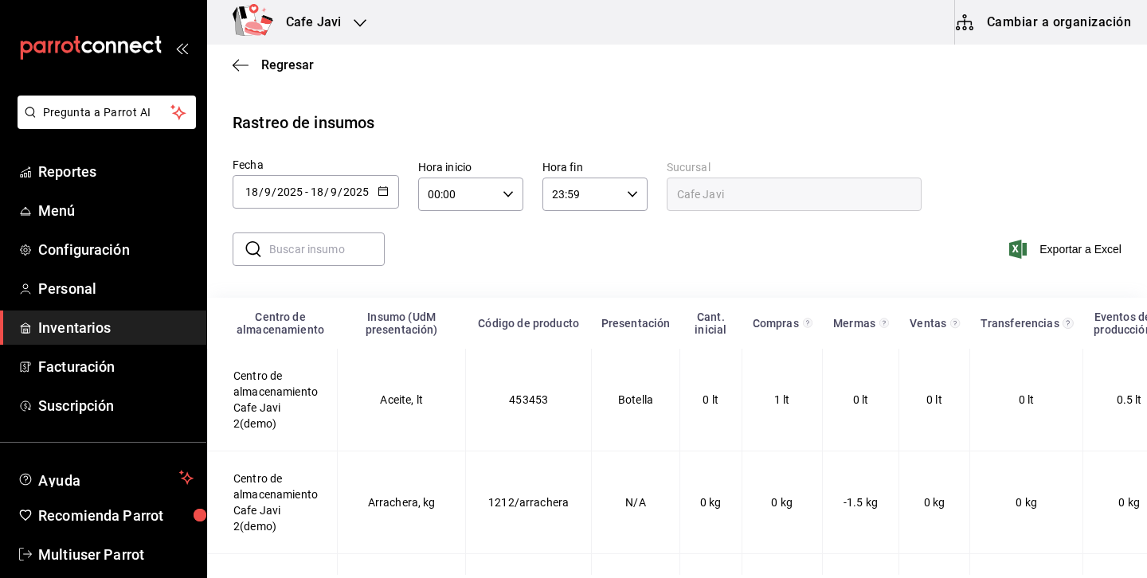
click at [189, 49] on div "mailbox folders" at bounding box center [103, 48] width 206 height 96
click at [179, 49] on icon "open_drawer_menu" at bounding box center [181, 47] width 13 height 13
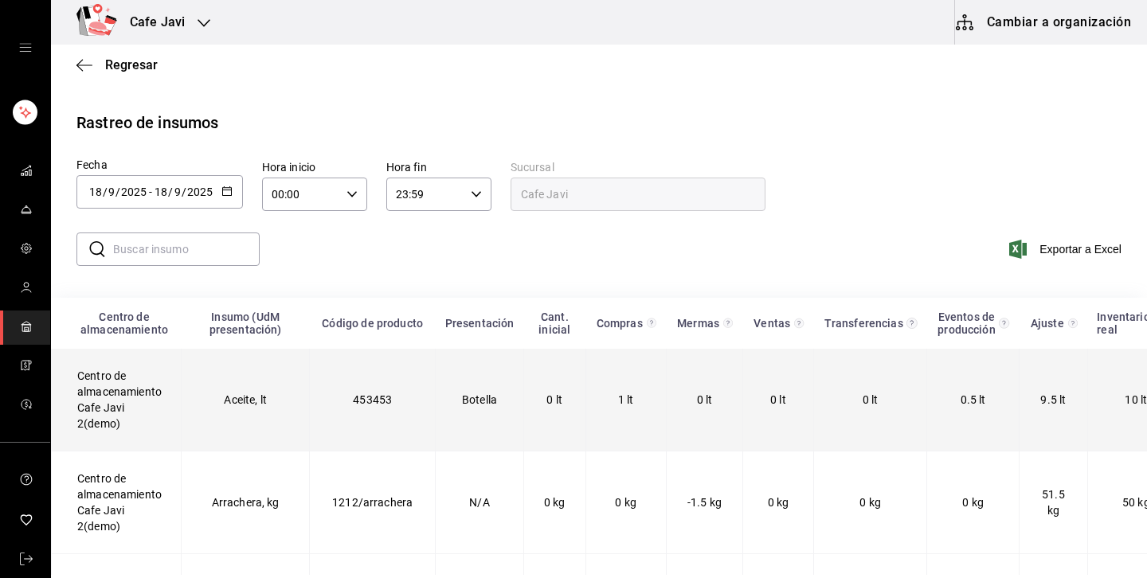
click at [248, 406] on td "Aceite, lt" at bounding box center [246, 400] width 128 height 103
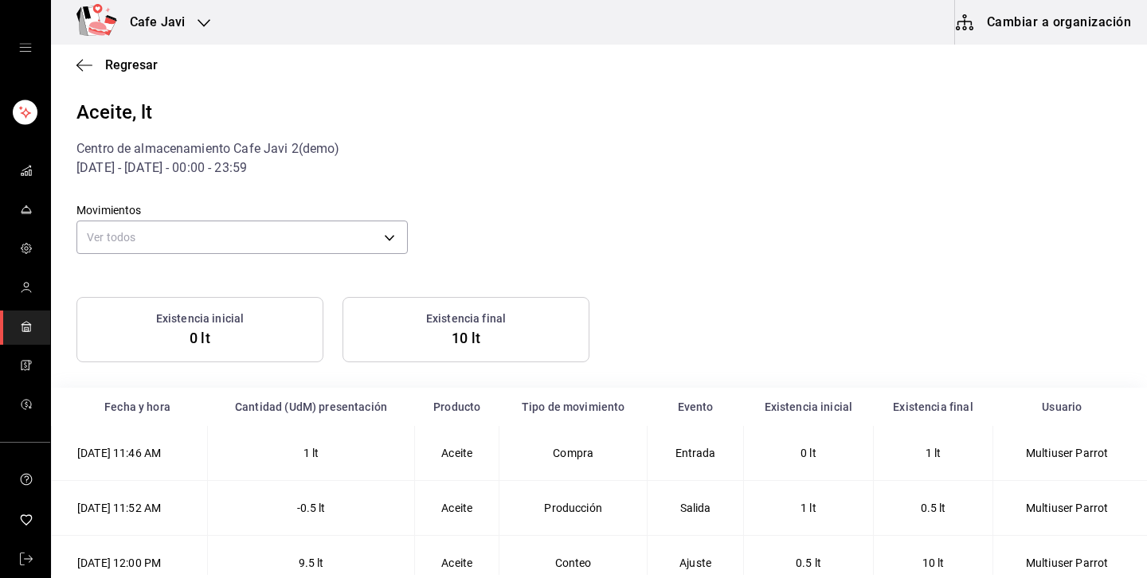
scroll to position [15, 0]
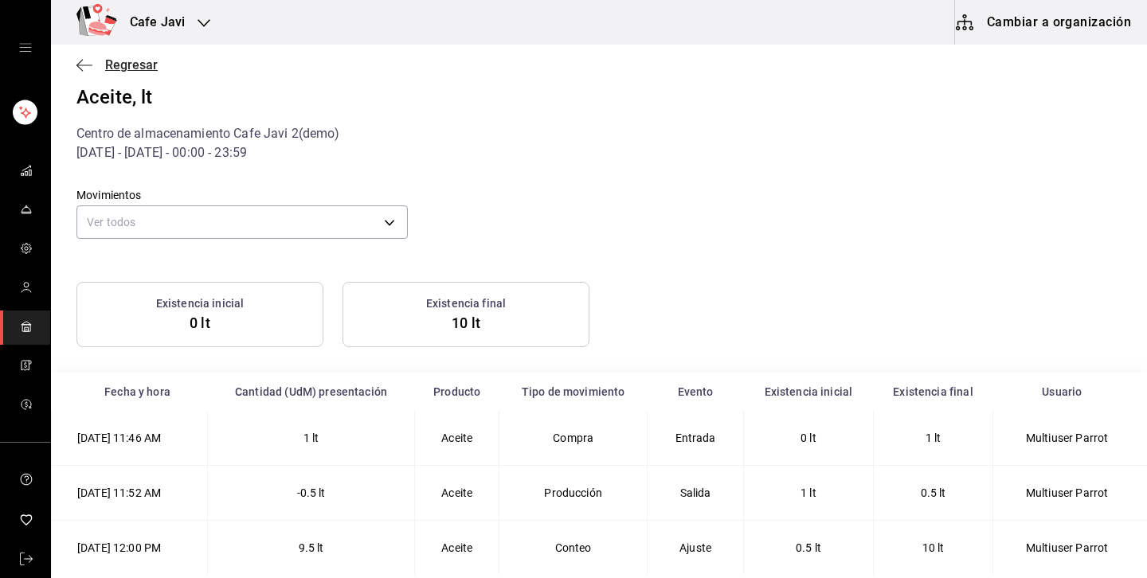
click at [128, 65] on span "Regresar" at bounding box center [131, 64] width 53 height 15
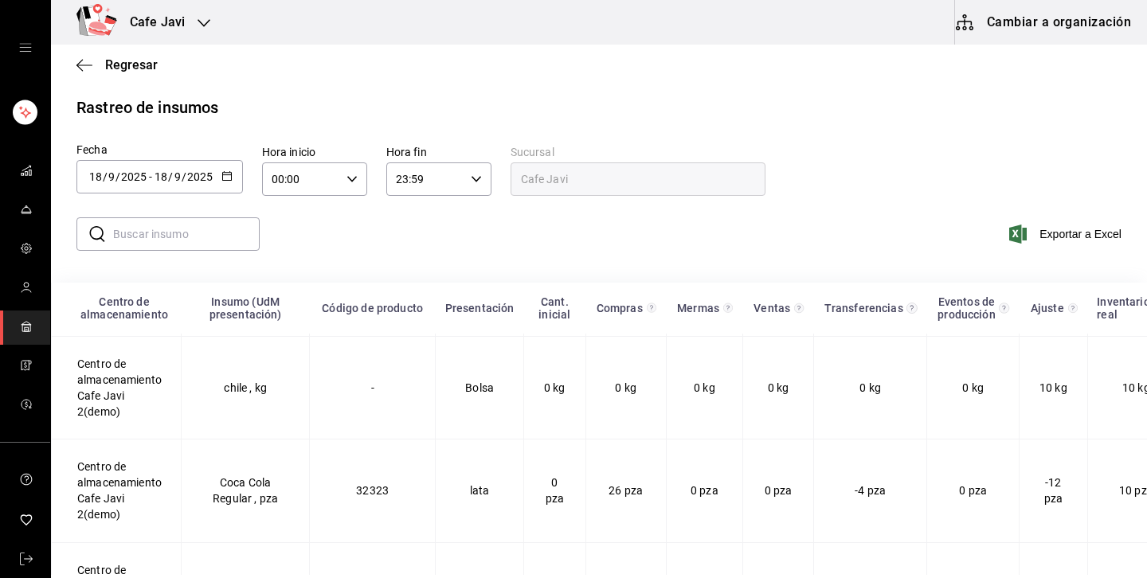
scroll to position [562, 0]
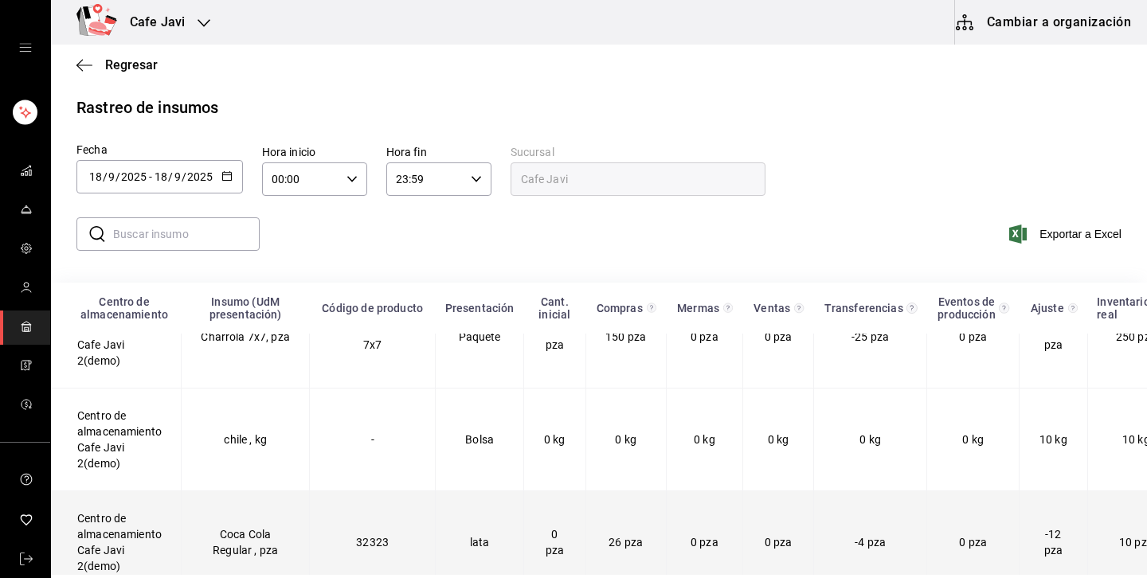
click at [230, 540] on td "Coca Cola Regular , pza" at bounding box center [246, 543] width 128 height 103
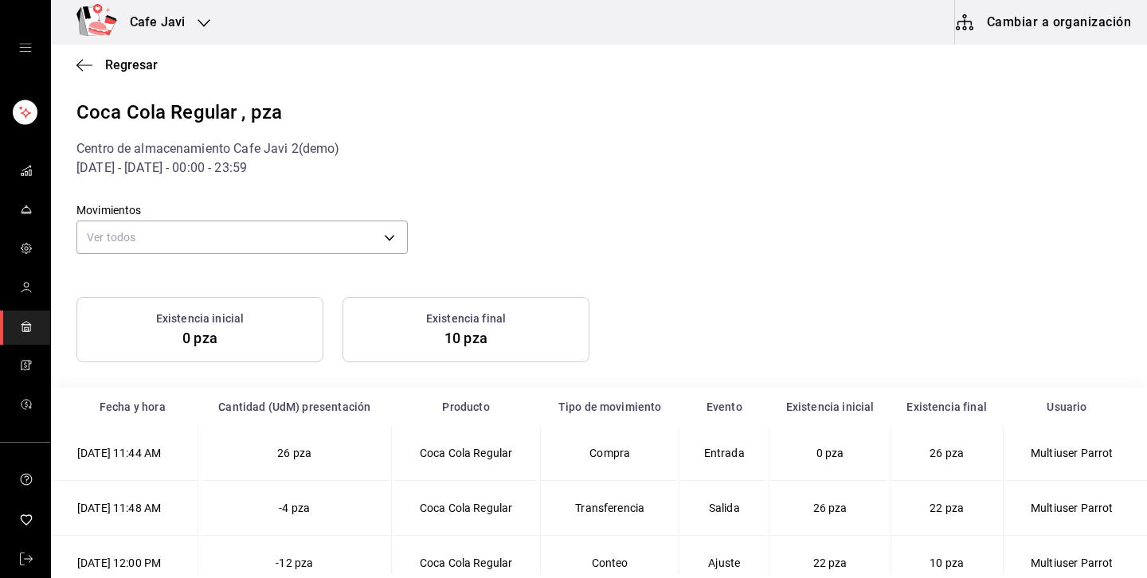
scroll to position [15, 0]
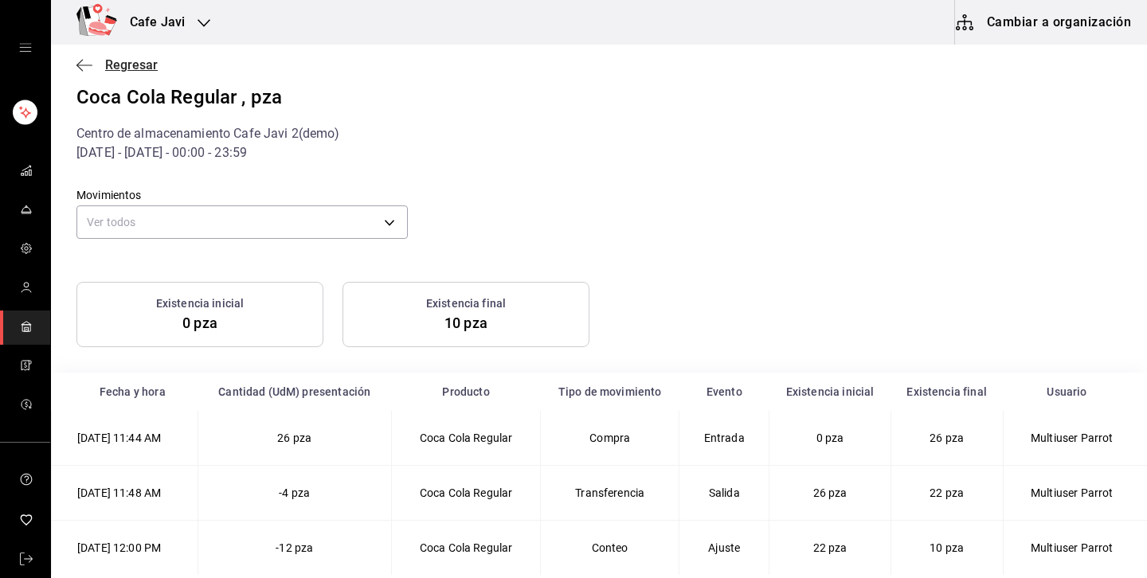
click at [128, 63] on span "Regresar" at bounding box center [131, 64] width 53 height 15
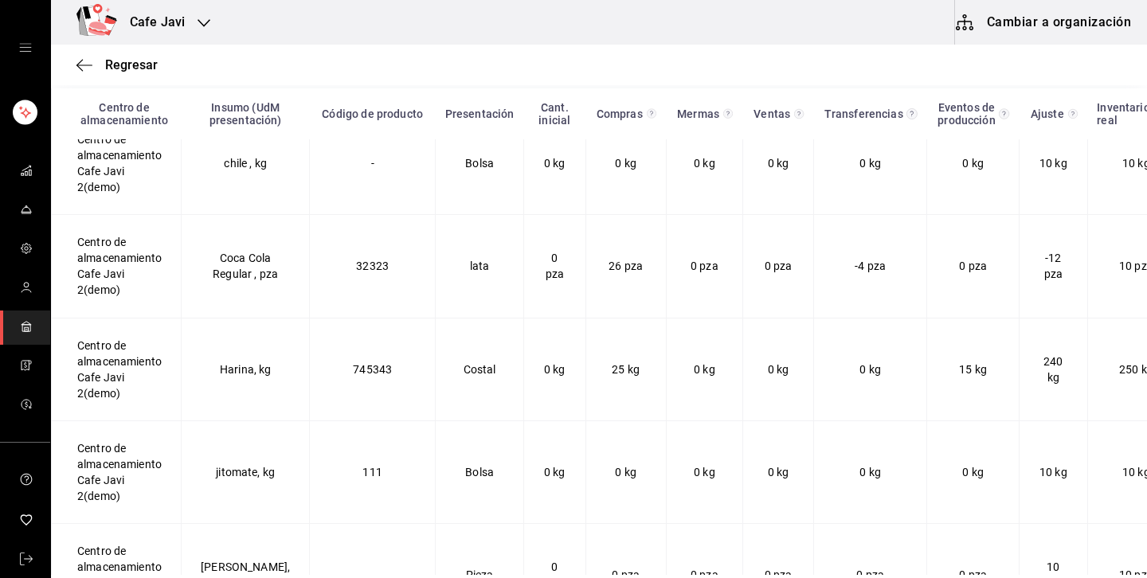
scroll to position [668, 0]
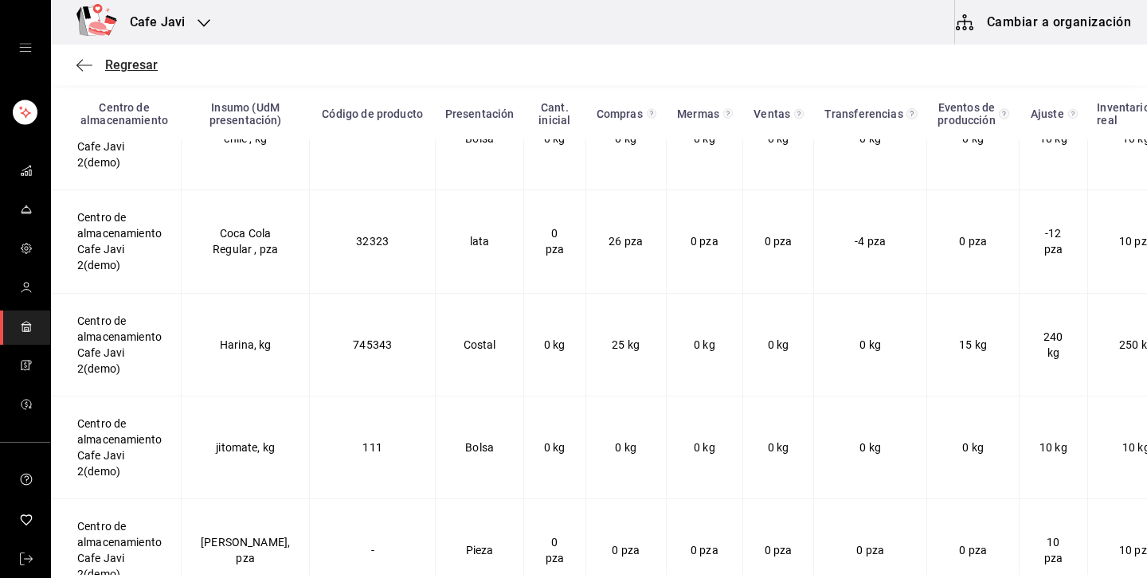
click at [97, 65] on span "Regresar" at bounding box center [116, 64] width 81 height 15
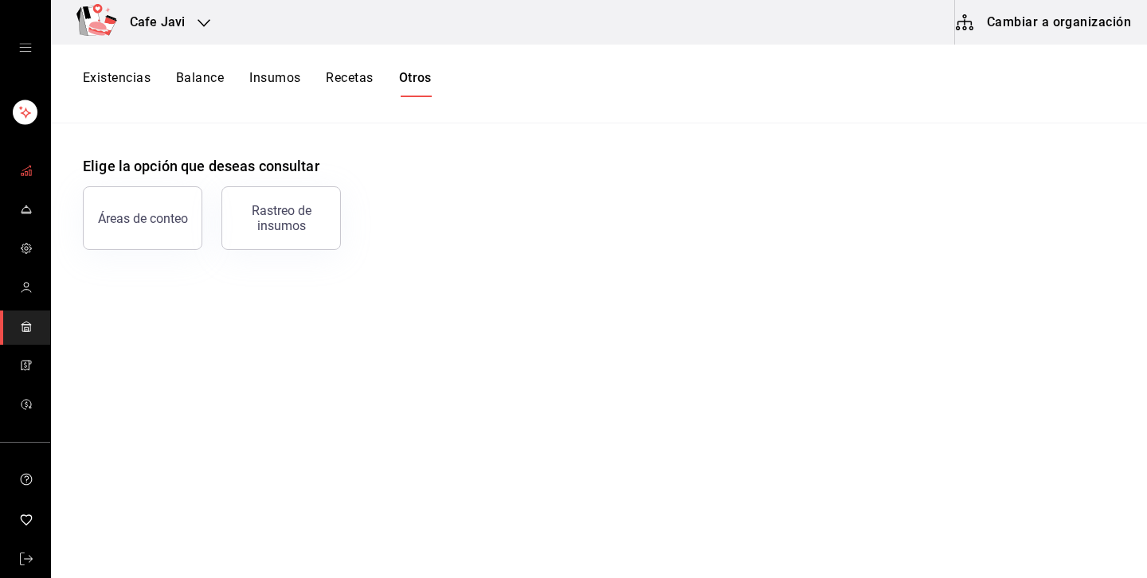
click at [38, 170] on link "mailbox folders" at bounding box center [25, 172] width 50 height 34
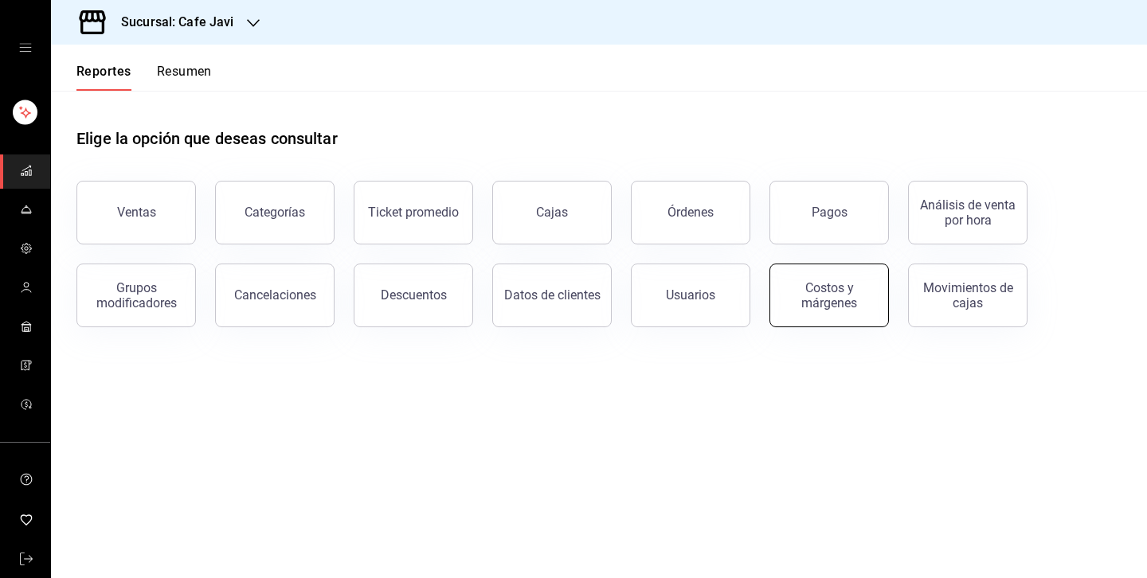
click at [824, 294] on div "Costos y márgenes" at bounding box center [829, 295] width 99 height 30
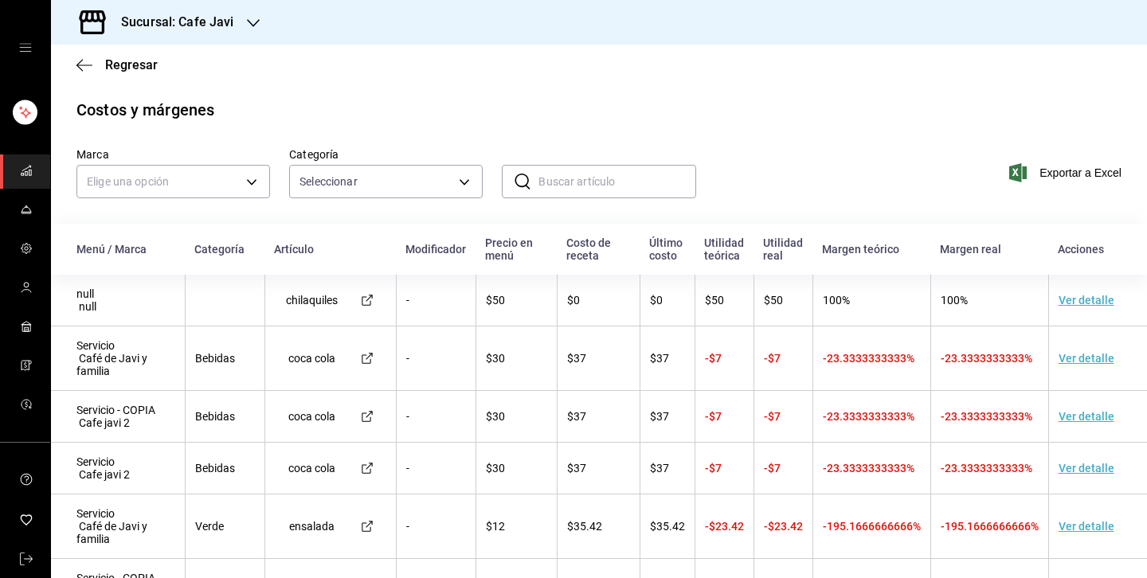
click at [1095, 357] on td "Ver detalle" at bounding box center [1097, 359] width 99 height 65
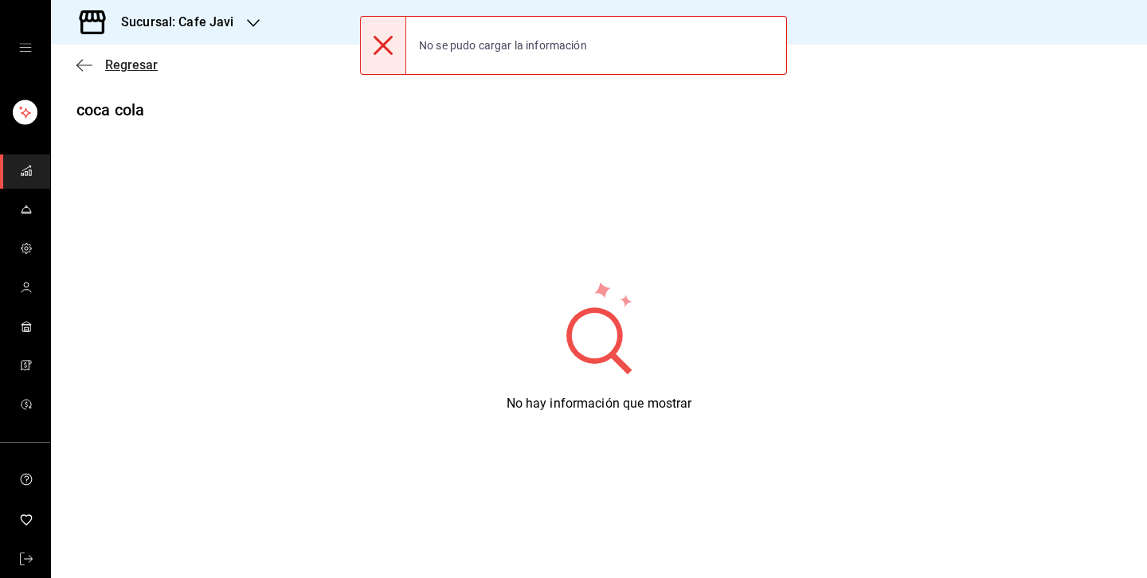
click at [122, 69] on span "Regresar" at bounding box center [131, 64] width 53 height 15
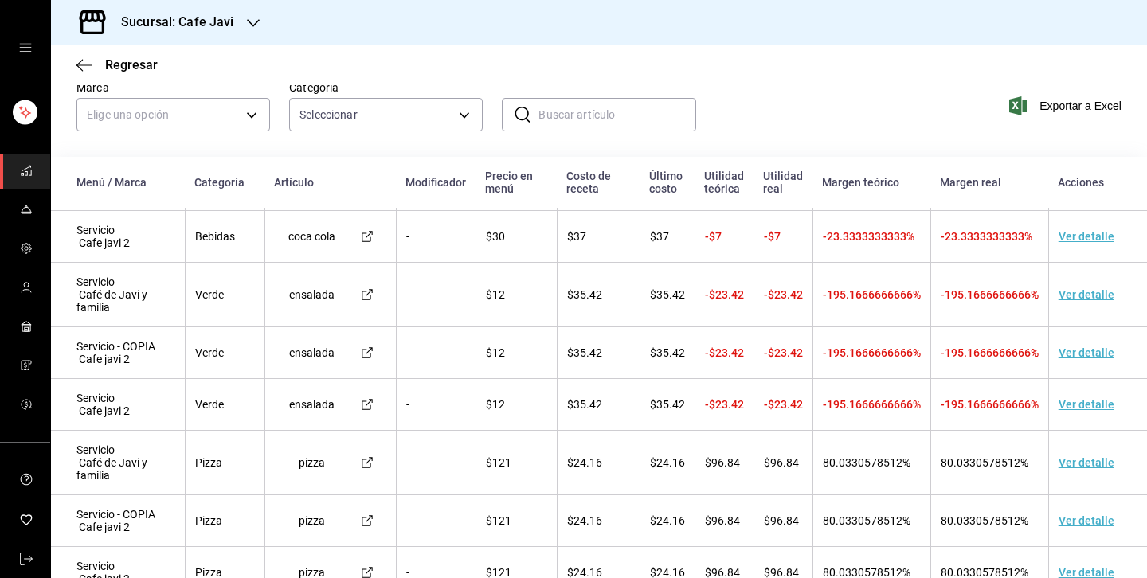
scroll to position [69, 0]
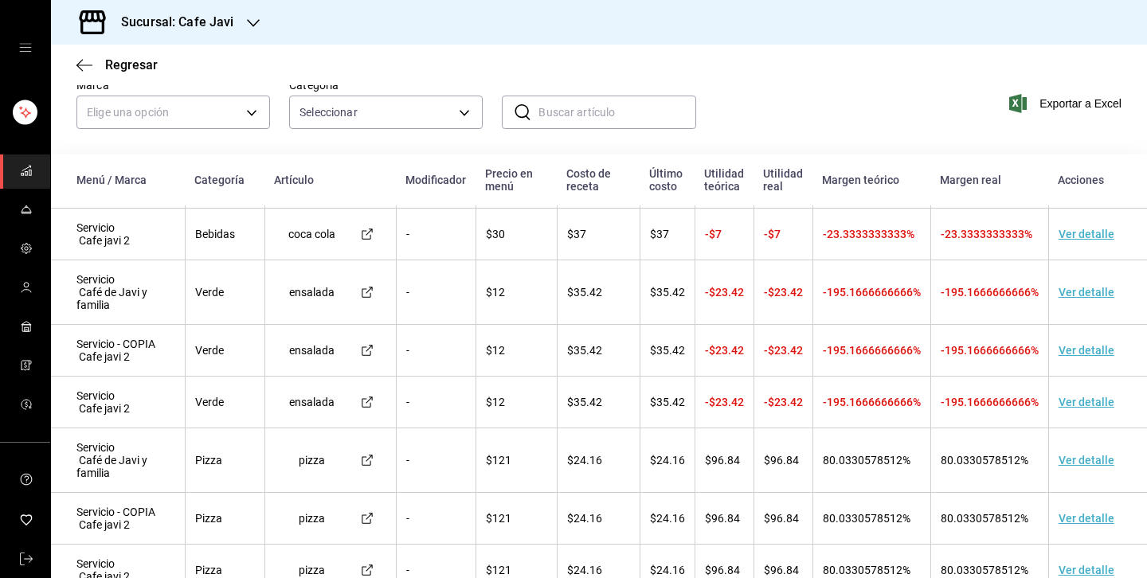
click at [1095, 402] on td "Ver detalle" at bounding box center [1097, 403] width 99 height 52
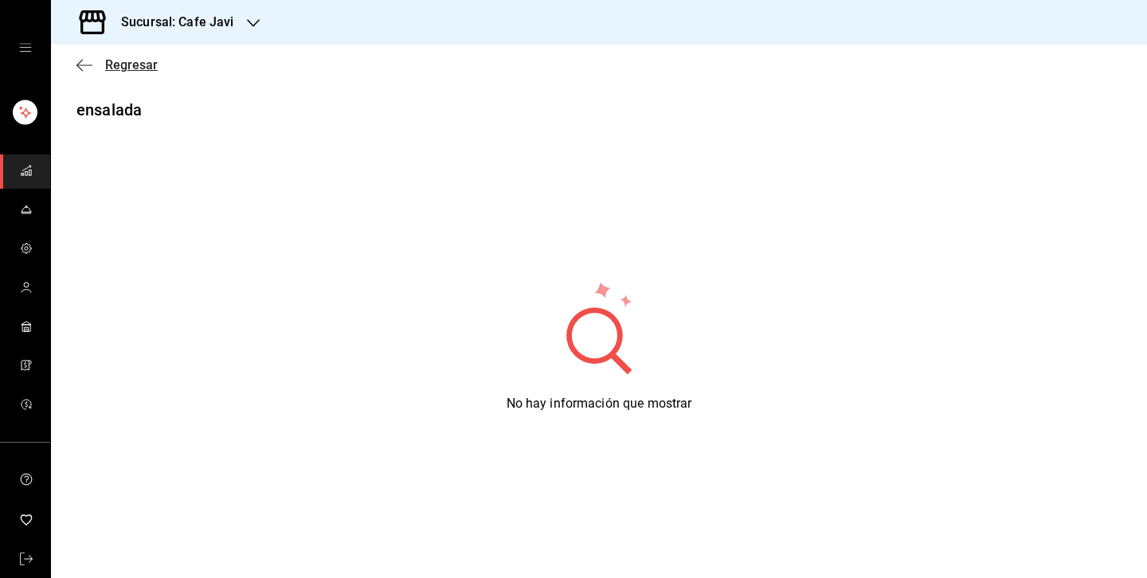
click at [135, 66] on span "Regresar" at bounding box center [131, 64] width 53 height 15
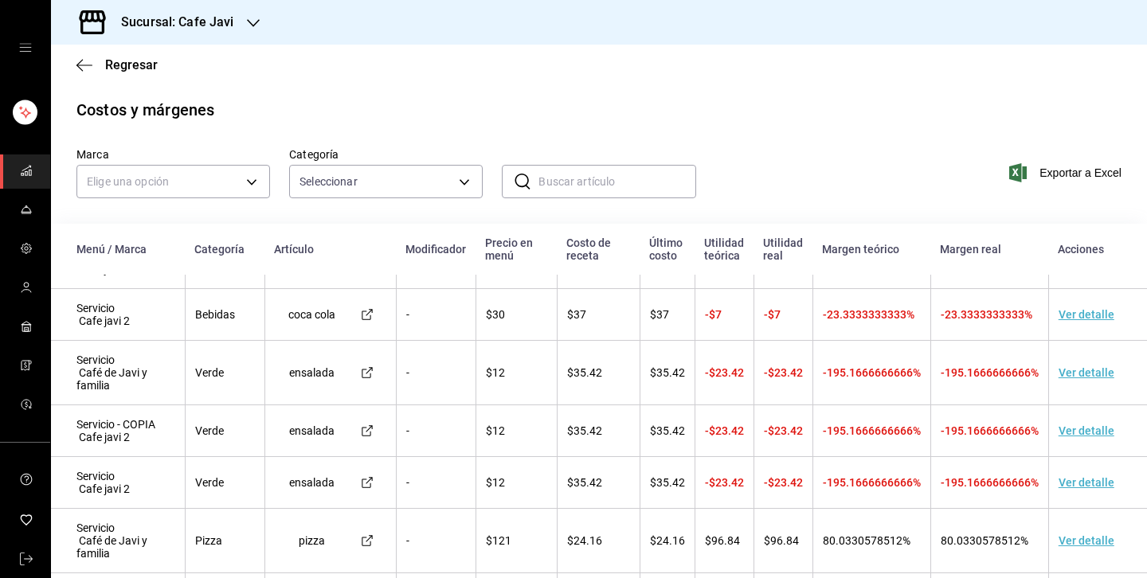
scroll to position [162, 0]
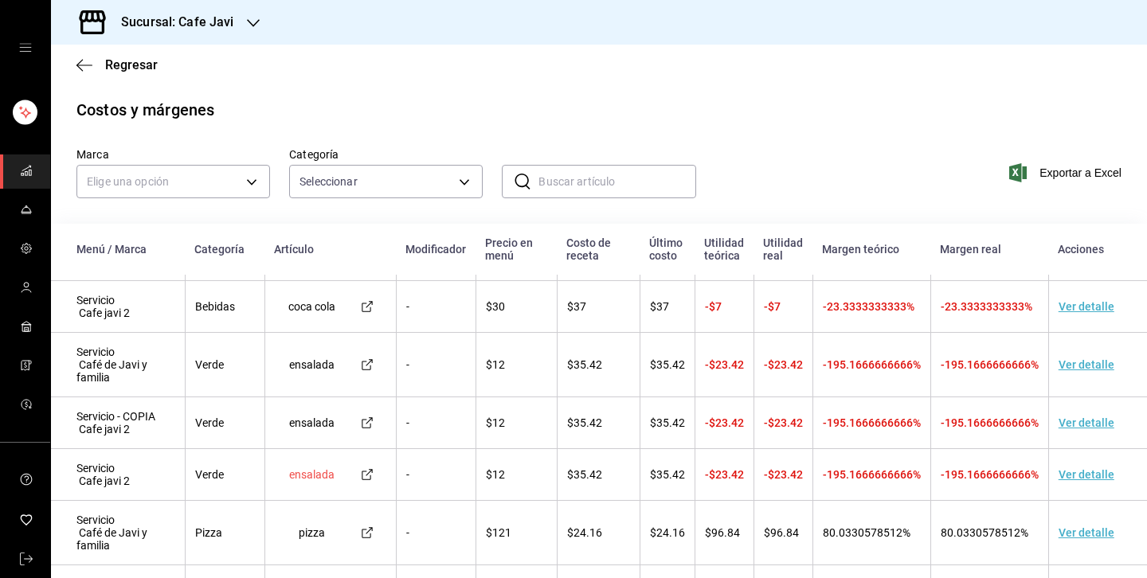
click at [366, 475] on icon at bounding box center [367, 474] width 13 height 13
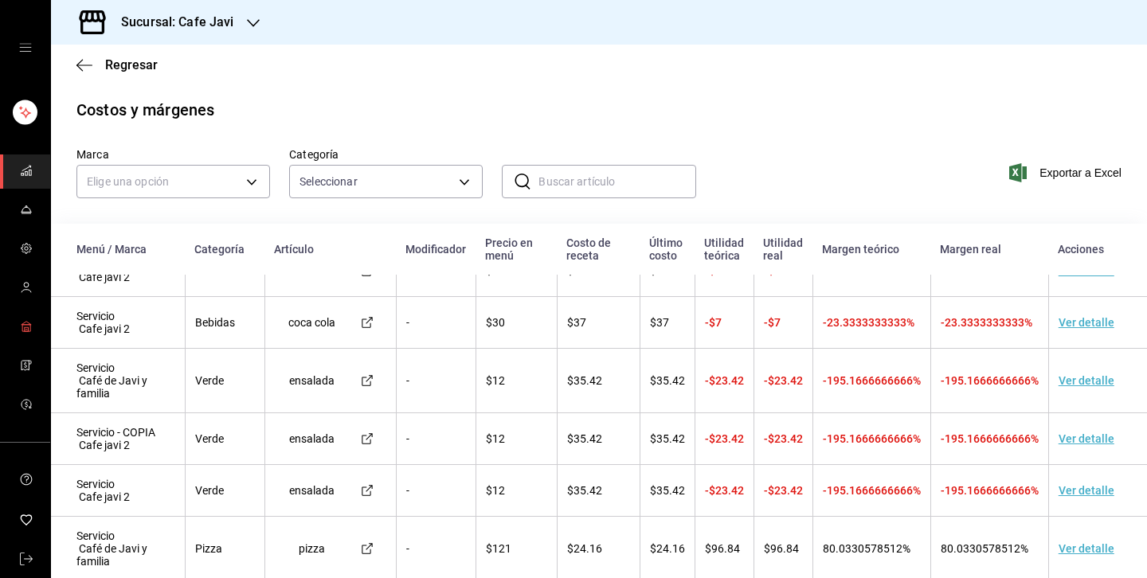
click at [25, 327] on rect "mailbox folders" at bounding box center [26, 329] width 4 height 4
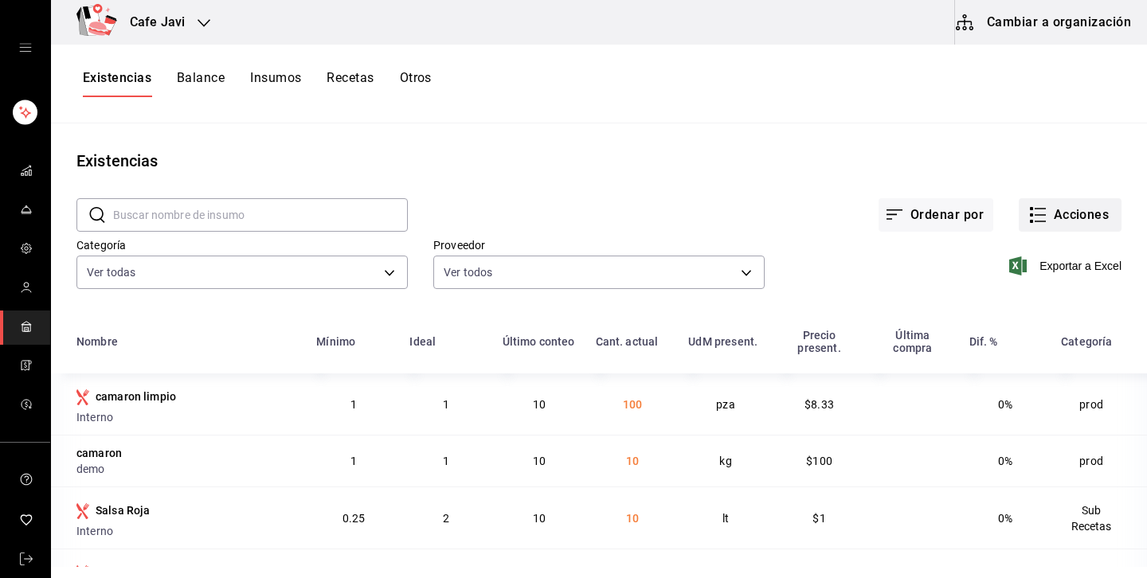
click at [1054, 209] on button "Acciones" at bounding box center [1070, 214] width 103 height 33
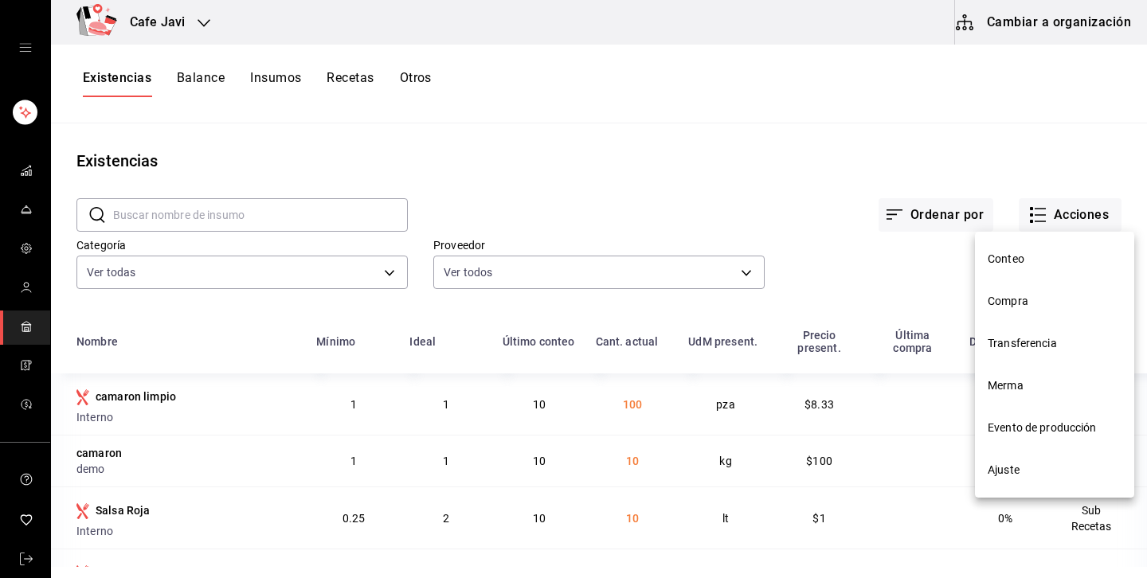
click at [1021, 482] on li "Ajuste" at bounding box center [1054, 470] width 159 height 42
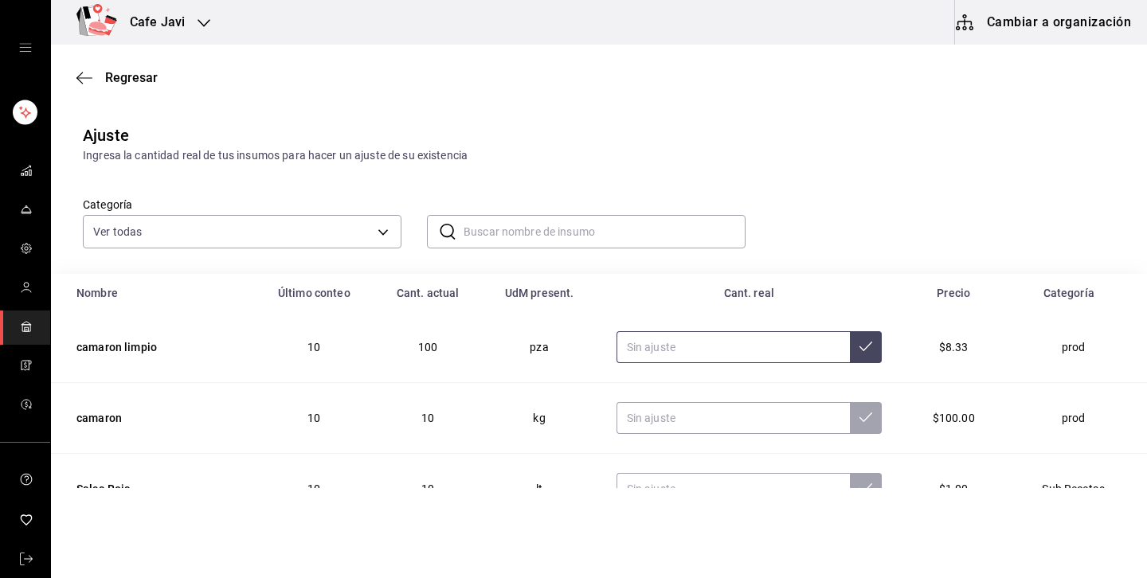
click at [707, 353] on input "text" at bounding box center [733, 347] width 233 height 32
type input "0.00"
click at [714, 411] on input "text" at bounding box center [733, 418] width 233 height 32
type input "0.00"
click at [25, 323] on icon "mailbox folders" at bounding box center [26, 326] width 13 height 13
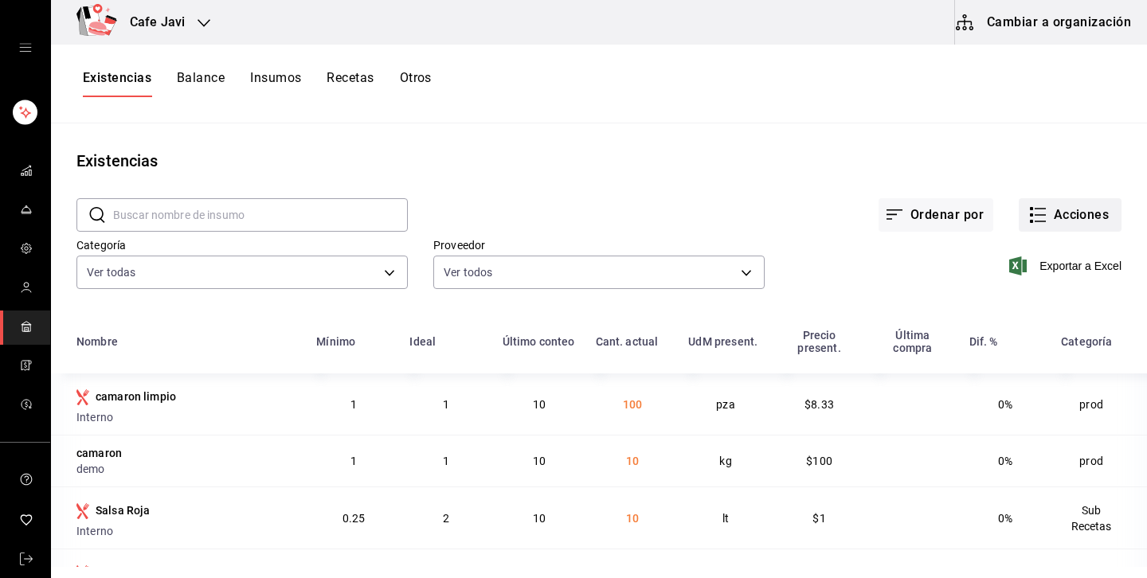
click at [1075, 213] on button "Acciones" at bounding box center [1070, 214] width 103 height 33
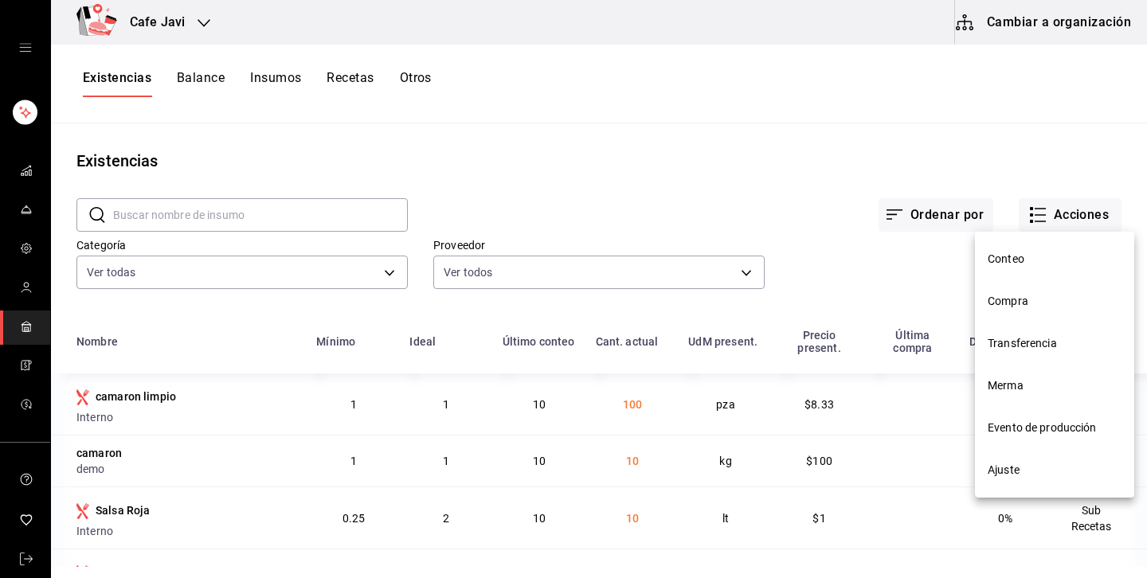
click at [1009, 469] on span "Ajuste" at bounding box center [1055, 470] width 134 height 17
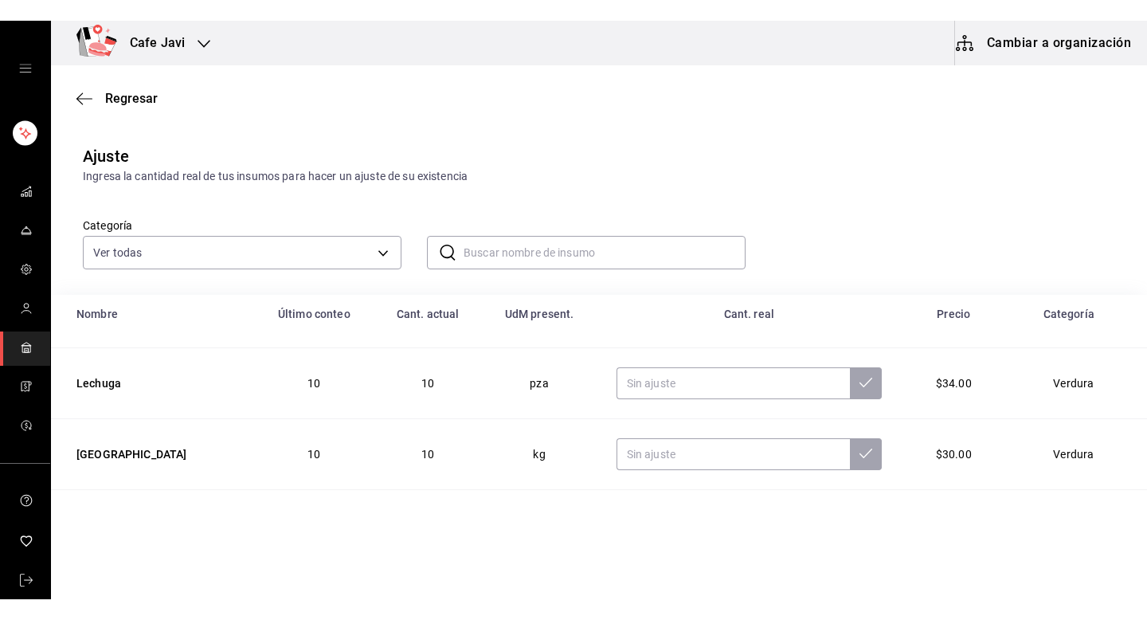
scroll to position [186, 0]
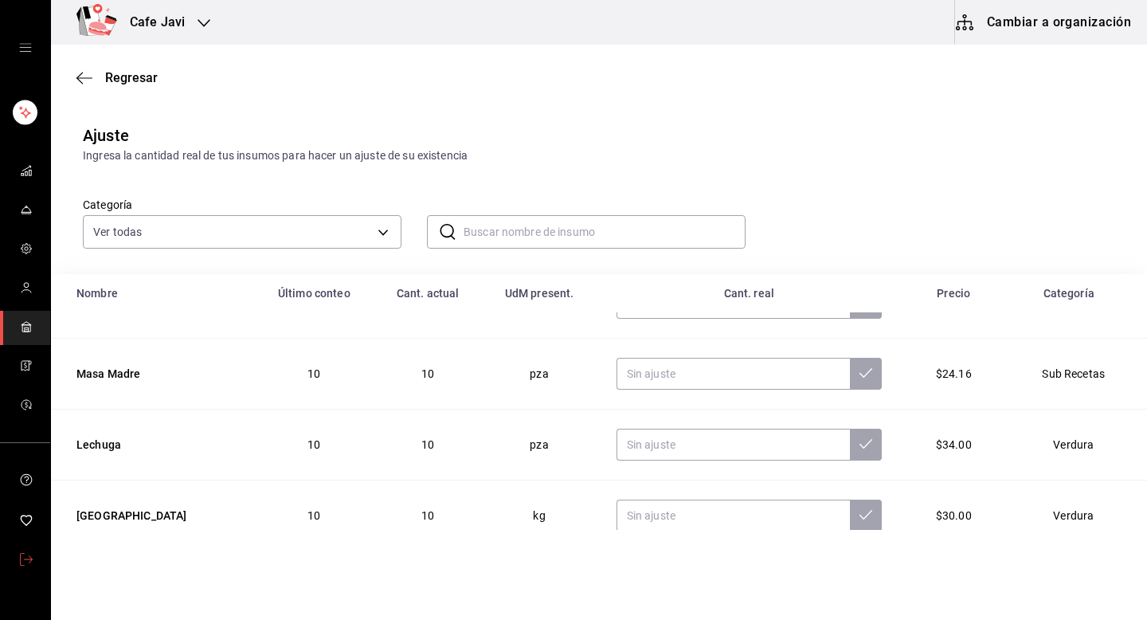
click at [29, 563] on icon "mailbox folders" at bounding box center [26, 559] width 13 height 13
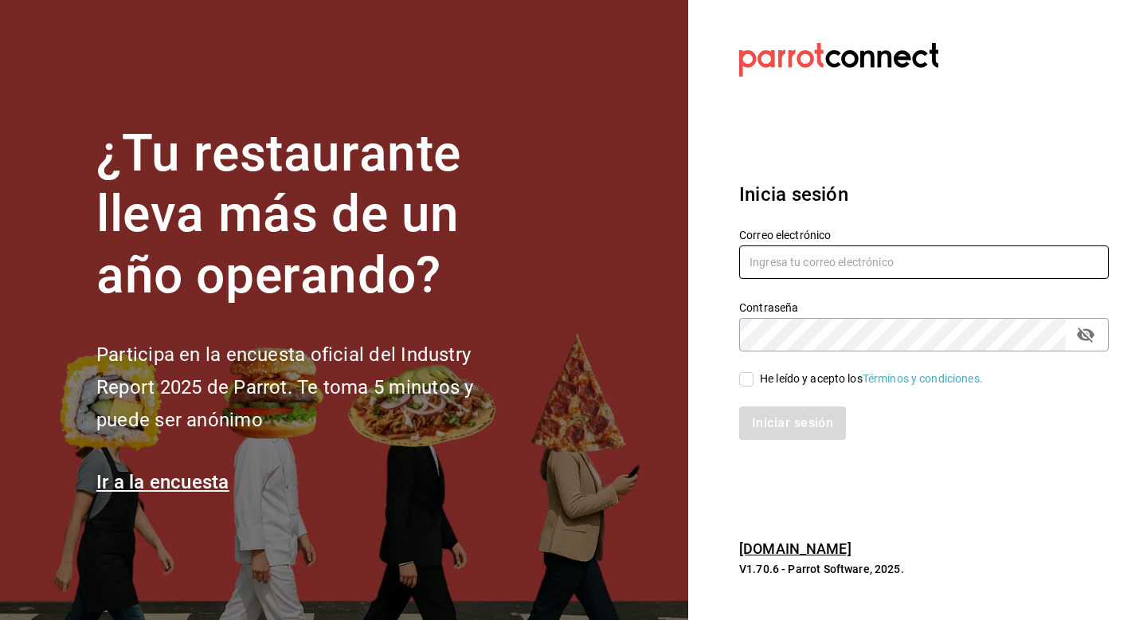
type input "multiuser@javi.com"
drag, startPoint x: 879, startPoint y: 261, endPoint x: 621, endPoint y: 253, distance: 257.4
click at [621, 253] on div "¿Tu restaurante lleva más de un año operando? Participa en la encuesta oficial …" at bounding box center [573, 310] width 1147 height 620
type input "botanero54@mty.con"
click at [776, 378] on div "He leído y acepto los Términos y condiciones." at bounding box center [871, 378] width 223 height 17
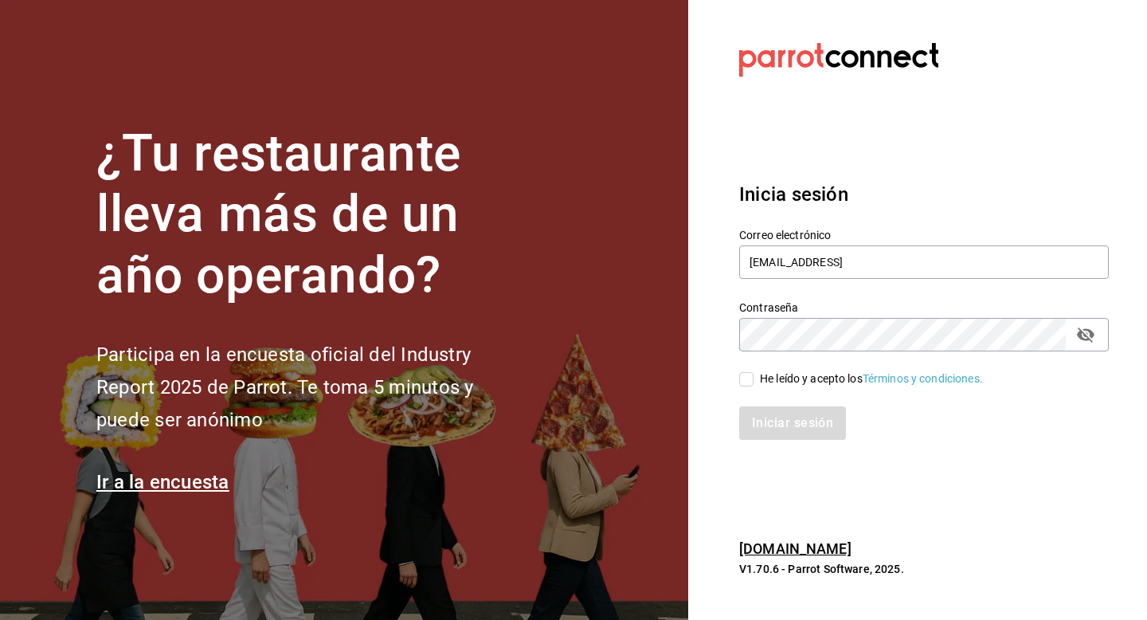
click at [754, 378] on input "He leído y acepto los Términos y condiciones." at bounding box center [746, 379] width 14 height 14
checkbox input "true"
click at [770, 422] on button "Iniciar sesión" at bounding box center [793, 422] width 108 height 33
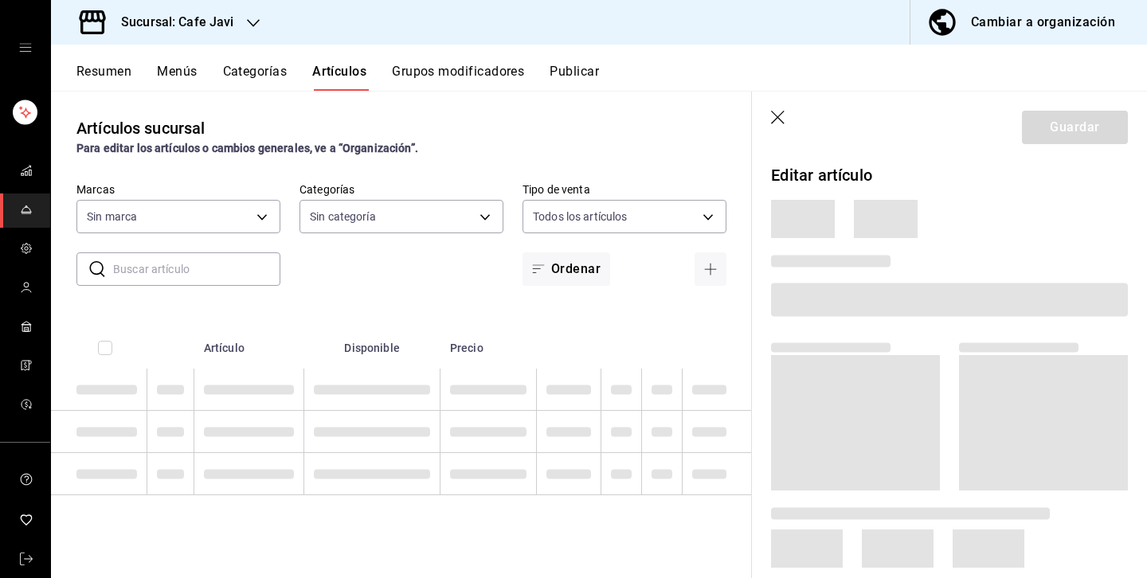
type input "76c069c3-bcff-435d-a94b-648ec5996950,401dc347-6996-41f4-a021-20cbf7befbe1"
type input "11f3a654-a9e7-4b8a-8131-6030cf7c39be,3c86d482-fe83-4593-ae78-d33094e98e9d,48b14…"
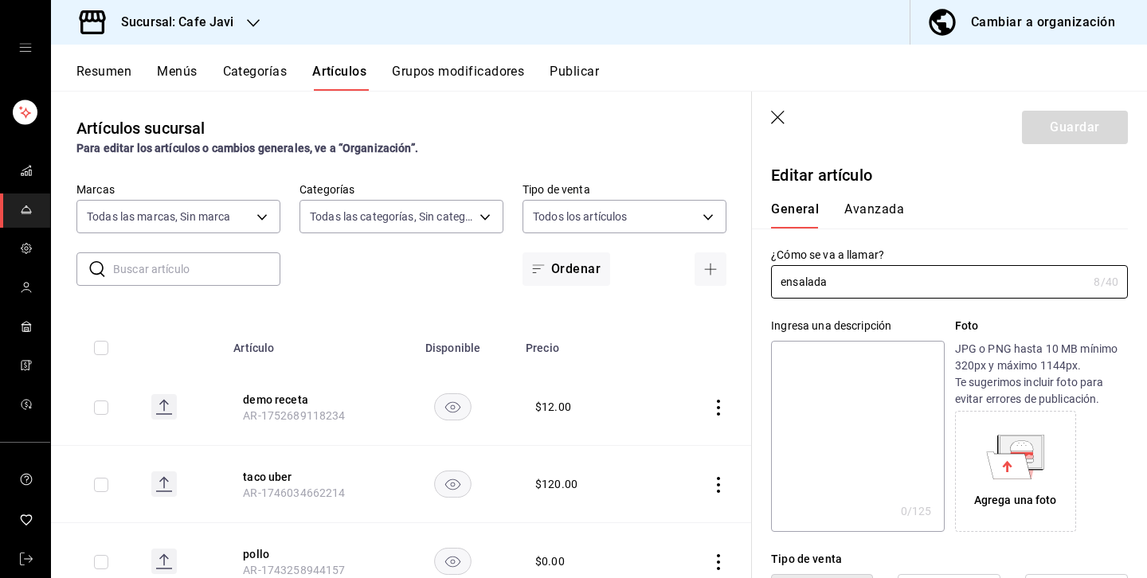
type input "$12.00"
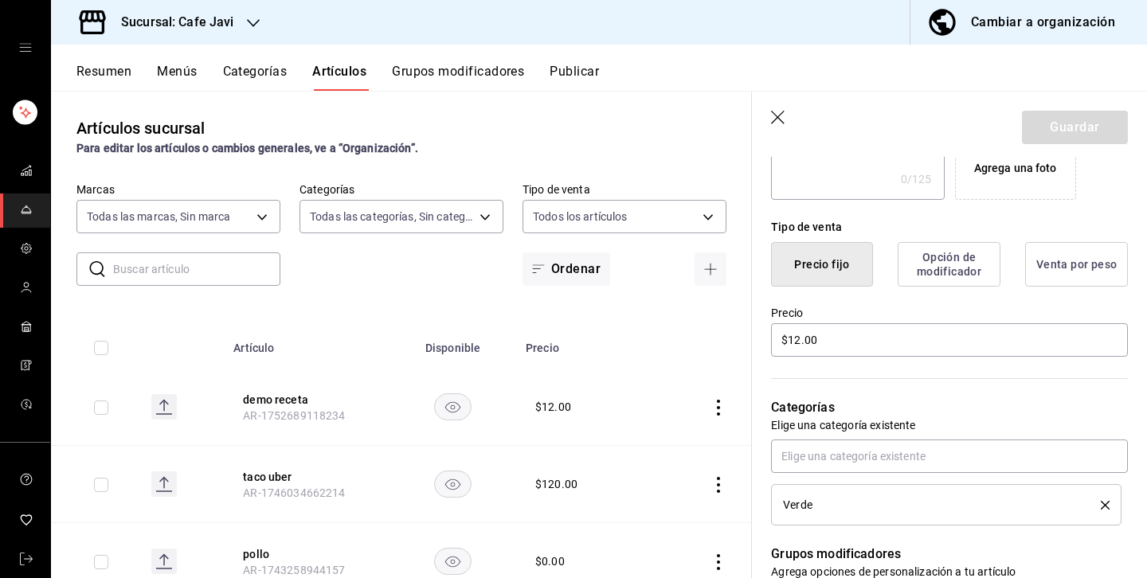
scroll to position [343, 0]
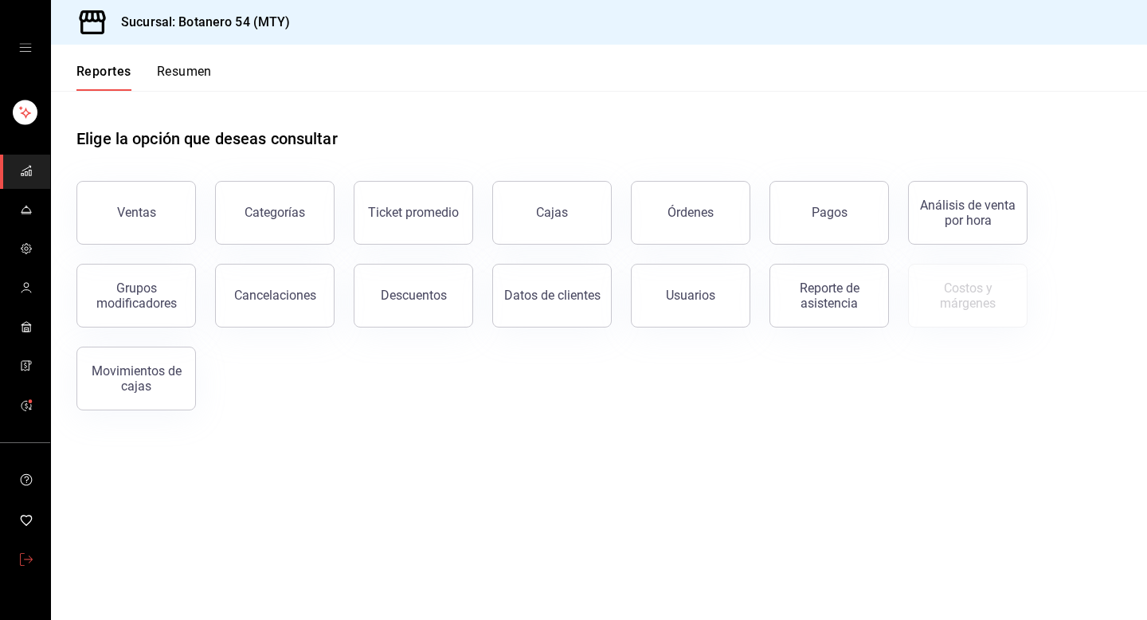
click at [37, 554] on link "mailbox folders" at bounding box center [25, 560] width 50 height 34
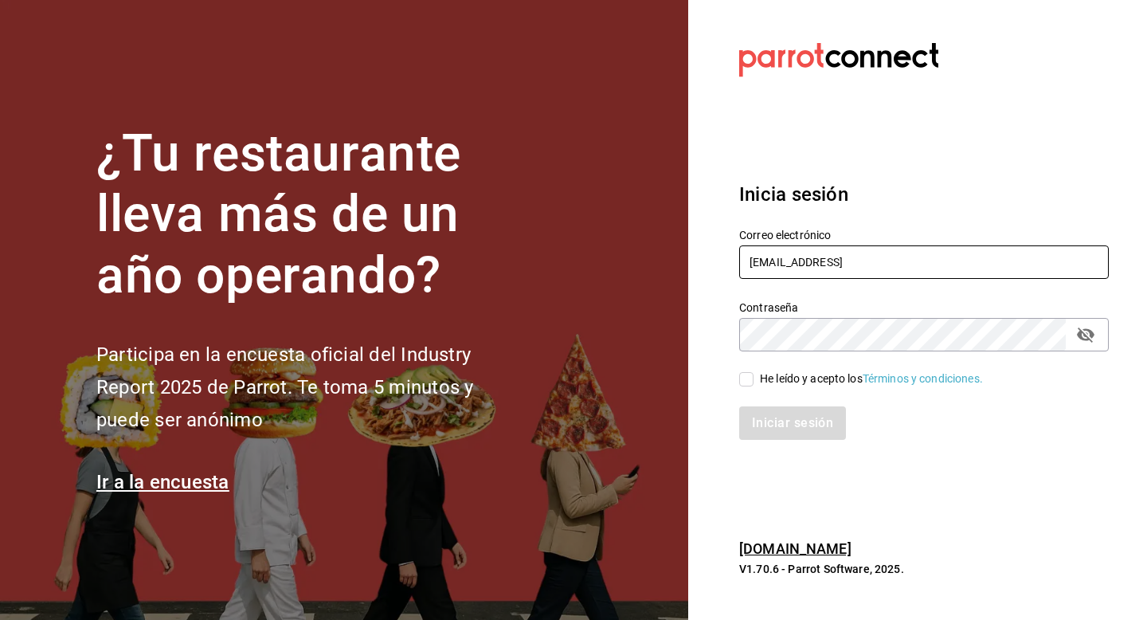
drag, startPoint x: 824, startPoint y: 270, endPoint x: 739, endPoint y: 257, distance: 86.2
click at [739, 257] on input "botanero54@mty.con" at bounding box center [924, 261] width 370 height 33
type input "tutcoffee@roma.com"
click at [771, 374] on div "He leído y acepto los Términos y condiciones." at bounding box center [871, 378] width 223 height 17
click at [754, 374] on input "He leído y acepto los Términos y condiciones." at bounding box center [746, 379] width 14 height 14
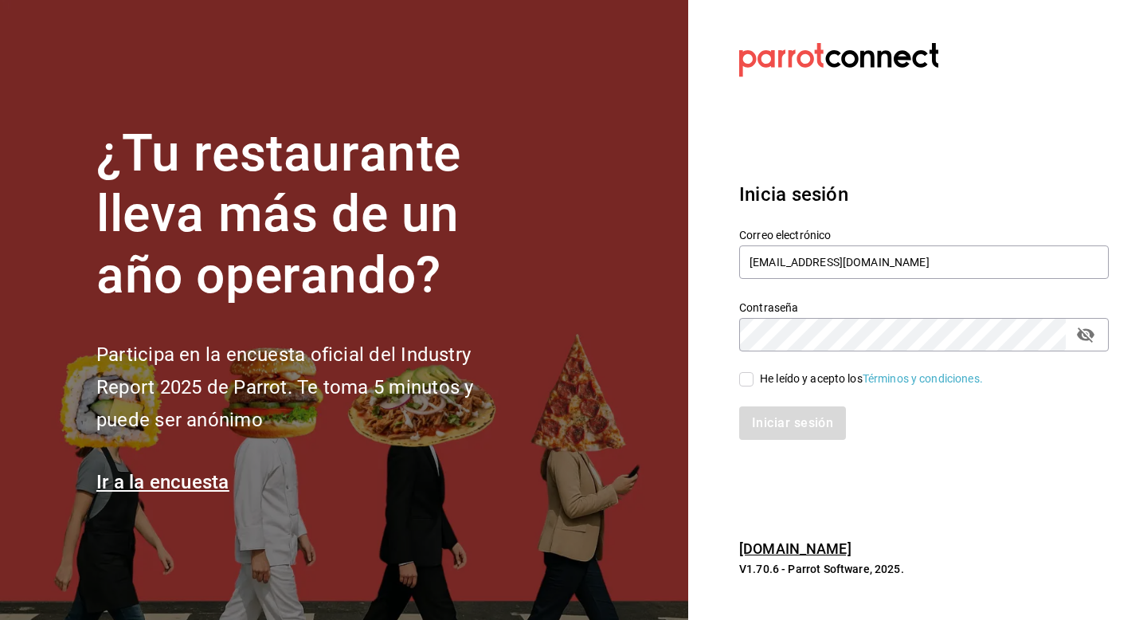
checkbox input "true"
click at [762, 417] on button "Iniciar sesión" at bounding box center [793, 422] width 108 height 33
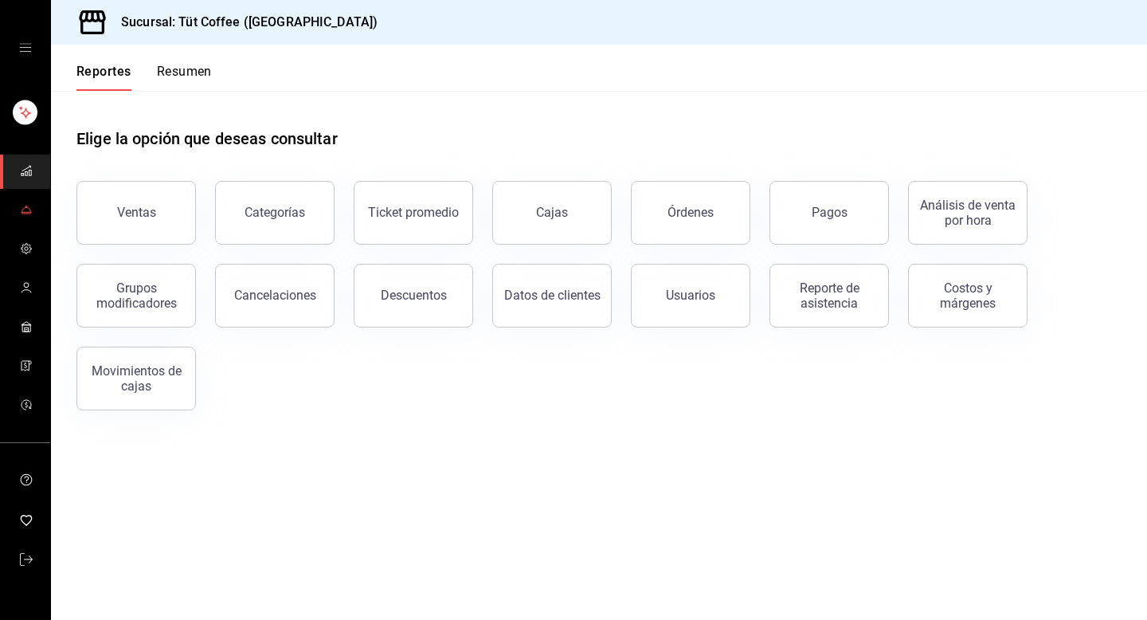
click at [19, 198] on link "mailbox folders" at bounding box center [25, 211] width 50 height 34
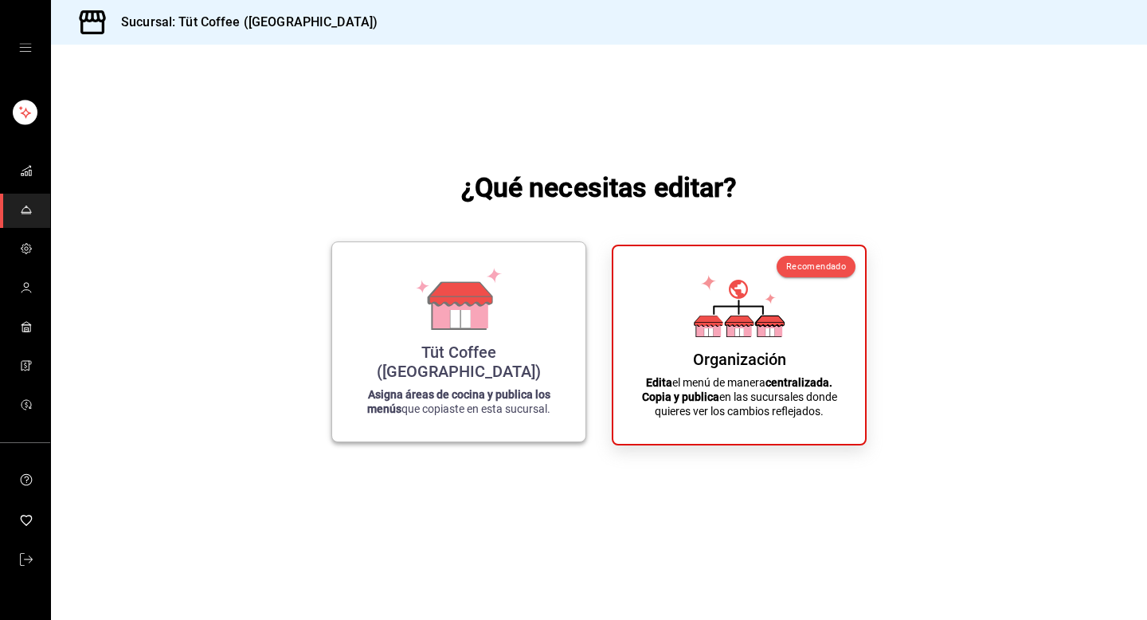
click at [413, 352] on div "Tüt Coffee (Roma) Asigna áreas de cocina y publica los menús que copiaste en es…" at bounding box center [458, 342] width 215 height 174
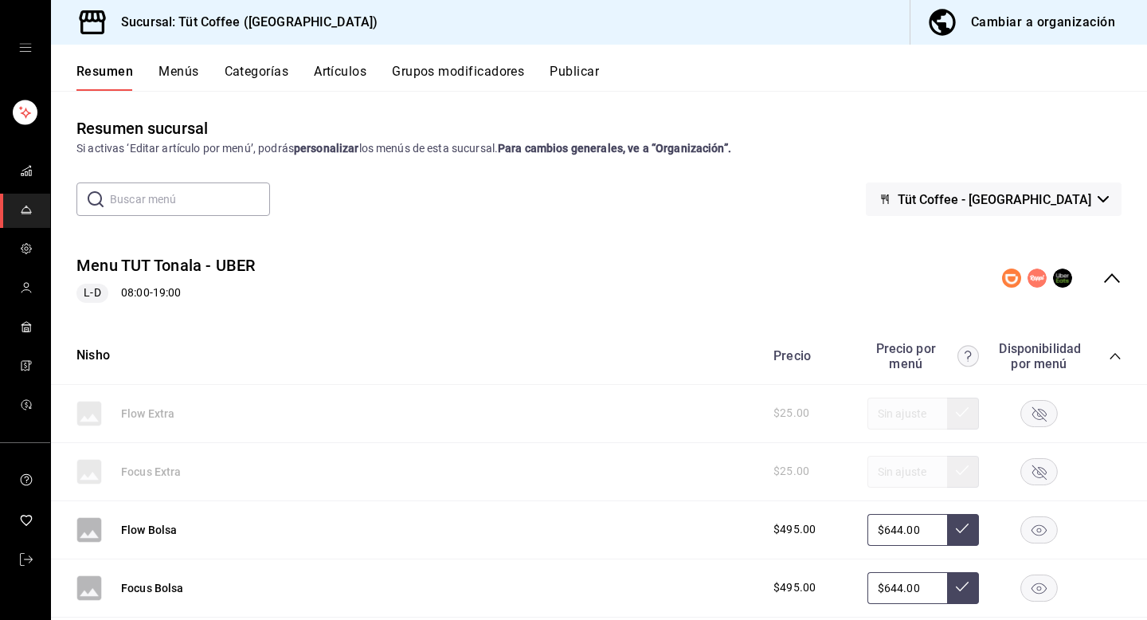
click at [1035, 195] on span "Tüt Coffee - Roma" at bounding box center [995, 199] width 194 height 15
click at [566, 69] on div at bounding box center [573, 310] width 1147 height 620
click at [566, 69] on button "Publicar" at bounding box center [574, 77] width 49 height 27
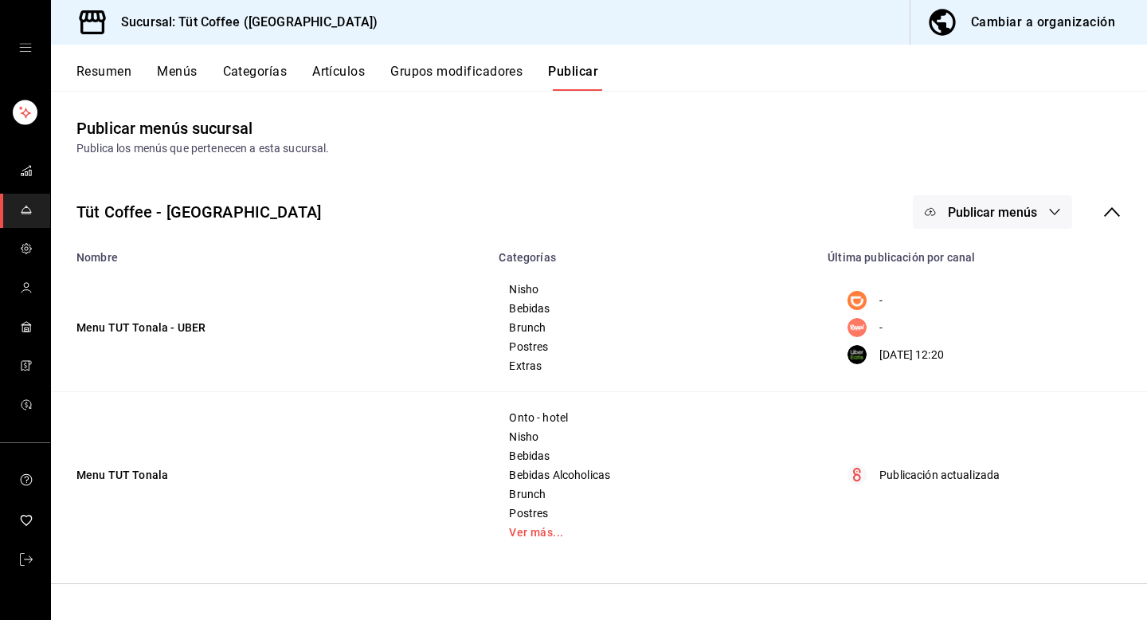
click at [997, 209] on span "Publicar menús" at bounding box center [992, 212] width 89 height 15
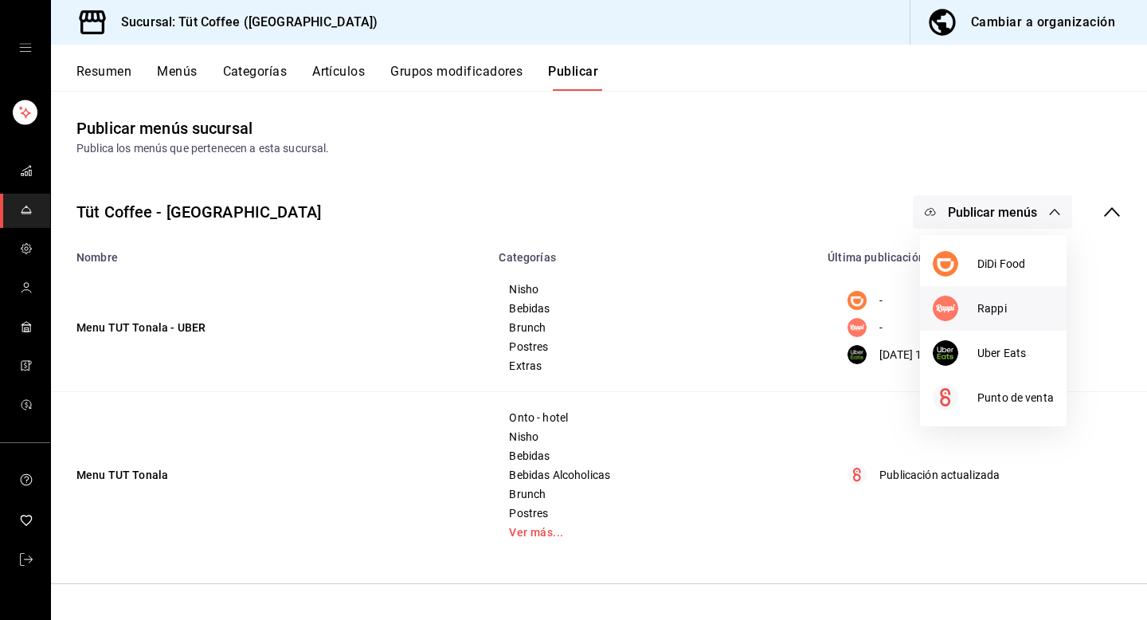
click at [982, 304] on span "Rappi" at bounding box center [1016, 308] width 76 height 17
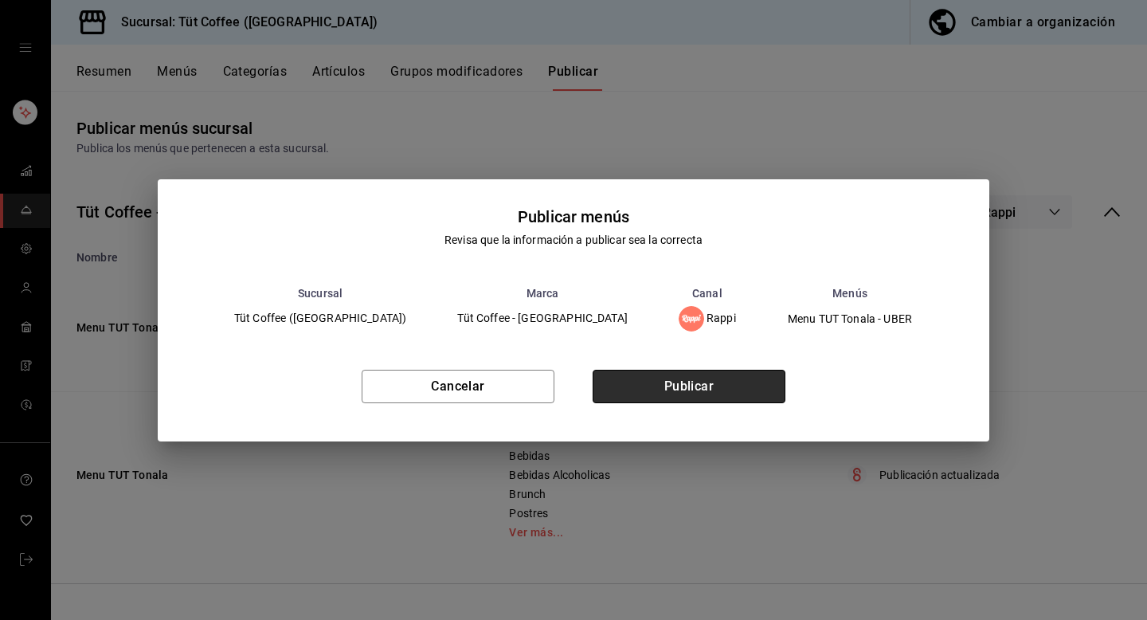
click at [741, 380] on button "Publicar" at bounding box center [689, 386] width 193 height 33
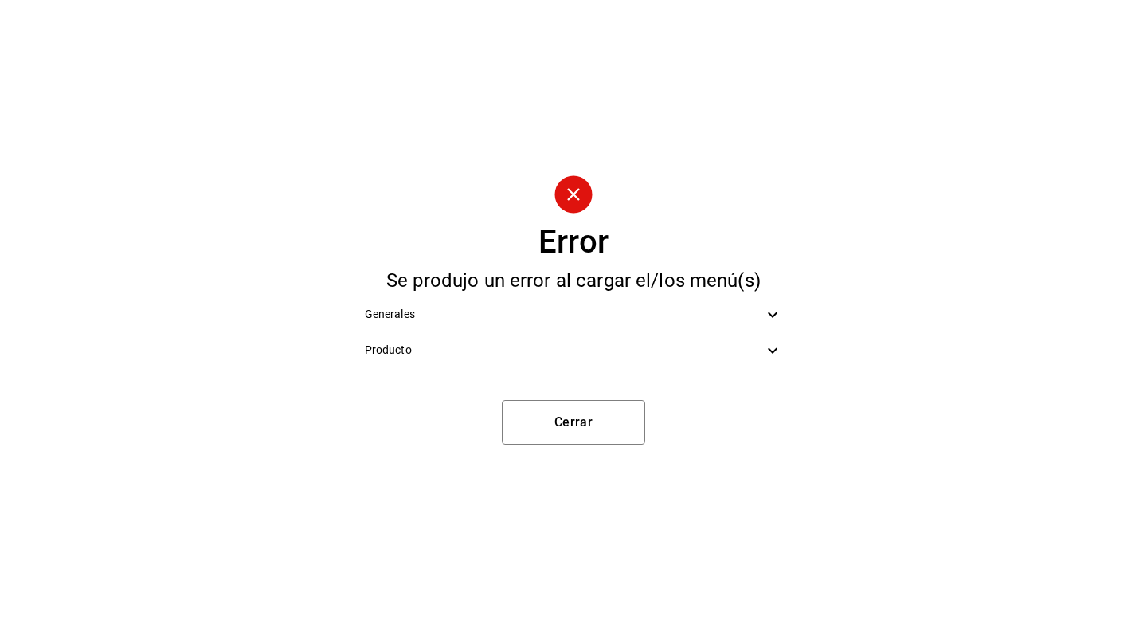
click at [750, 355] on span "Producto" at bounding box center [564, 350] width 399 height 17
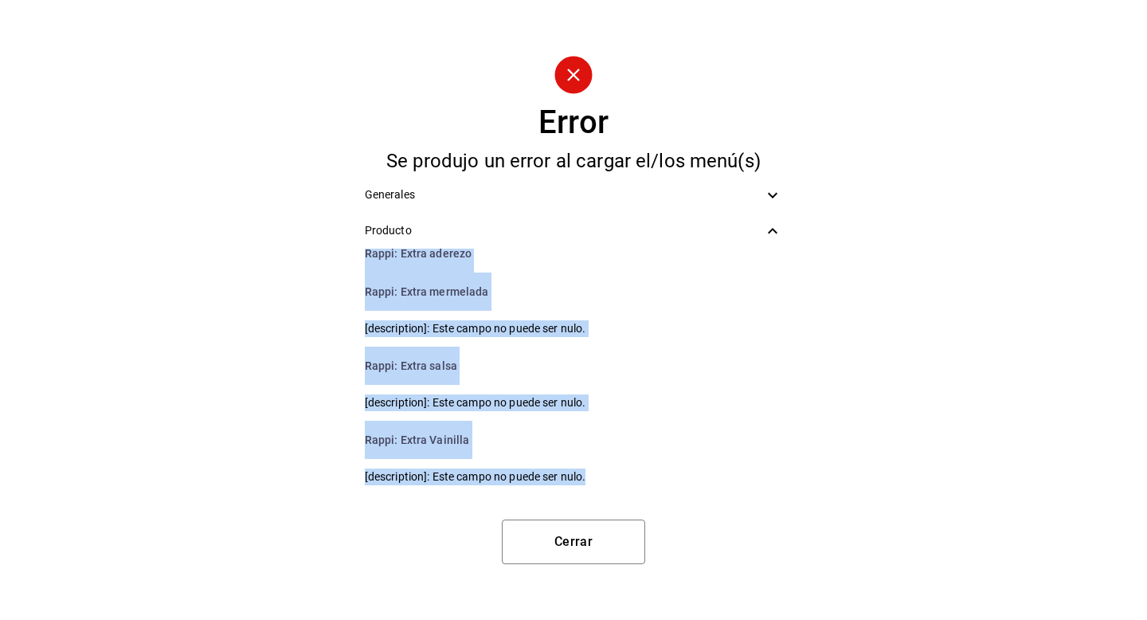
scroll to position [138, 0]
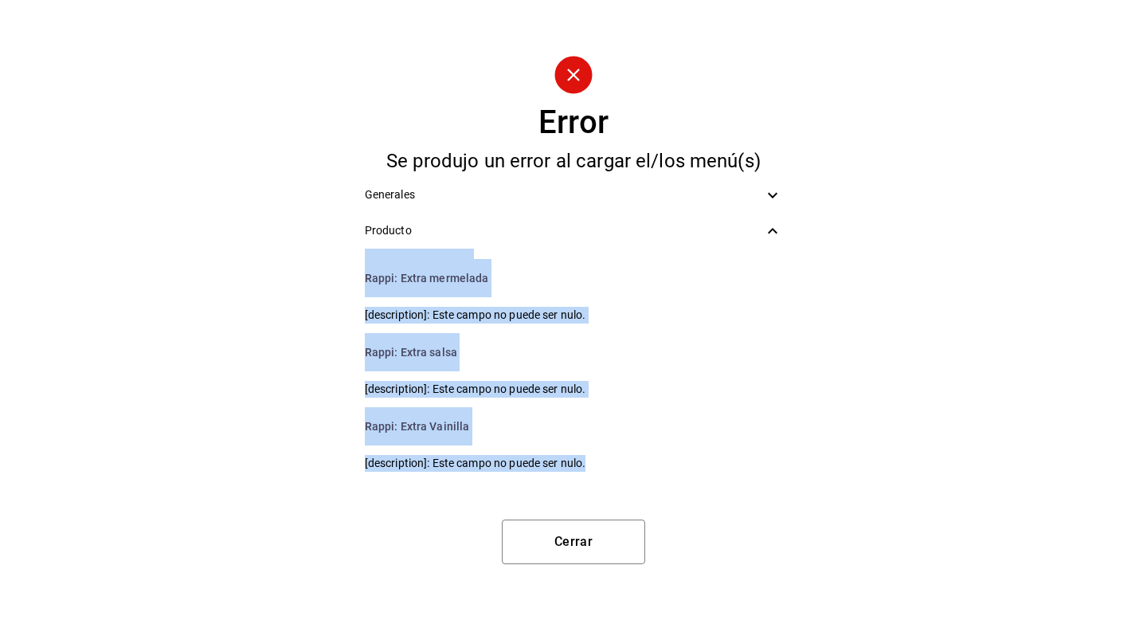
drag, startPoint x: 351, startPoint y: 260, endPoint x: 493, endPoint y: 495, distance: 274.9
click at [492, 496] on div "Error Se produjo un error al cargar el/los menú(s) Generales Producto Rappi : g…" at bounding box center [573, 310] width 1147 height 620
copy ul "Rappi : galleta piñata [description]: Este campo no puede estar en blanco. Rapp…"
click at [594, 552] on button "Cerrar" at bounding box center [573, 541] width 143 height 45
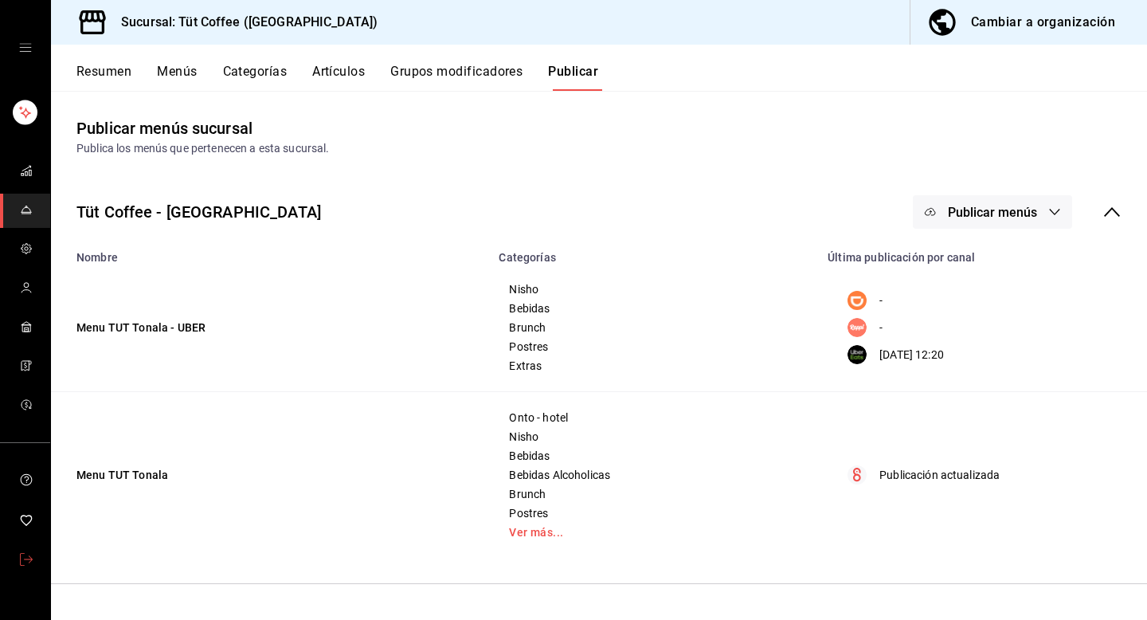
click at [22, 566] on span "mailbox folders" at bounding box center [26, 561] width 13 height 22
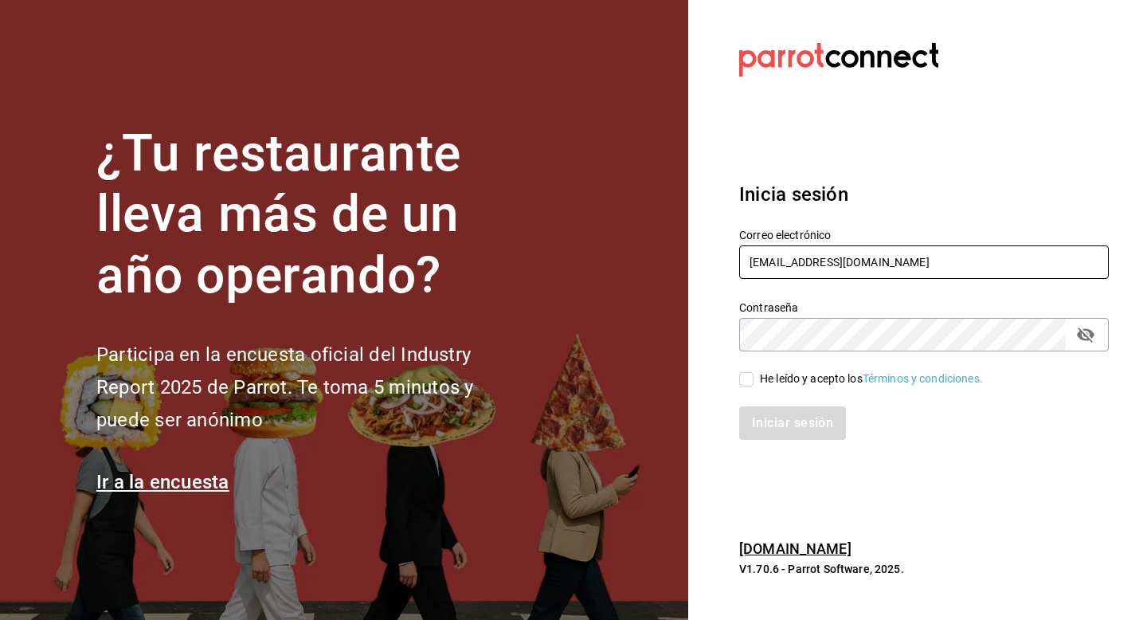
drag, startPoint x: 875, startPoint y: 267, endPoint x: 719, endPoint y: 260, distance: 155.5
click at [720, 260] on div "Correo electrónico tutcoffee@roma.com" at bounding box center [914, 245] width 389 height 72
type input "fiveofiveburgers@cdmx.com"
click at [743, 378] on input "He leído y acepto los Términos y condiciones." at bounding box center [746, 379] width 14 height 14
checkbox input "true"
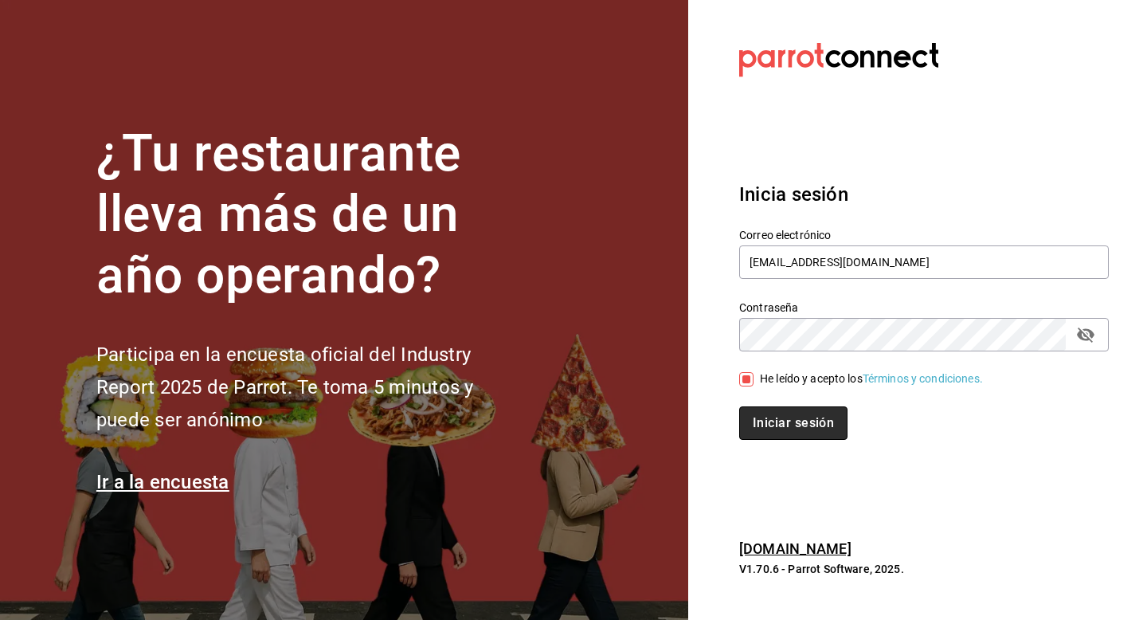
click at [791, 433] on button "Iniciar sesión" at bounding box center [793, 422] width 108 height 33
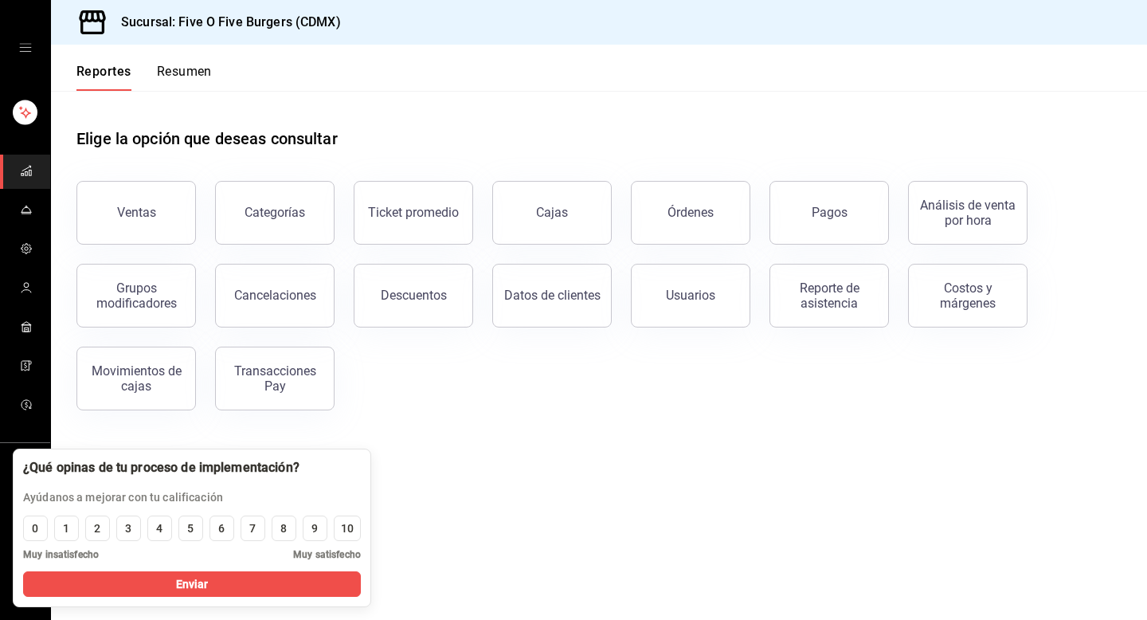
click at [486, 443] on main "Elige la opción que deseas consultar Ventas Categorías Ticket promedio Cajas Ór…" at bounding box center [599, 355] width 1096 height 529
click at [35, 215] on link "mailbox folders" at bounding box center [25, 211] width 50 height 34
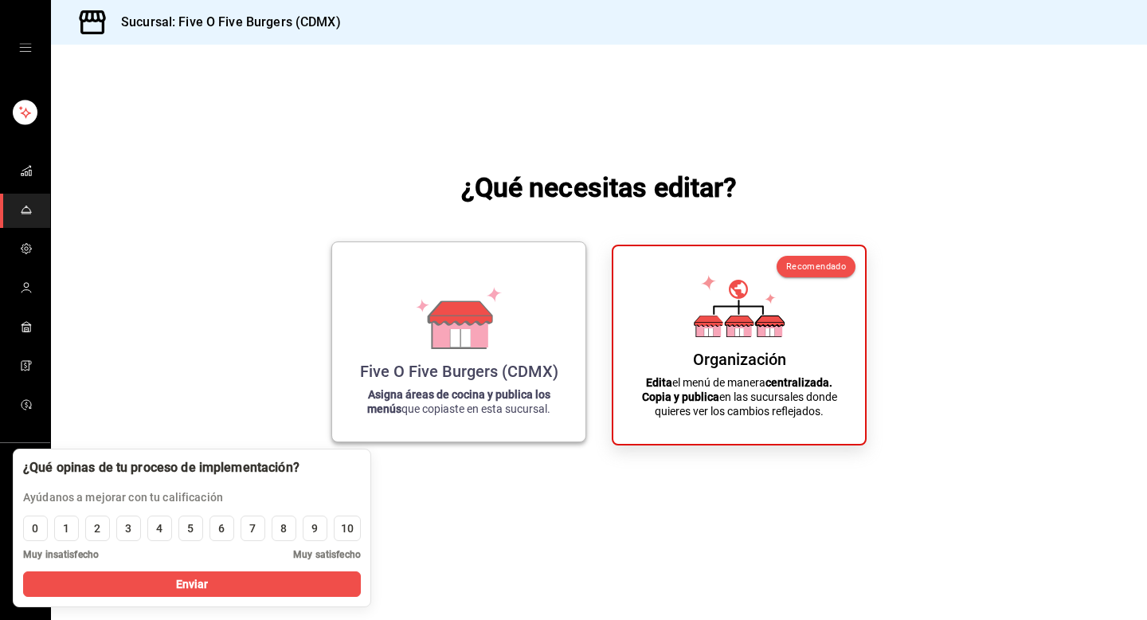
click at [448, 350] on div "Five O Five Burgers (CDMX) Asigna áreas de cocina y publica los menús que copia…" at bounding box center [458, 342] width 215 height 174
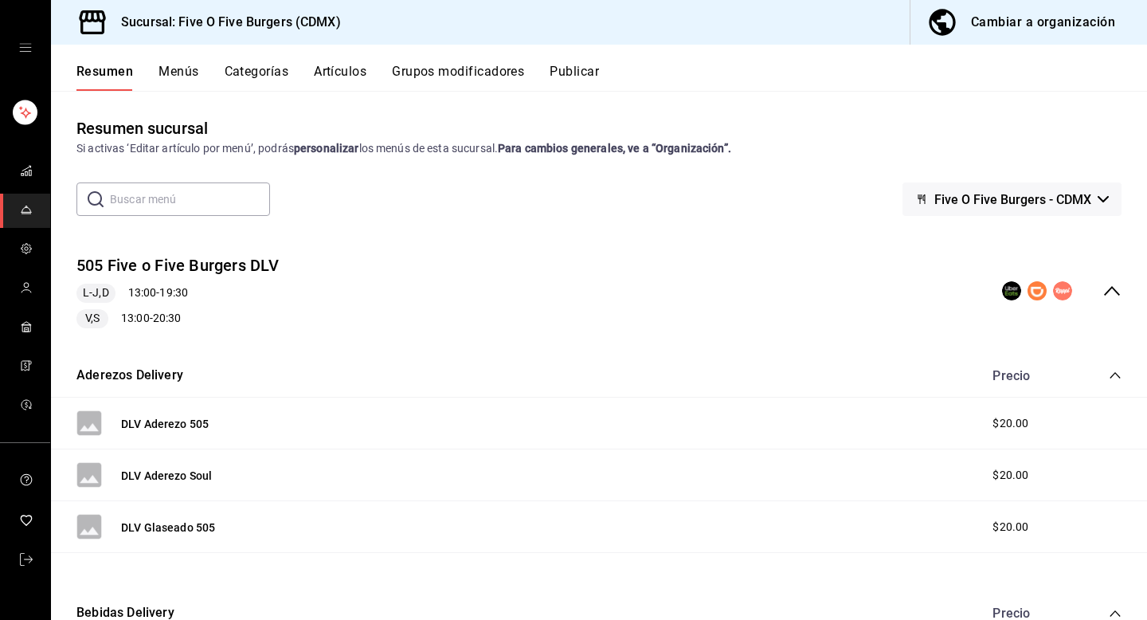
click at [590, 76] on button "Publicar" at bounding box center [574, 77] width 49 height 27
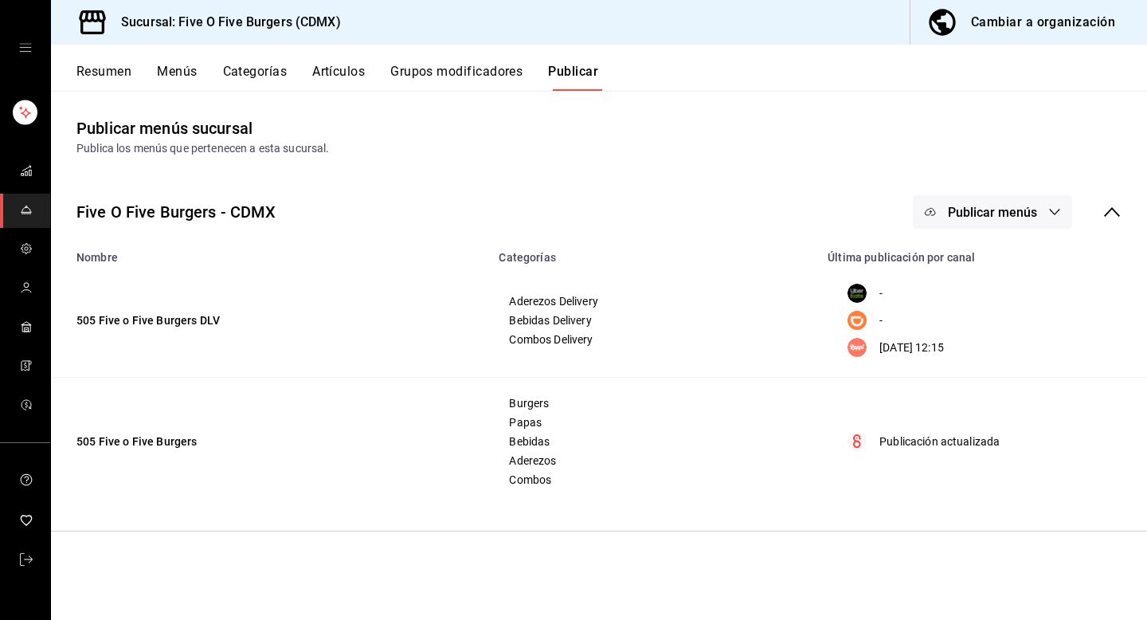
click at [985, 203] on button "Publicar menús" at bounding box center [992, 211] width 159 height 33
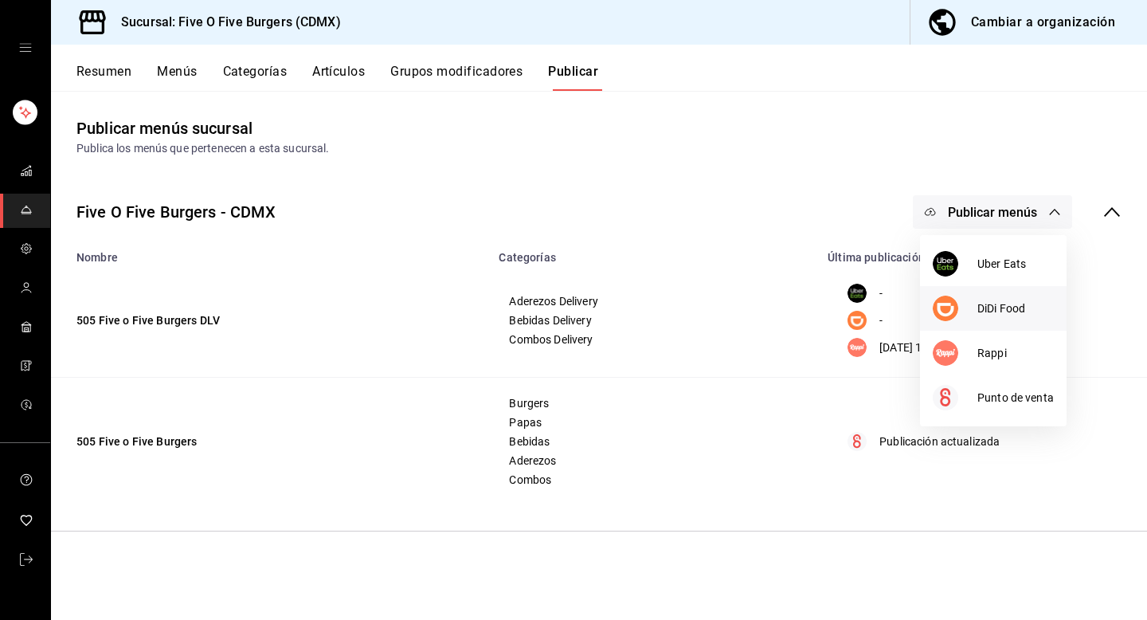
click at [1013, 308] on span "DiDi Food" at bounding box center [1016, 308] width 76 height 17
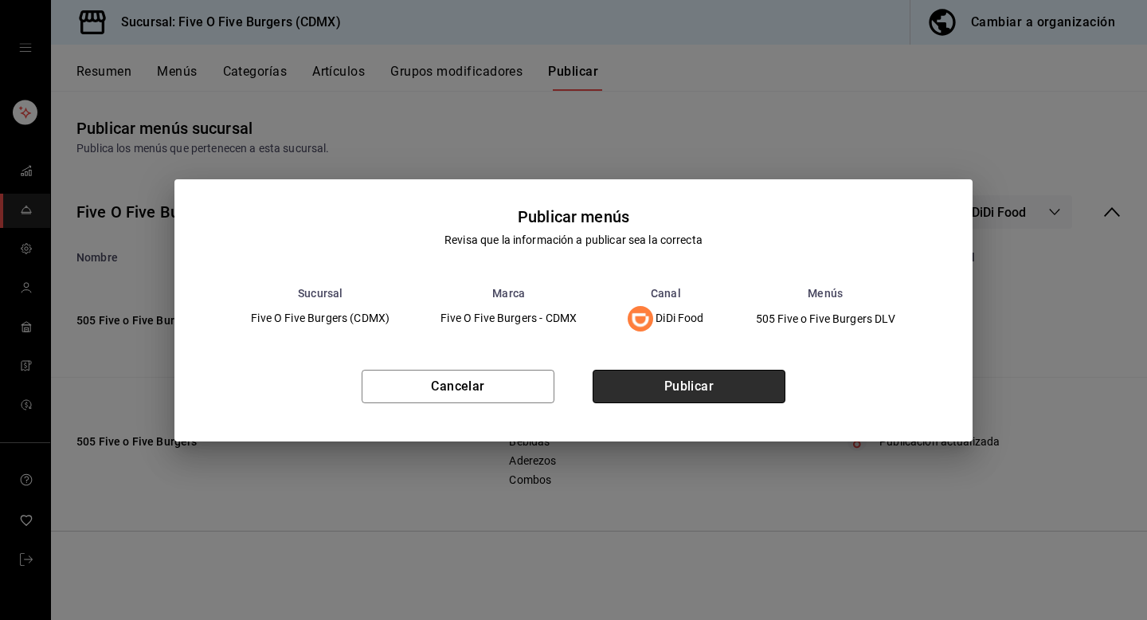
click at [752, 378] on button "Publicar" at bounding box center [689, 386] width 193 height 33
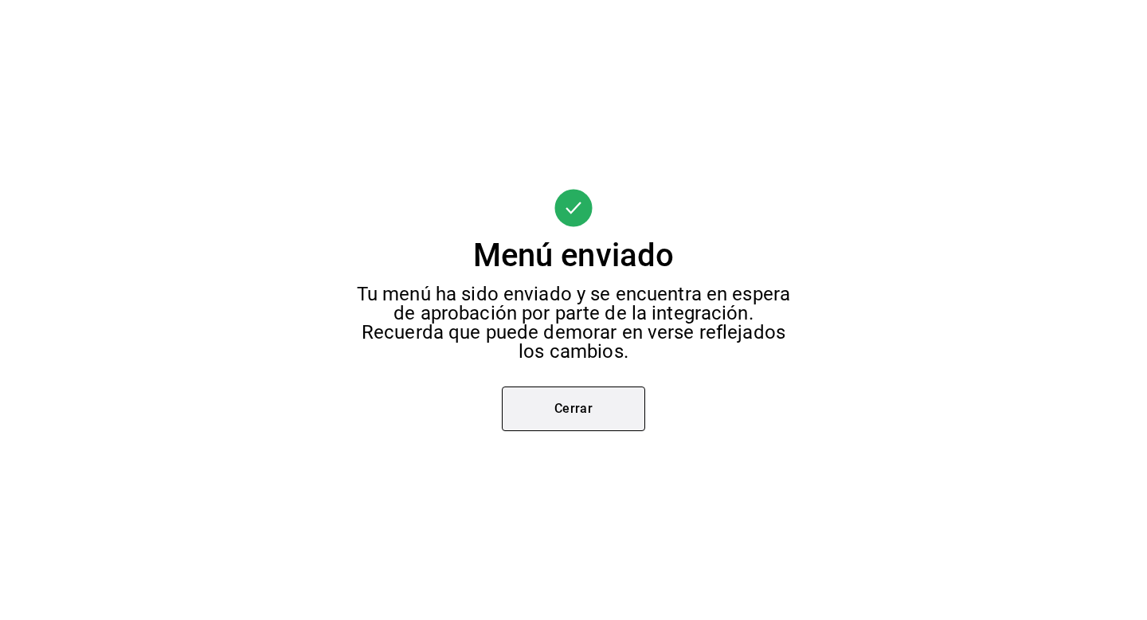
click at [592, 412] on button "Cerrar" at bounding box center [573, 408] width 143 height 45
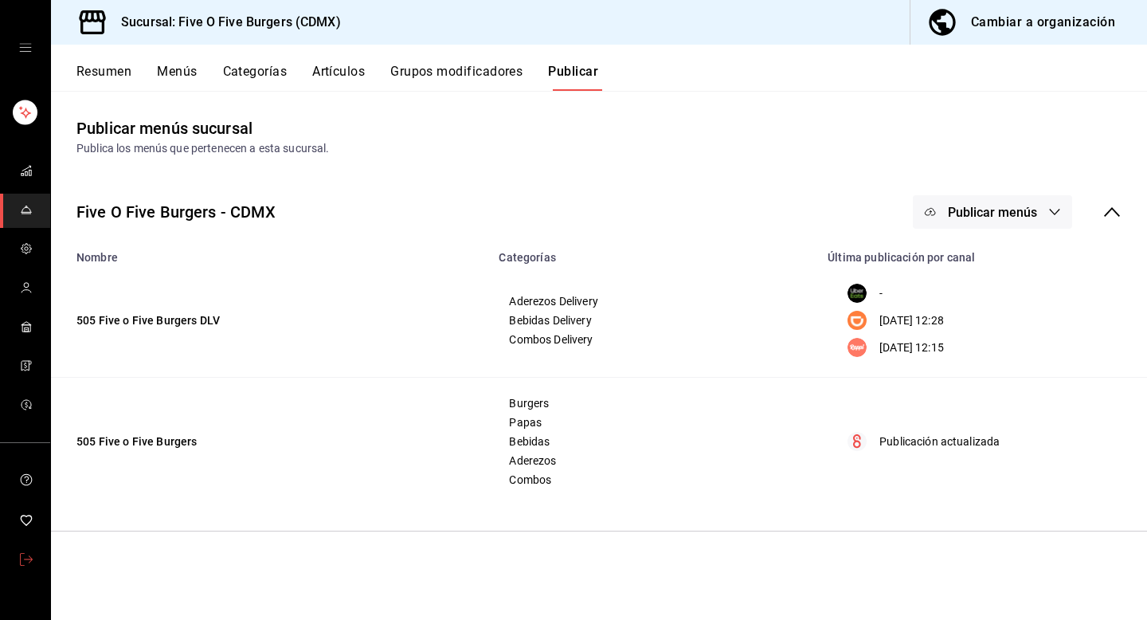
click at [37, 565] on link "mailbox folders" at bounding box center [25, 560] width 50 height 34
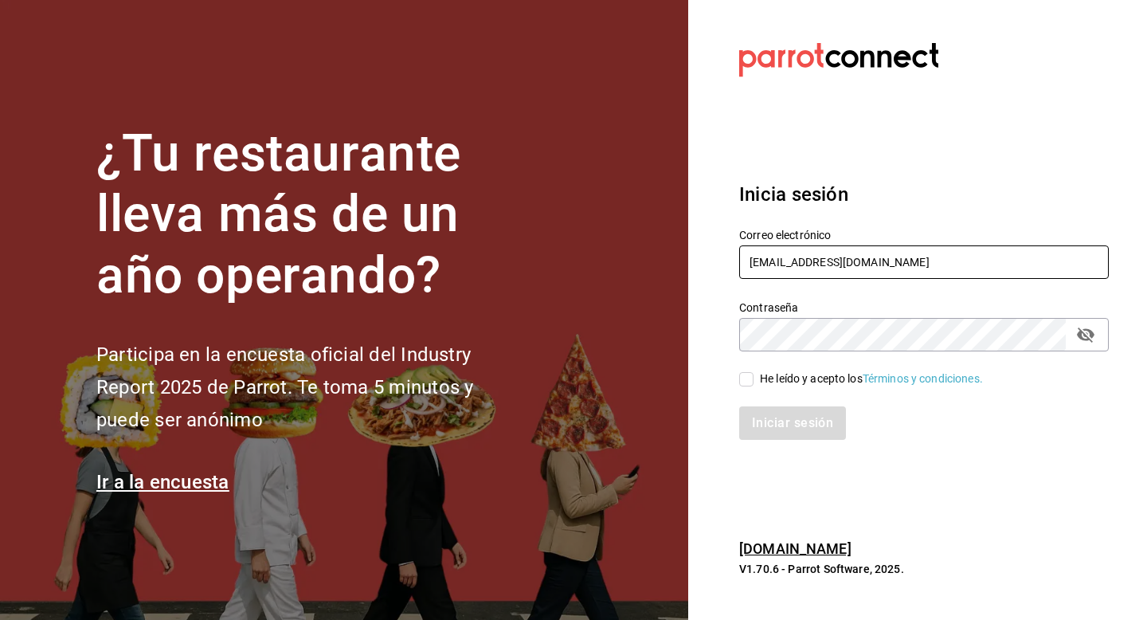
drag, startPoint x: 902, startPoint y: 266, endPoint x: 696, endPoint y: 257, distance: 206.6
click at [696, 257] on section "Datos incorrectos. Verifica que tu Correo o Contraseña estén bien escritos. Ini…" at bounding box center [917, 310] width 459 height 620
type input "multiuser@playabichis.com"
click at [775, 386] on div "He leído y acepto los Términos y condiciones." at bounding box center [871, 378] width 223 height 17
click at [754, 386] on input "He leído y acepto los Términos y condiciones." at bounding box center [746, 379] width 14 height 14
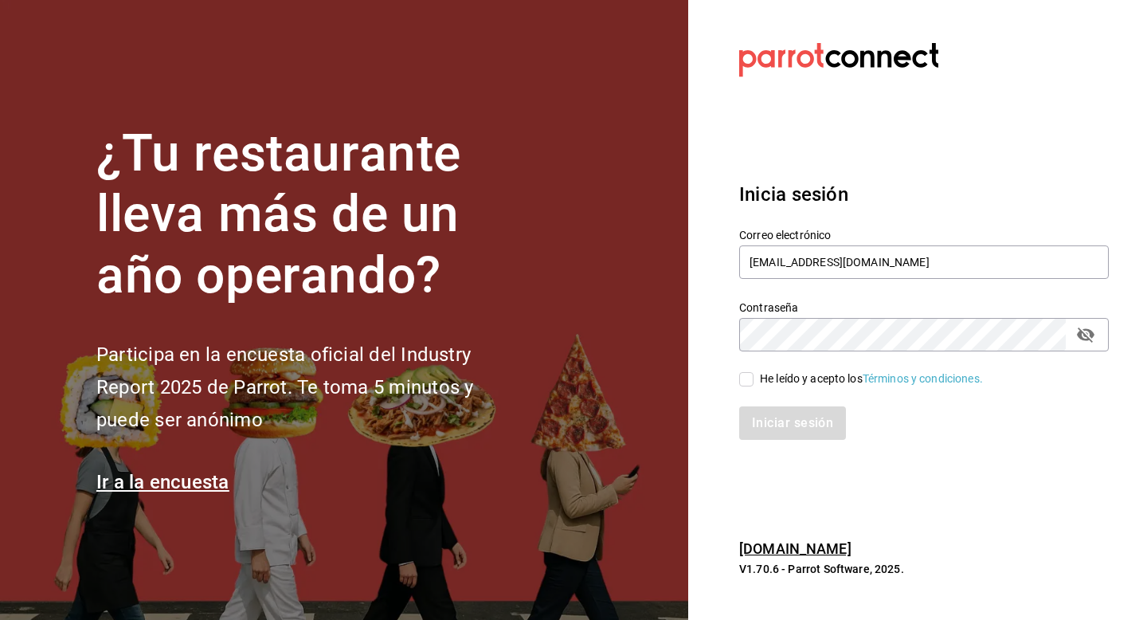
checkbox input "true"
click at [766, 425] on button "Iniciar sesión" at bounding box center [793, 422] width 108 height 33
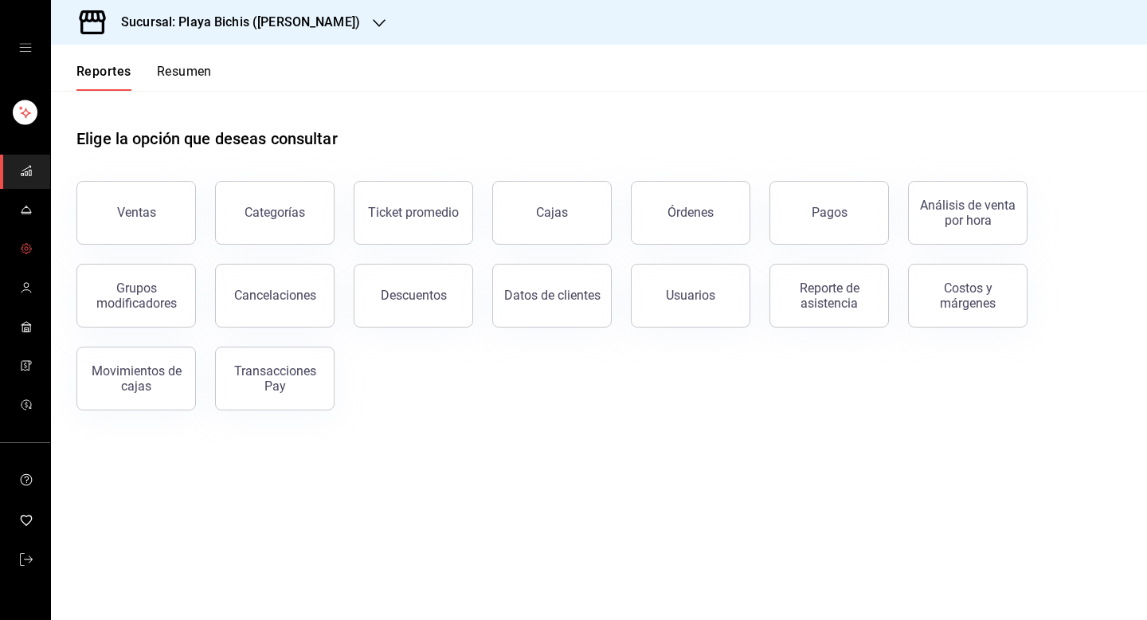
click at [26, 251] on icon "mailbox folders" at bounding box center [26, 248] width 13 height 13
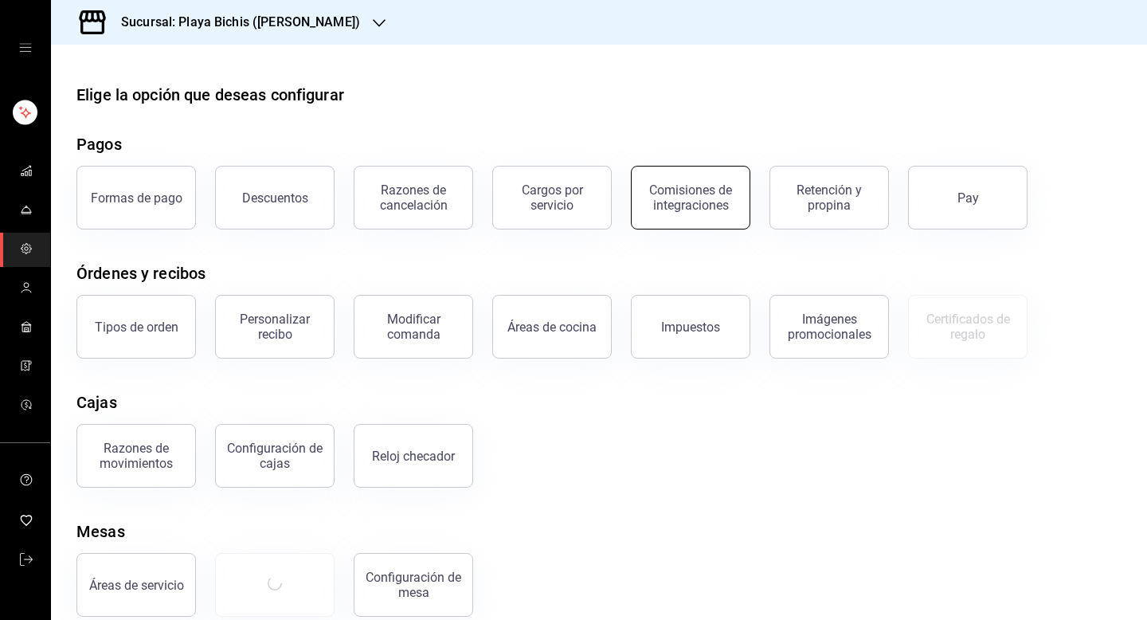
click at [706, 202] on div "Comisiones de integraciones" at bounding box center [690, 197] width 99 height 30
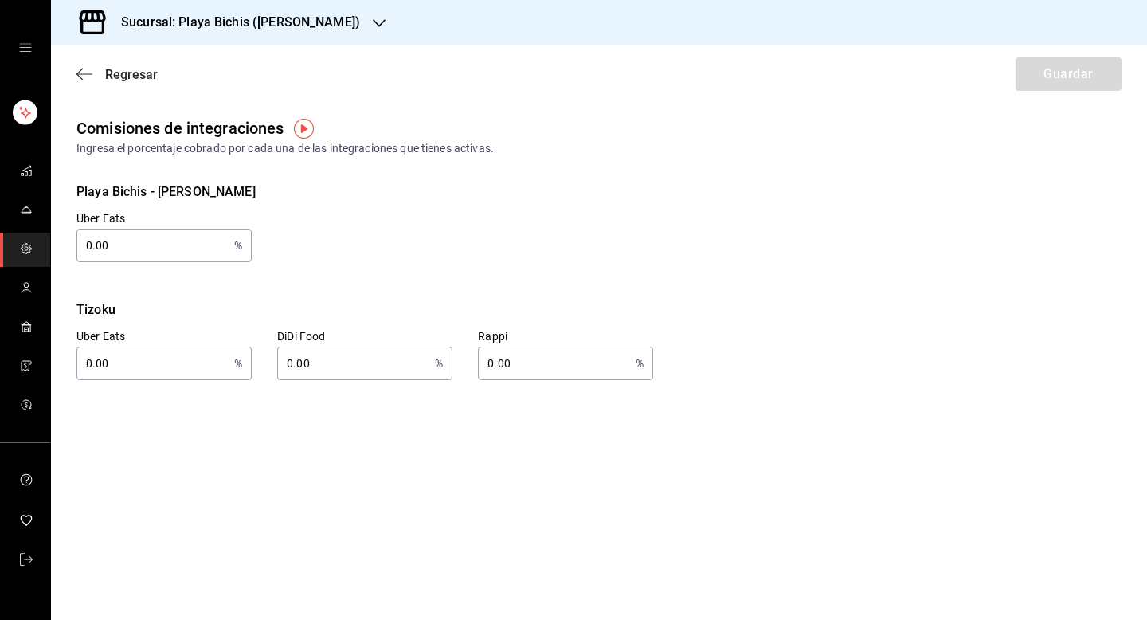
click at [124, 78] on span "Regresar" at bounding box center [131, 74] width 53 height 15
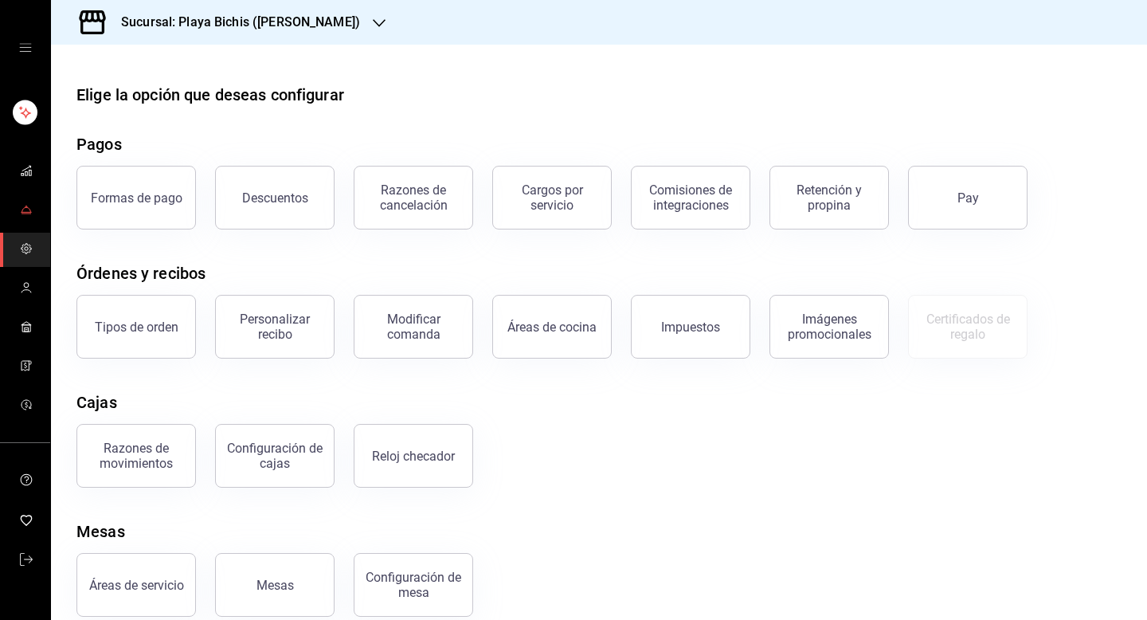
click at [21, 206] on icon "mailbox folders" at bounding box center [26, 209] width 13 height 13
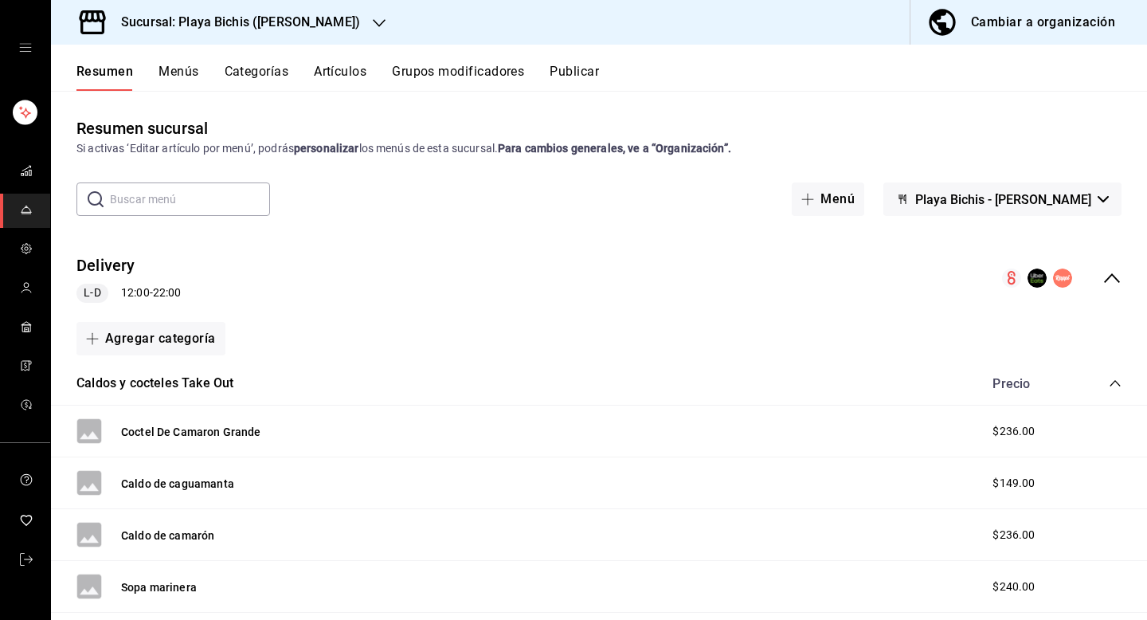
click at [194, 74] on button "Menús" at bounding box center [179, 77] width 40 height 27
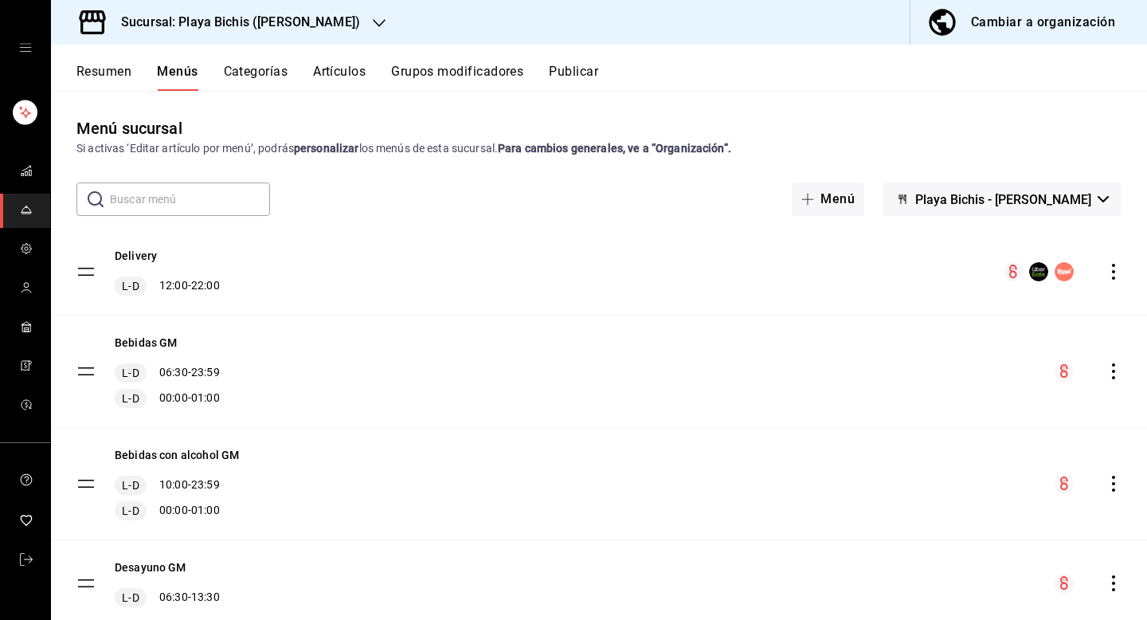
click at [115, 72] on button "Resumen" at bounding box center [103, 77] width 55 height 27
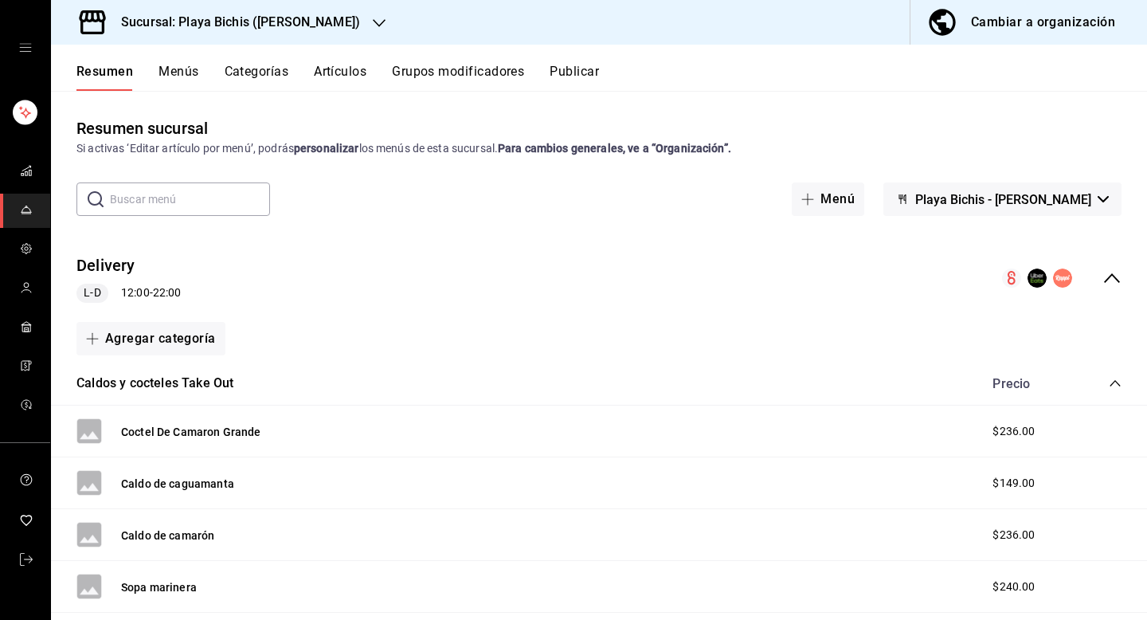
click at [136, 272] on div "Delivery L-D 12:00 - 22:00" at bounding box center [128, 278] width 104 height 49
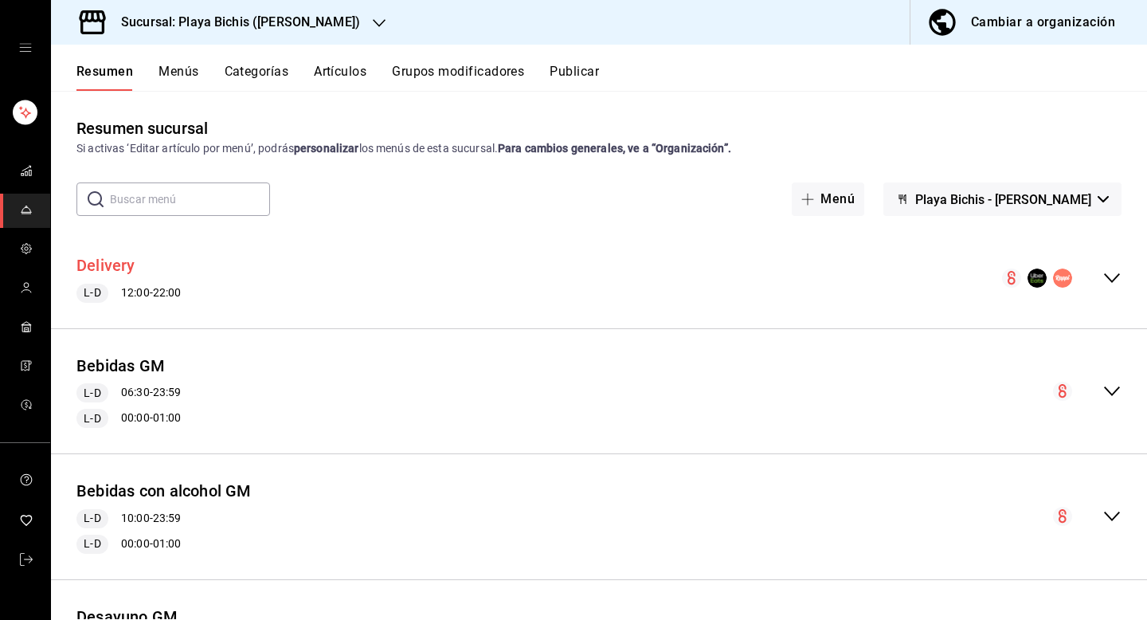
click at [122, 272] on button "Delivery" at bounding box center [105, 265] width 59 height 23
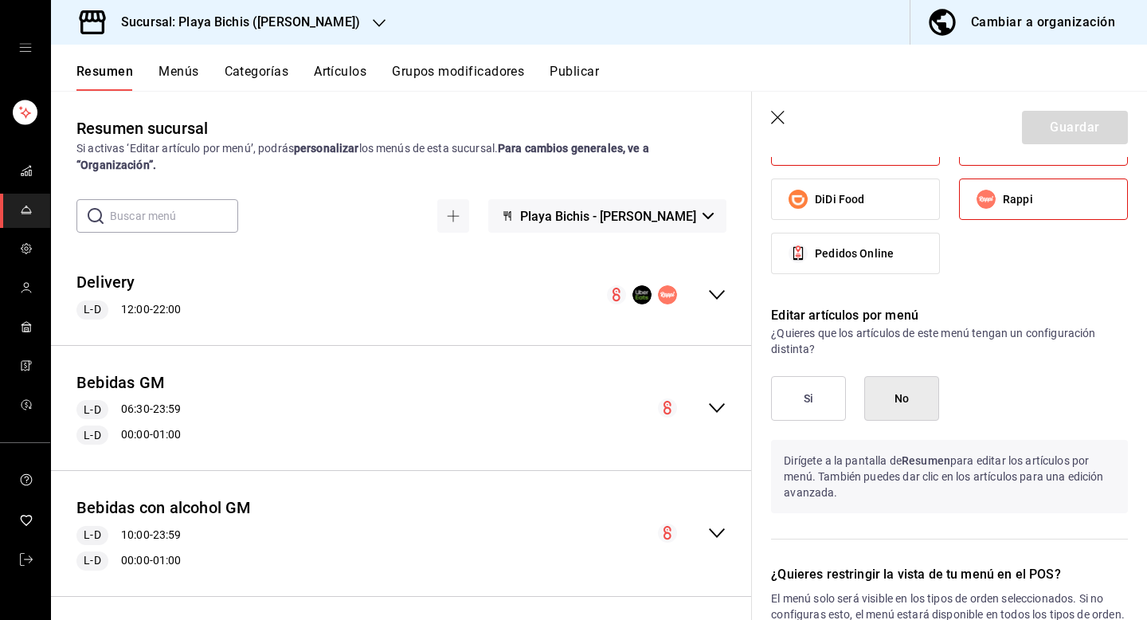
scroll to position [1036, 0]
click at [814, 403] on button "Si" at bounding box center [808, 399] width 75 height 45
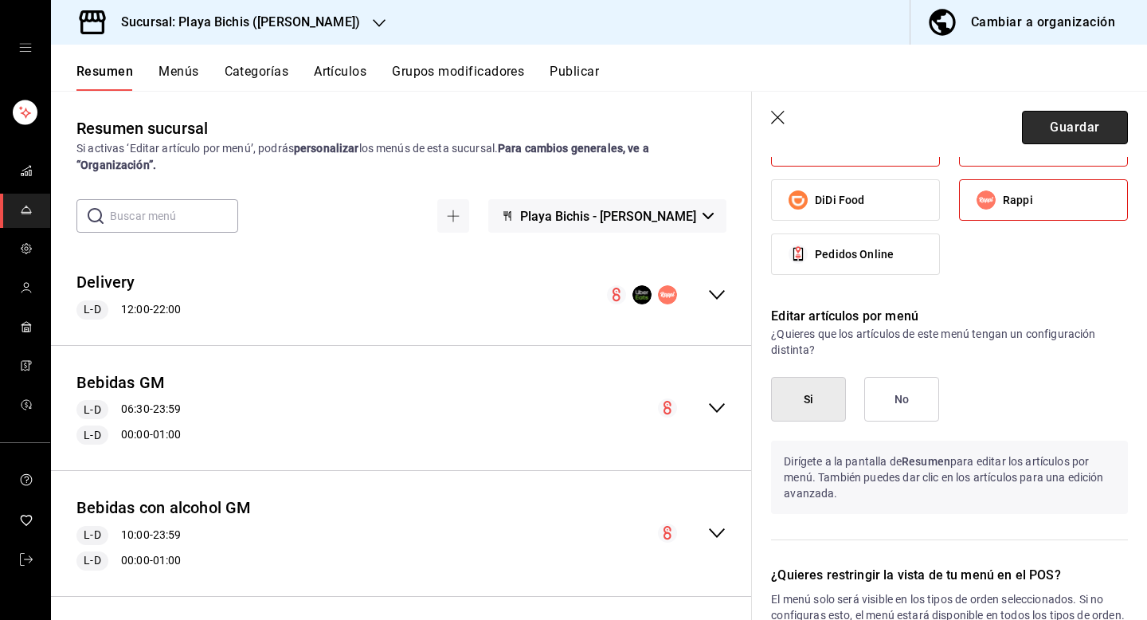
click at [1107, 130] on button "Guardar" at bounding box center [1075, 127] width 106 height 33
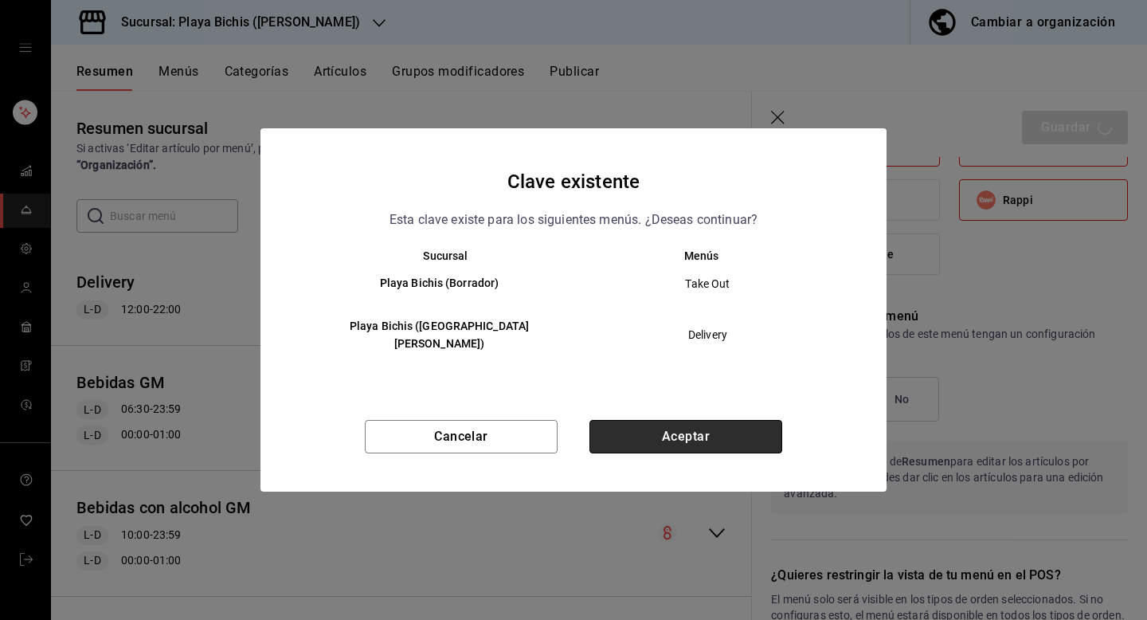
click at [725, 423] on button "Aceptar" at bounding box center [686, 436] width 193 height 33
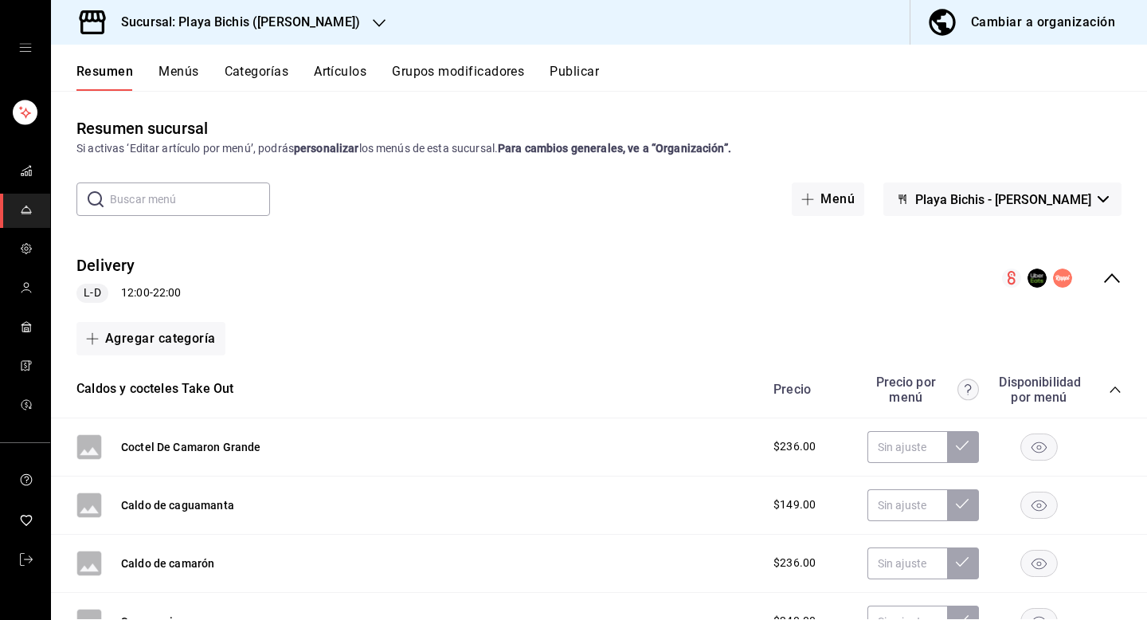
click at [1037, 16] on div "Cambiar a organización" at bounding box center [1043, 22] width 144 height 22
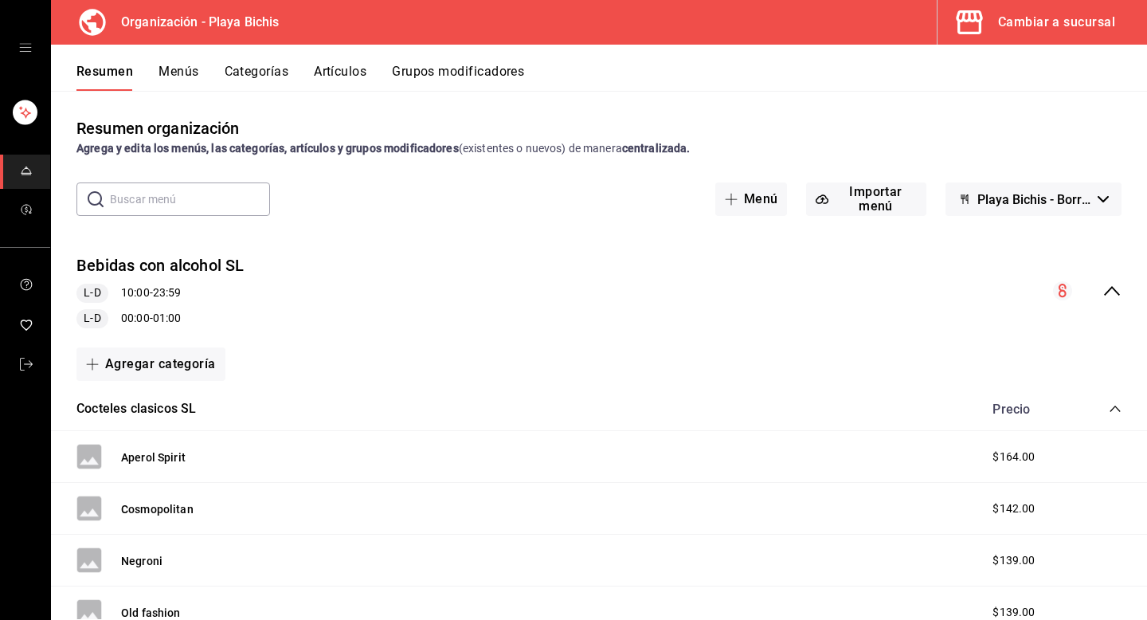
click at [1122, 299] on div "Bebidas con alcohol SL L-D 10:00 - 23:59 L-D 00:00 - 01:00" at bounding box center [599, 291] width 1096 height 100
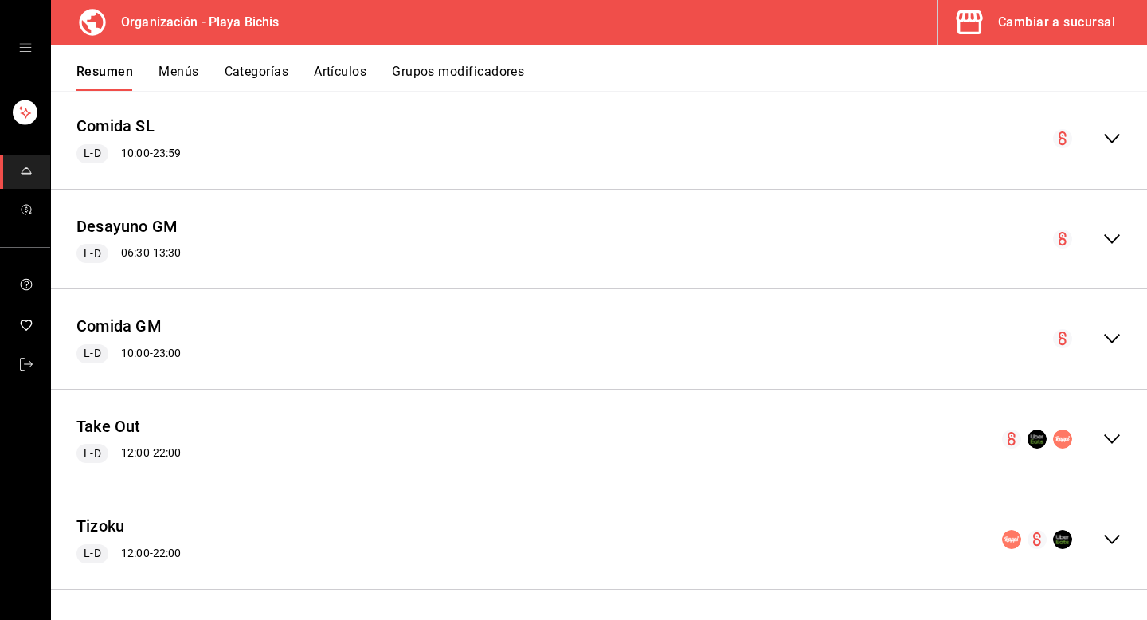
scroll to position [744, 0]
click at [1107, 441] on icon "collapse-menu-row" at bounding box center [1112, 436] width 19 height 19
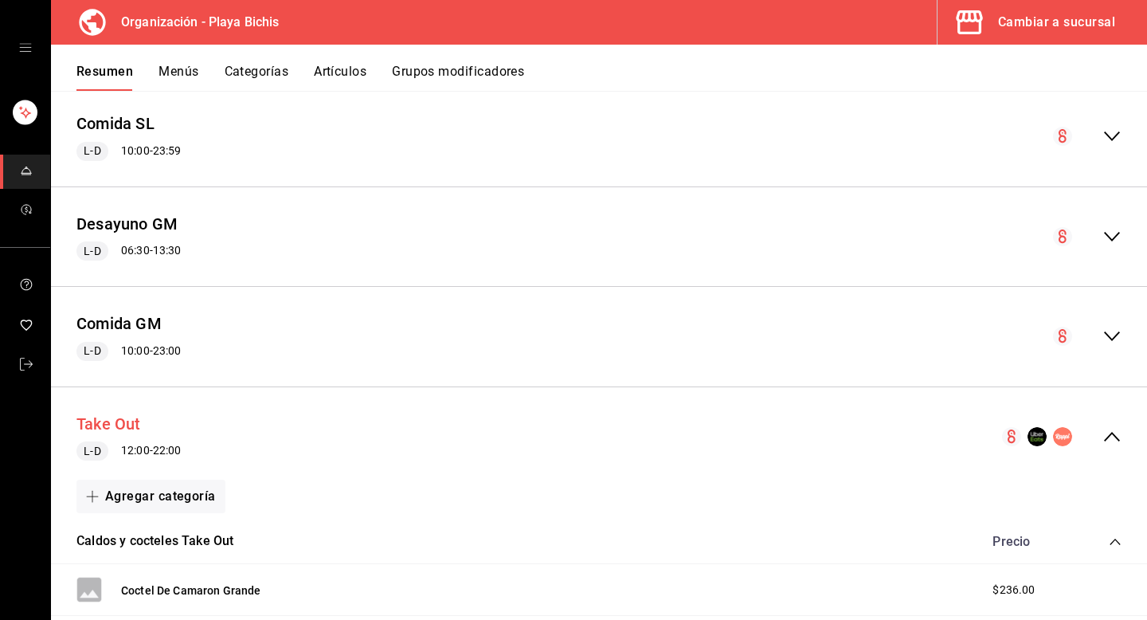
click at [105, 426] on button "Take Out" at bounding box center [108, 424] width 65 height 23
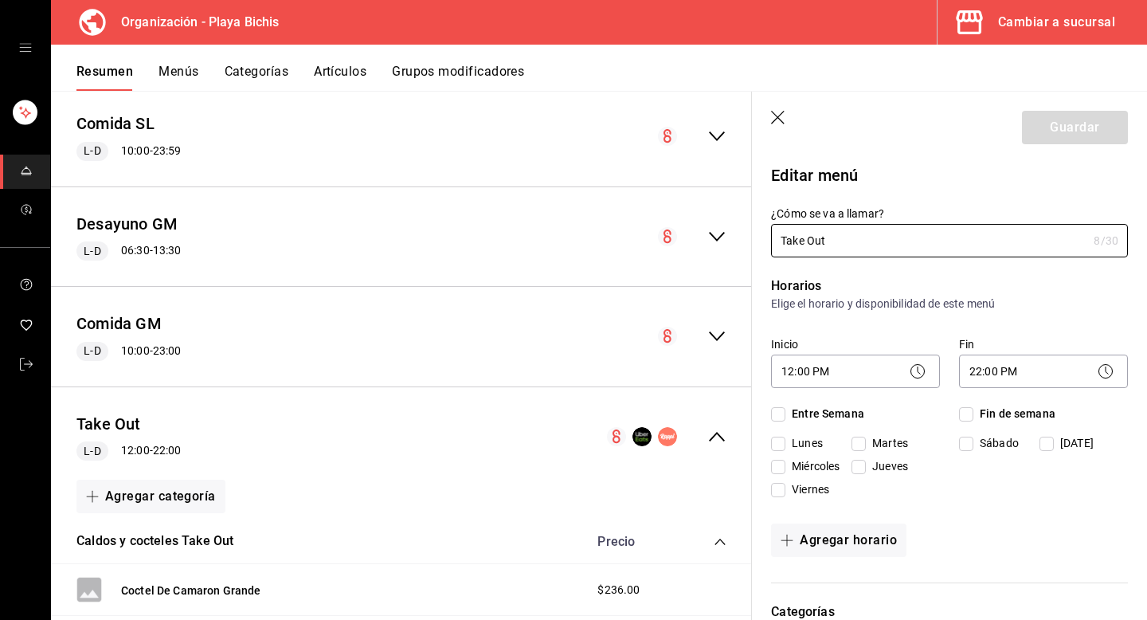
checkbox input "true"
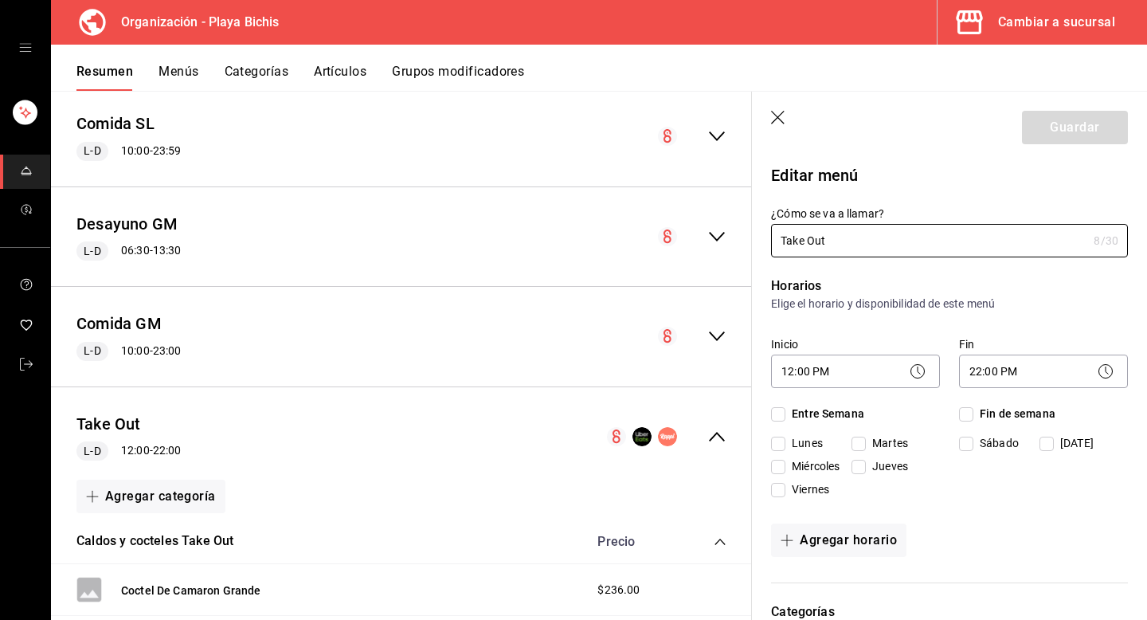
checkbox input "true"
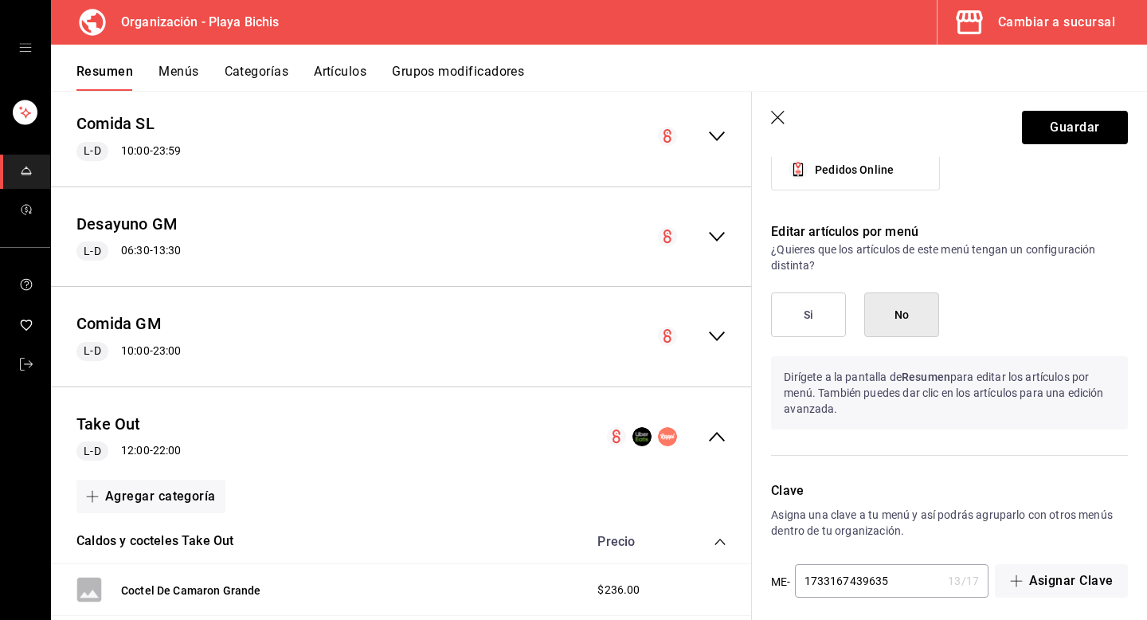
scroll to position [1126, 0]
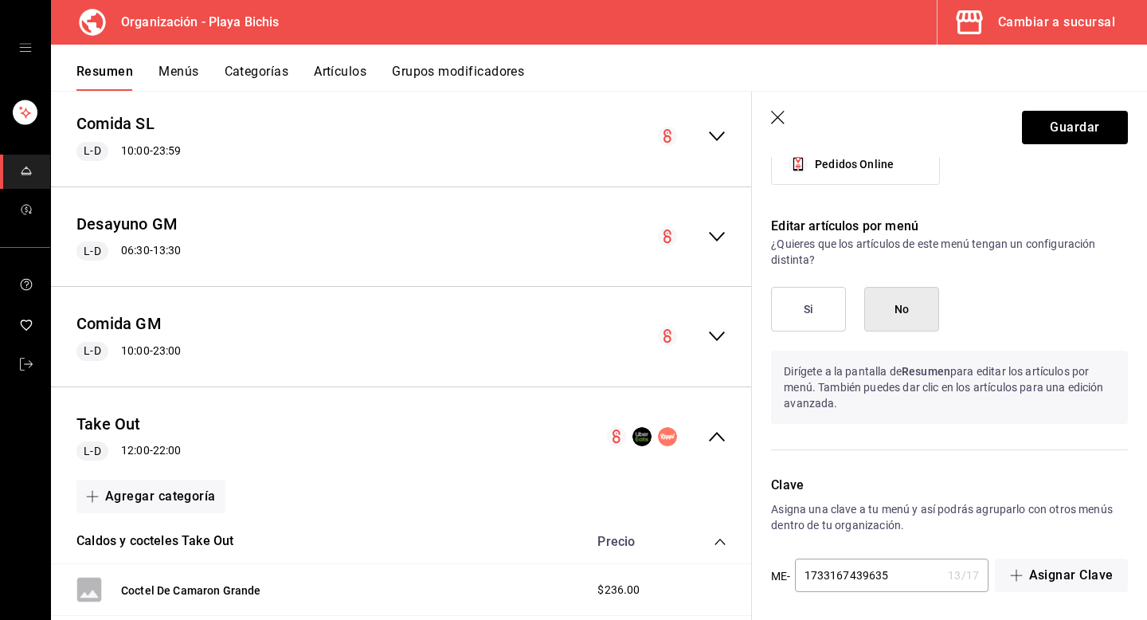
click at [808, 308] on button "Si" at bounding box center [808, 309] width 75 height 45
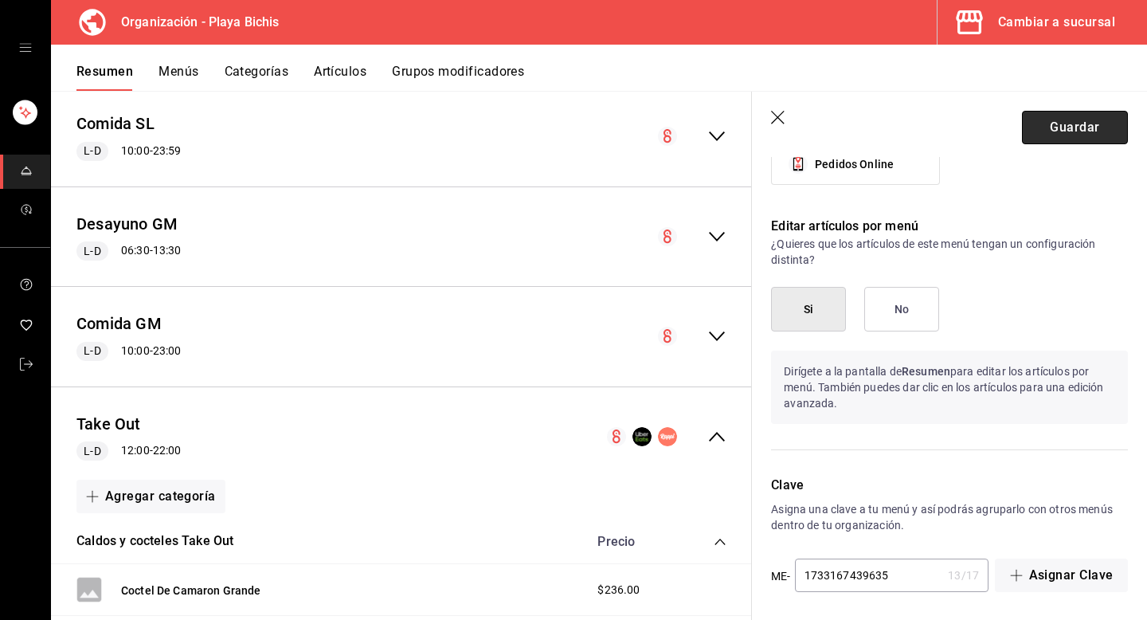
click at [1091, 128] on button "Guardar" at bounding box center [1075, 127] width 106 height 33
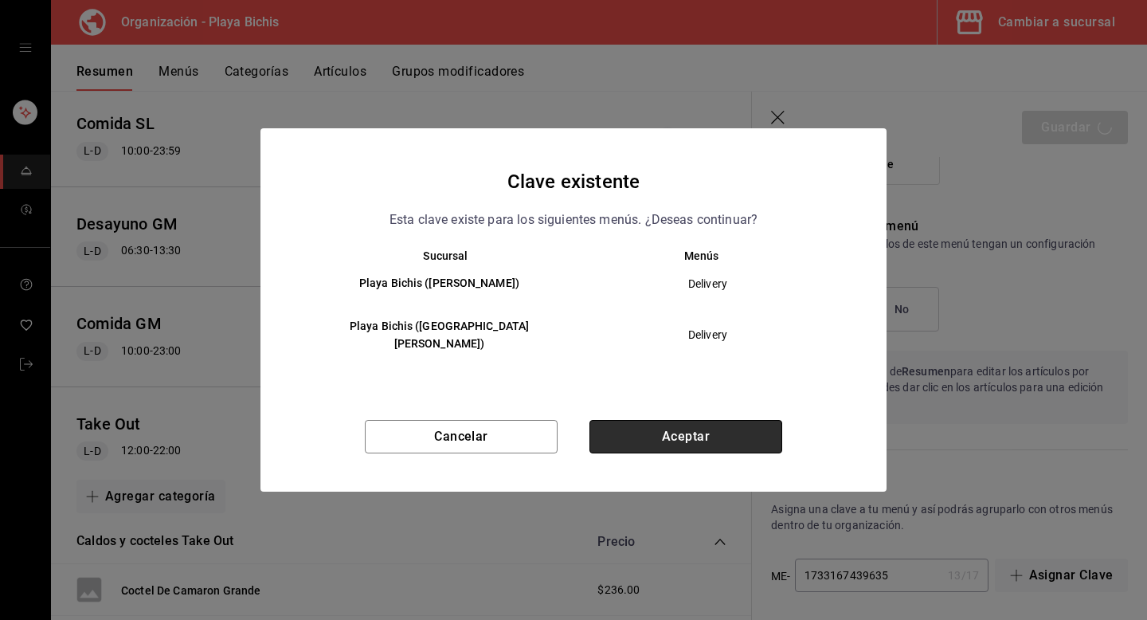
click at [650, 421] on button "Aceptar" at bounding box center [686, 436] width 193 height 33
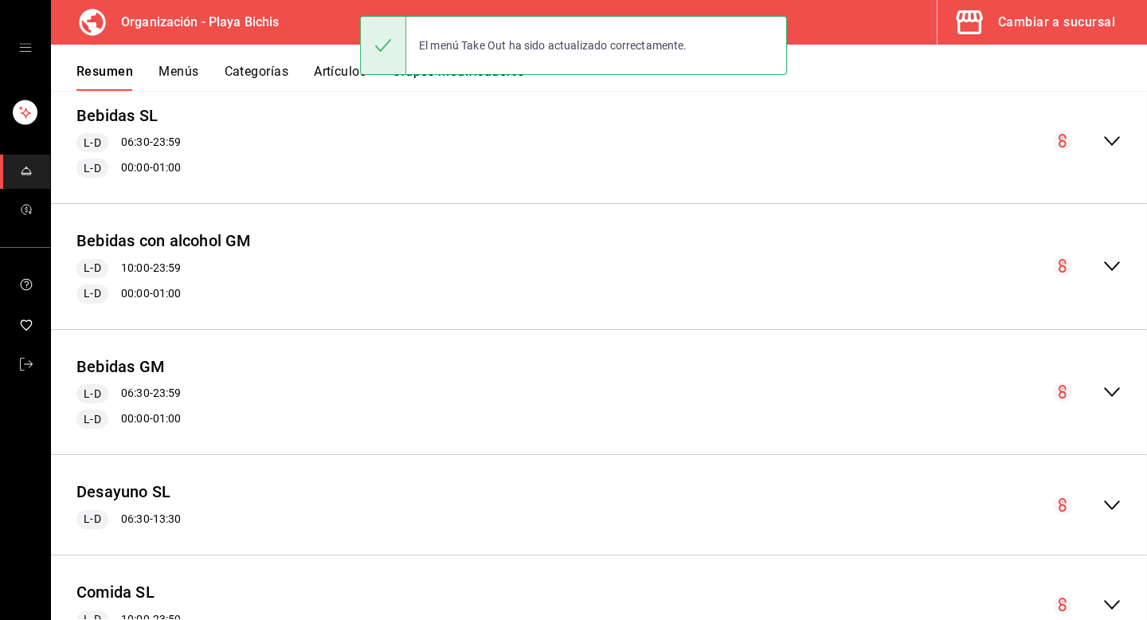
scroll to position [4642, 0]
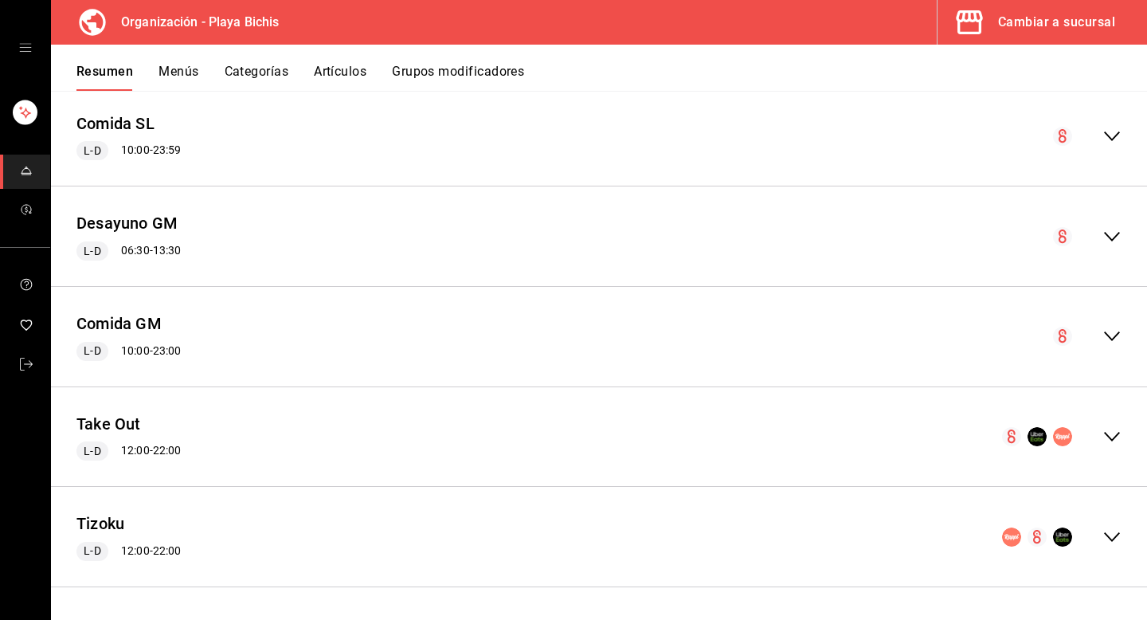
click at [75, 519] on div "Tizoku L-D 12:00 - 22:00" at bounding box center [599, 537] width 1096 height 74
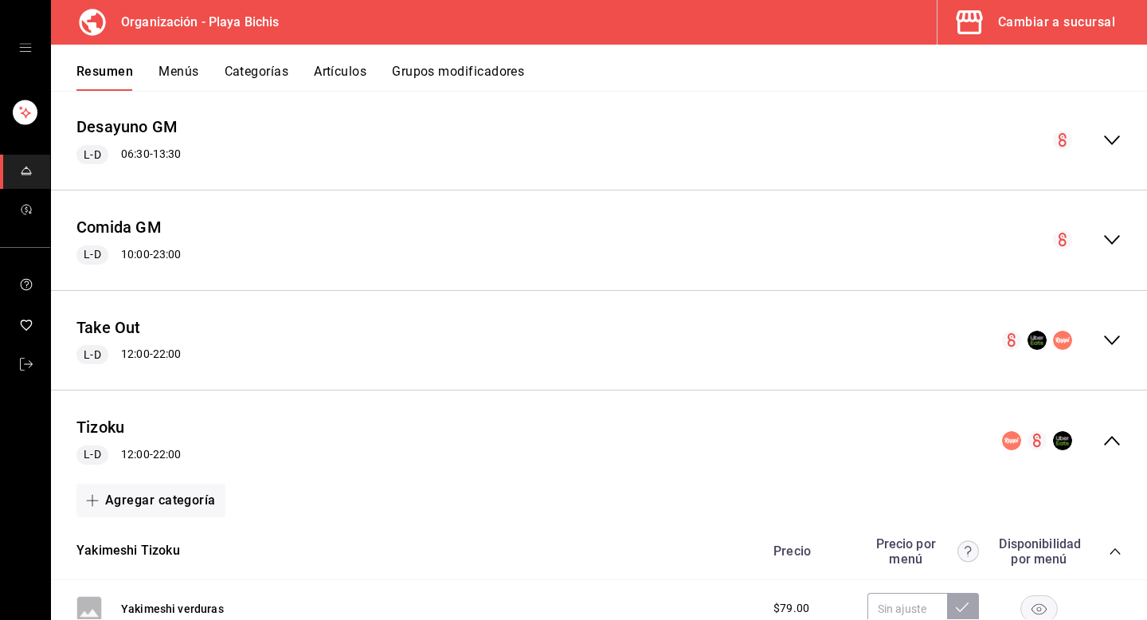
scroll to position [4740, 0]
click at [104, 424] on button "Tizoku" at bounding box center [100, 425] width 48 height 23
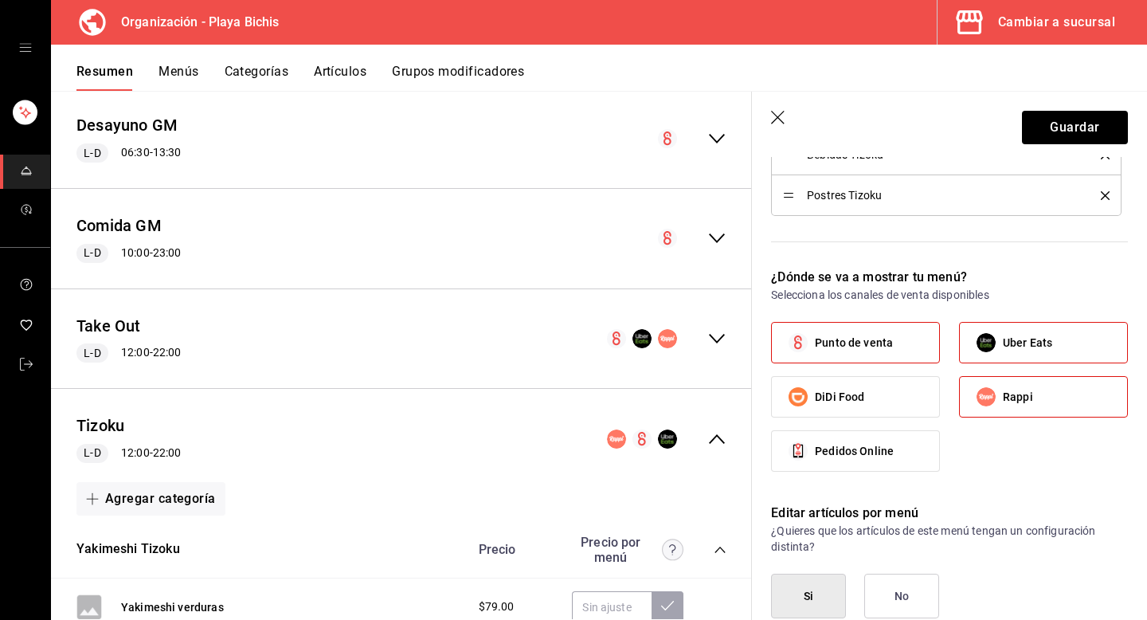
scroll to position [1009, 0]
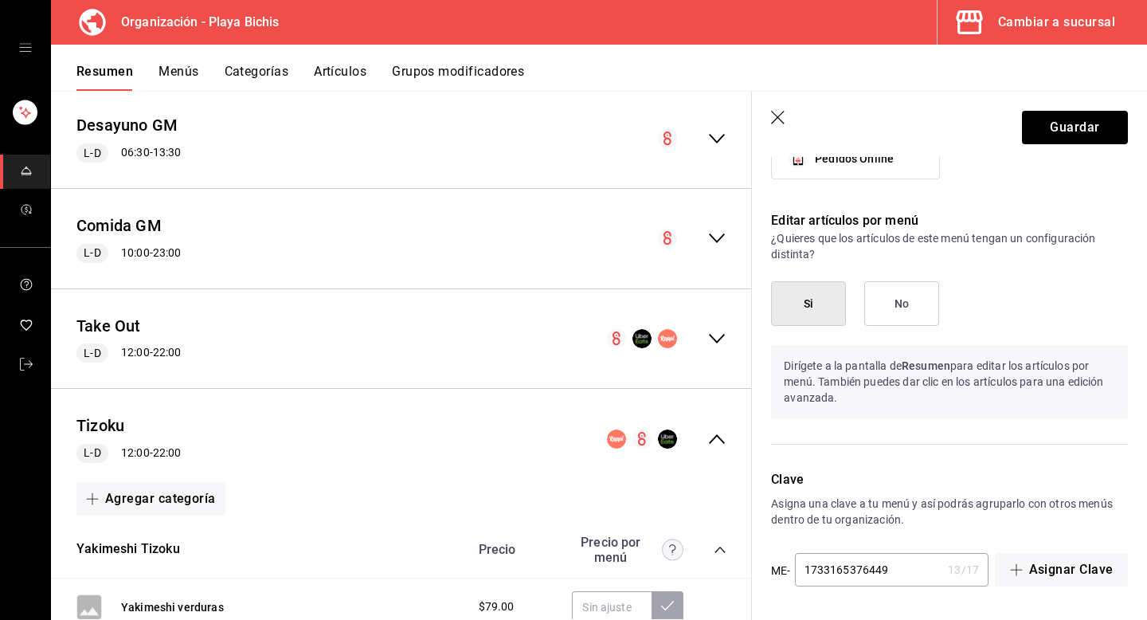
click at [801, 308] on button "Si" at bounding box center [808, 303] width 75 height 45
click at [1068, 136] on button "Guardar" at bounding box center [1075, 127] width 106 height 33
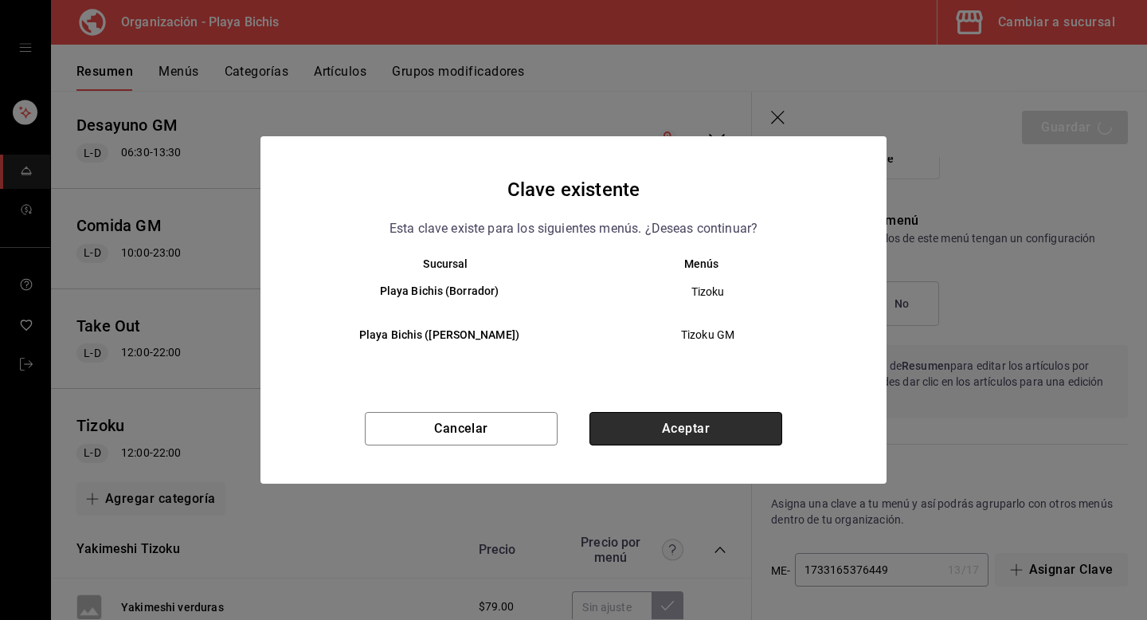
click at [695, 444] on button "Aceptar" at bounding box center [686, 428] width 193 height 33
click at [679, 412] on button "Aceptar" at bounding box center [686, 428] width 193 height 33
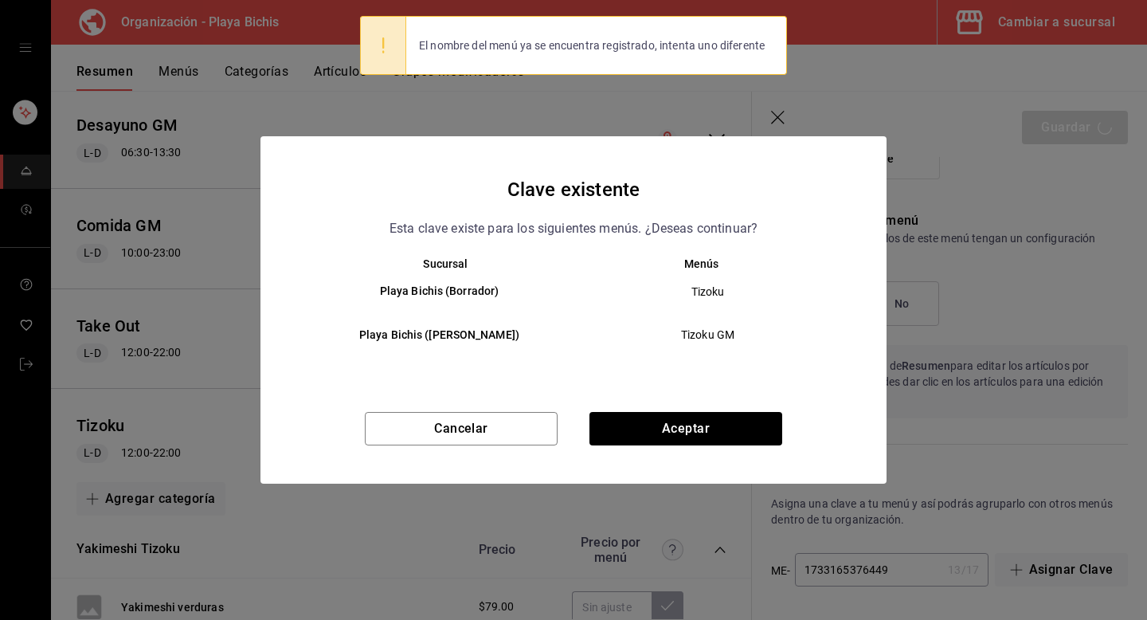
click at [798, 201] on div "Clave existente Esta clave existe para los siguientes menús. ¿Deseas continuar?" at bounding box center [574, 206] width 588 height 64
click at [492, 445] on button "Cancelar" at bounding box center [461, 428] width 193 height 33
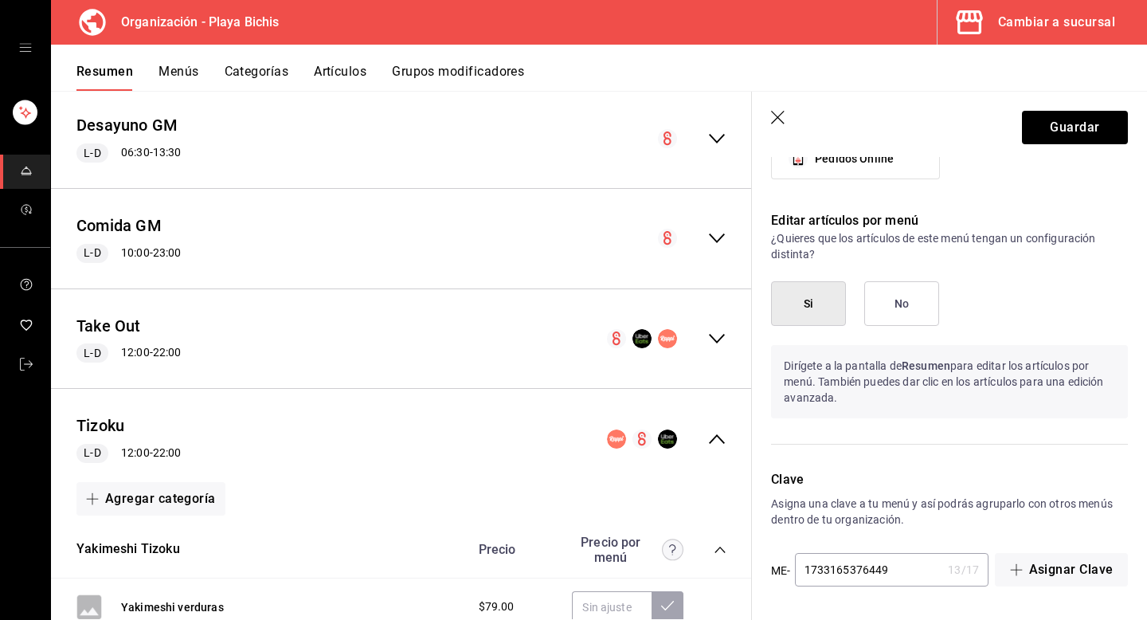
click at [785, 117] on icon "button" at bounding box center [779, 119] width 16 height 16
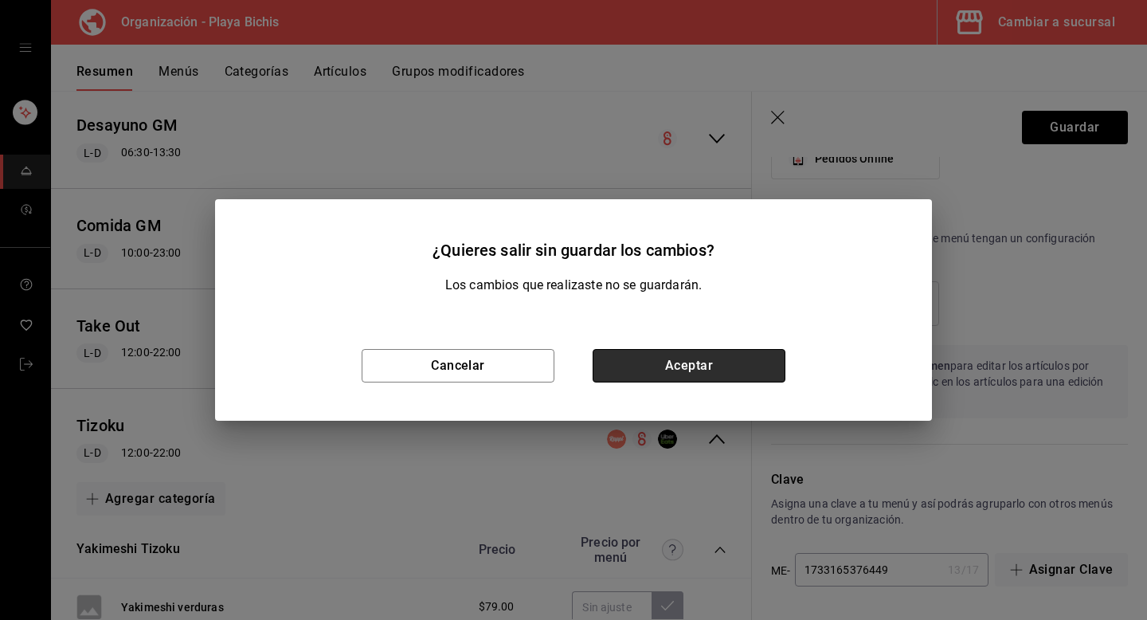
click at [701, 362] on button "Aceptar" at bounding box center [689, 365] width 193 height 33
checkbox input "false"
type input "1758222785423"
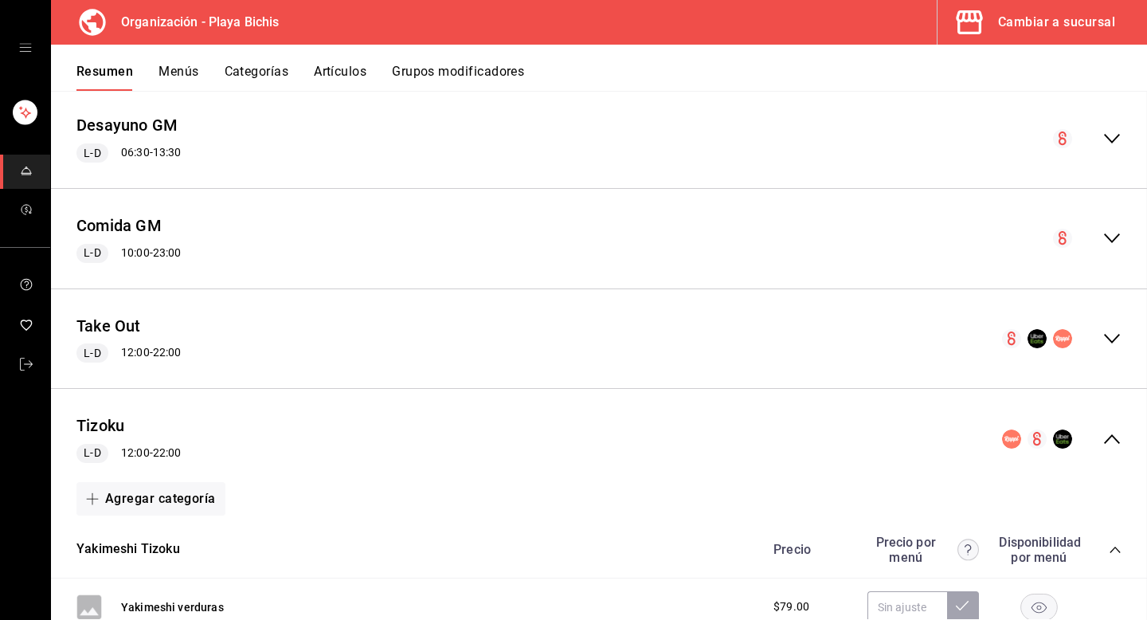
checkbox input "false"
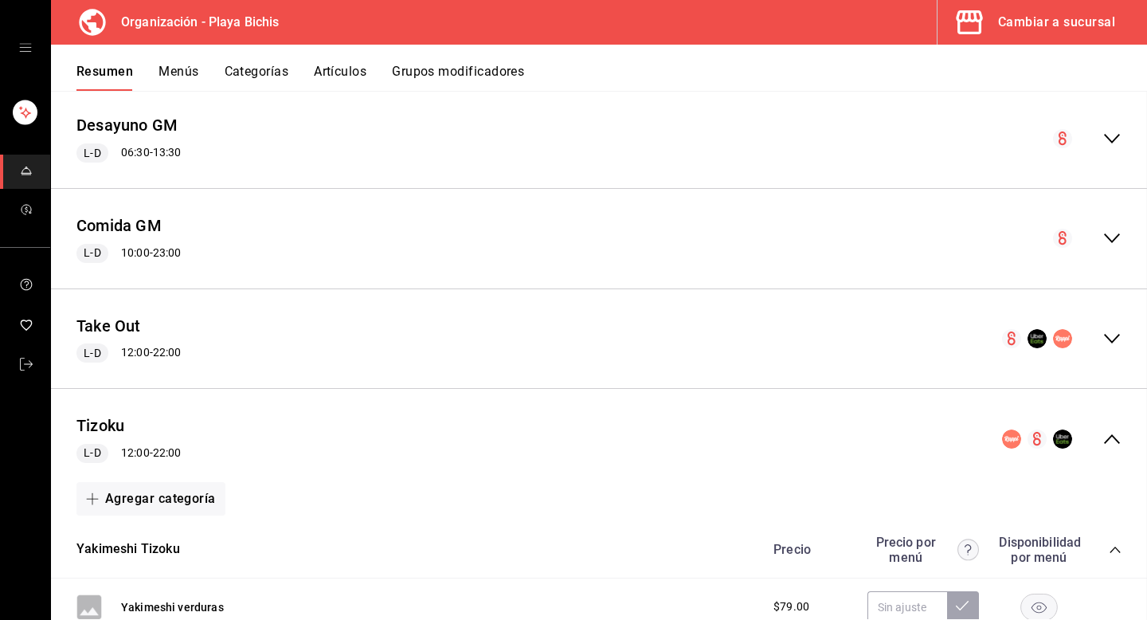
checkbox input "false"
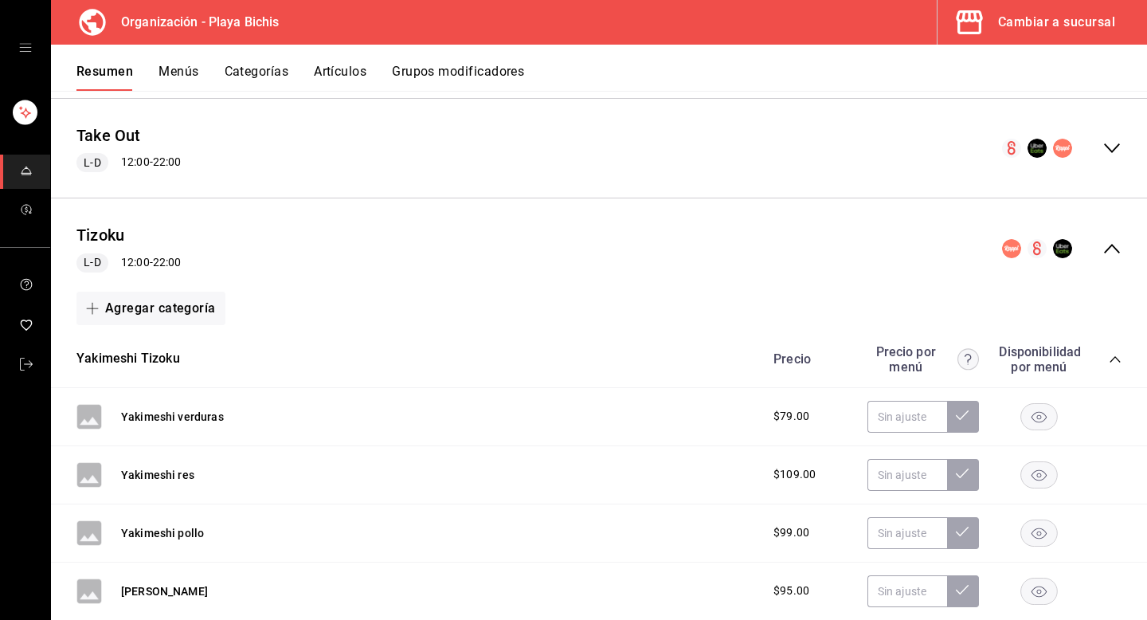
scroll to position [4933, 0]
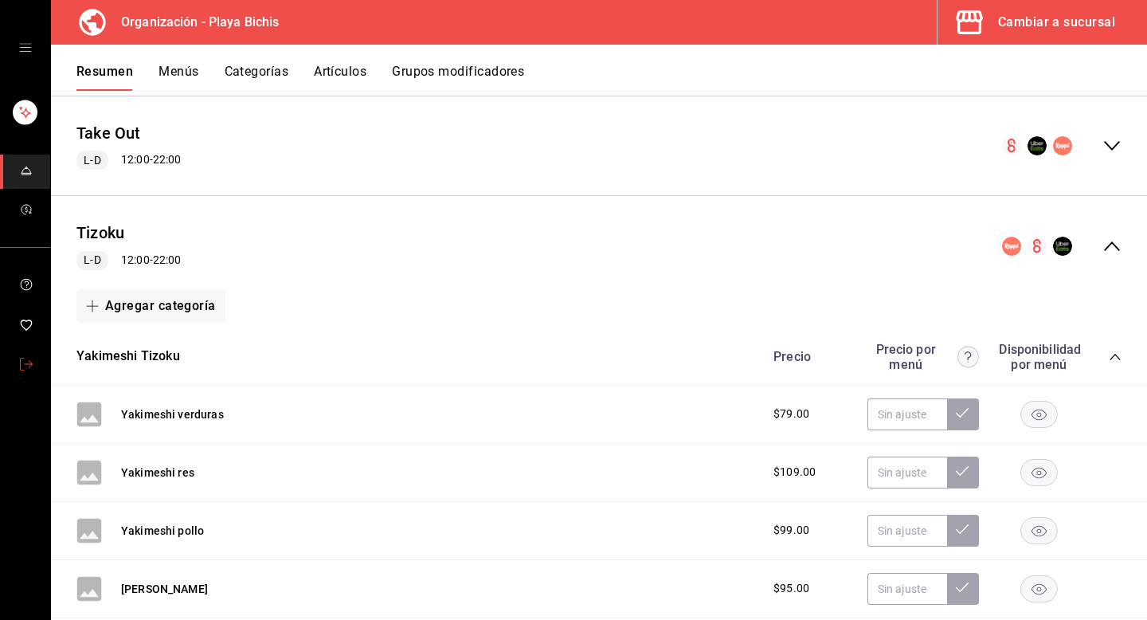
click at [31, 370] on icon "mailbox folders" at bounding box center [26, 364] width 13 height 13
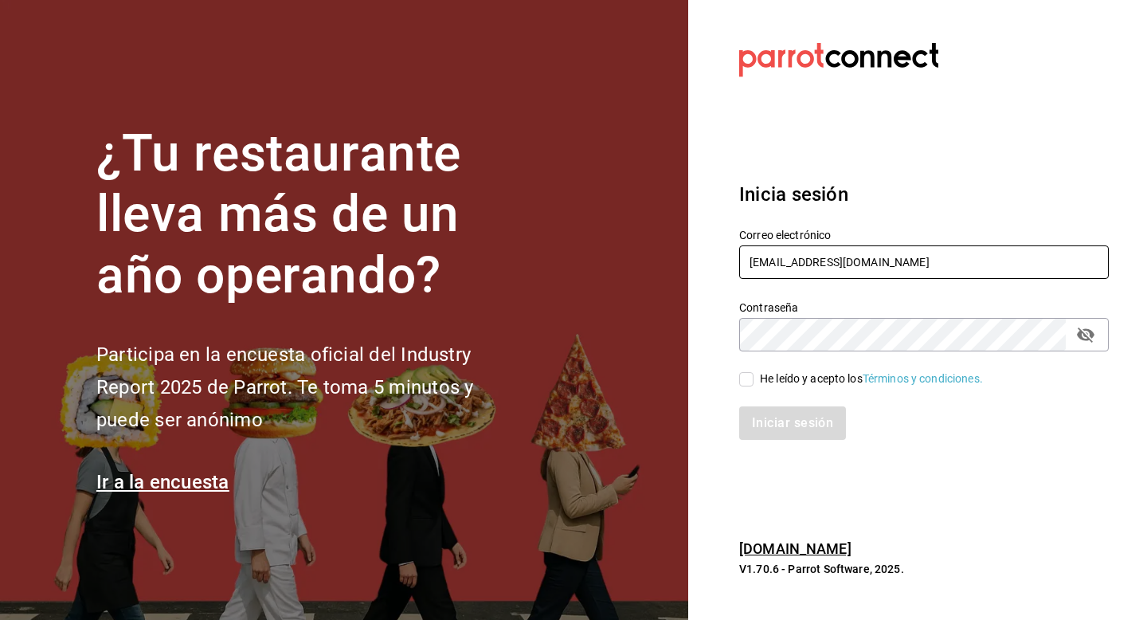
drag, startPoint x: 894, startPoint y: 267, endPoint x: 698, endPoint y: 257, distance: 196.2
click at [698, 257] on section "Datos incorrectos. Verifica que tu Correo o Contraseña estén bien escritos. Ini…" at bounding box center [917, 310] width 459 height 620
type input "t"
paste input "tutcoffee@roma.com"
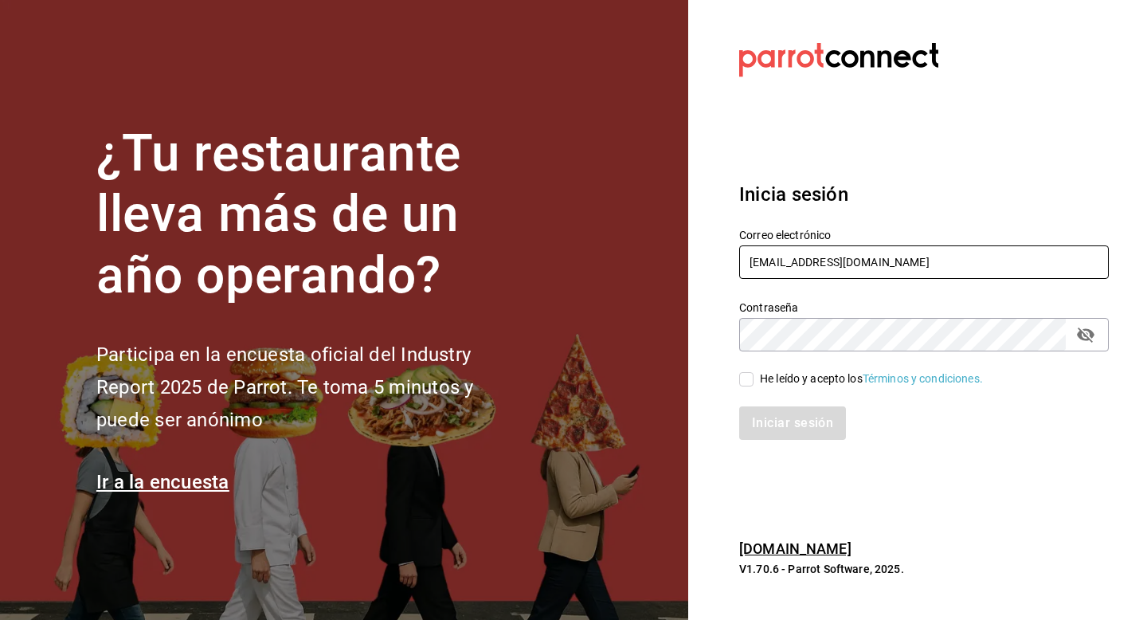
type input "tutcoffee@roma.com"
click at [830, 383] on div "He leído y acepto los Términos y condiciones." at bounding box center [871, 378] width 223 height 17
click at [754, 383] on input "He leído y acepto los Términos y condiciones." at bounding box center [746, 379] width 14 height 14
checkbox input "true"
click at [799, 420] on button "Iniciar sesión" at bounding box center [793, 422] width 108 height 33
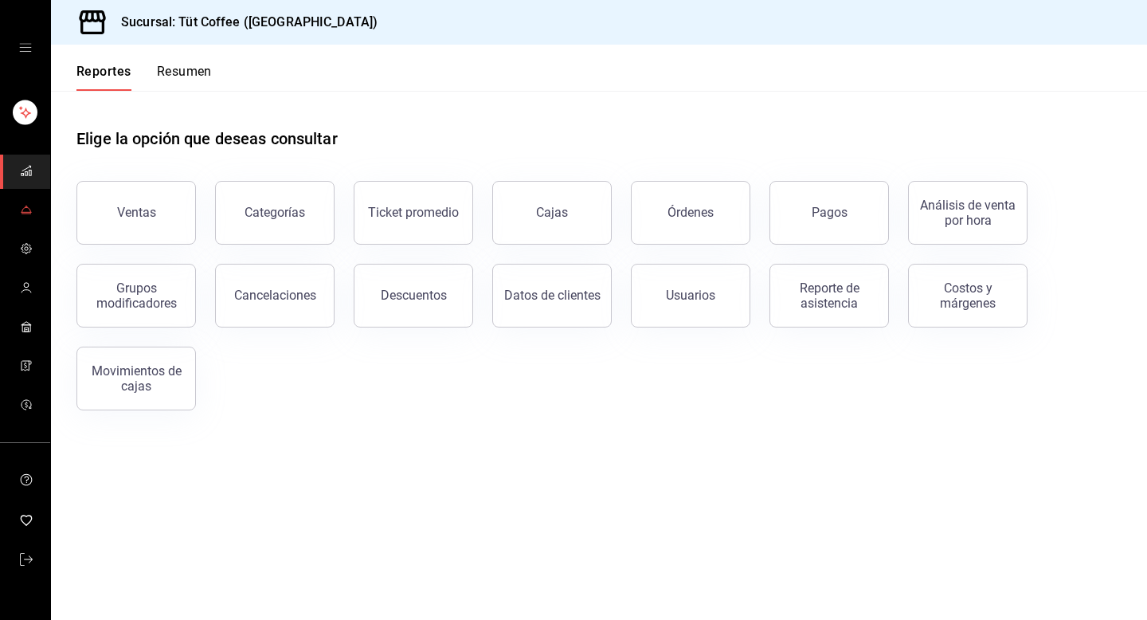
click at [33, 208] on link "mailbox folders" at bounding box center [25, 211] width 50 height 34
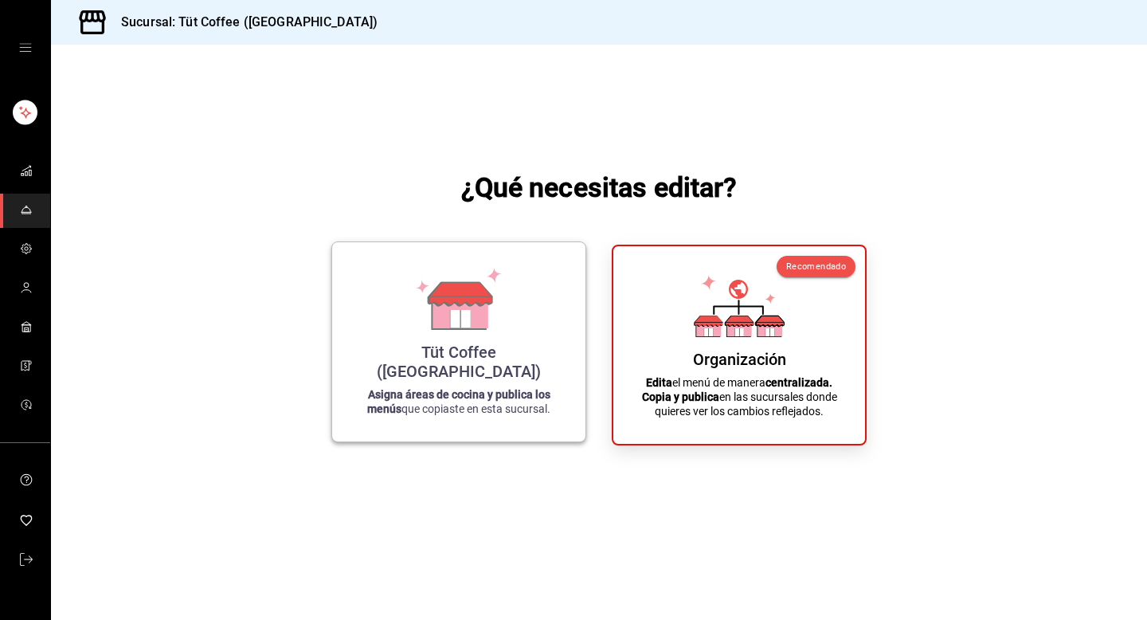
click at [455, 389] on strong "Asigna áreas de cocina y publica los menús" at bounding box center [458, 401] width 183 height 27
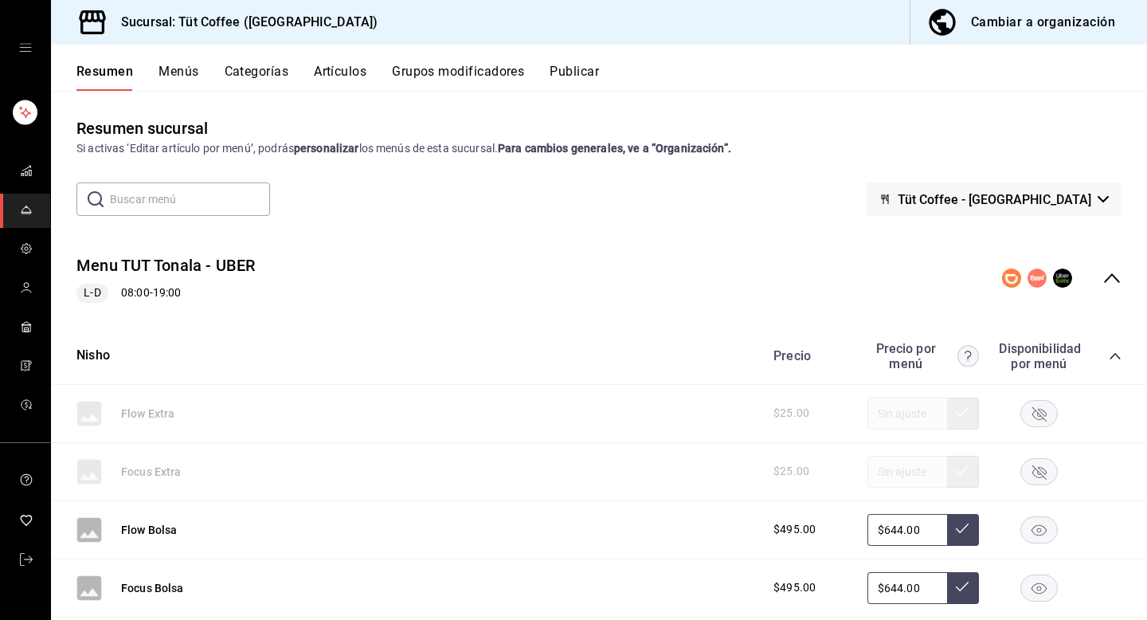
click at [583, 76] on button "Publicar" at bounding box center [574, 77] width 49 height 27
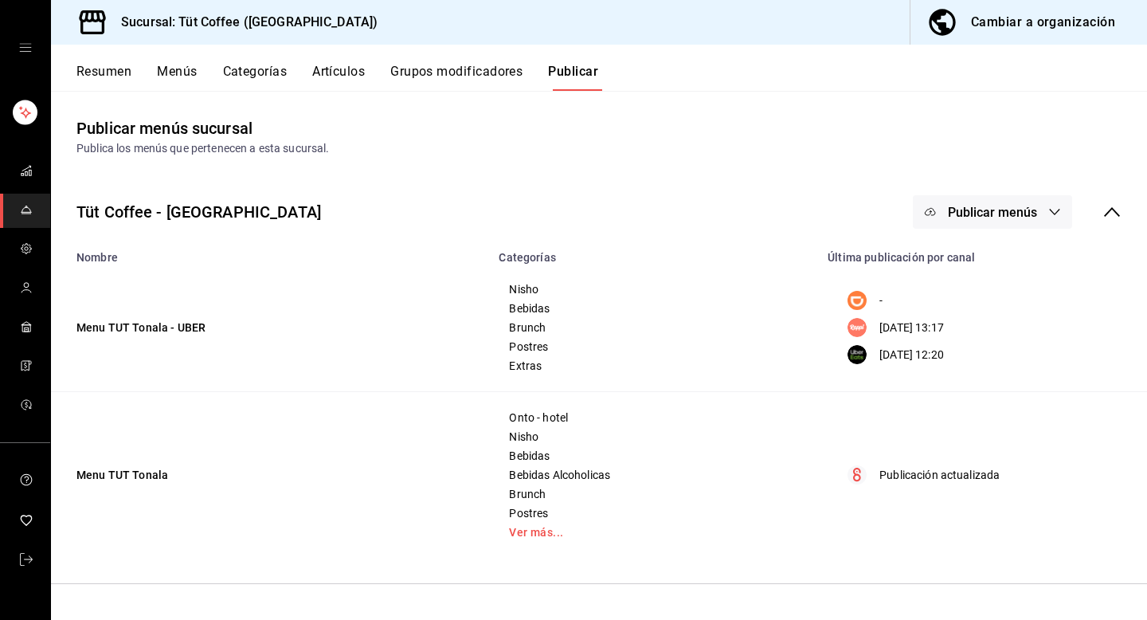
click at [980, 221] on button "Publicar menús" at bounding box center [992, 211] width 159 height 33
click at [873, 147] on div at bounding box center [573, 310] width 1147 height 620
click at [35, 555] on link "mailbox folders" at bounding box center [25, 560] width 50 height 34
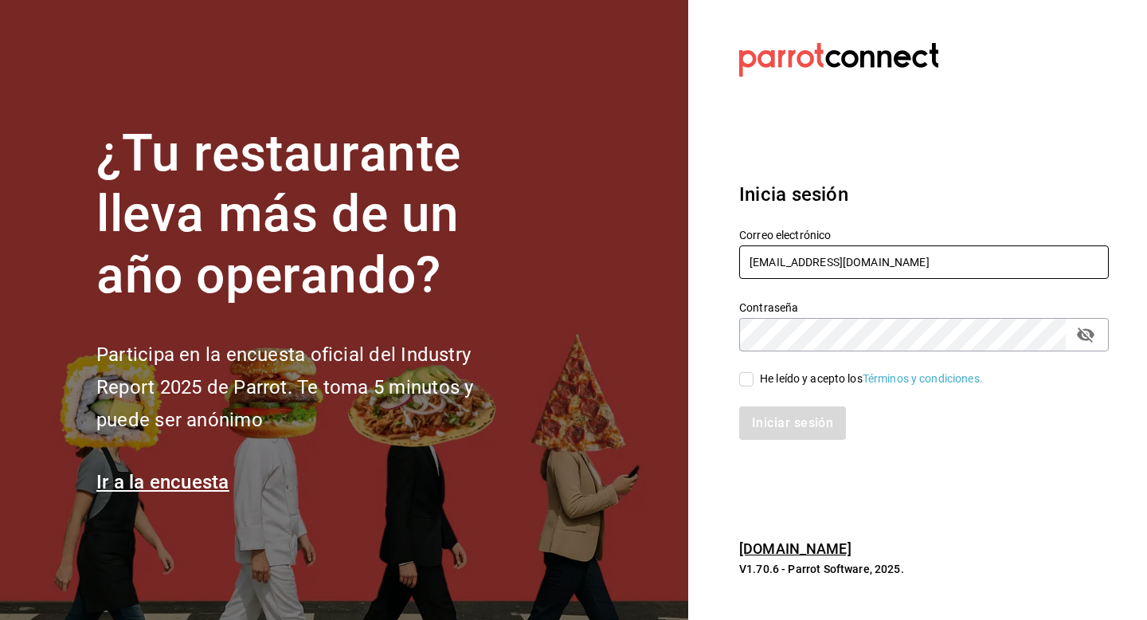
click at [941, 270] on input "[EMAIL_ADDRESS][DOMAIN_NAME]" at bounding box center [924, 261] width 370 height 33
type input "t"
paste input "[EMAIL_ADDRESS][PERSON_NAME][DOMAIN_NAME]"
type input "[EMAIL_ADDRESS][PERSON_NAME][DOMAIN_NAME]"
click at [766, 373] on div "He leído y acepto los Términos y condiciones." at bounding box center [871, 378] width 223 height 17
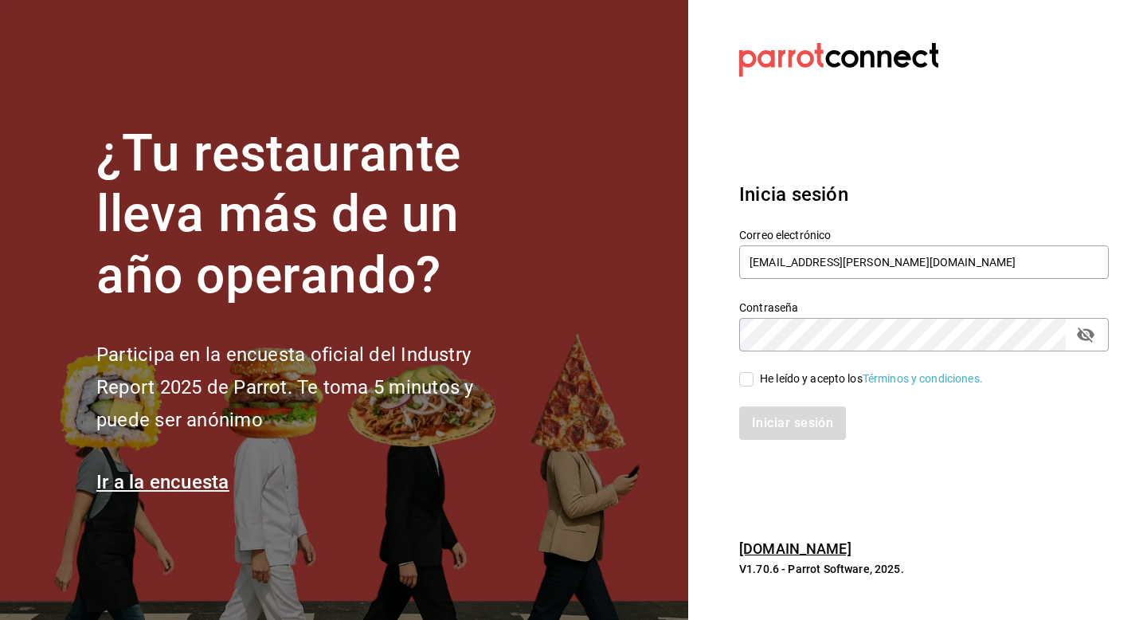
click at [754, 373] on input "He leído y acepto los Términos y condiciones." at bounding box center [746, 379] width 14 height 14
checkbox input "true"
click at [770, 407] on button "Iniciar sesión" at bounding box center [793, 422] width 108 height 33
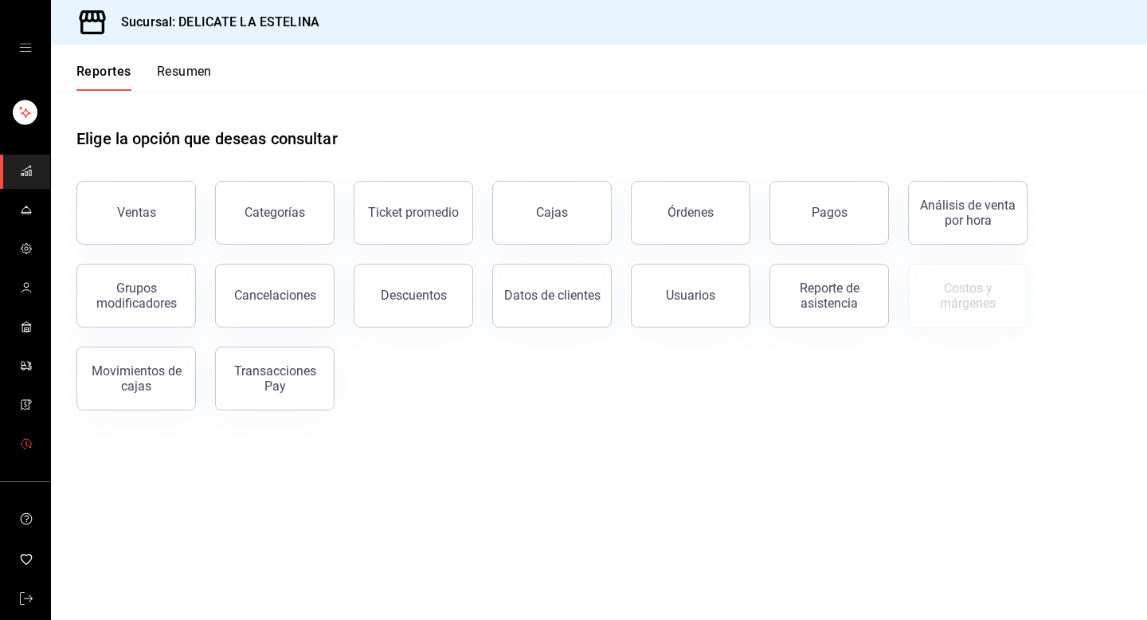
click at [22, 441] on icon "mailbox folders" at bounding box center [27, 444] width 10 height 10
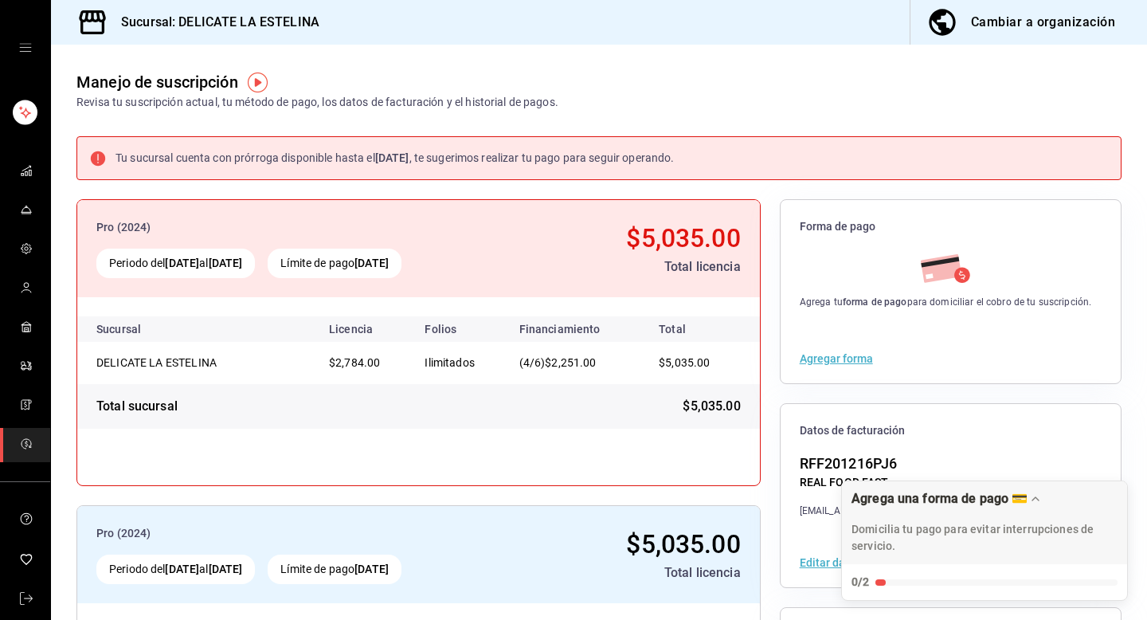
scroll to position [198, 0]
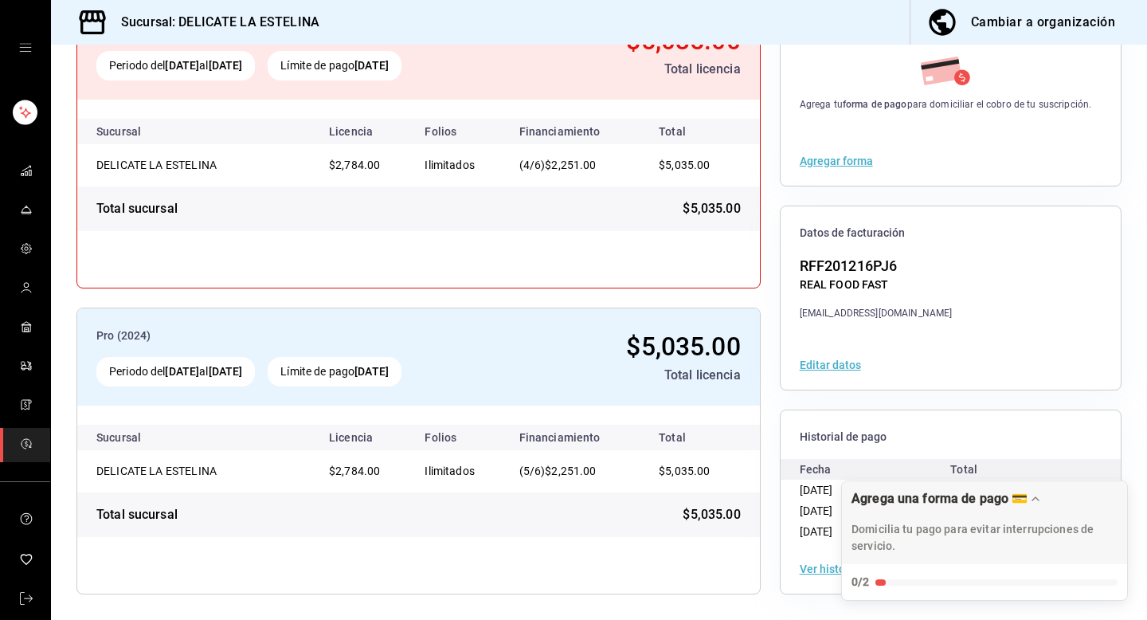
click at [825, 565] on button "Ver historial" at bounding box center [831, 568] width 62 height 11
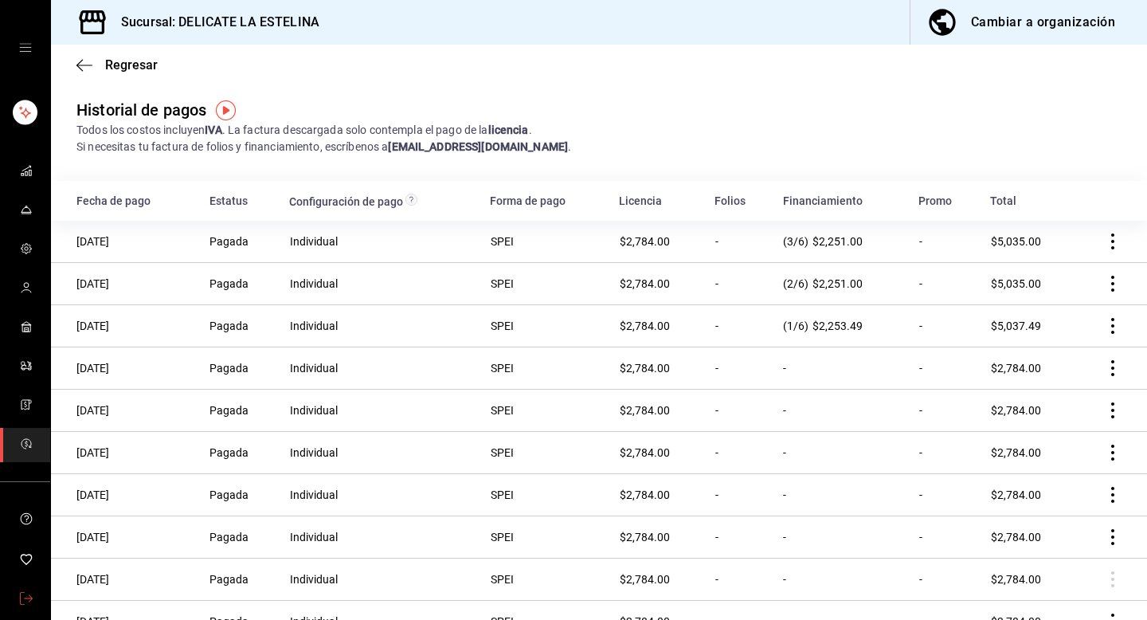
click at [29, 601] on icon "mailbox folders" at bounding box center [26, 598] width 13 height 13
